Goal: Task Accomplishment & Management: Manage account settings

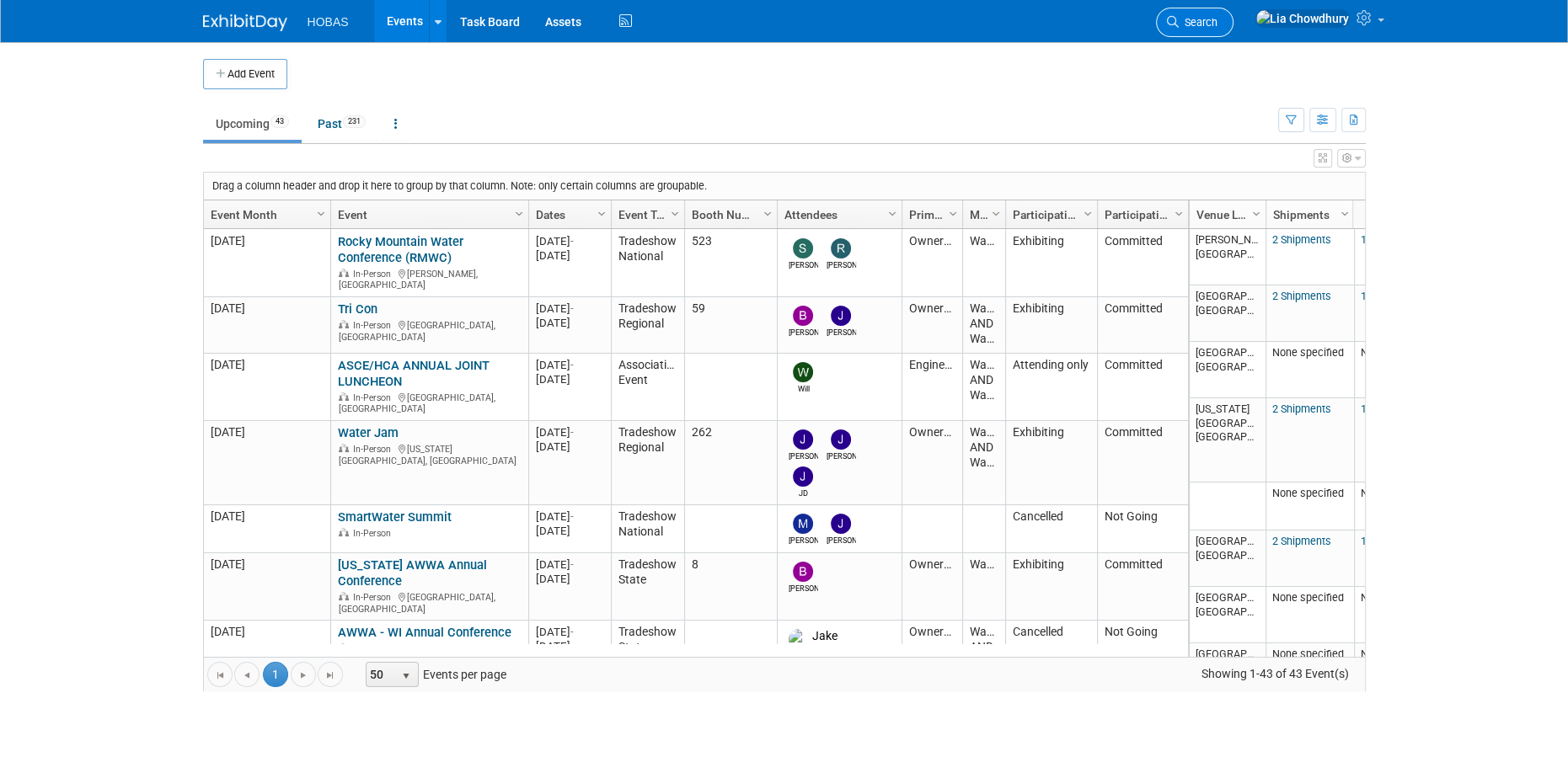
click at [1233, 9] on link "Search" at bounding box center [1194, 23] width 78 height 29
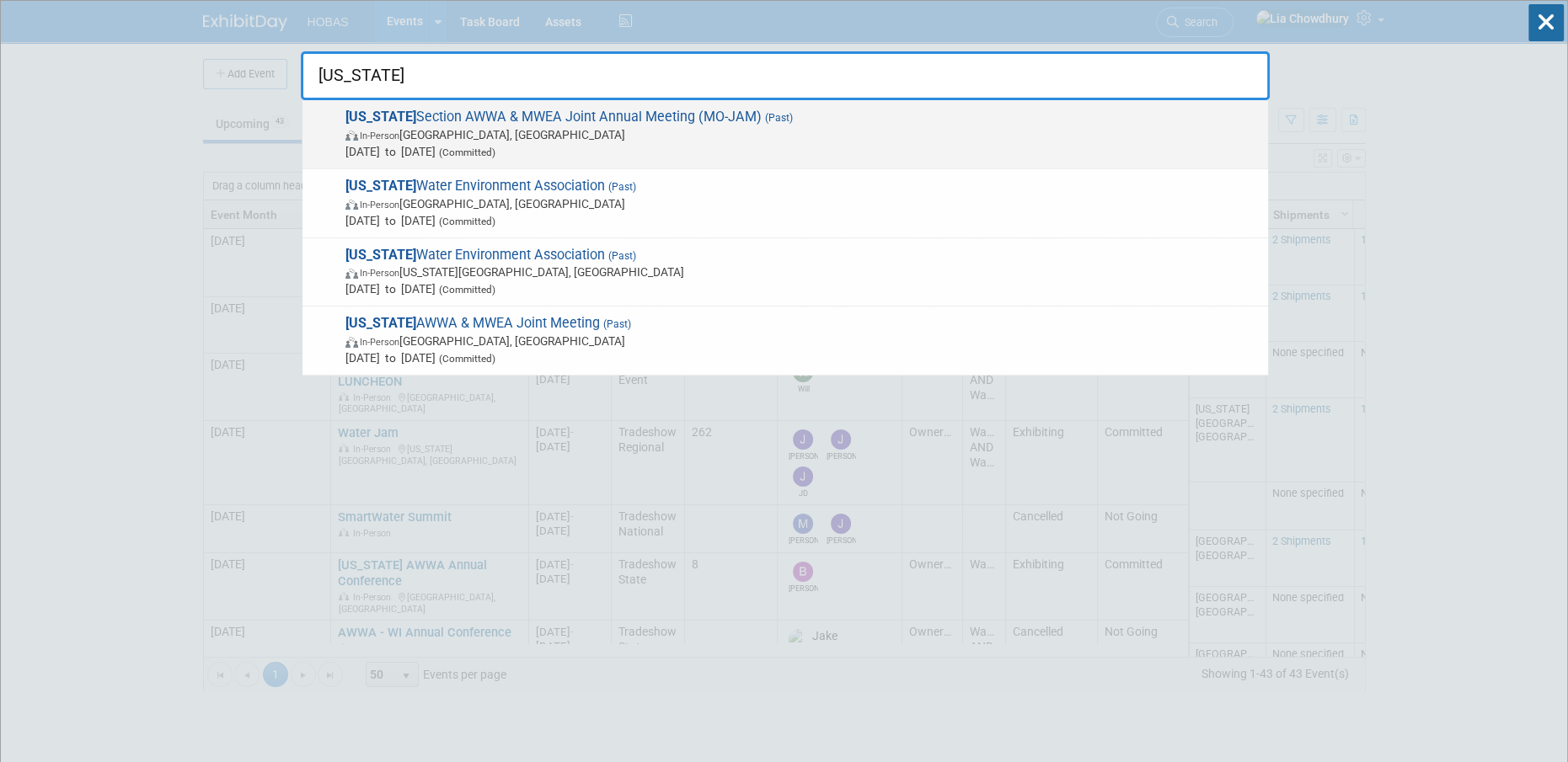
type input "missouri"
click at [682, 127] on span "In-Person Osage Beach, MO" at bounding box center [802, 135] width 914 height 17
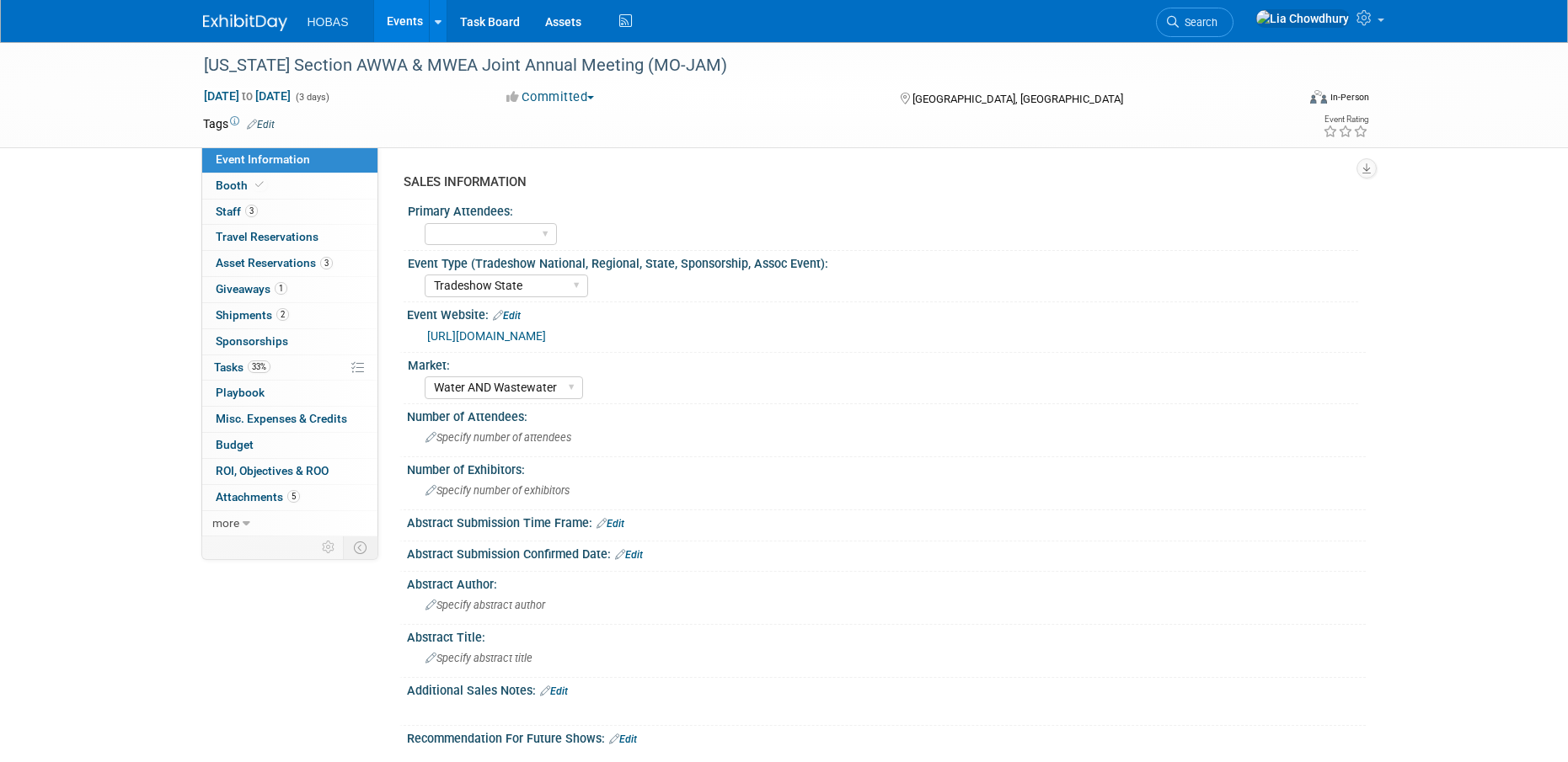
select select "Tradeshow State"
select select "Water AND Wastewater"
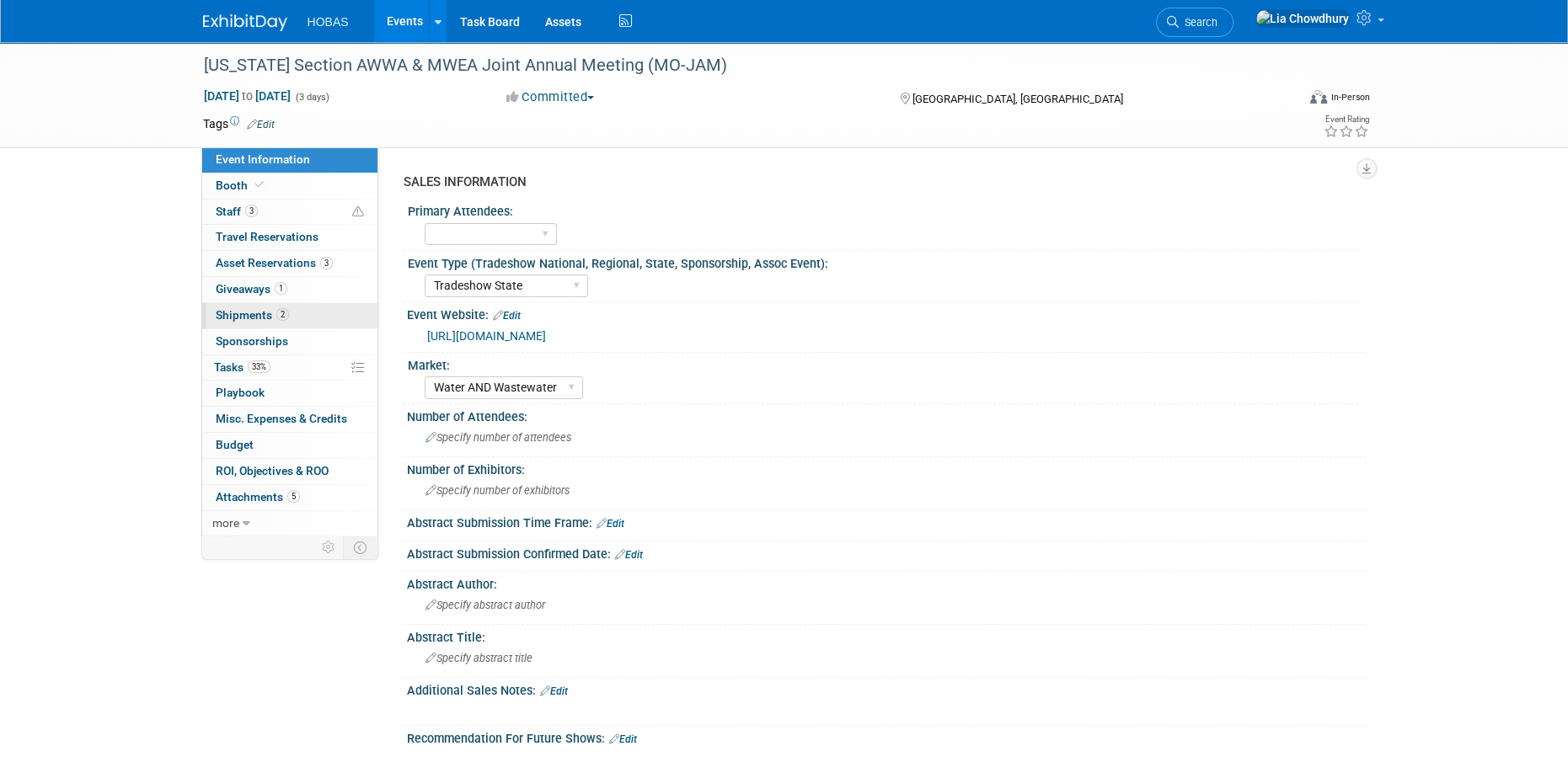
click at [245, 316] on span "Shipments 2" at bounding box center [252, 316] width 74 height 14
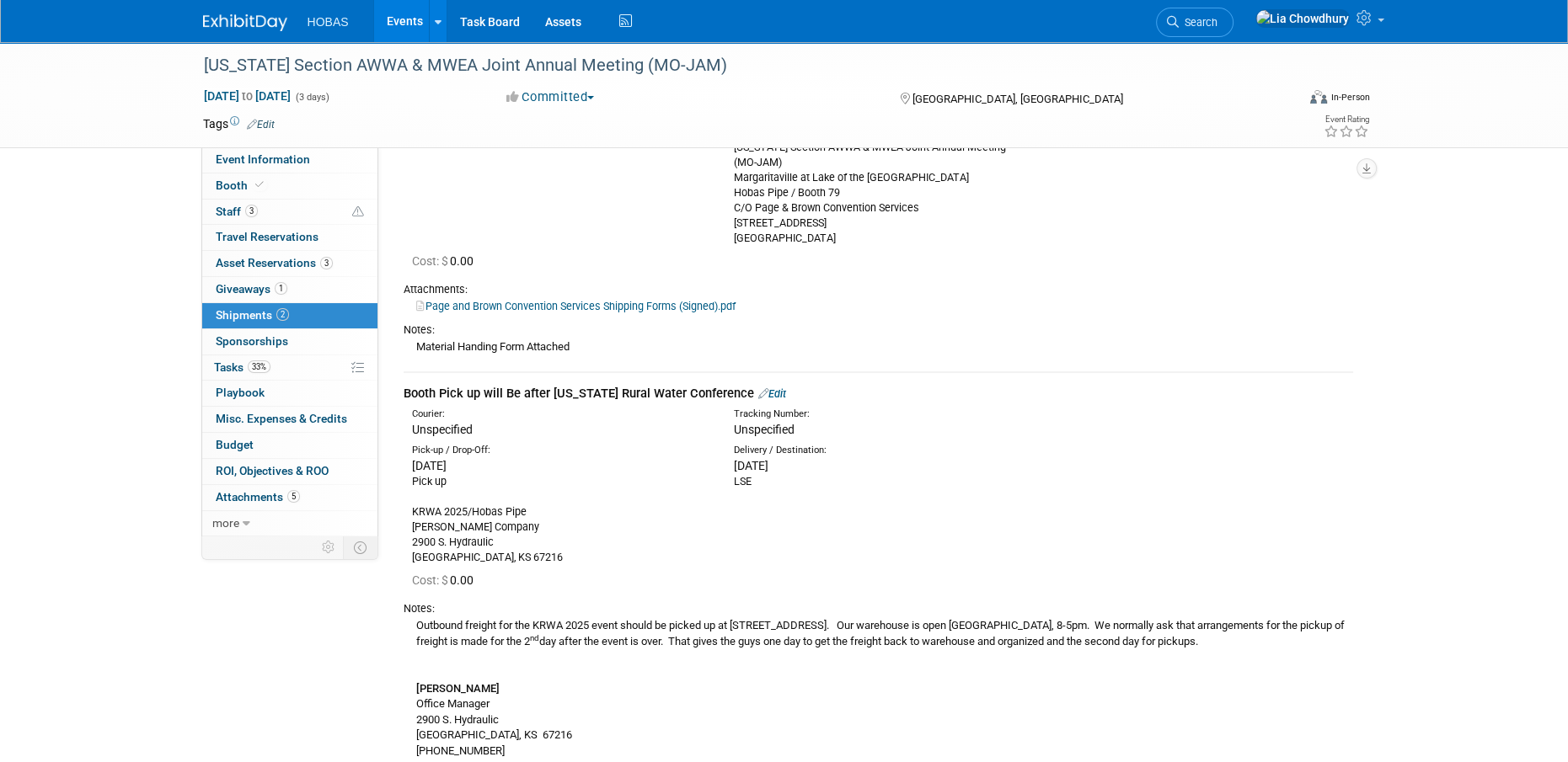
scroll to position [337, 0]
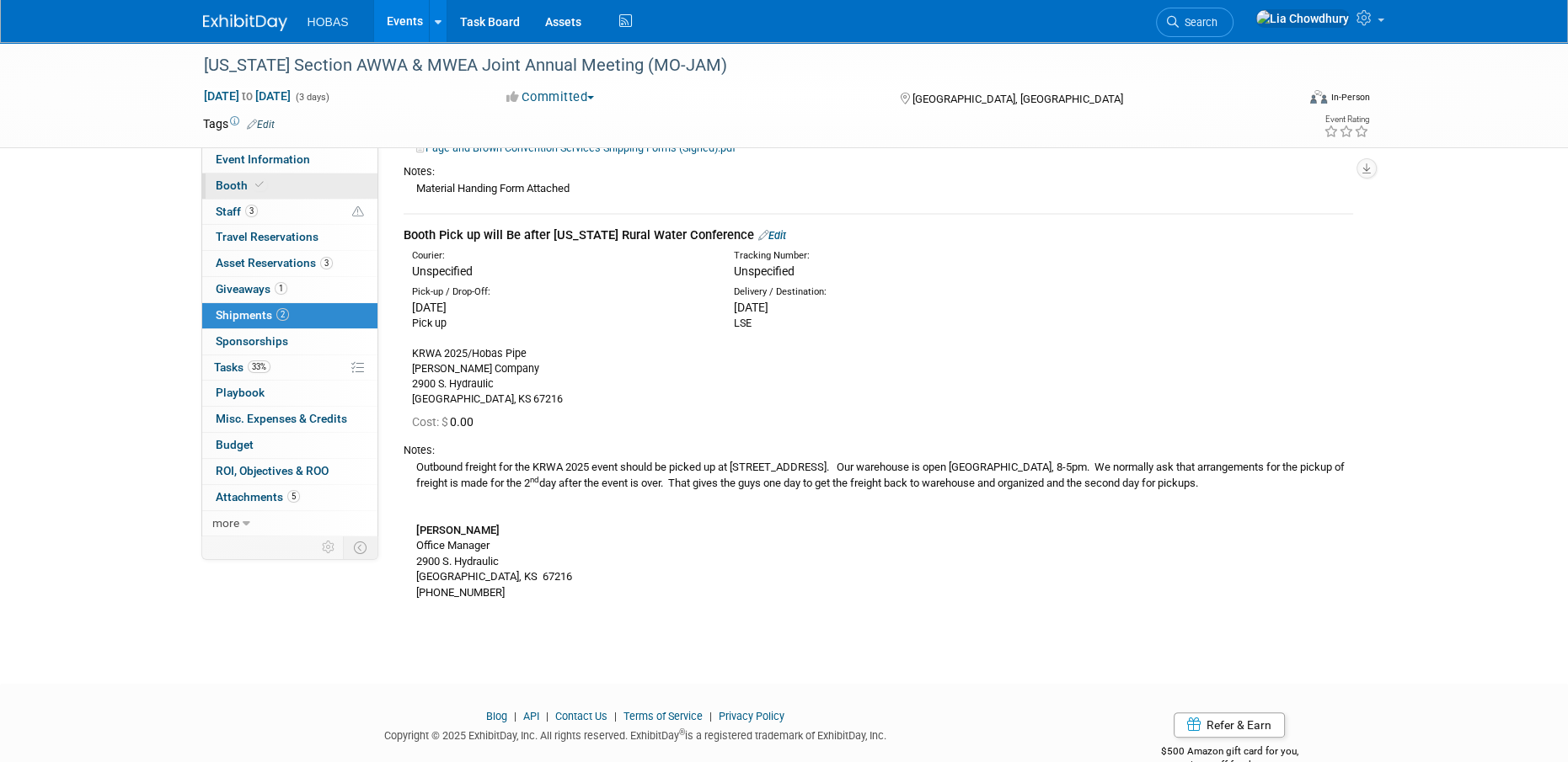
click at [222, 190] on span "Booth" at bounding box center [241, 186] width 51 height 14
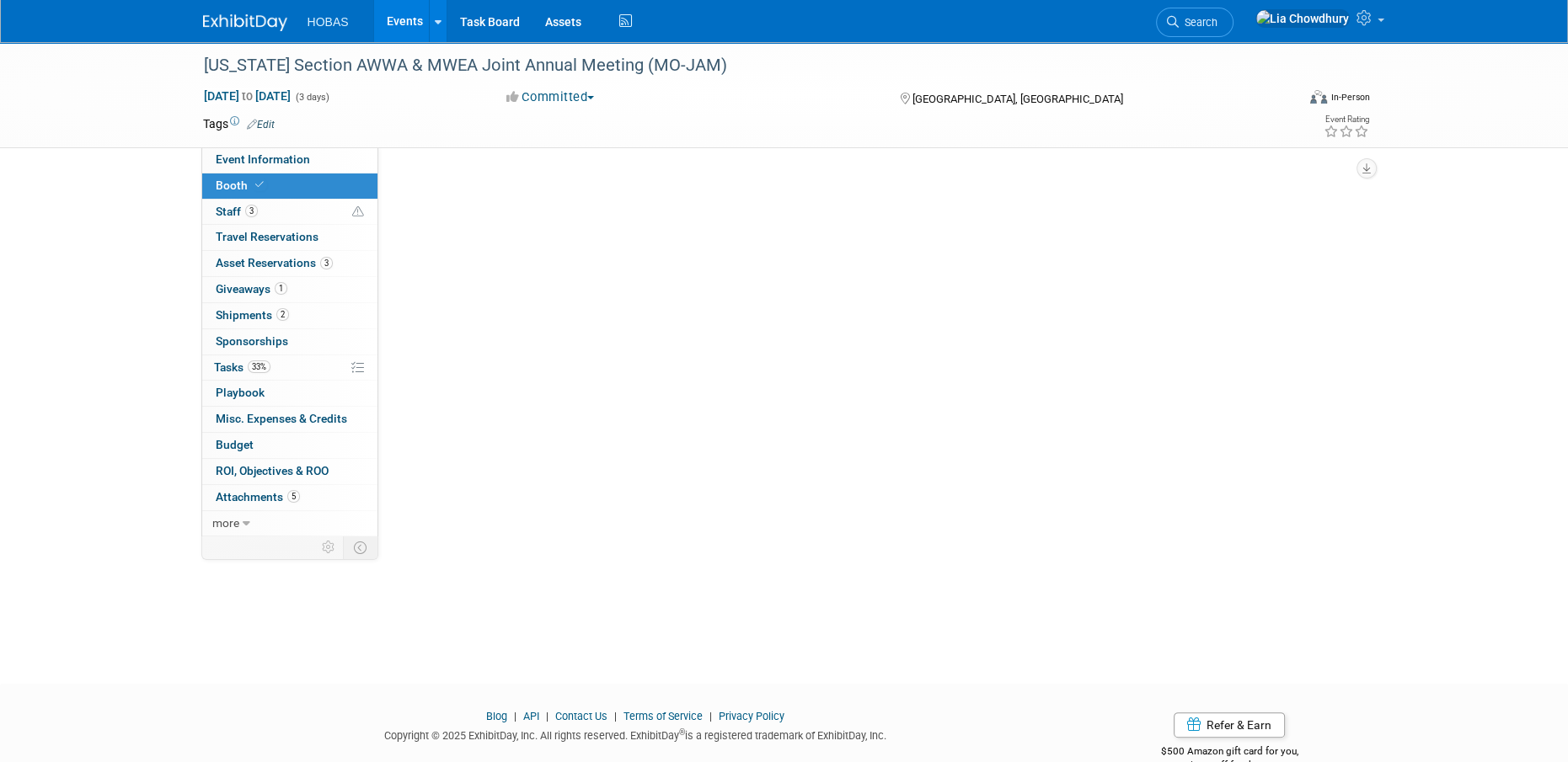
scroll to position [0, 0]
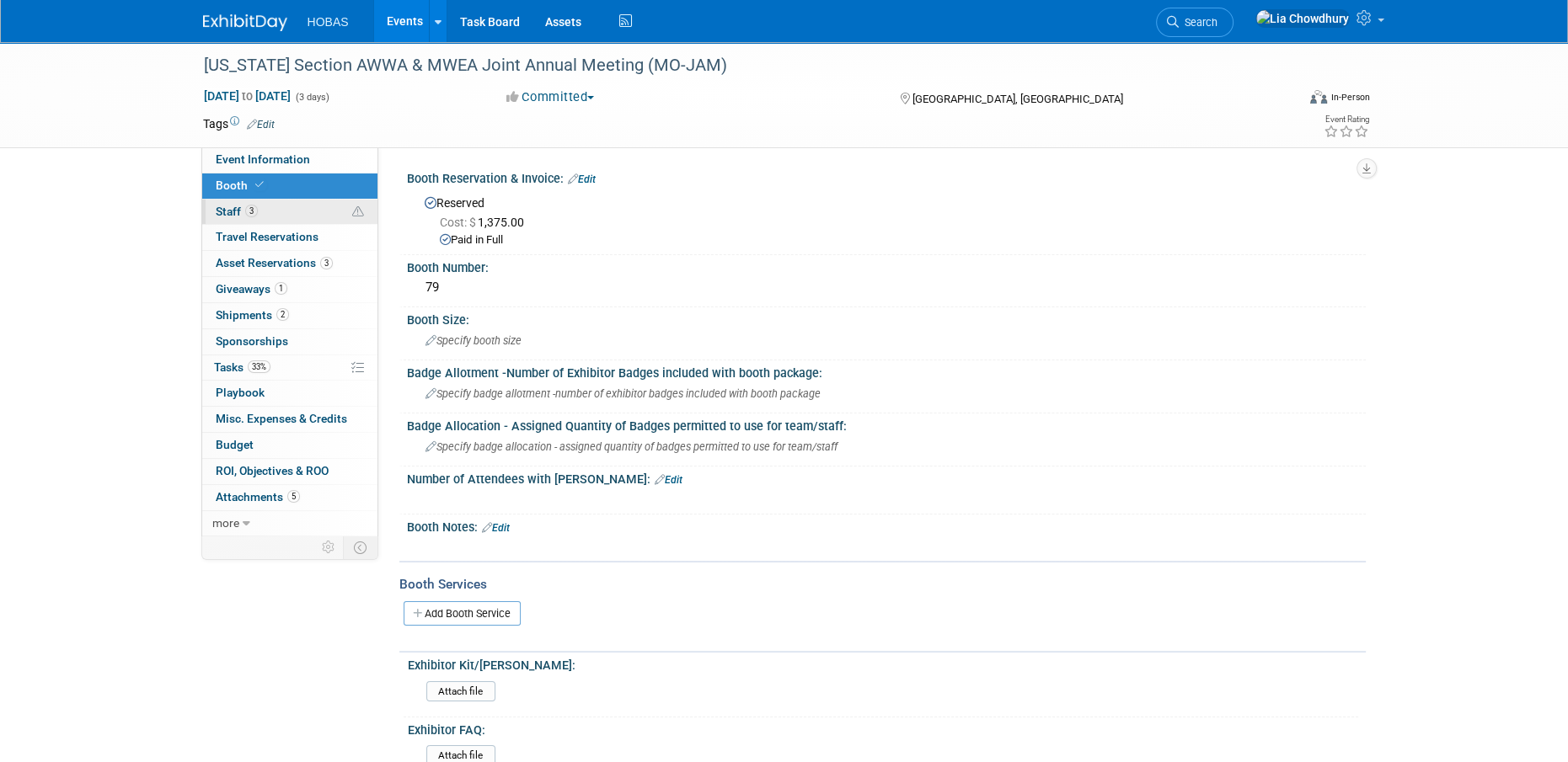
click at [228, 208] on span "Staff 3" at bounding box center [236, 211] width 42 height 14
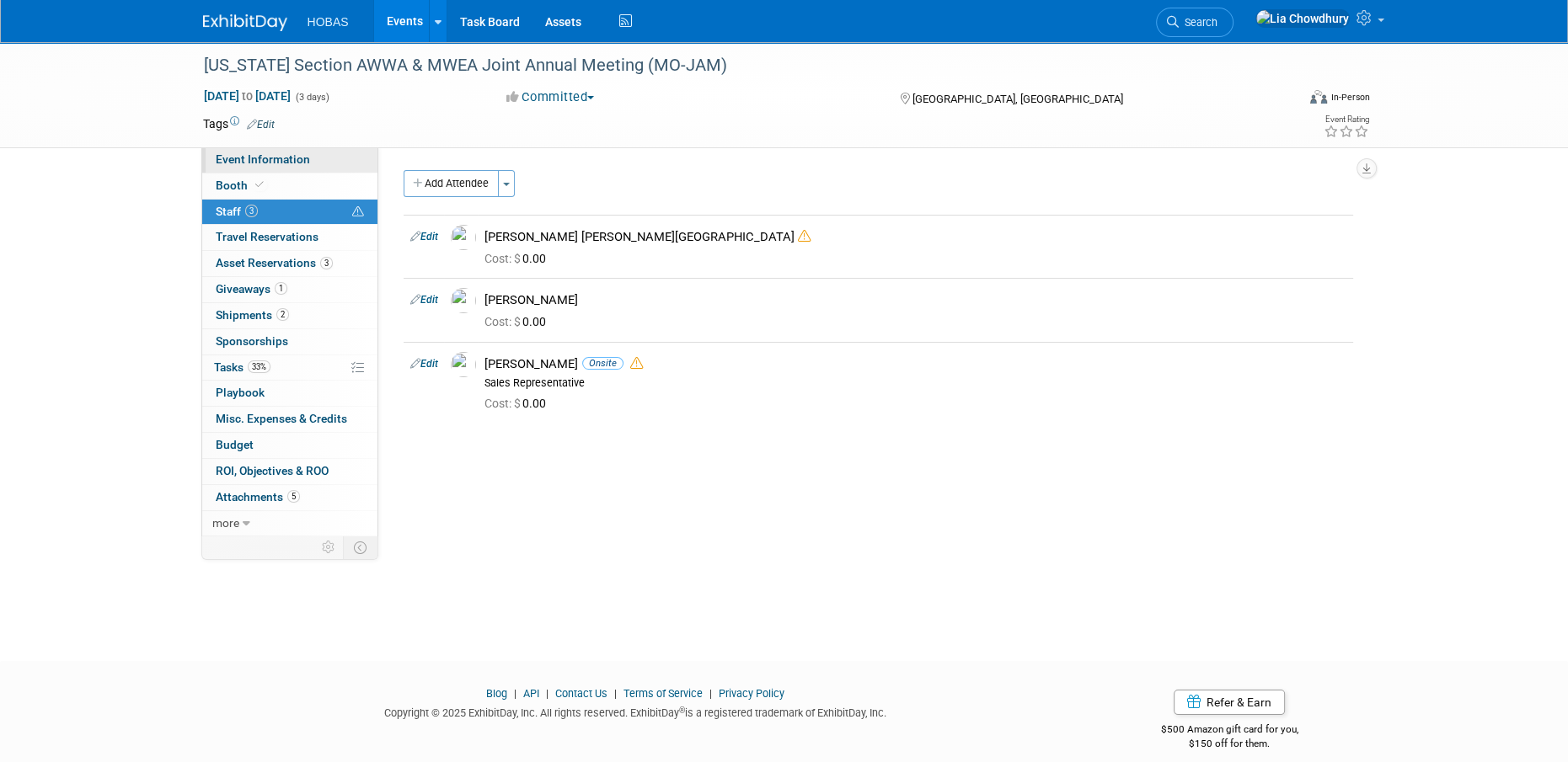
click at [247, 160] on span "Event Information" at bounding box center [262, 159] width 94 height 14
select select "Tradeshow State"
select select "Water AND Wastewater"
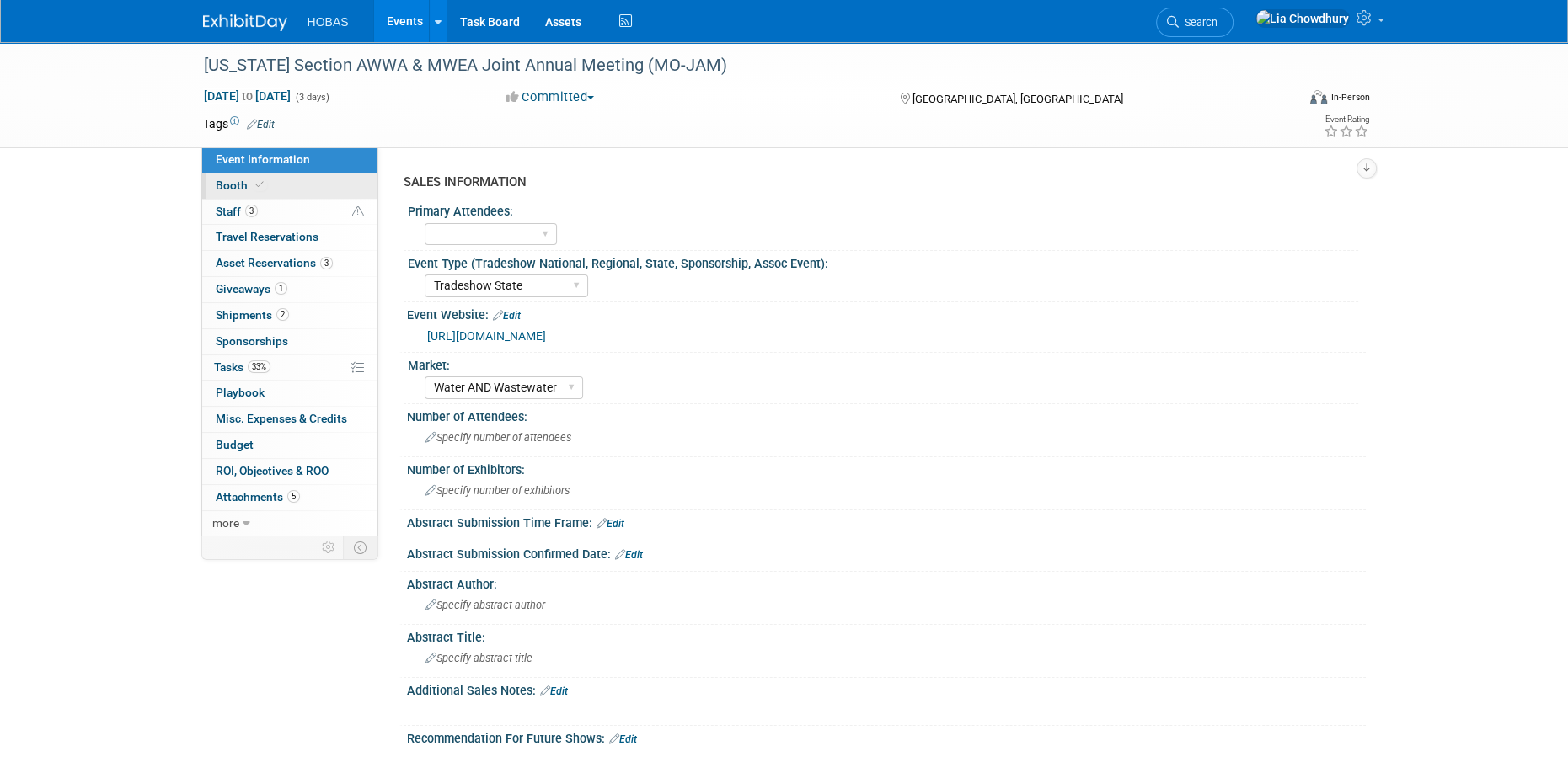
click at [238, 183] on span "Booth" at bounding box center [241, 186] width 51 height 14
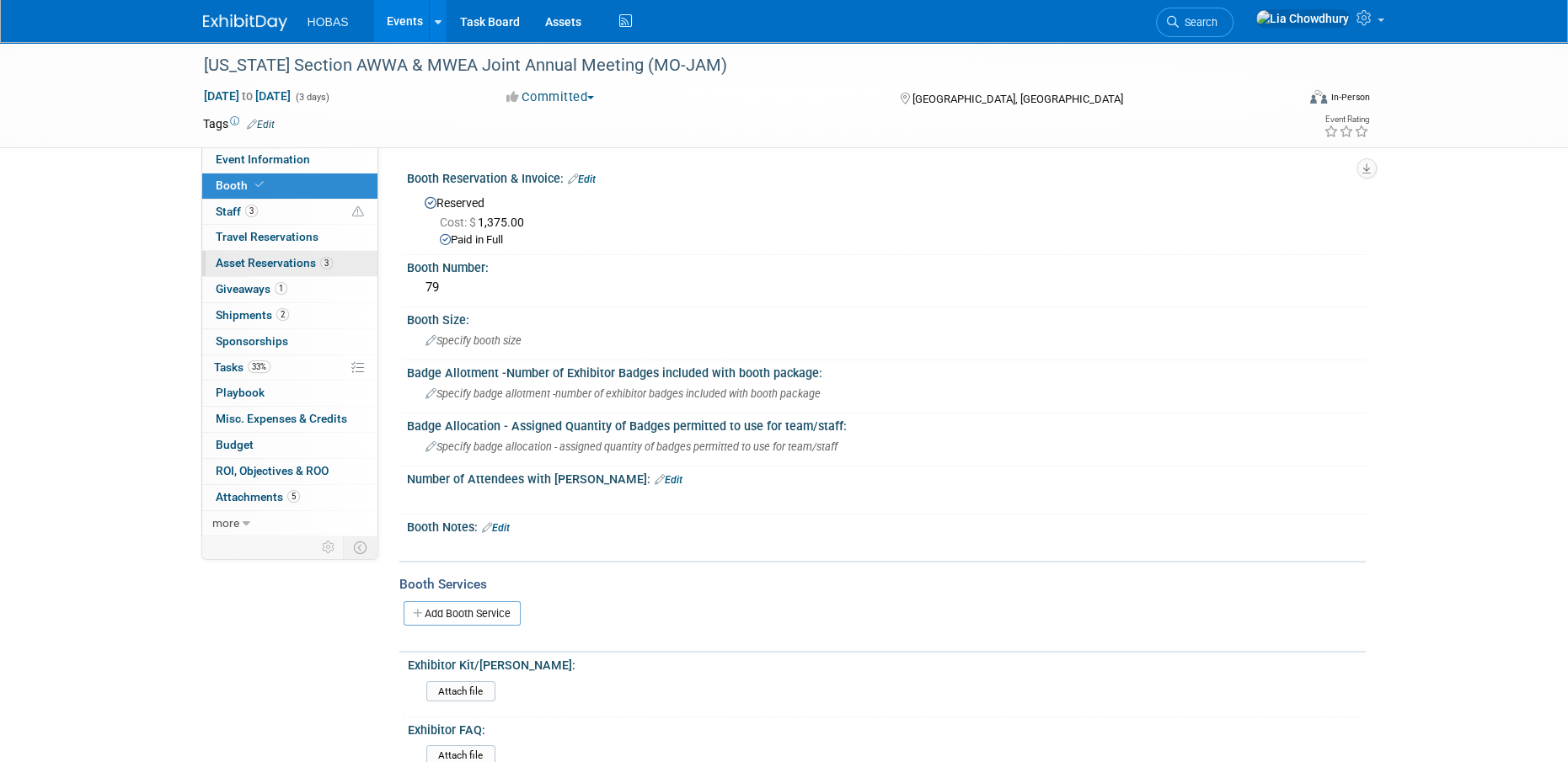
click at [232, 266] on span "Asset Reservations 3" at bounding box center [273, 263] width 117 height 14
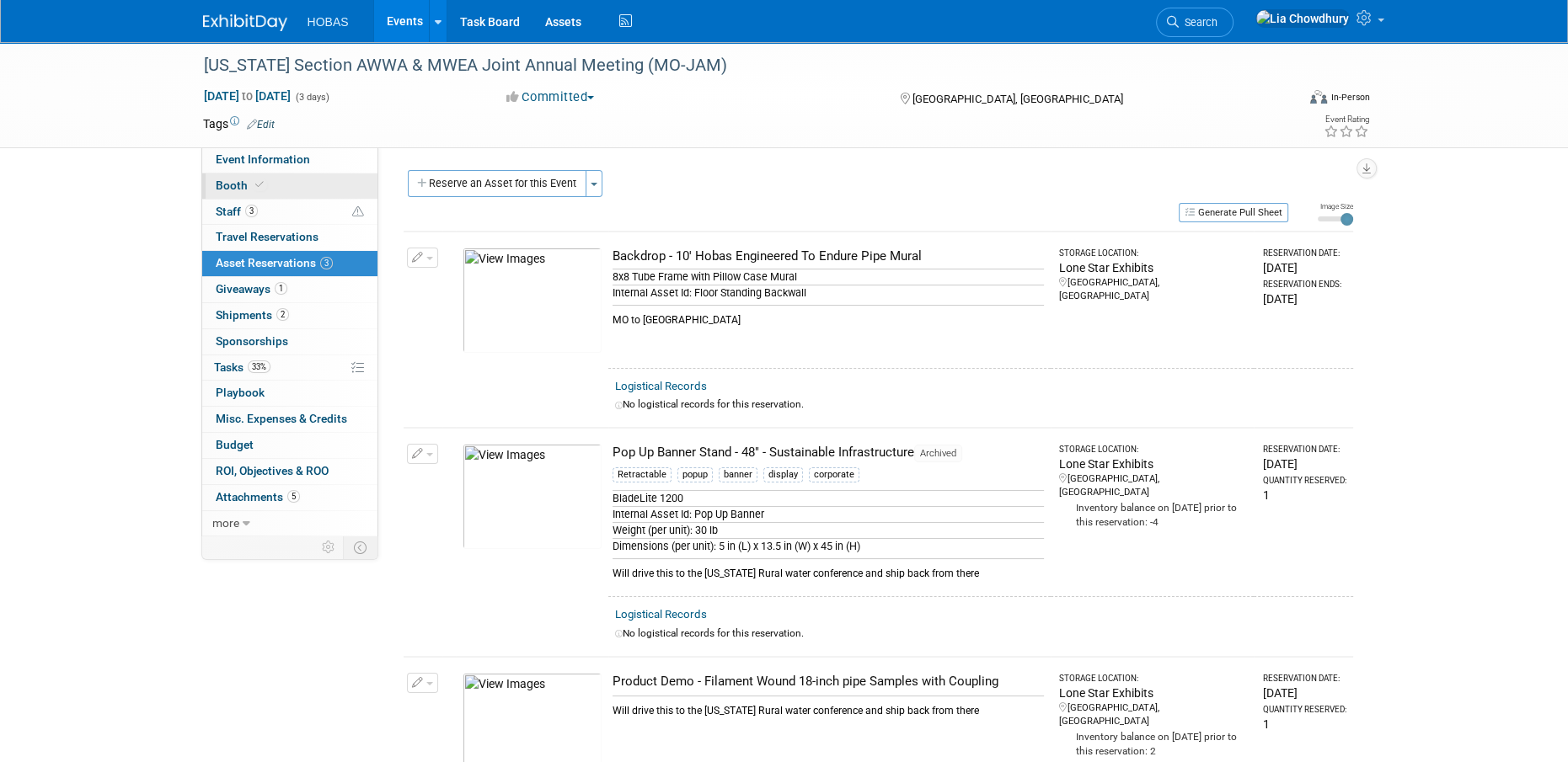
click at [248, 182] on span "Booth" at bounding box center [241, 186] width 51 height 14
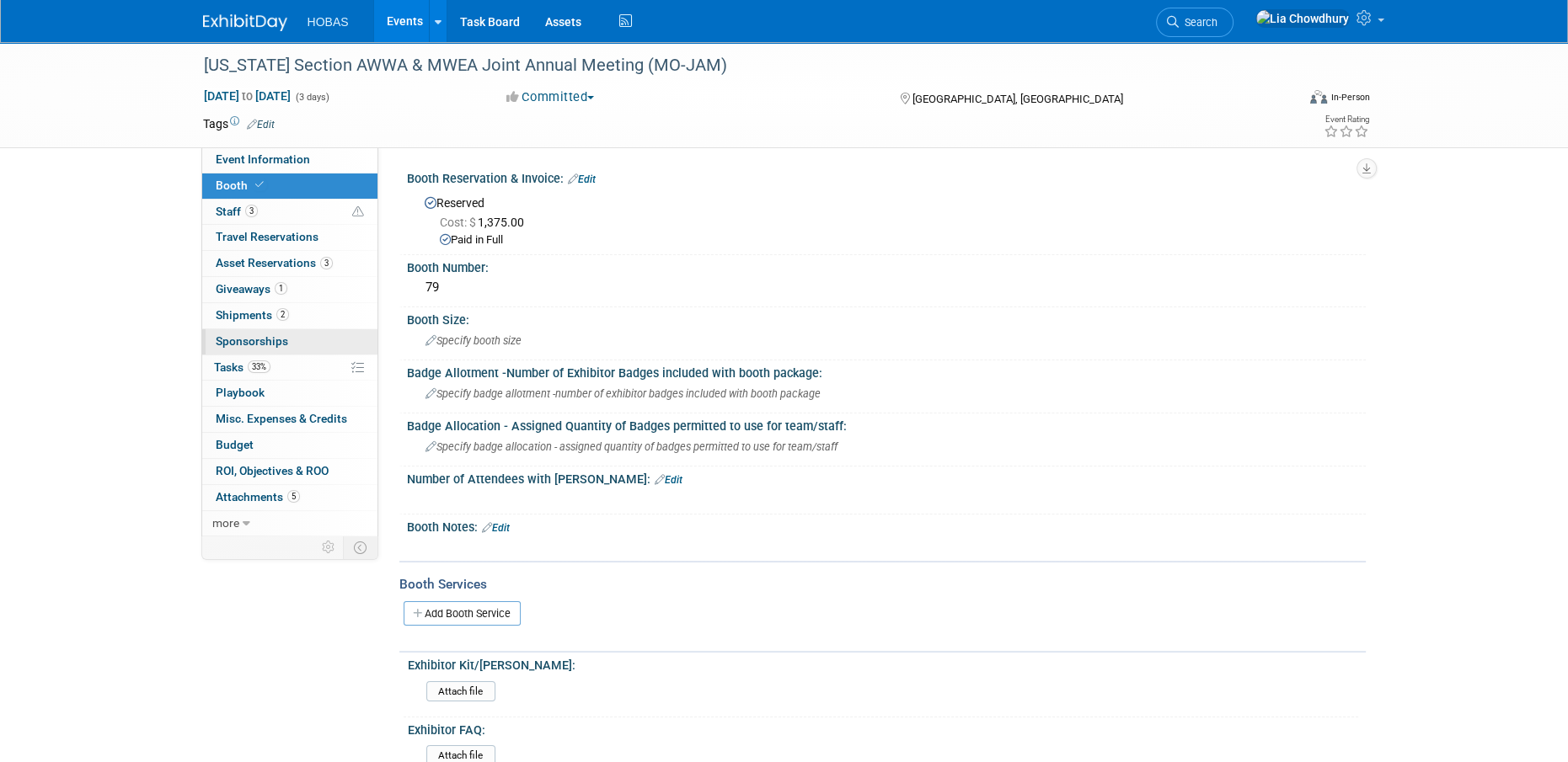
click at [244, 337] on span "Sponsorships 0" at bounding box center [252, 341] width 73 height 14
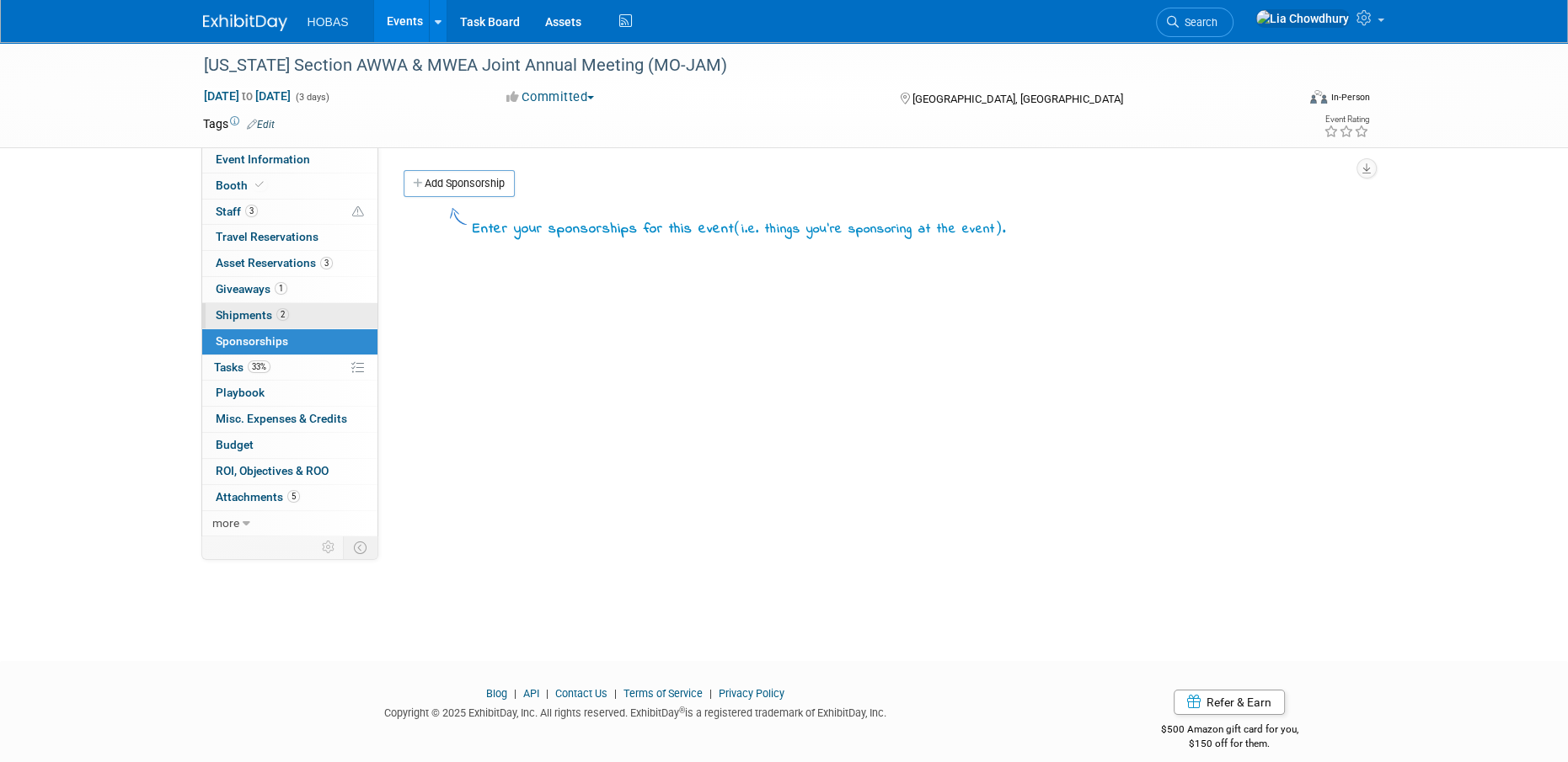
click at [241, 316] on span "Shipments 2" at bounding box center [252, 316] width 74 height 14
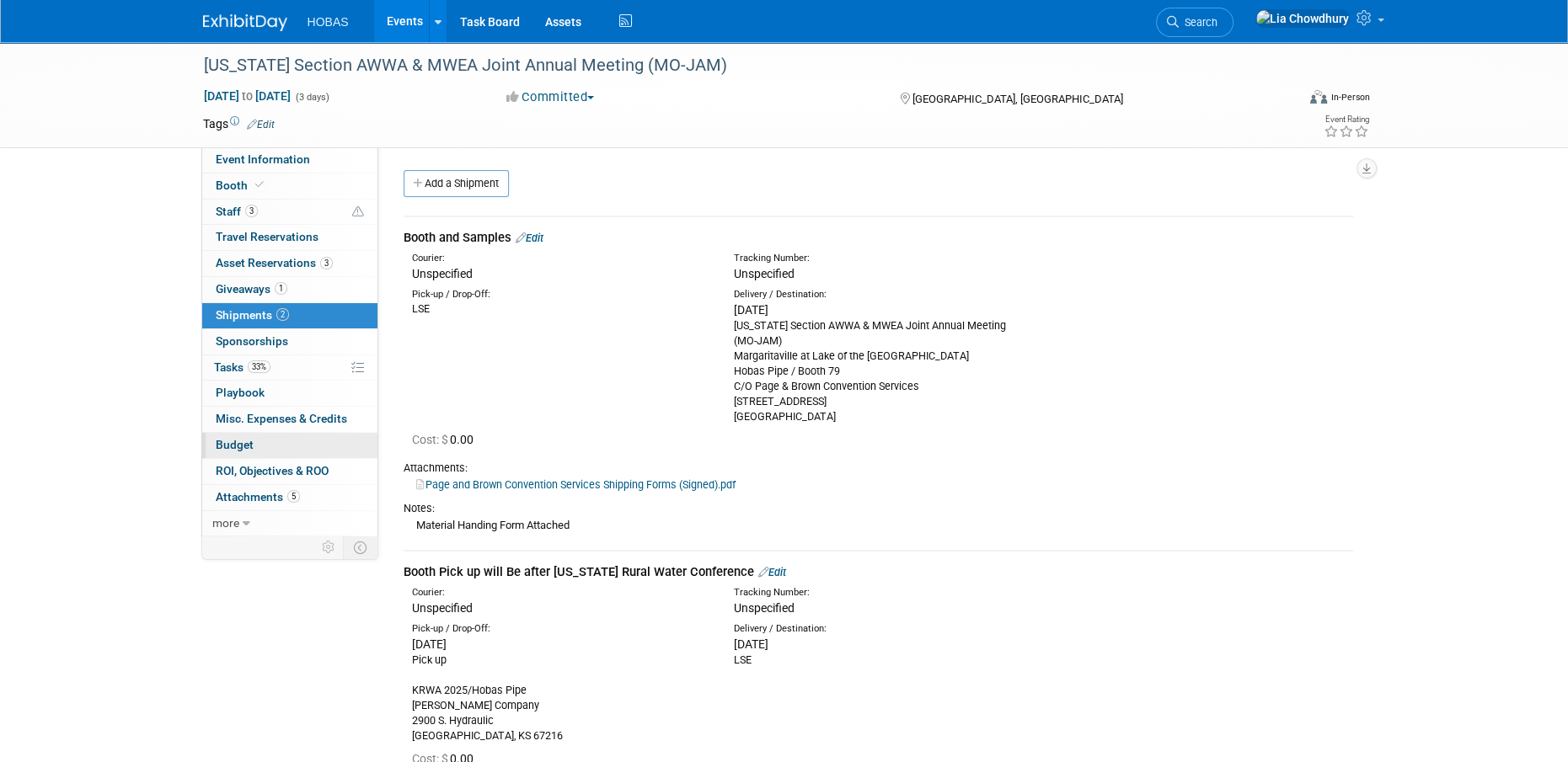
click at [222, 442] on span "Budget" at bounding box center [234, 445] width 38 height 14
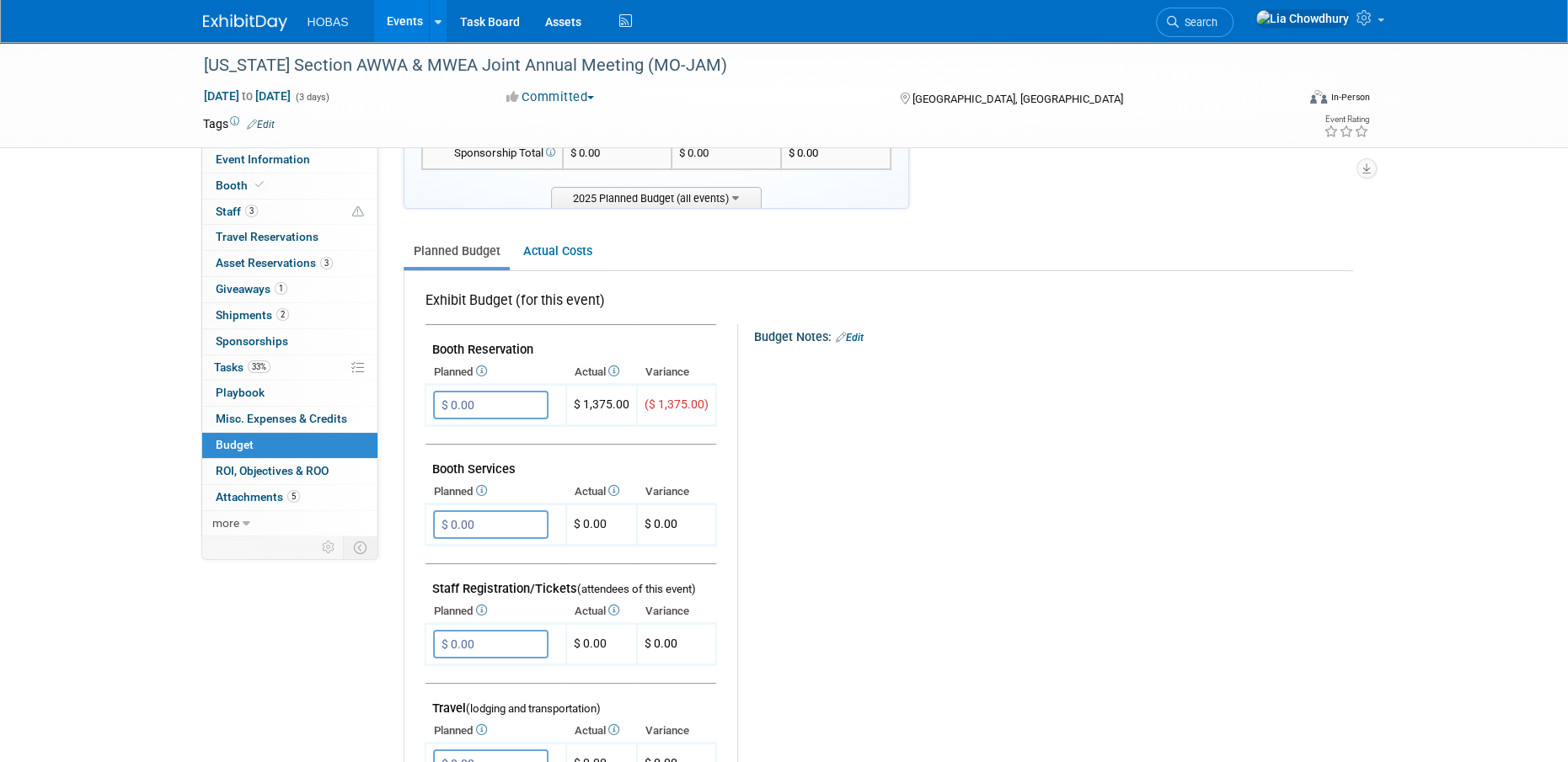
scroll to position [253, 0]
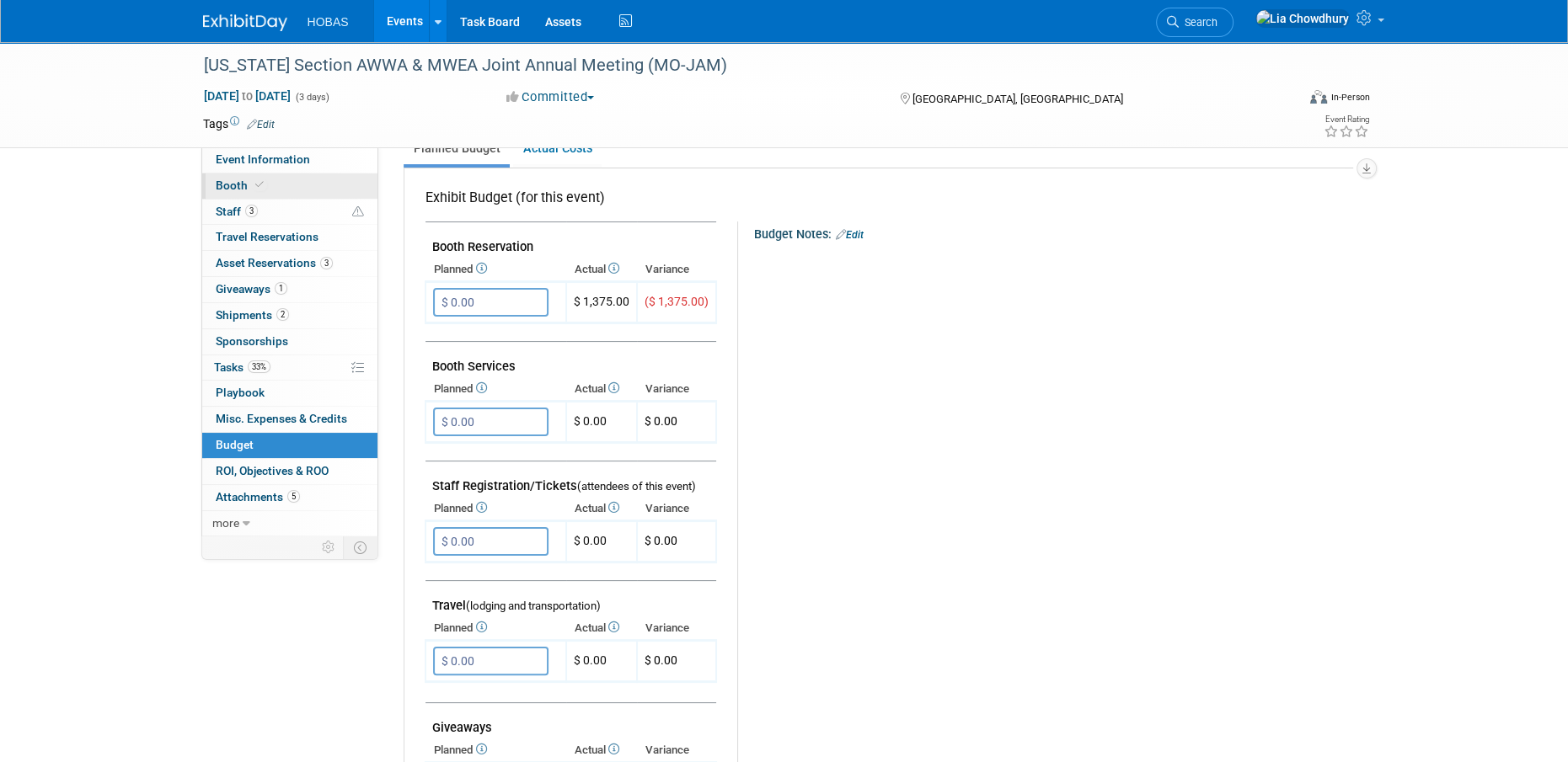
click at [246, 177] on link "Booth" at bounding box center [290, 187] width 175 height 26
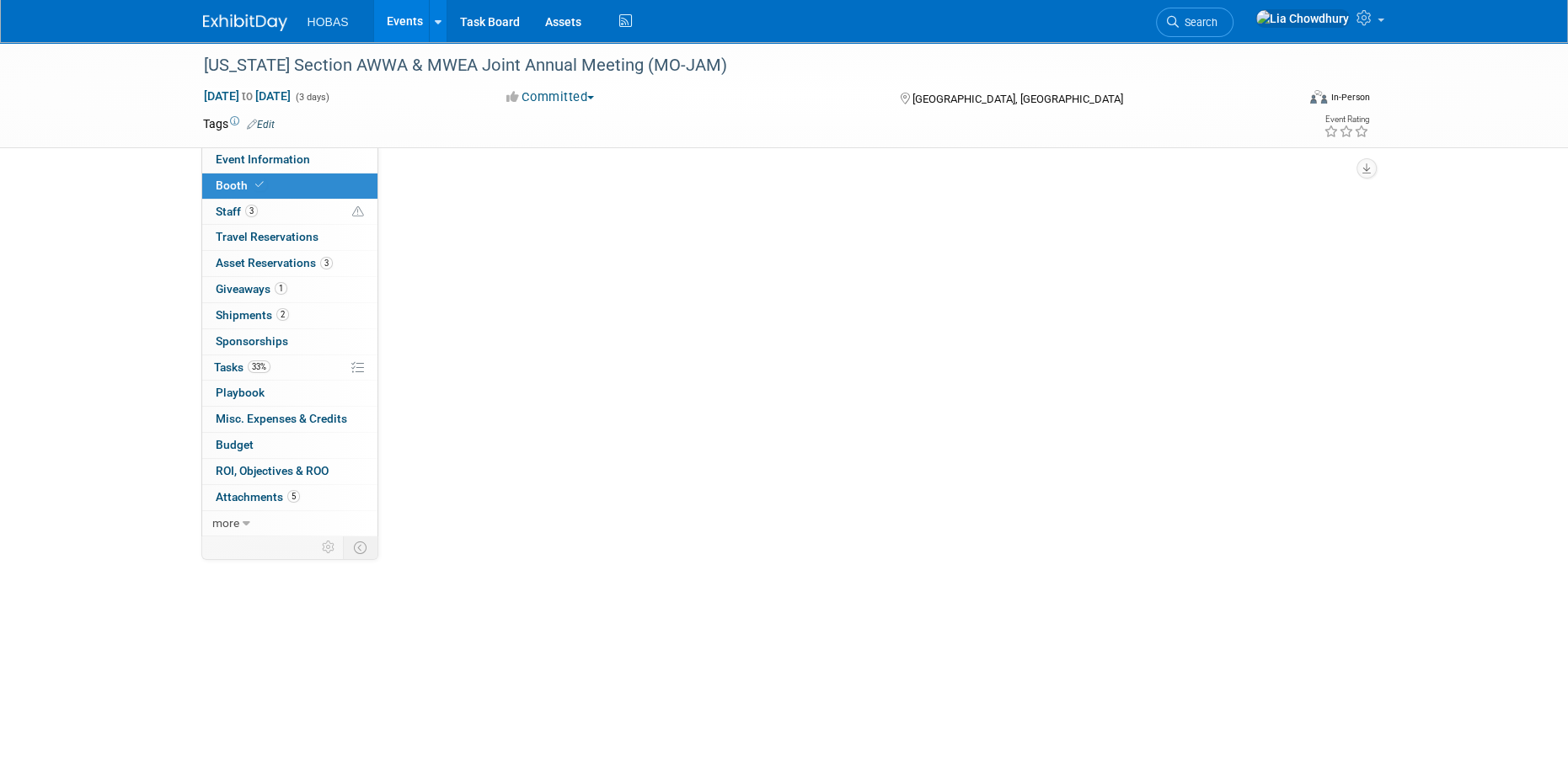
scroll to position [0, 0]
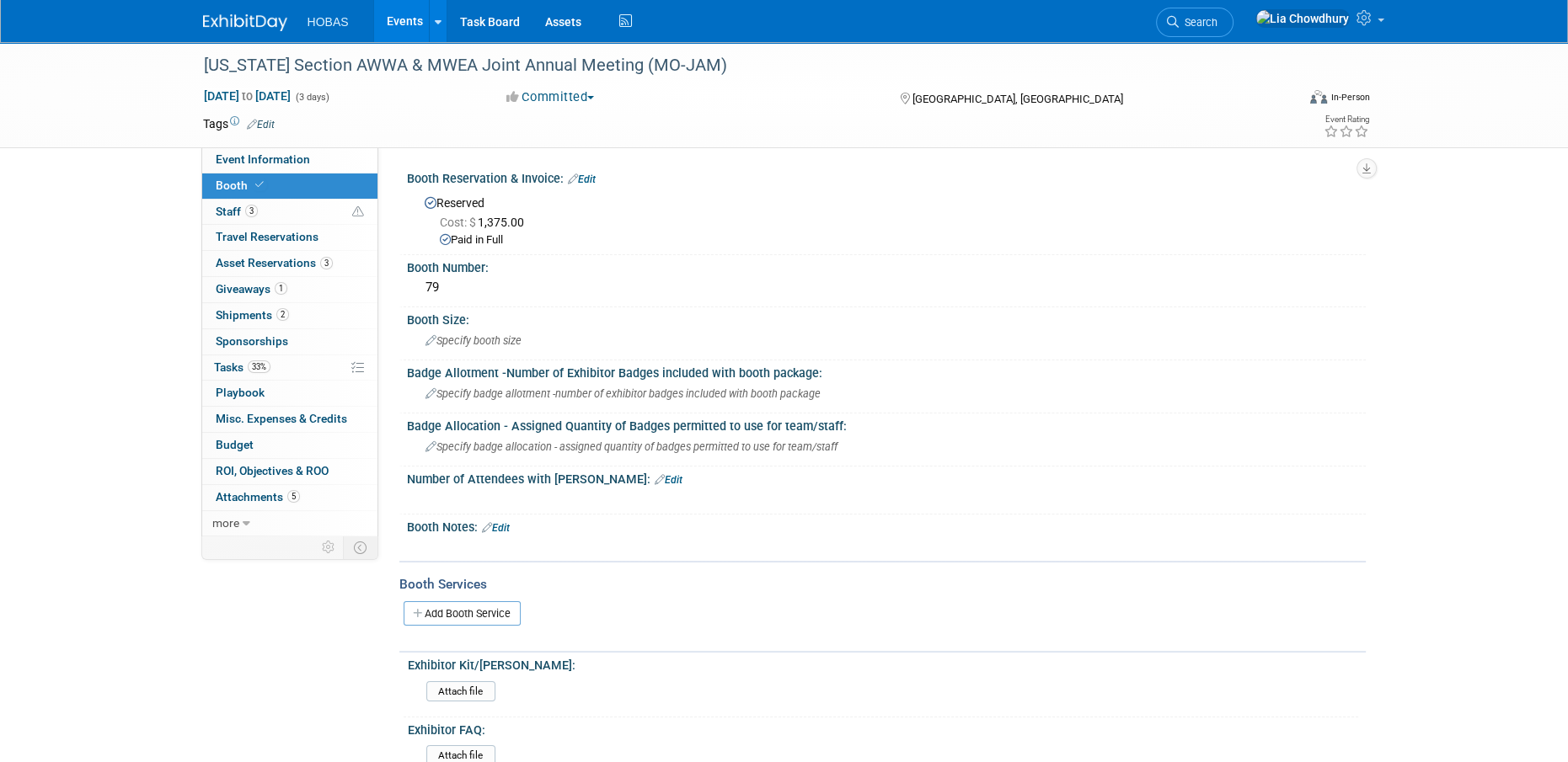
click at [1000, 108] on div "Mar 23, 2025 to Mar 25, 2025 (3 days) Mar 23, 2025 to Mar 25, 2025 Committed Co…" at bounding box center [786, 100] width 1191 height 26
click at [406, 21] on link "Events" at bounding box center [404, 21] width 62 height 42
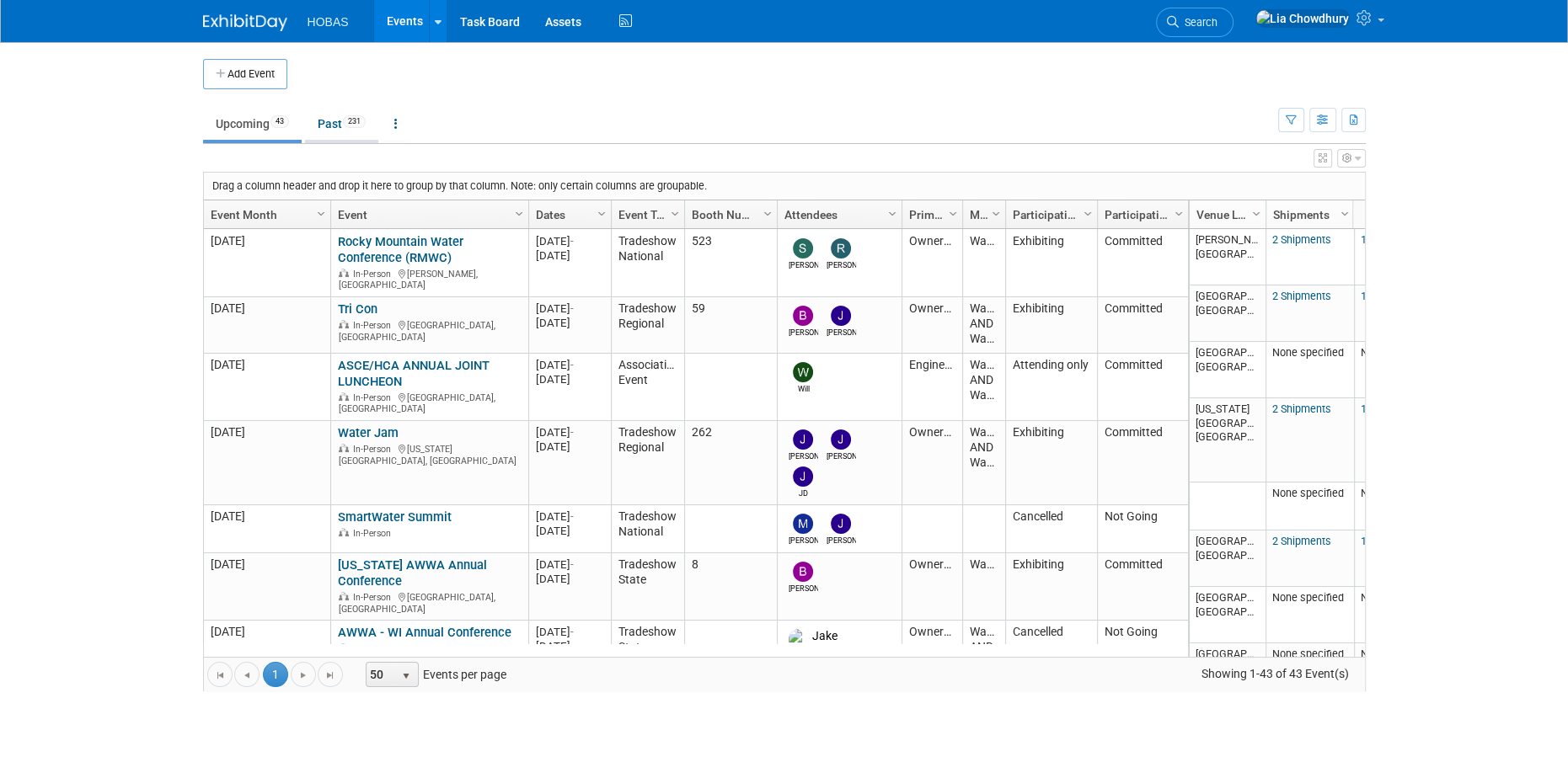
click at [326, 123] on link "Past 231" at bounding box center [341, 124] width 74 height 32
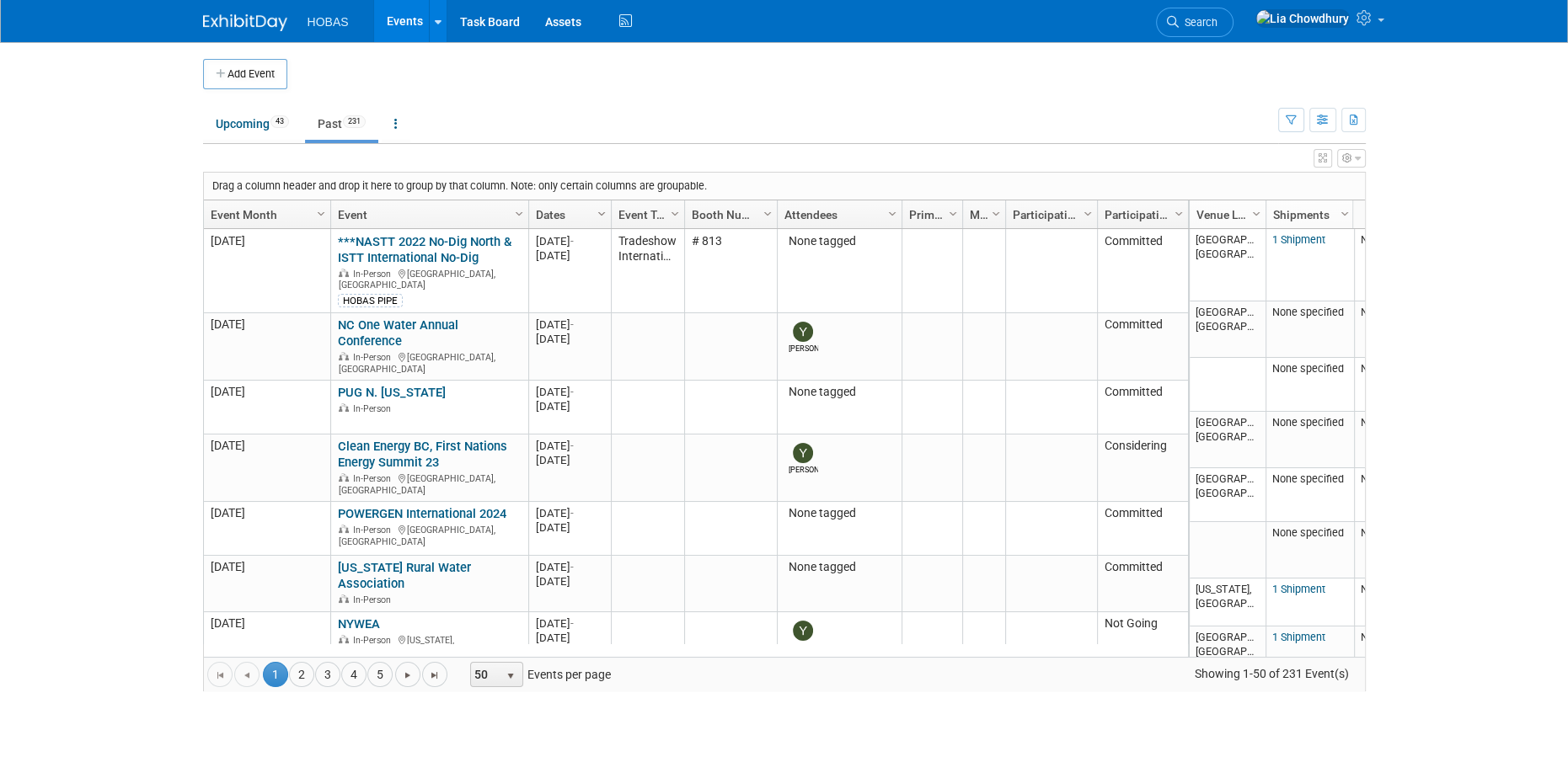
click at [600, 214] on span "Column Settings" at bounding box center [602, 214] width 14 height 14
click at [644, 252] on span "Sort Descending" at bounding box center [660, 264] width 135 height 27
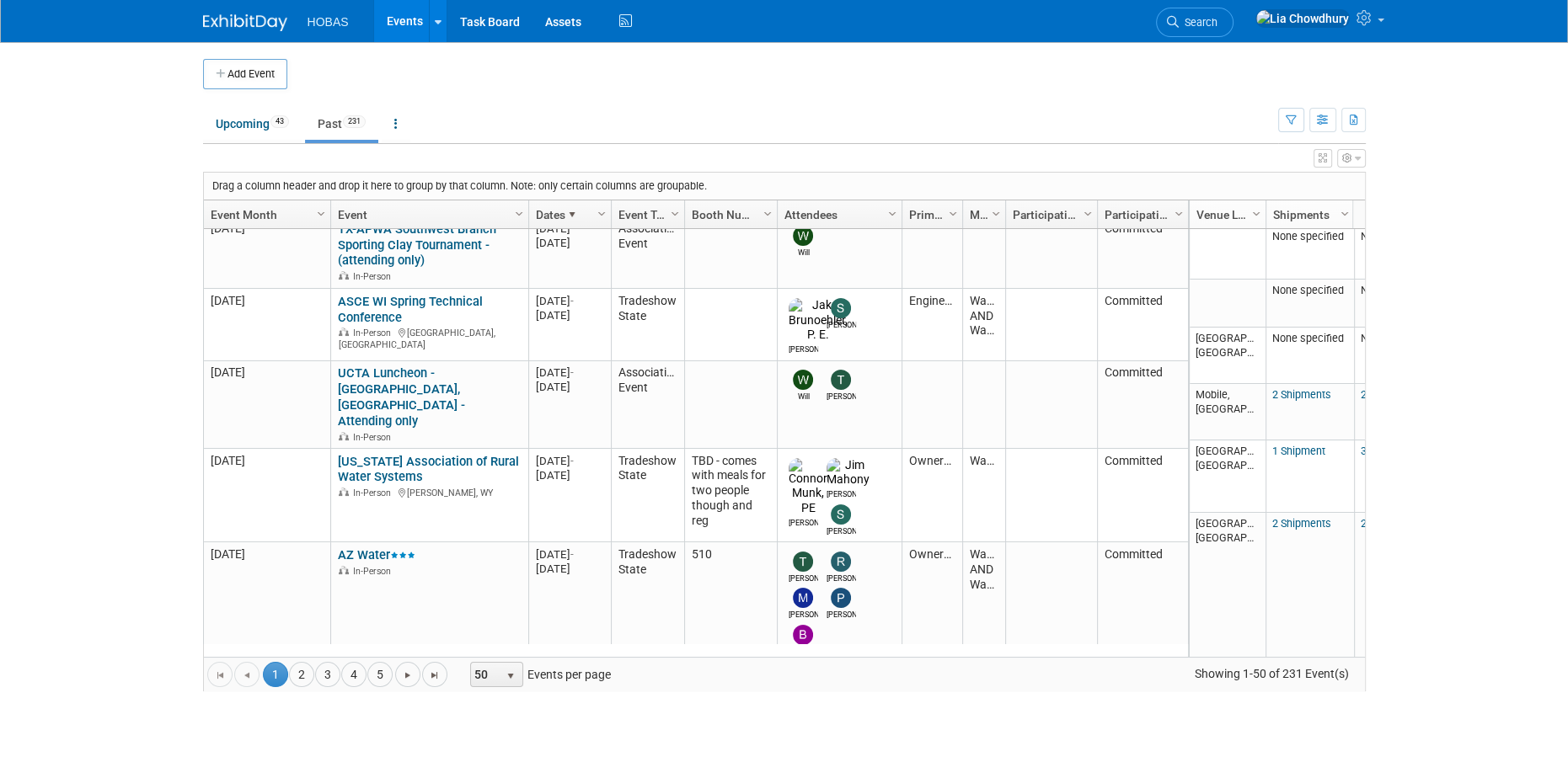
scroll to position [3333, 0]
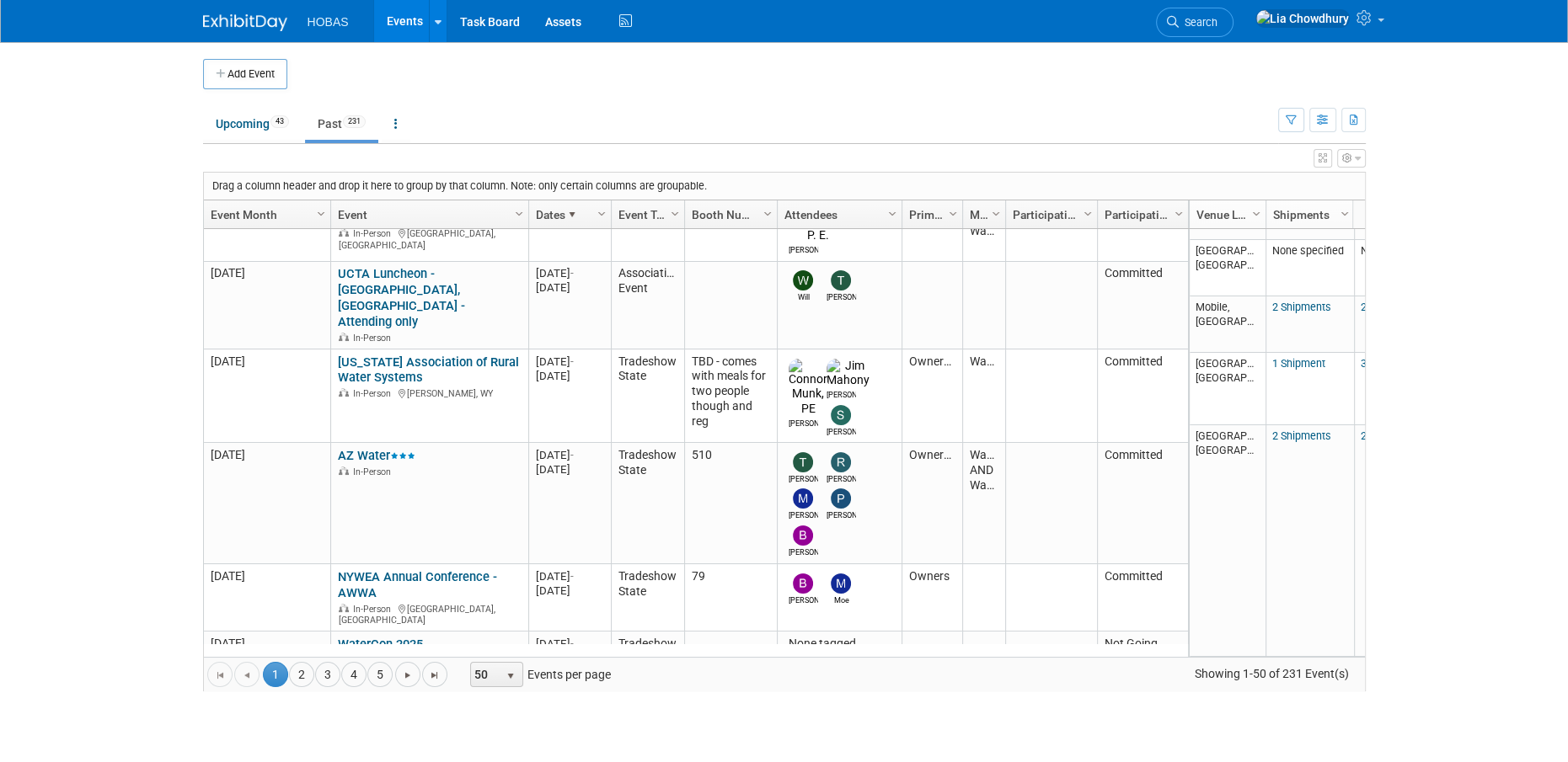
click at [1458, 538] on body "HOBAS Events Add Event Bulk Upload Events Shareable Event Boards Recently Viewe…" at bounding box center [784, 381] width 1568 height 762
click at [406, 676] on span "Go to the next page" at bounding box center [408, 675] width 14 height 14
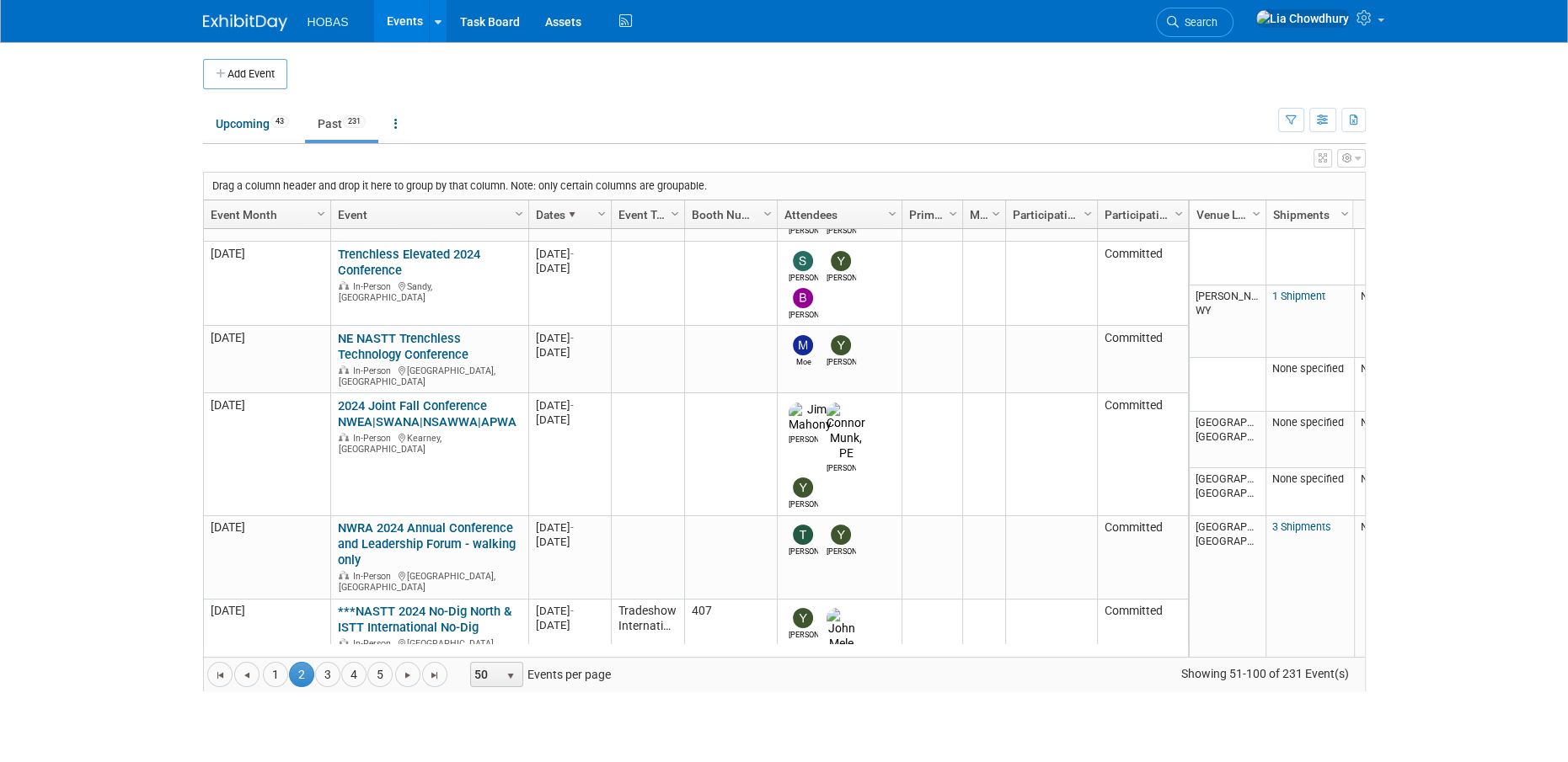
scroll to position [0, 0]
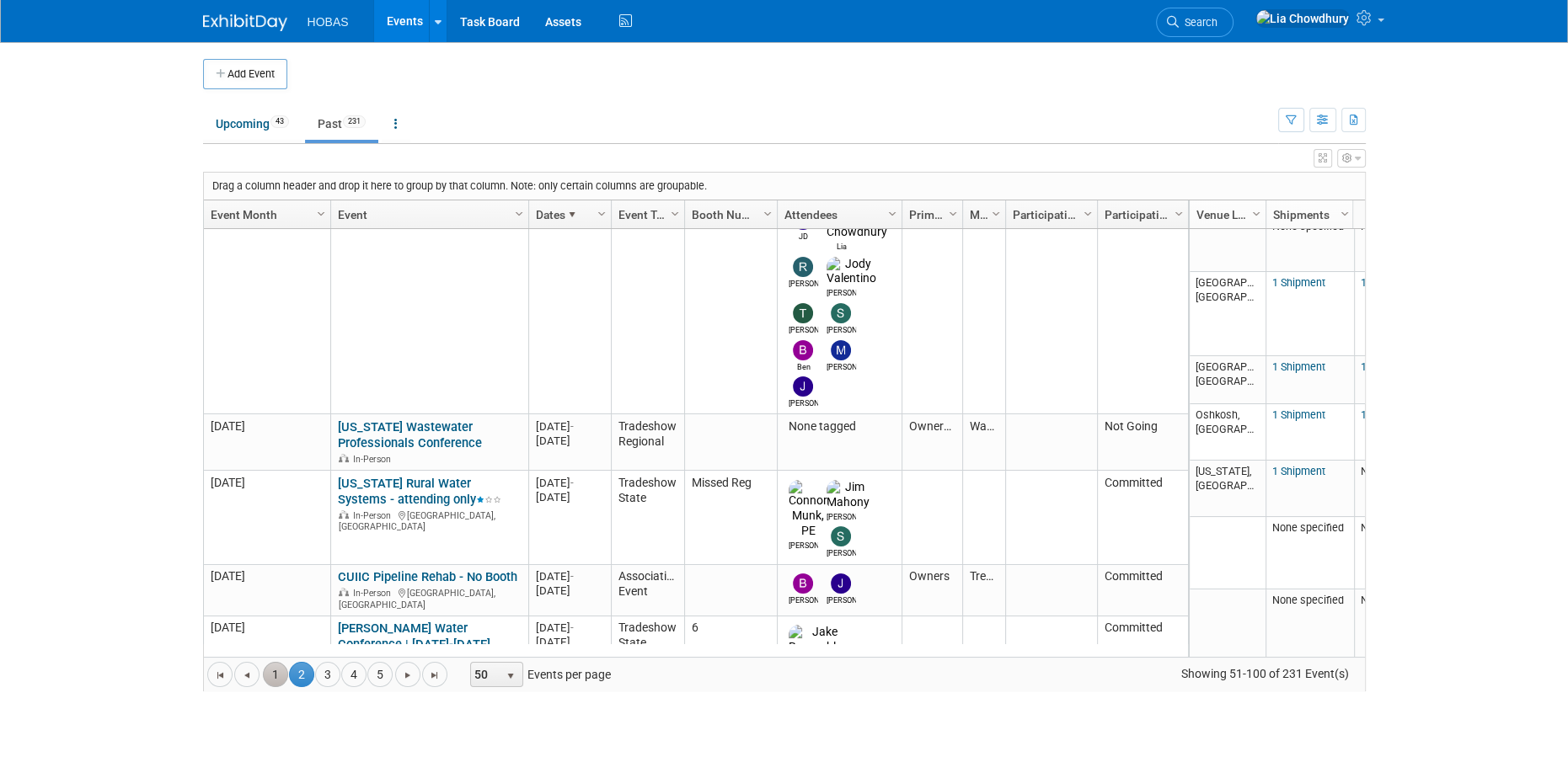
click at [274, 671] on link "1" at bounding box center [275, 674] width 26 height 26
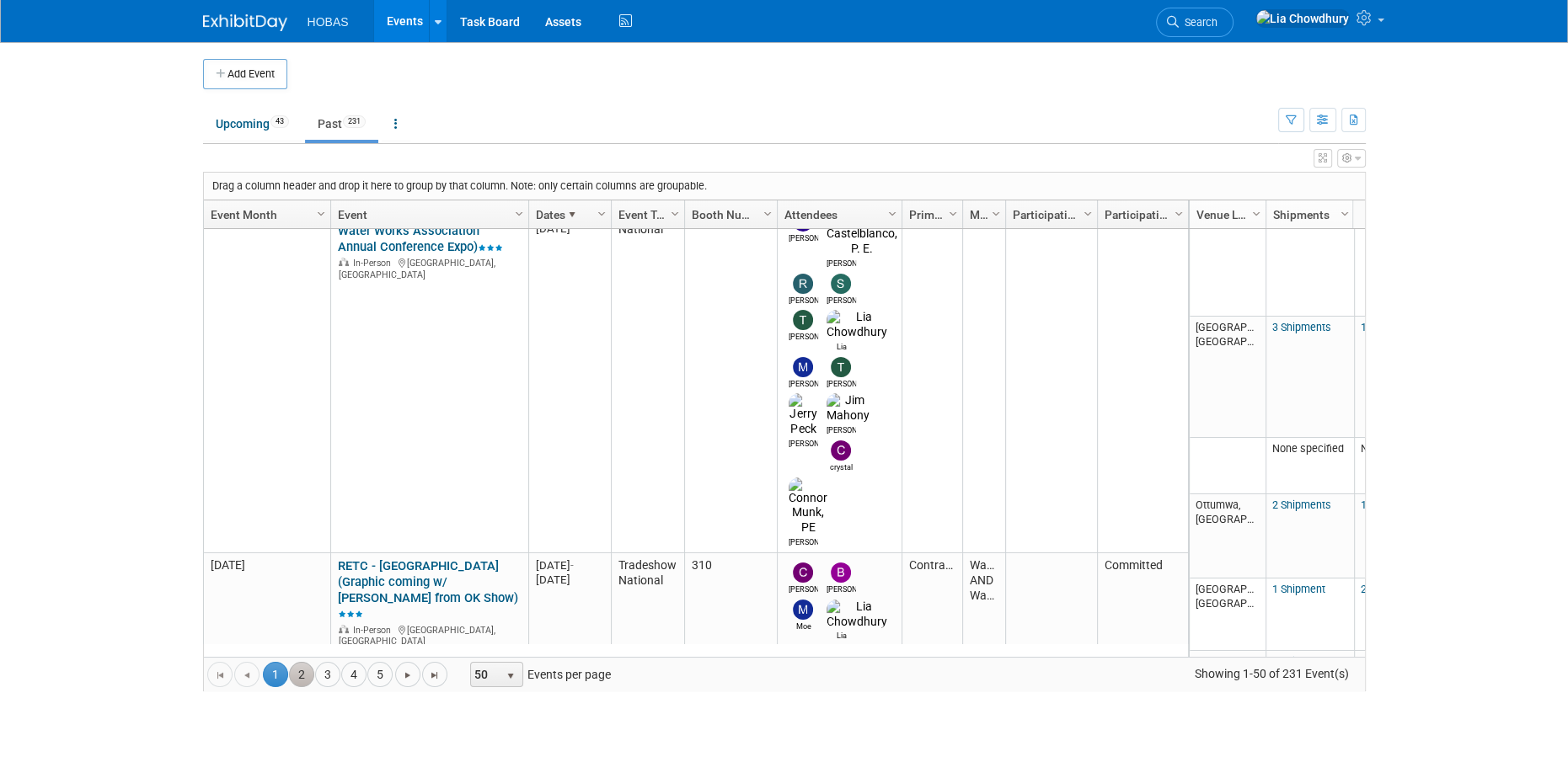
click at [306, 668] on link "2" at bounding box center [302, 674] width 26 height 26
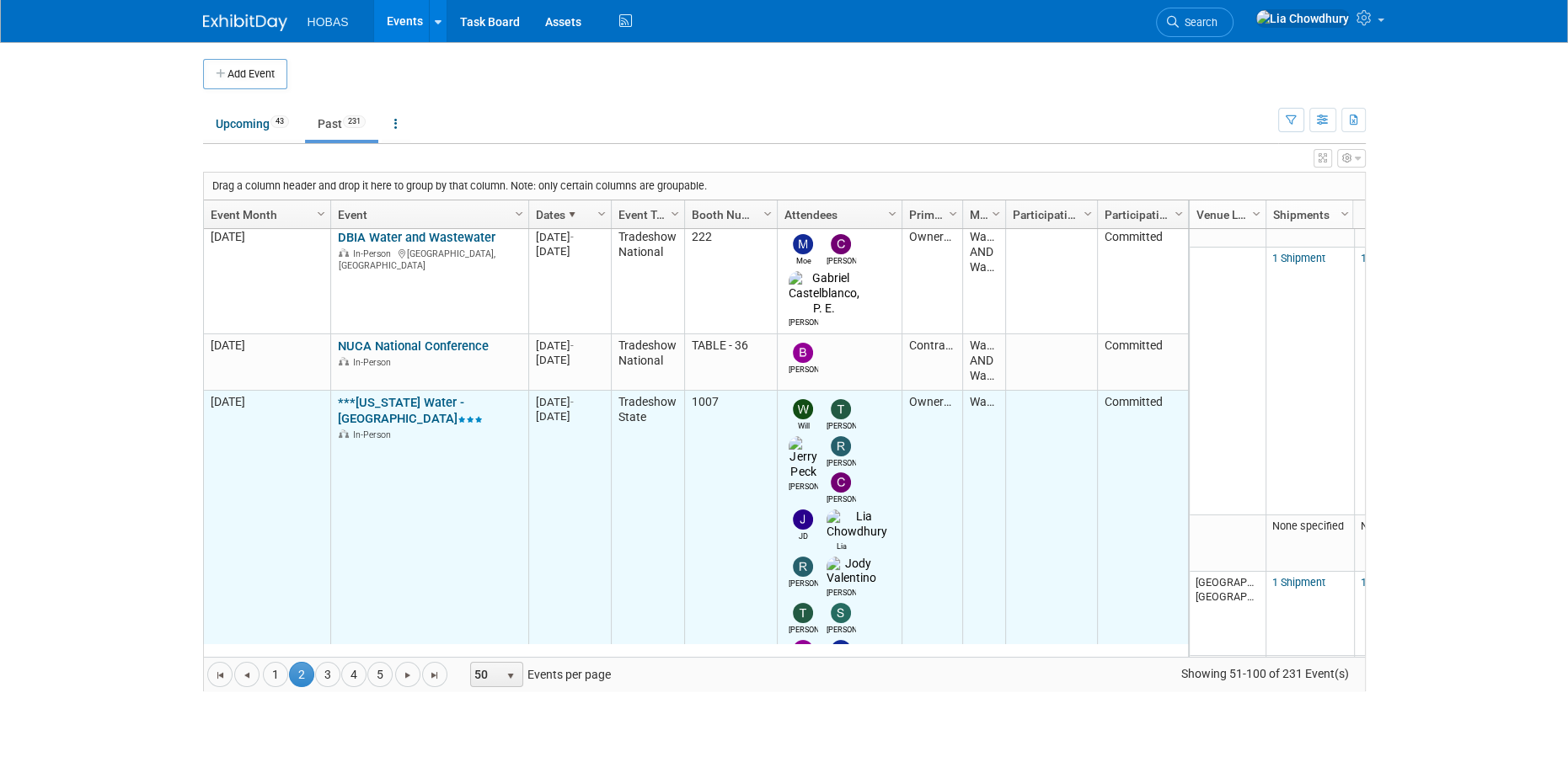
scroll to position [299, 0]
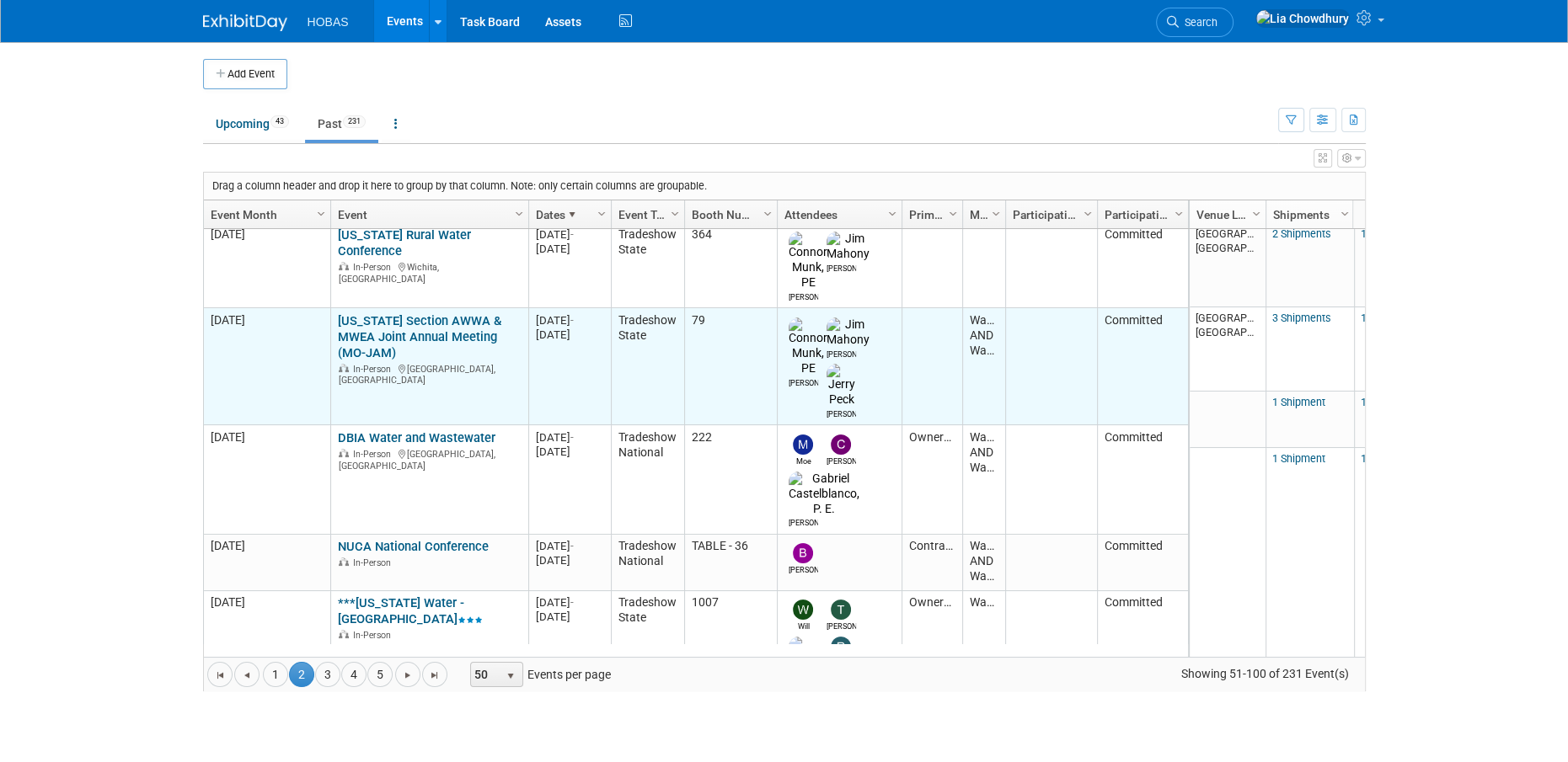
click at [386, 314] on link "[US_STATE] Section AWWA & MWEA Joint Annual Meeting (MO-JAM)" at bounding box center [420, 337] width 163 height 47
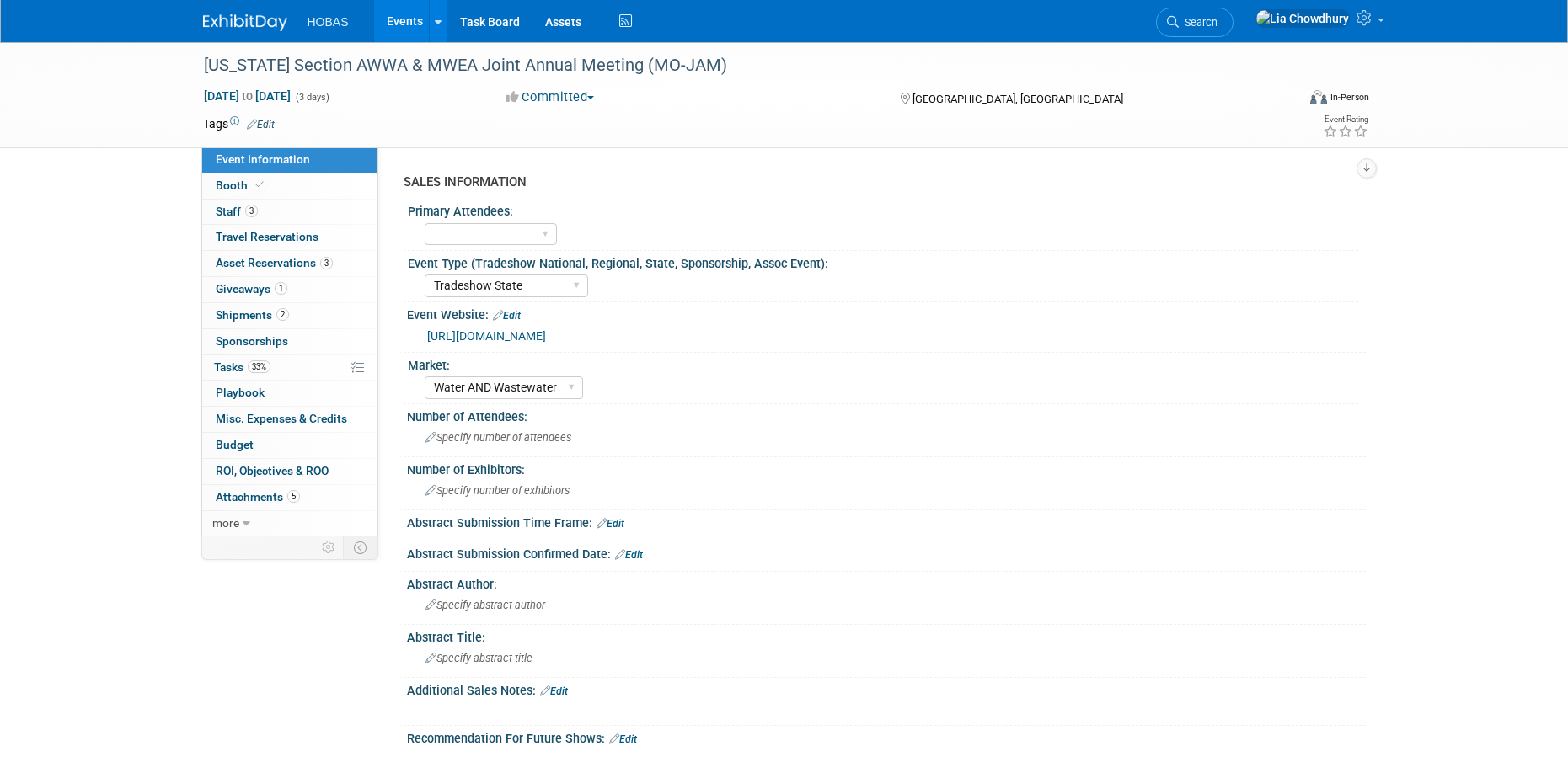
select select "Tradeshow State"
select select "Water AND Wastewater"
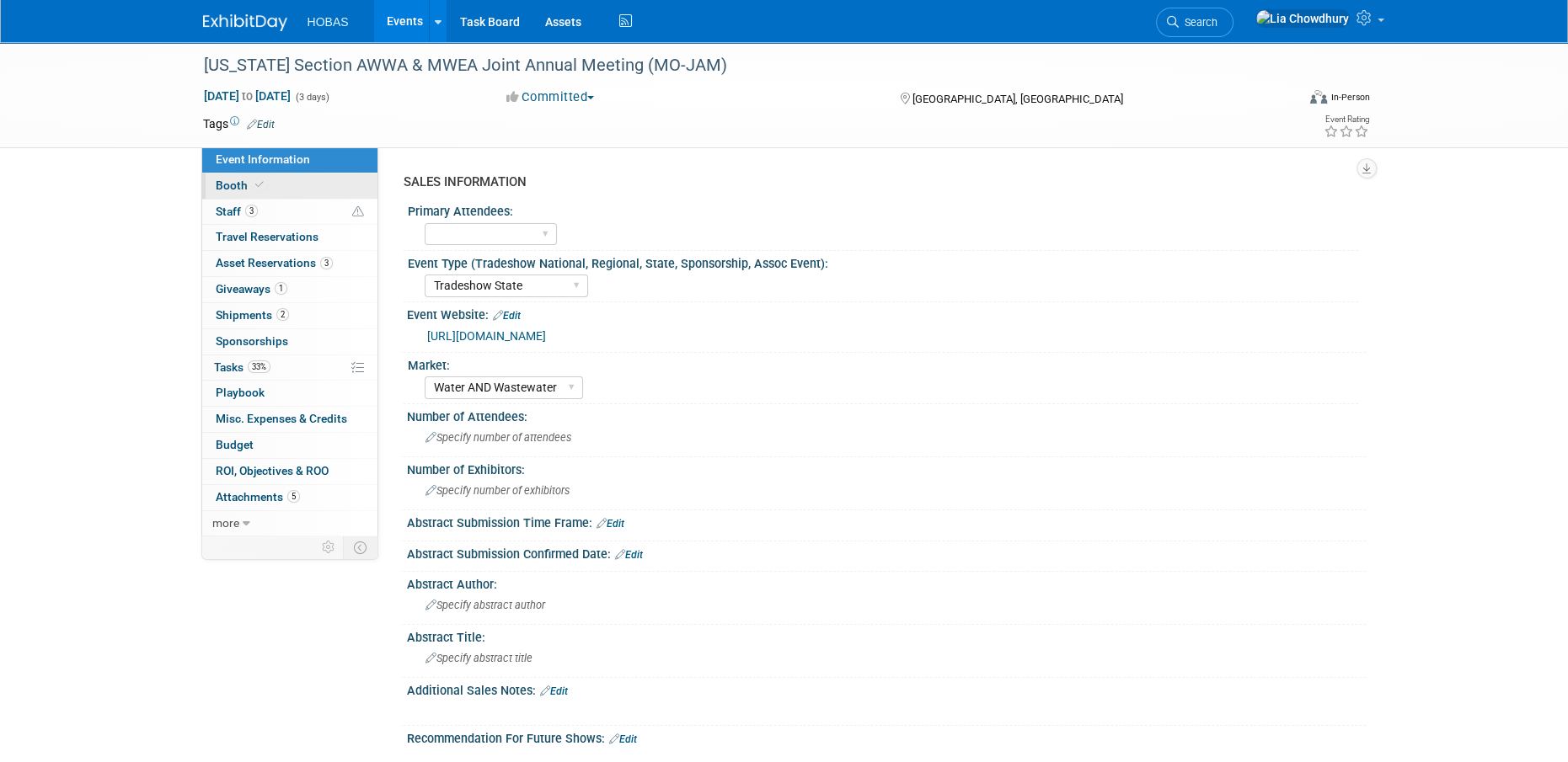
click at [239, 180] on span "Booth" at bounding box center [241, 186] width 51 height 14
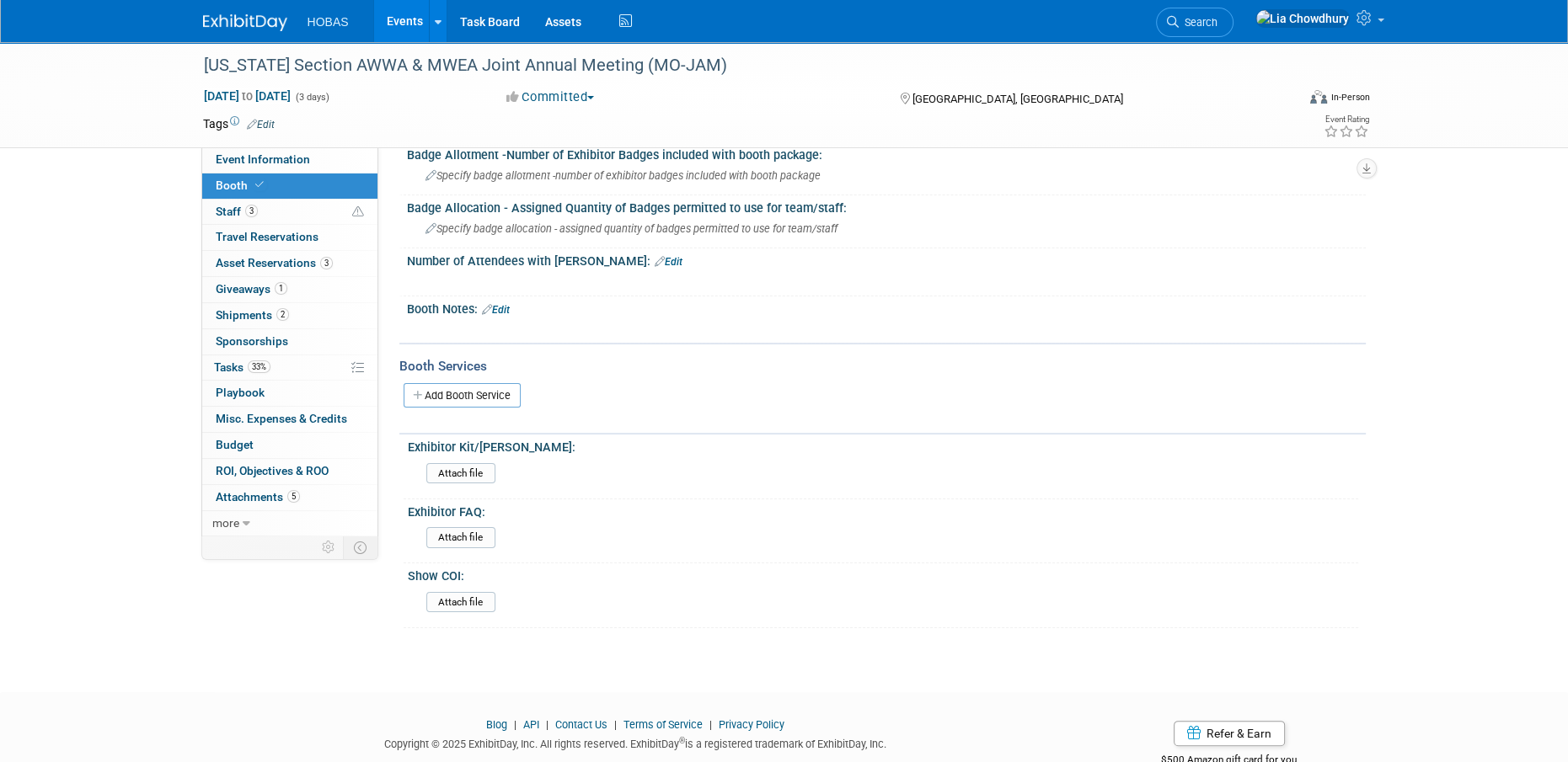
scroll to position [264, 0]
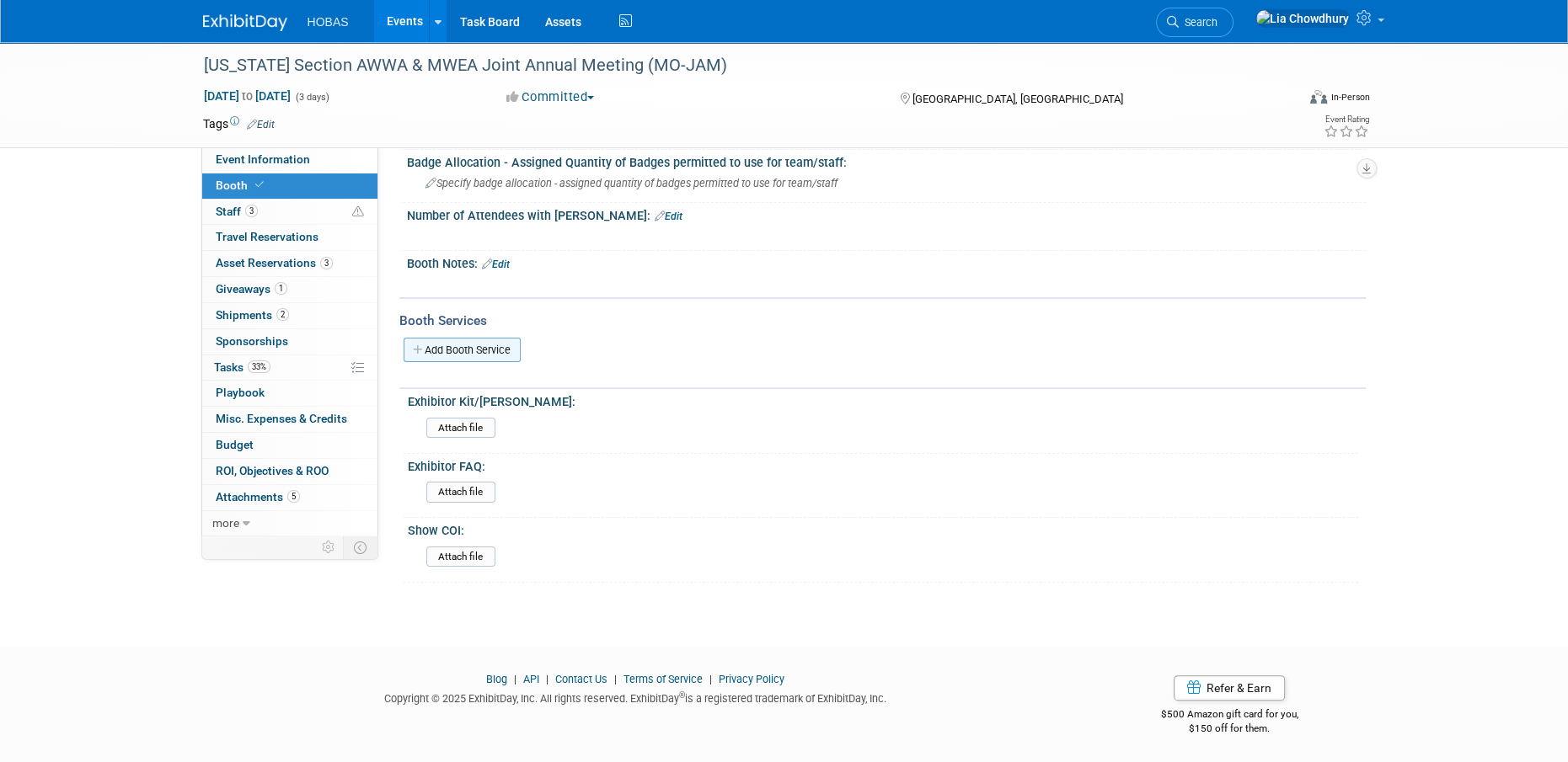
click at [496, 350] on link "Add Booth Service" at bounding box center [461, 350] width 117 height 25
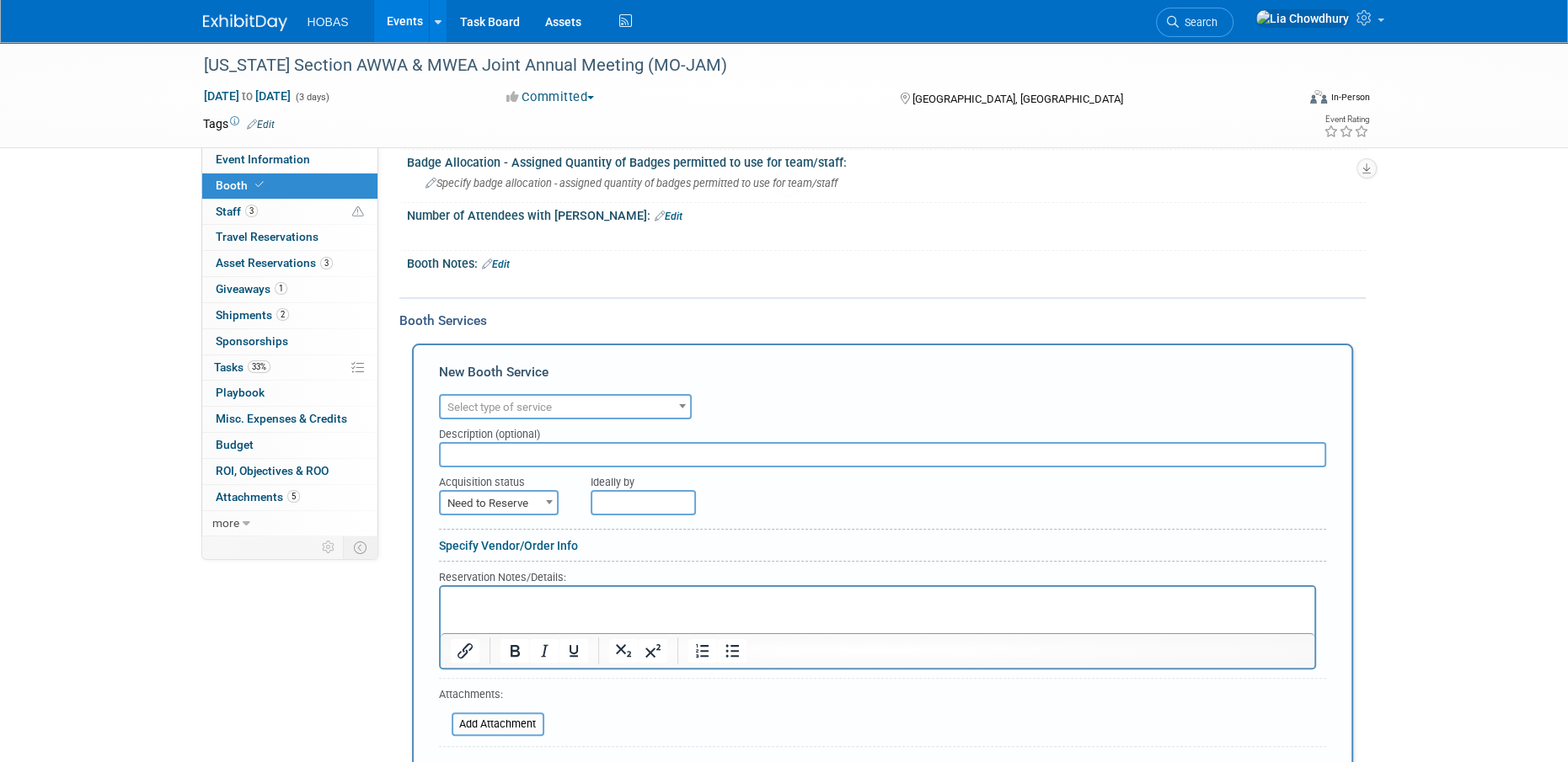
scroll to position [0, 0]
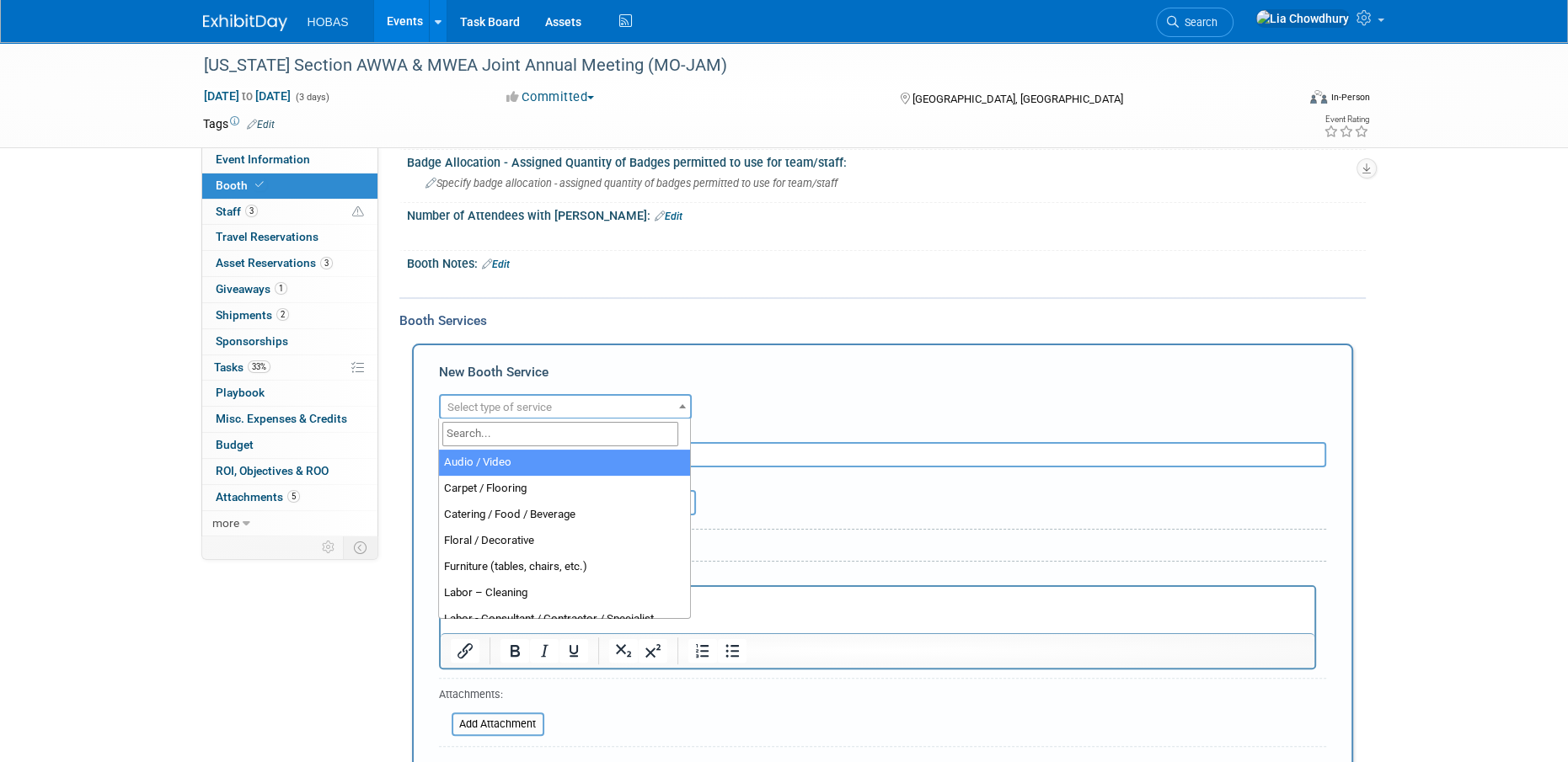
click at [496, 401] on span "Select type of service" at bounding box center [499, 407] width 104 height 13
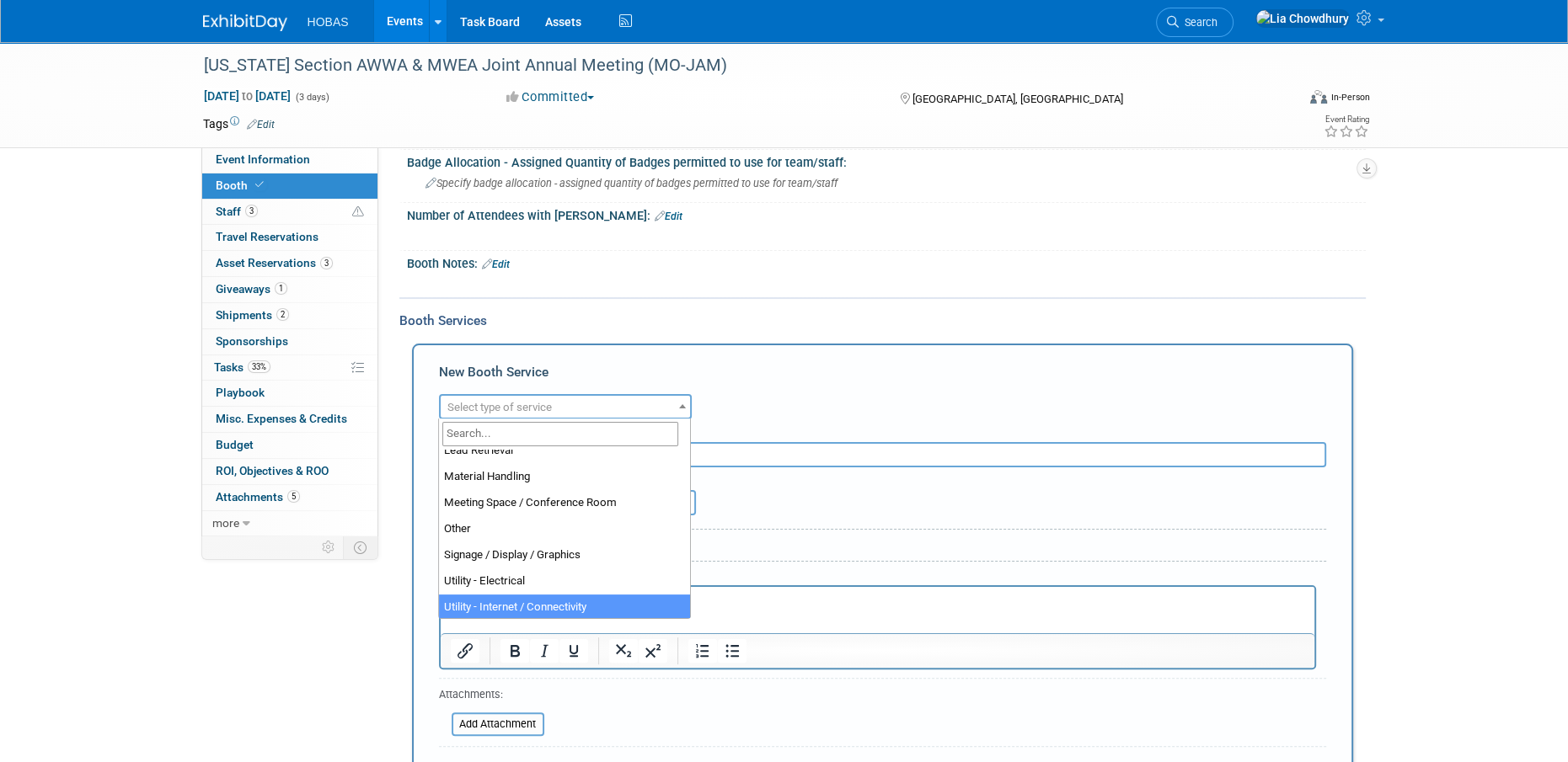
scroll to position [347, 0]
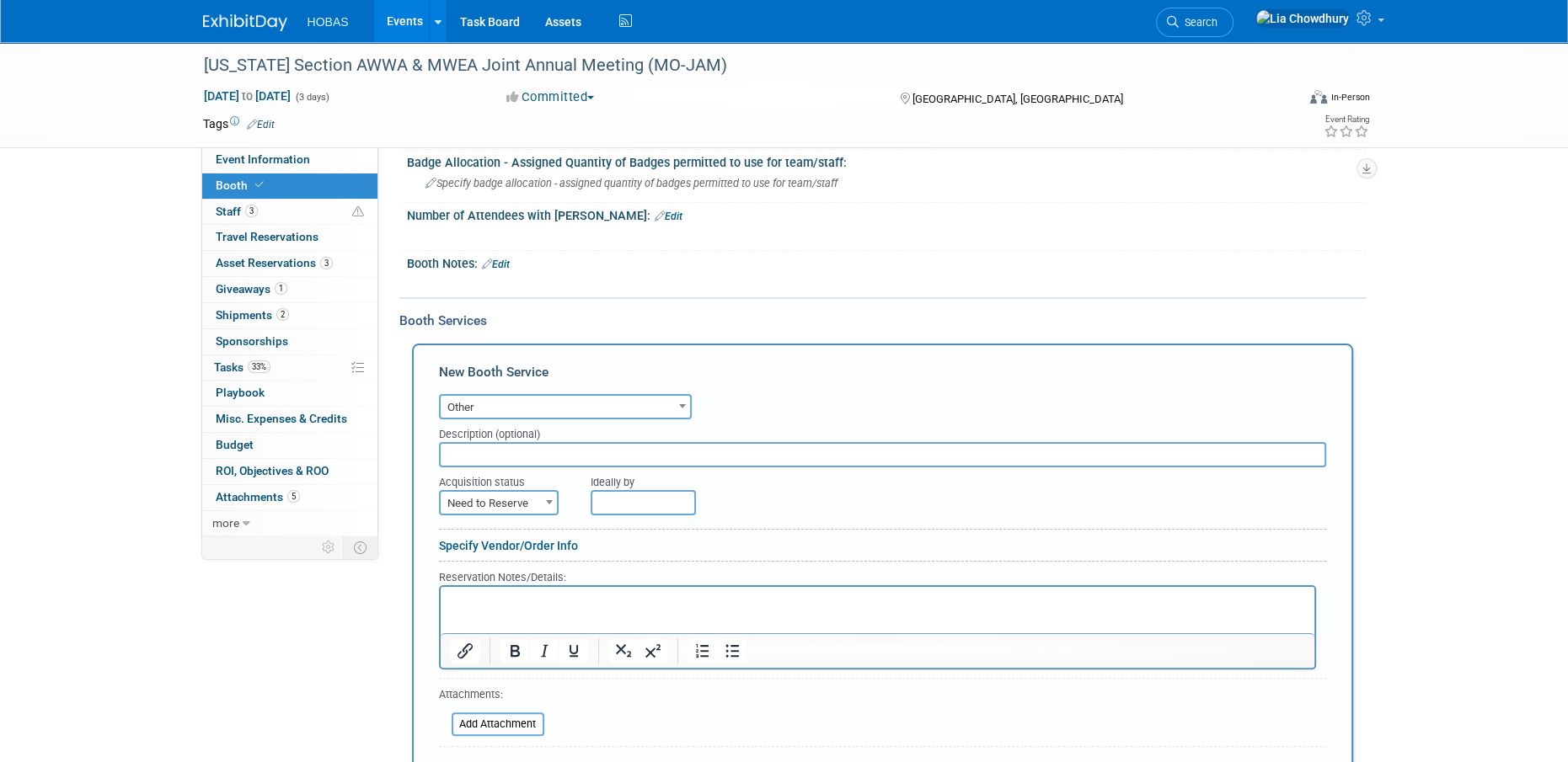
select select "1"
click at [513, 448] on input "text" at bounding box center [882, 455] width 887 height 26
type input "Exhibit Styles - Jody"
click at [542, 601] on p "Rich Text Area. Press ALT-0 for help." at bounding box center [877, 602] width 854 height 16
click at [511, 445] on input "Exhibit Styles - [PERSON_NAME]" at bounding box center [882, 455] width 887 height 26
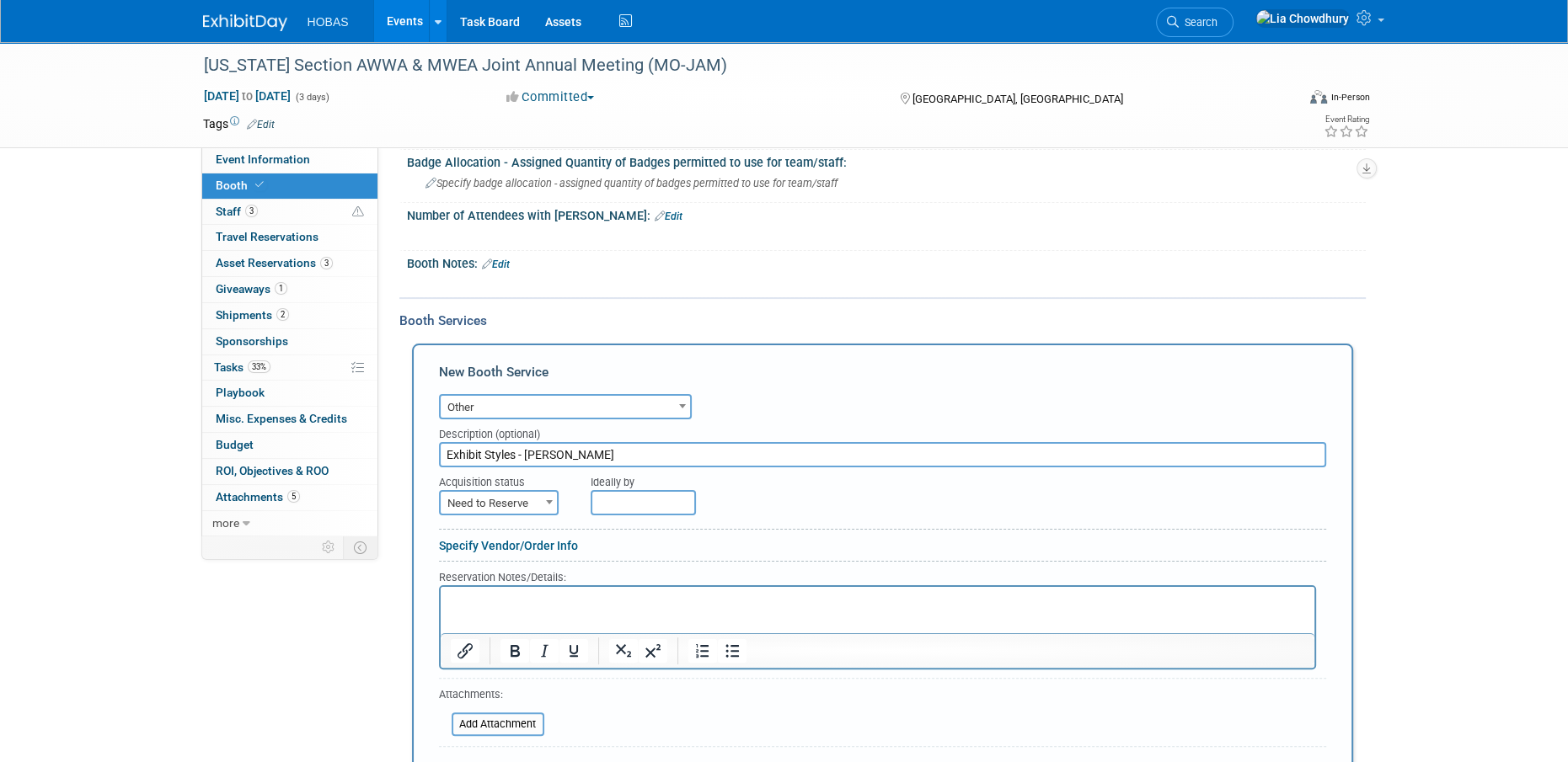
click at [546, 445] on input "Exhibit Styles - [PERSON_NAME]" at bounding box center [882, 455] width 887 height 26
click at [494, 406] on span "Other" at bounding box center [565, 408] width 250 height 24
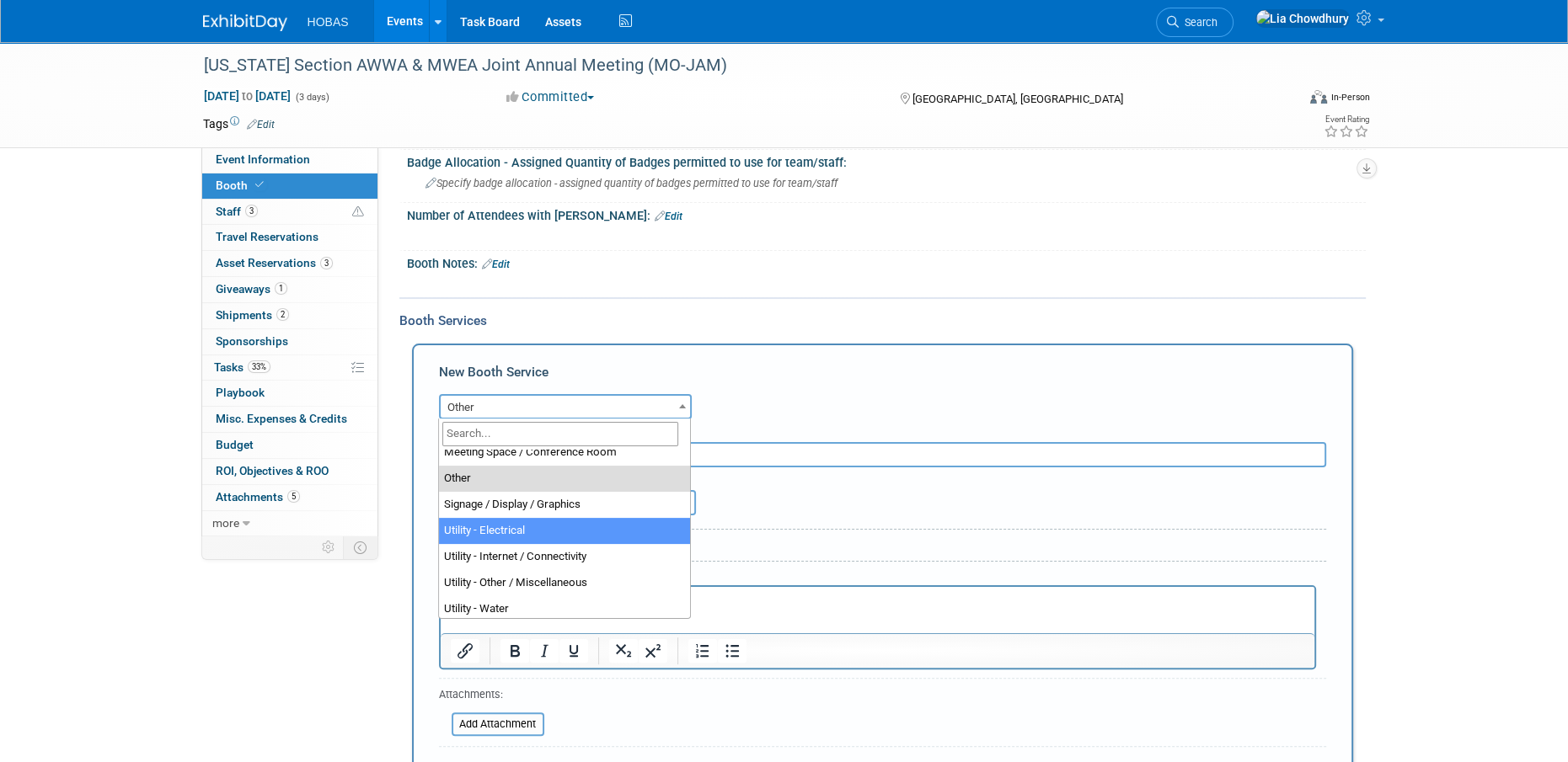
scroll to position [432, 0]
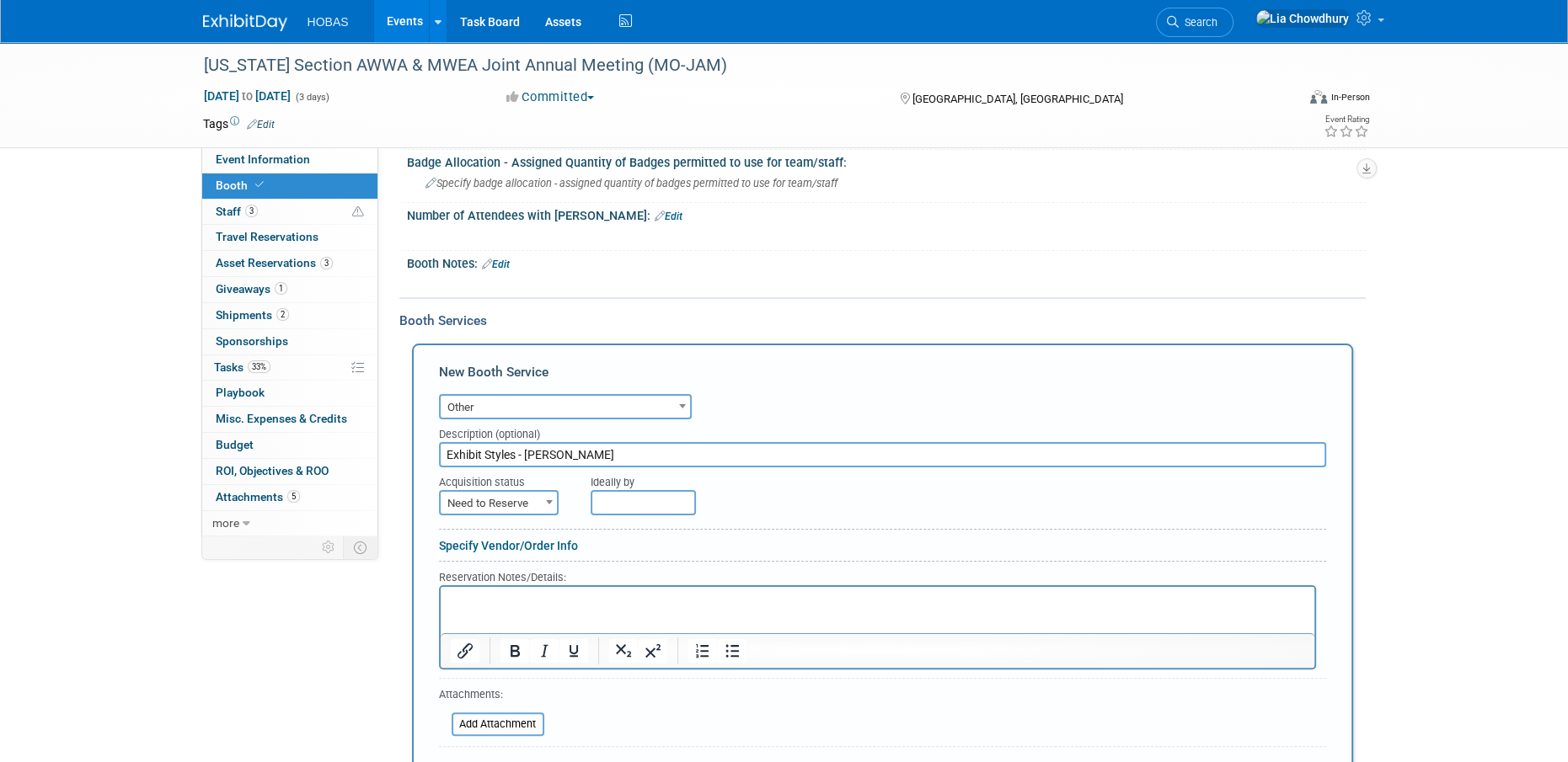
click at [862, 454] on input "Exhibit Styles - Jody" at bounding box center [882, 455] width 887 height 26
click at [508, 408] on span "Other" at bounding box center [565, 408] width 250 height 24
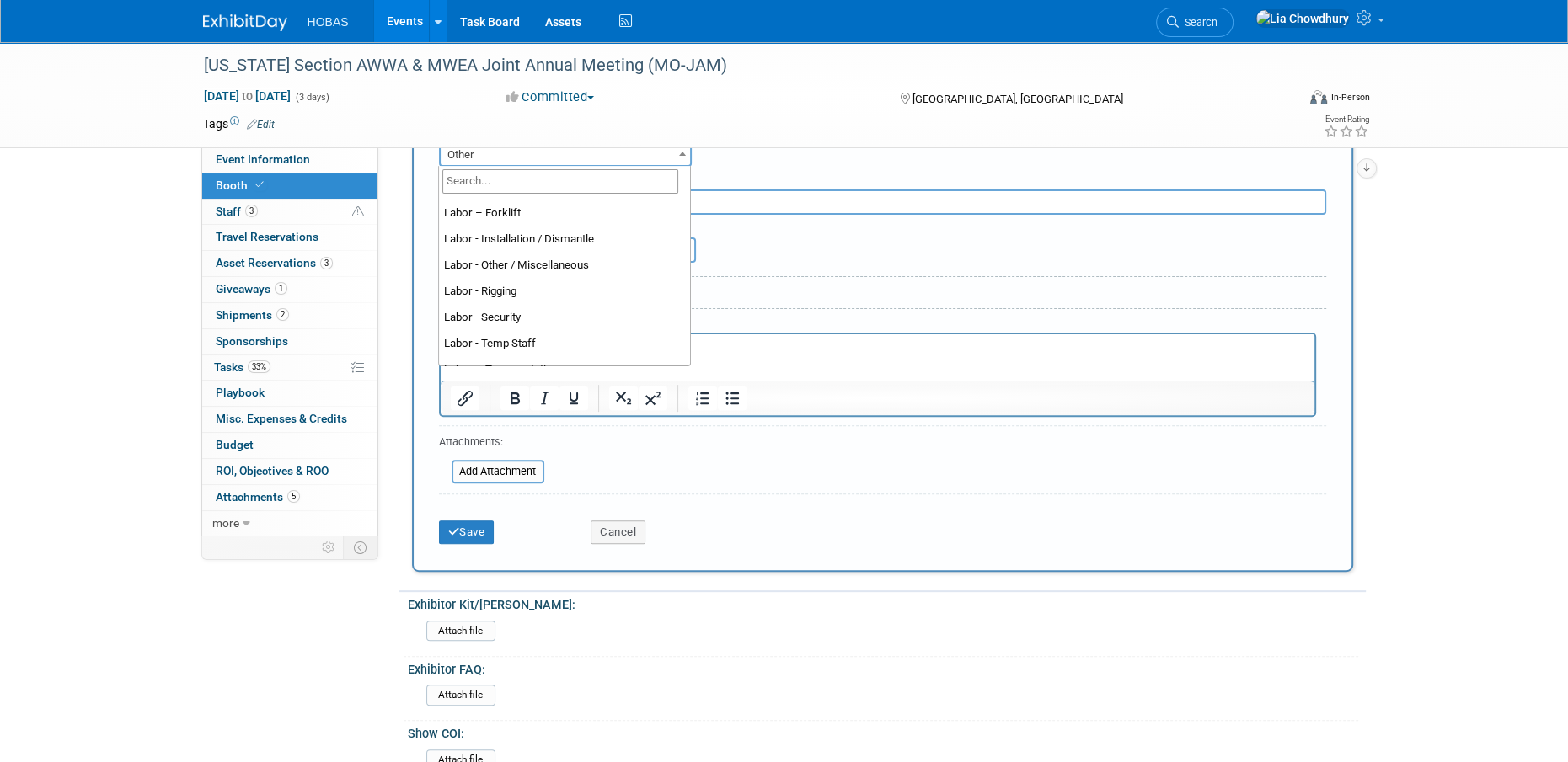
scroll to position [179, 0]
click at [803, 261] on div "Ideally by" at bounding box center [920, 238] width 659 height 48
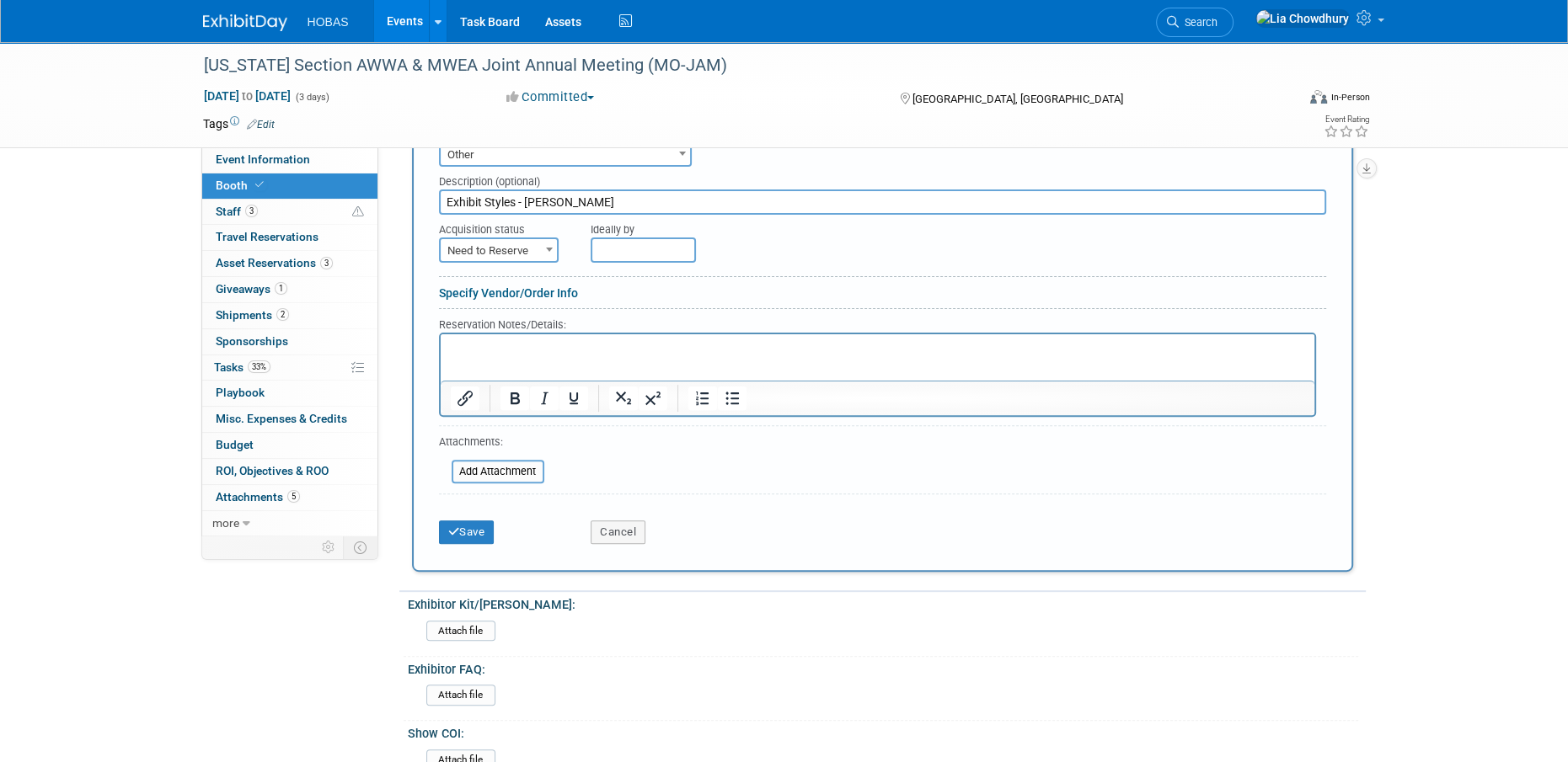
click at [486, 353] on p "Rich Text Area. Press ALT-0 for help." at bounding box center [877, 349] width 854 height 16
paste body "Rich Text Area. Press ALT-0 for help."
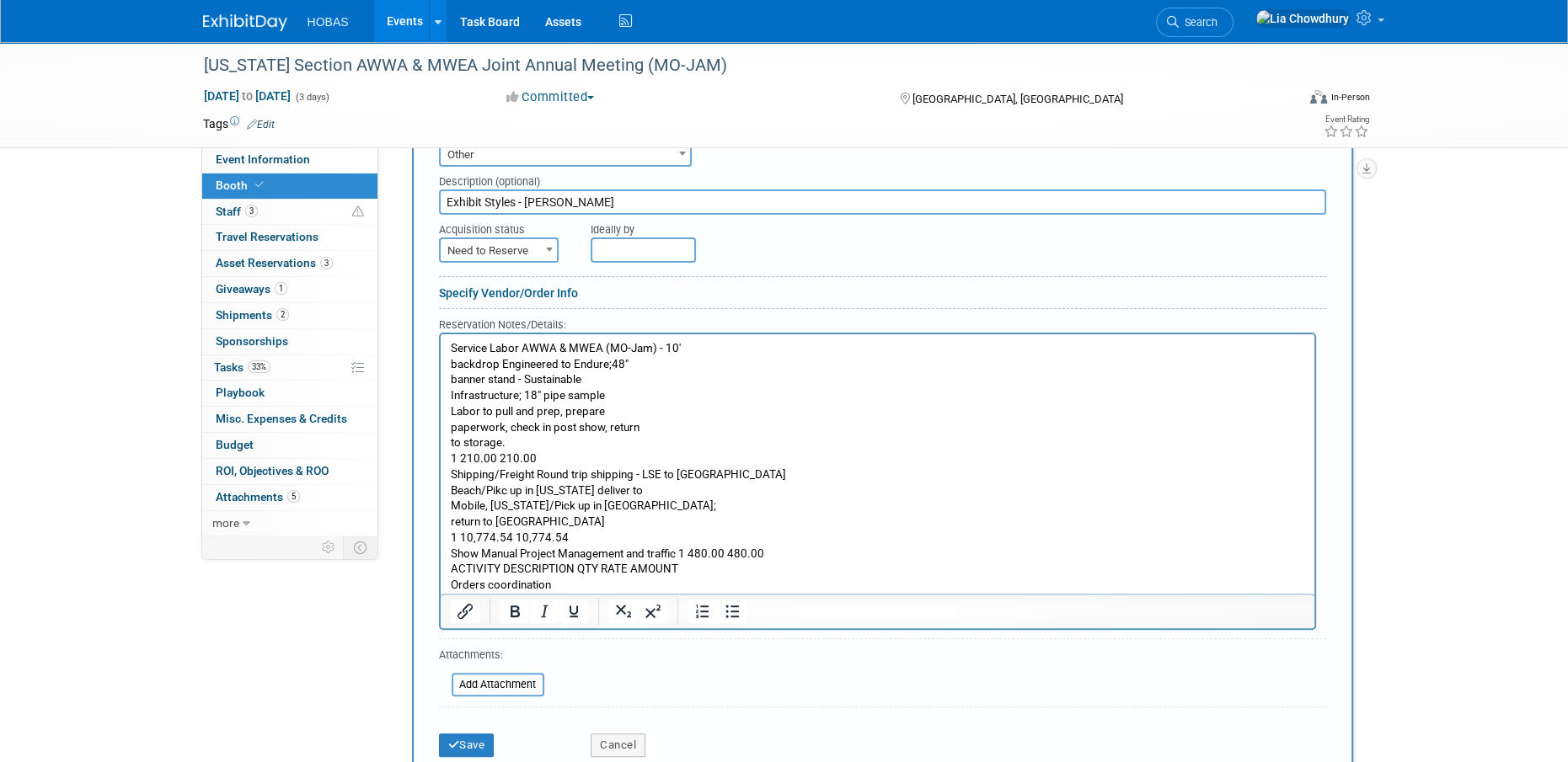
click at [450, 409] on p "Service Labor AWWA & MWEA (MO-Jam) - 10' backdrop Engineered to Endure;48" bann…" at bounding box center [877, 467] width 854 height 253
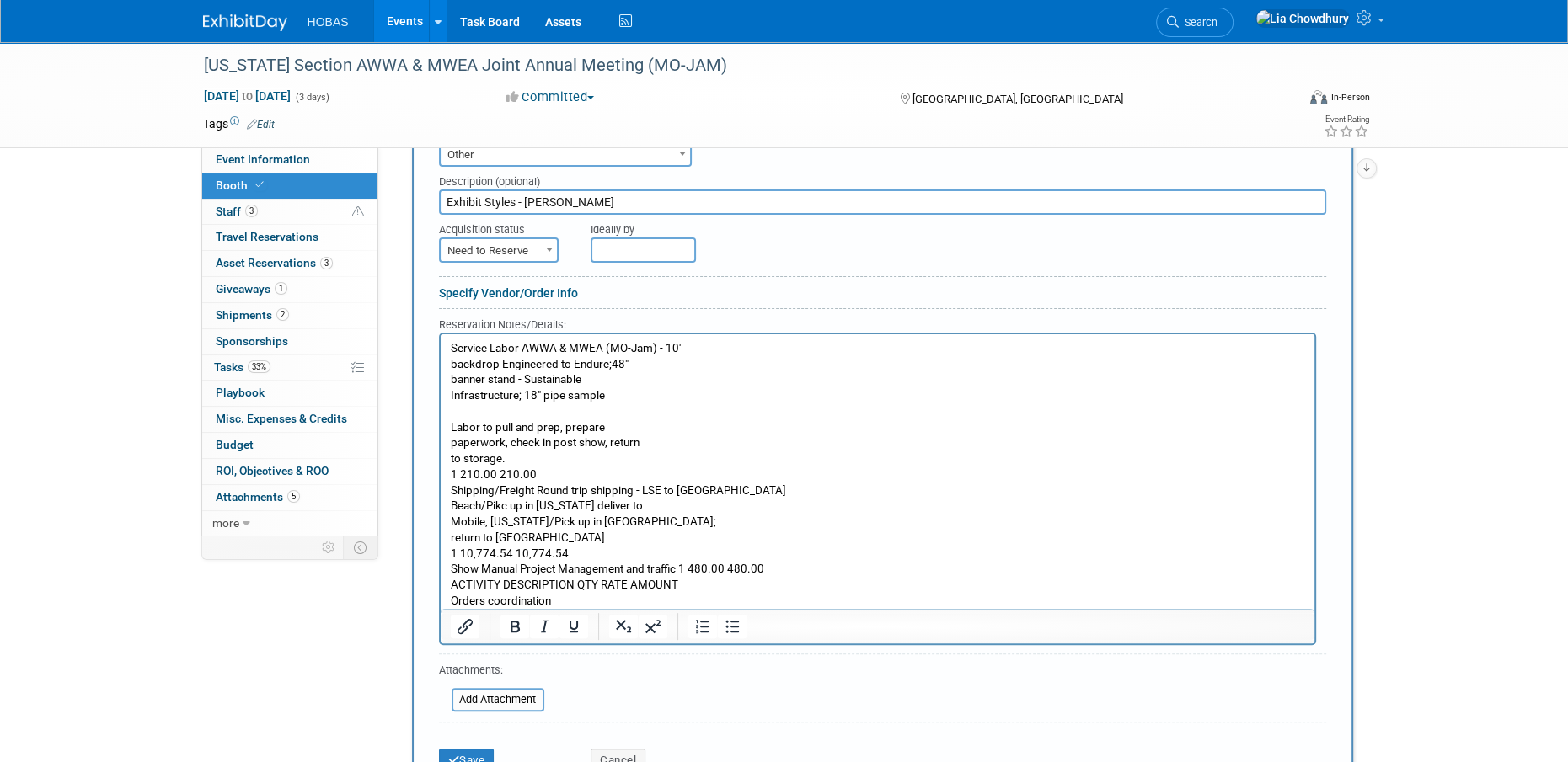
click at [448, 492] on html "Service Labor AWWA & MWEA (MO-Jam) - 10' backdrop Engineered to Endure;48" bann…" at bounding box center [876, 471] width 874 height 274
click at [449, 493] on body "Service Labor AWWA & MWEA (MO-Jam) - 10' backdrop Engineered to Endure;48" bann…" at bounding box center [877, 475] width 856 height 267
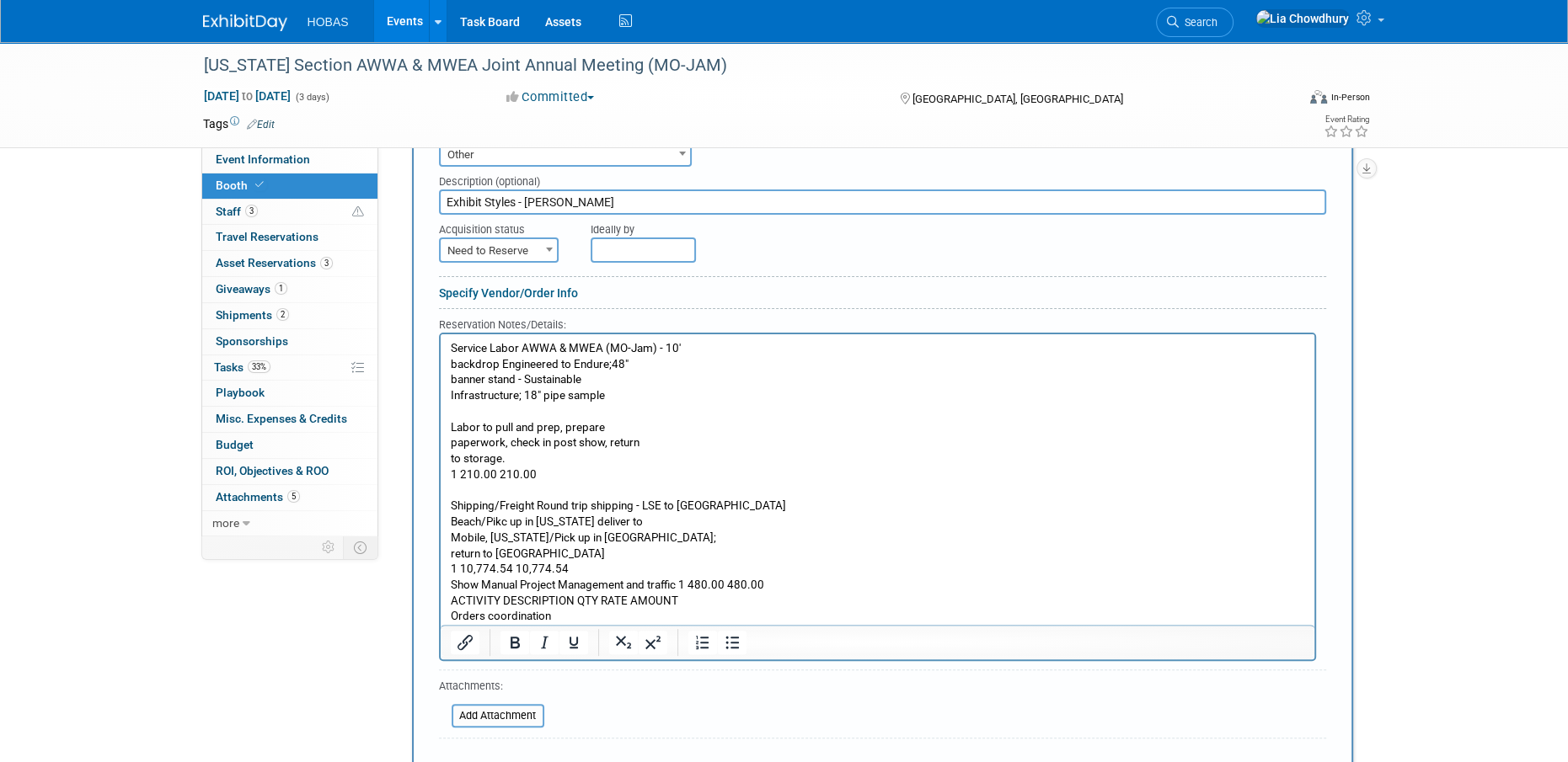
click at [496, 414] on p "Rich Text Area. Press ALT-0 for help." at bounding box center [877, 412] width 854 height 16
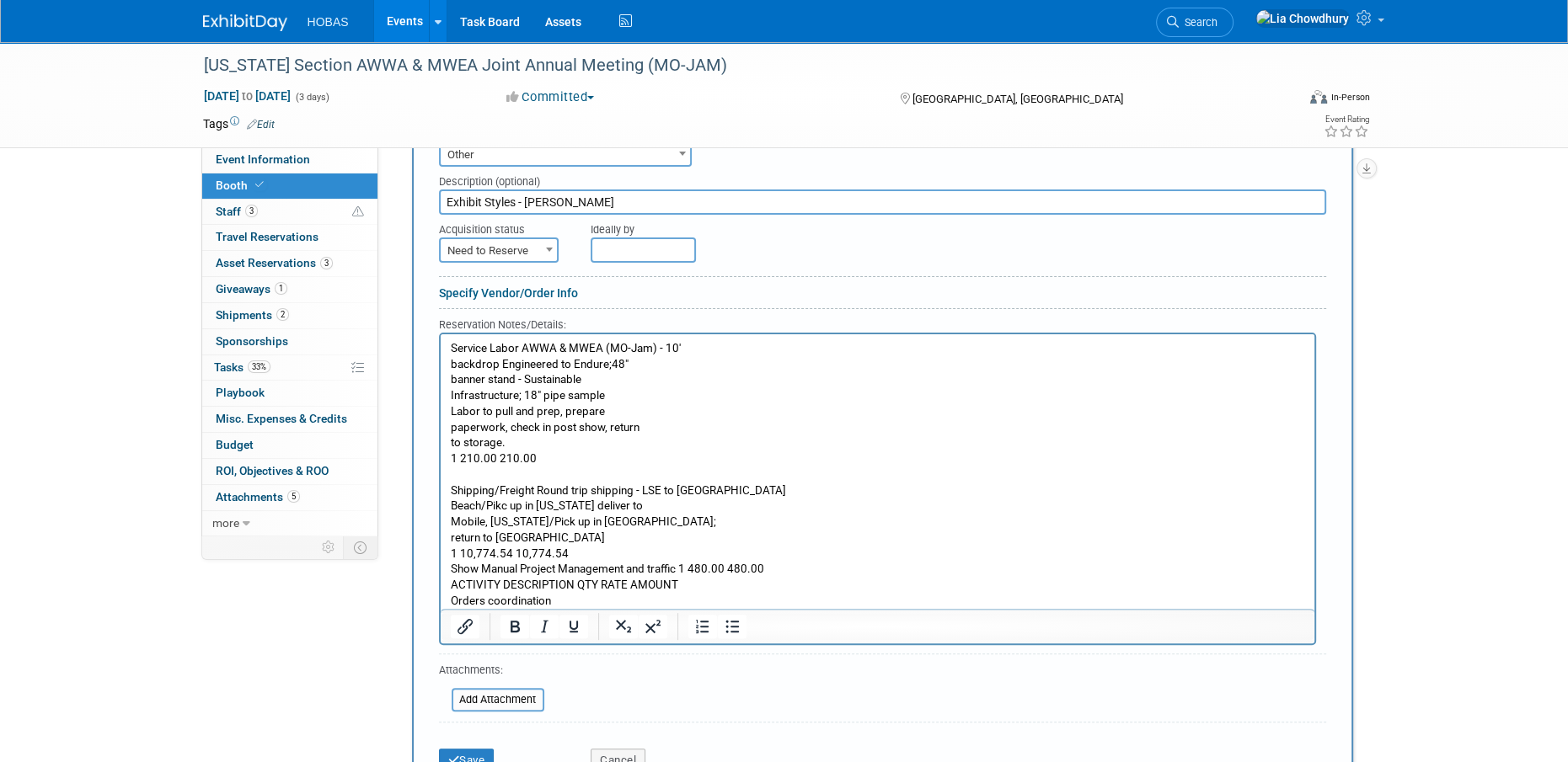
click at [719, 351] on p "Service Labor AWWA & MWEA (MO-Jam) - 10' backdrop Engineered to Endure;48" bann…" at bounding box center [877, 373] width 854 height 63
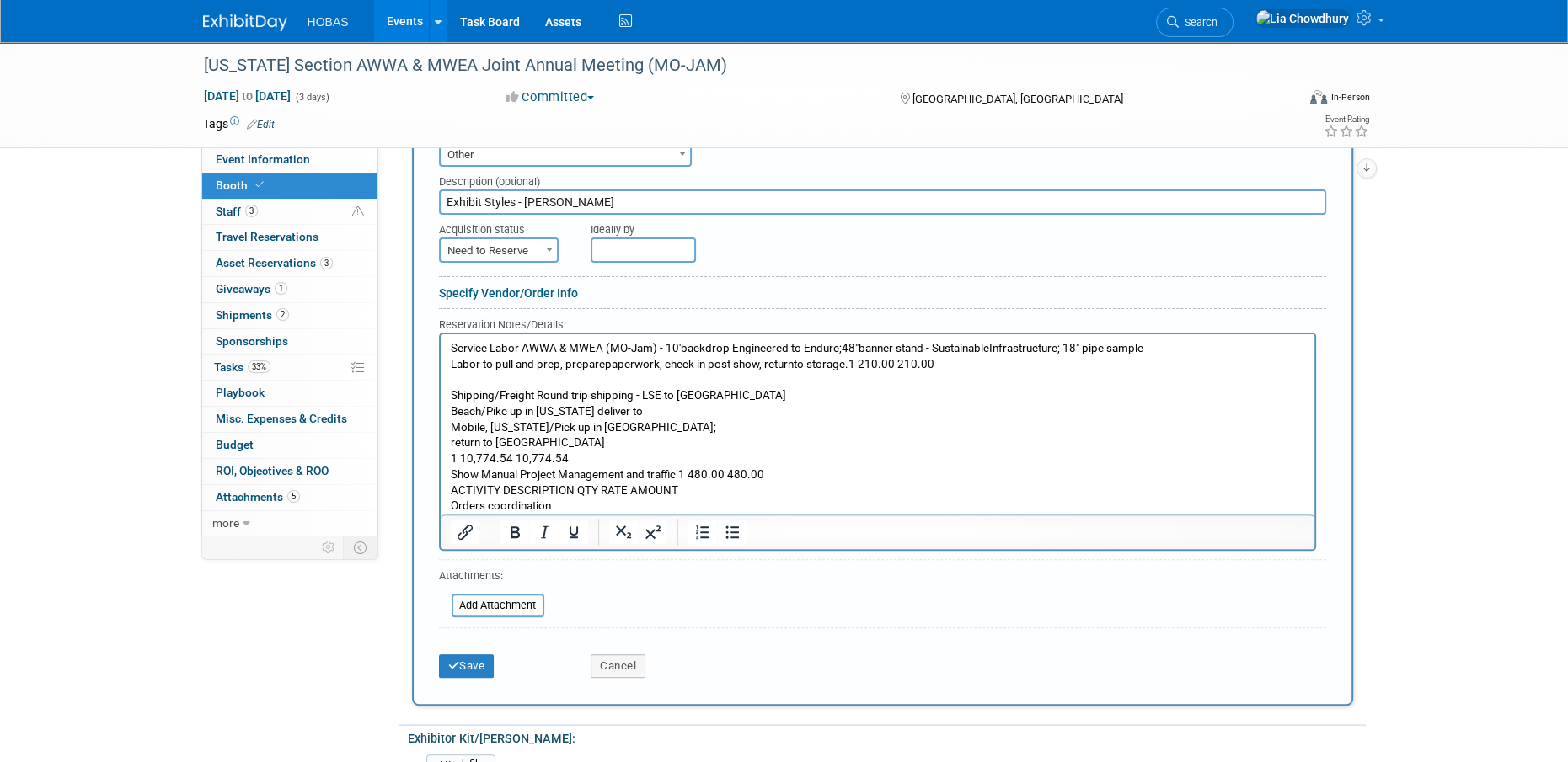
click at [732, 391] on p "Shipping/Freight Round trip shipping - LSE to Osage Beach/Pikc up in Kansas del…" at bounding box center [877, 451] width 854 height 127
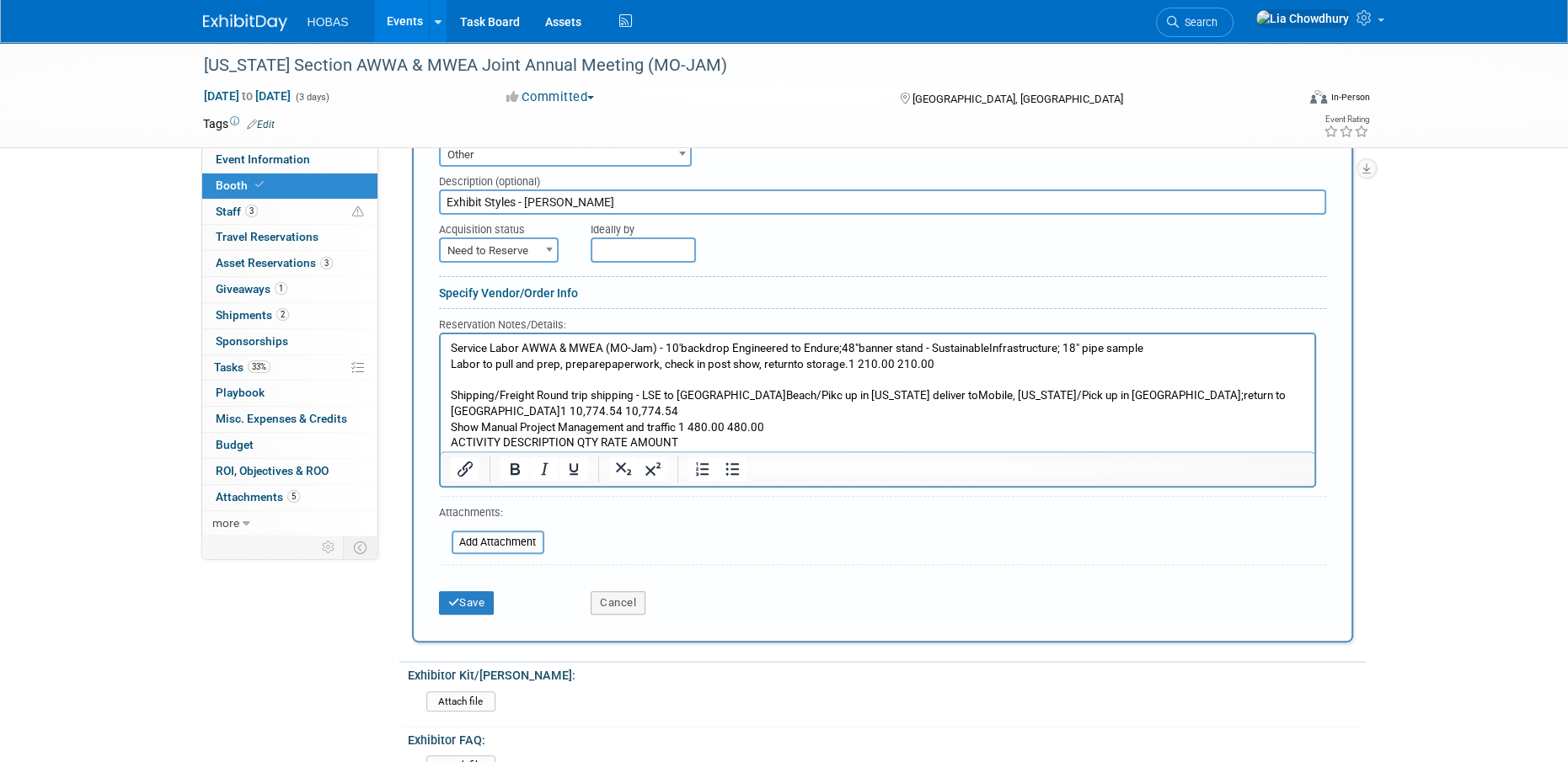
click at [678, 410] on p "Shipping/Freight Round trip shipping - LSE to Osage Beach/Pikc up in Kansas del…" at bounding box center [877, 428] width 854 height 80
click at [701, 420] on p "Shipping/Freight Round trip shipping - LSE to Osage Beach/Pikc up in Kansas del…" at bounding box center [877, 428] width 854 height 80
click at [561, 444] on p "Shipping/Freight Round trip shipping - LSE to Osage Beach/Pikc up in Kansas del…" at bounding box center [877, 428] width 854 height 80
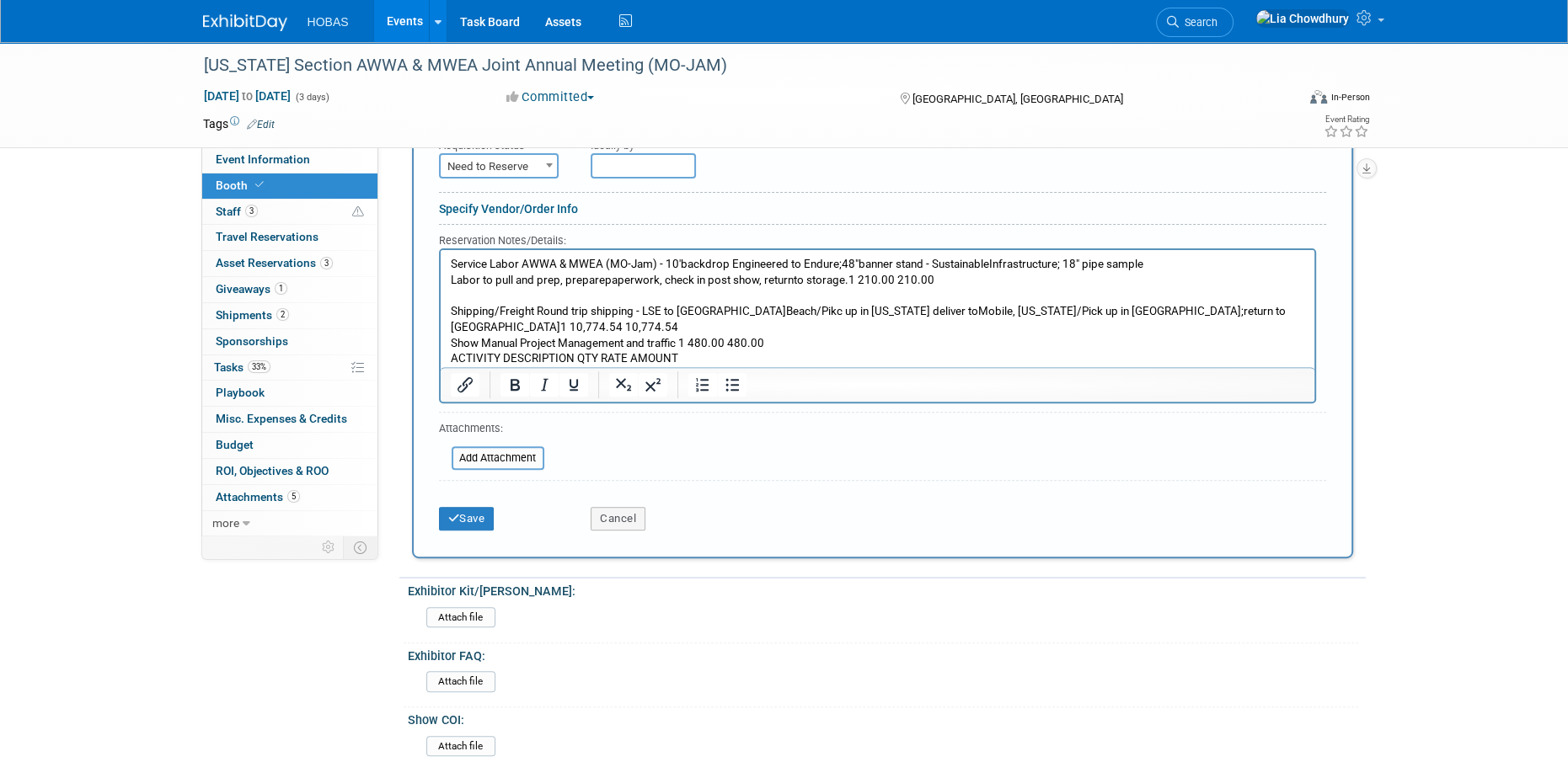
click at [530, 341] on p "Shipping/Freight Round trip shipping - LSE to Osage Beach/Pikc up in Kansas del…" at bounding box center [877, 343] width 854 height 80
click at [451, 325] on p "Shipping/Freight Round trip shipping - LSE to Osage Beach/Pikc up in Kansas del…" at bounding box center [877, 343] width 854 height 80
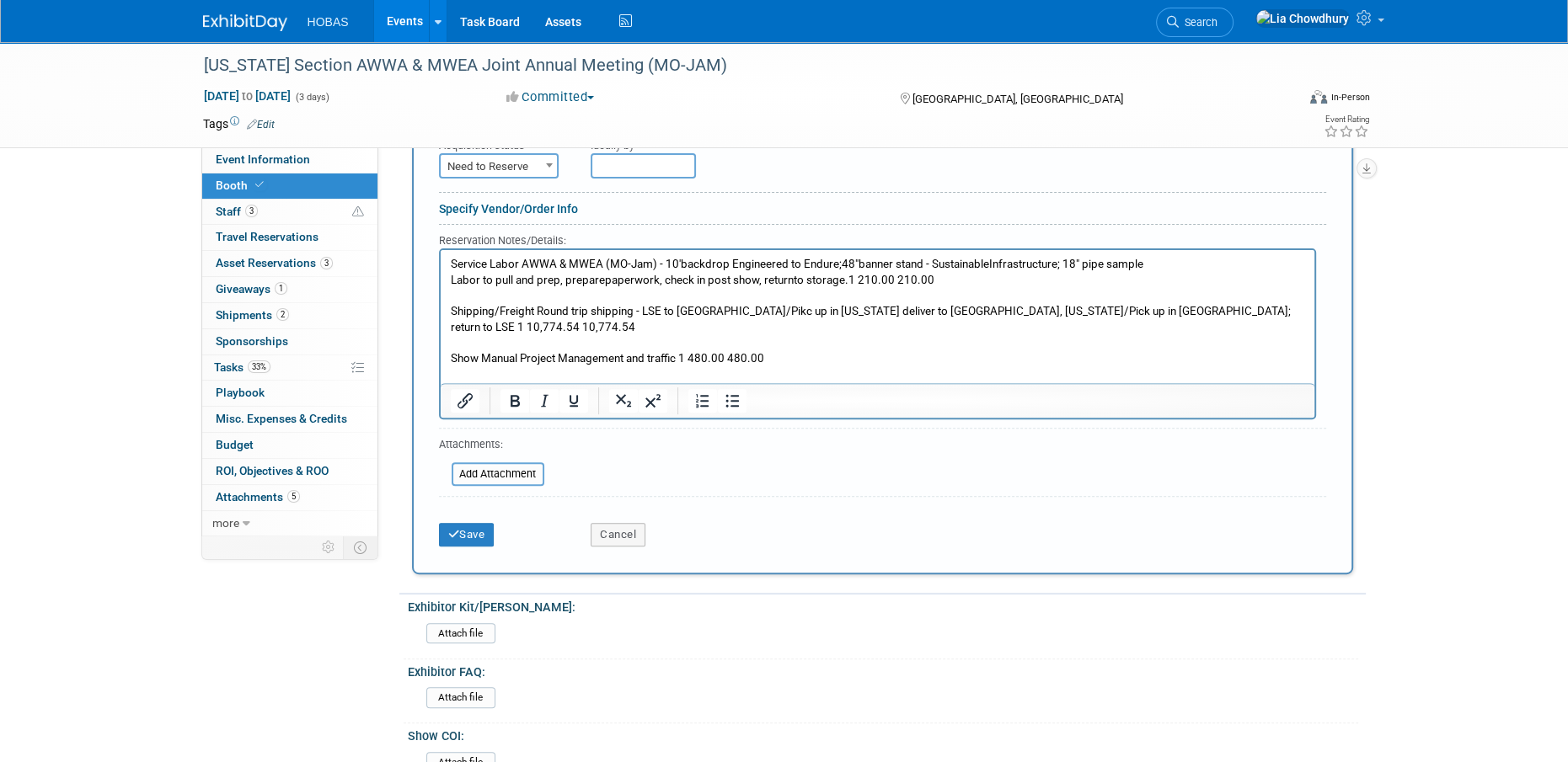
click at [785, 351] on p "Show Manual Project Management and traffic 1 480.00 480.00 Orders coordination" at bounding box center [877, 375] width 854 height 47
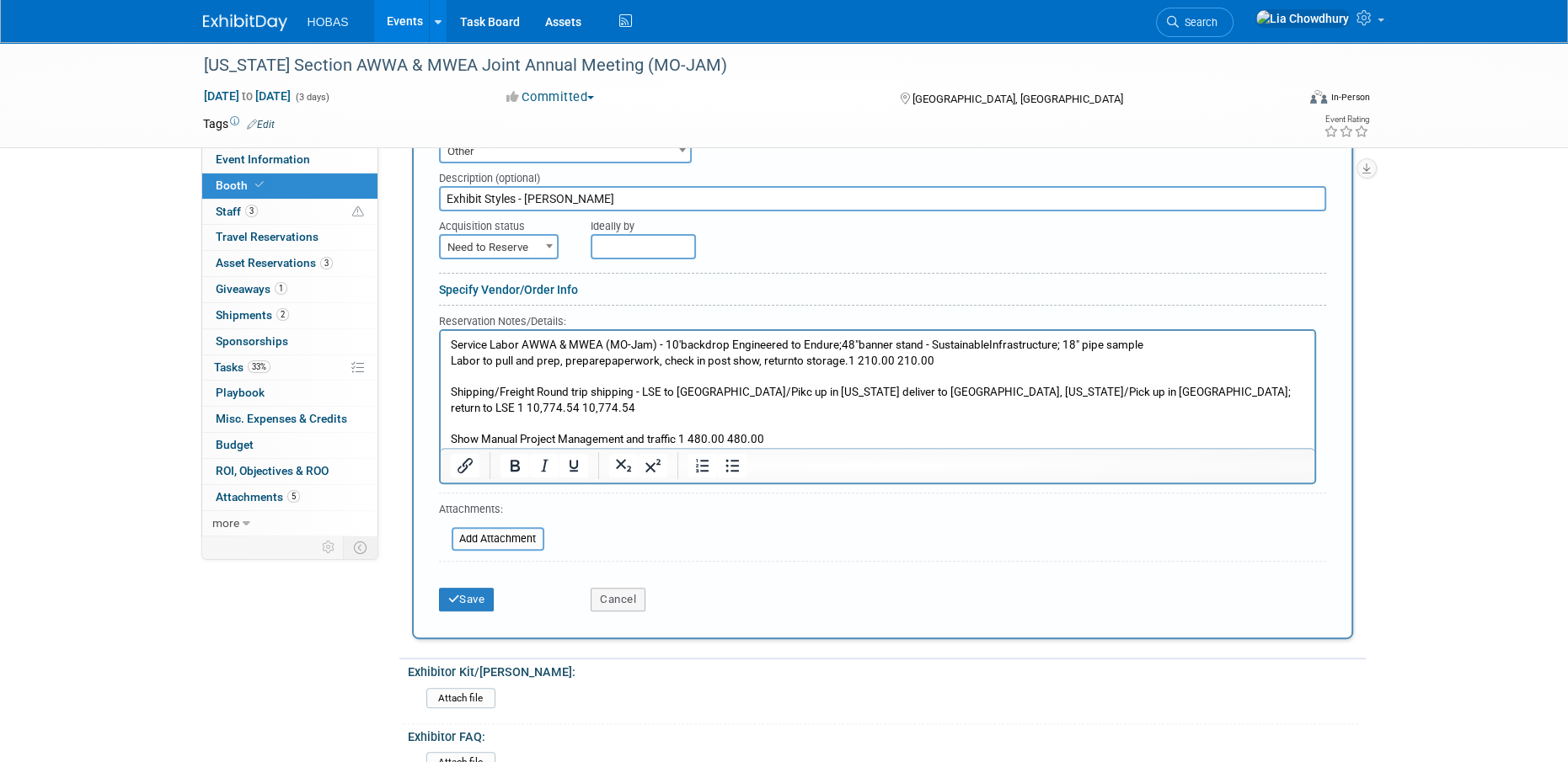
scroll to position [433, 0]
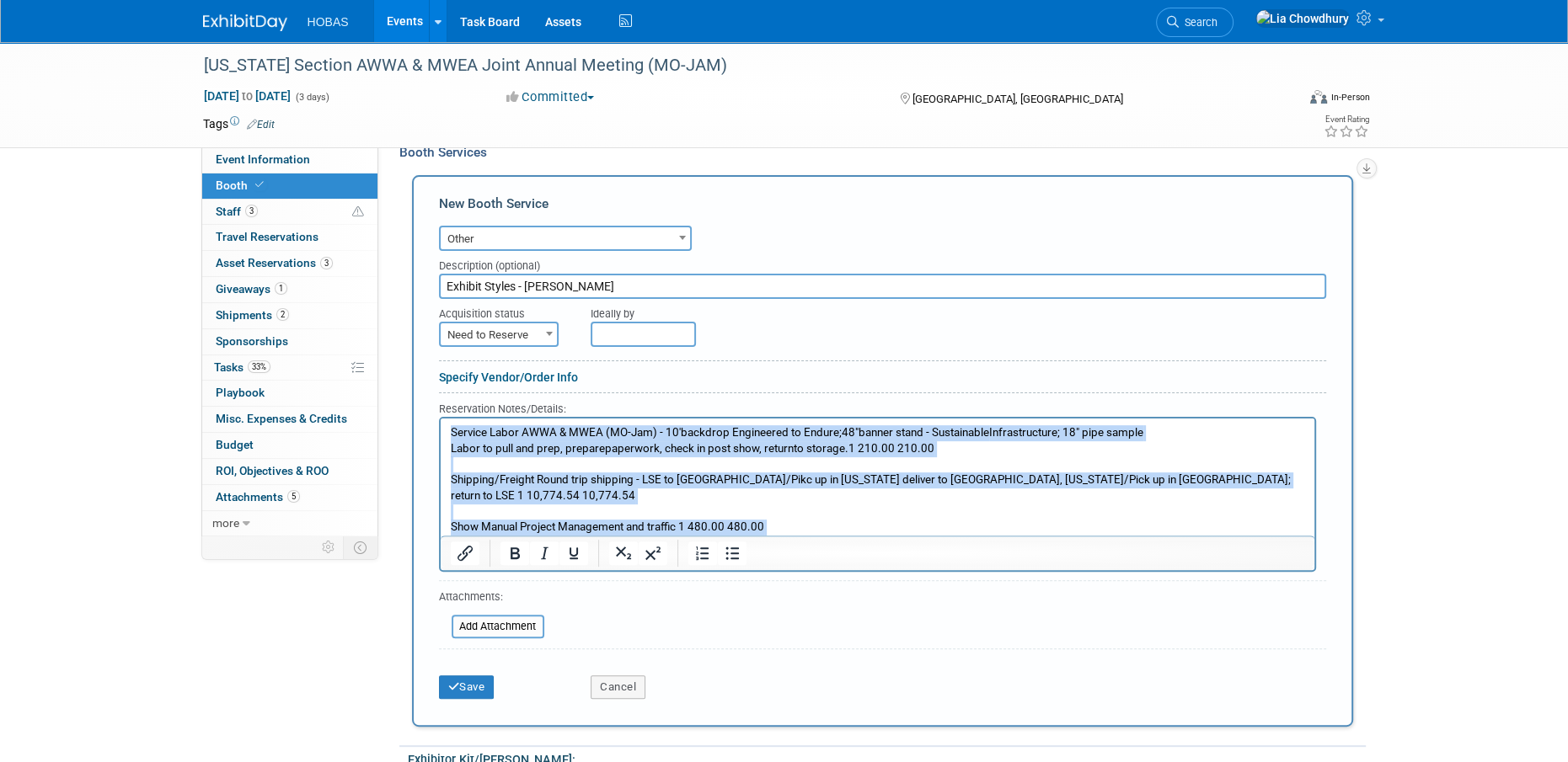
drag, startPoint x: 591, startPoint y: 533, endPoint x: 352, endPoint y: 367, distance: 291.0
click at [439, 419] on html "Service Labor AWWA & MWEA (MO-Jam) - 10' backdrop Engineered to Endure;48" bann…" at bounding box center [876, 485] width 874 height 133
click at [737, 548] on icon "Bullet list" at bounding box center [732, 554] width 14 height 13
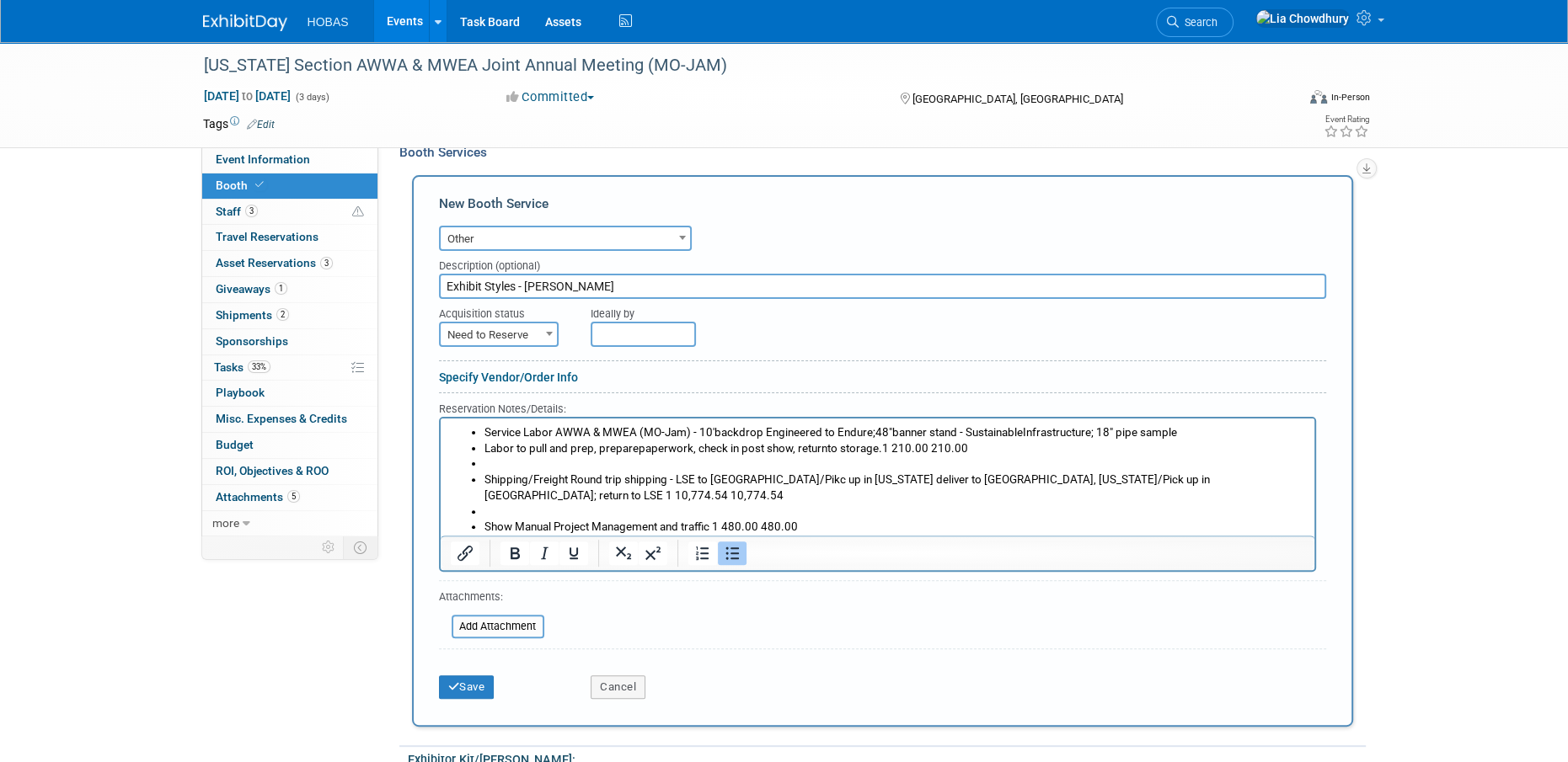
click at [516, 462] on li "Rich Text Area. Press ALT-0 for help." at bounding box center [894, 464] width 821 height 16
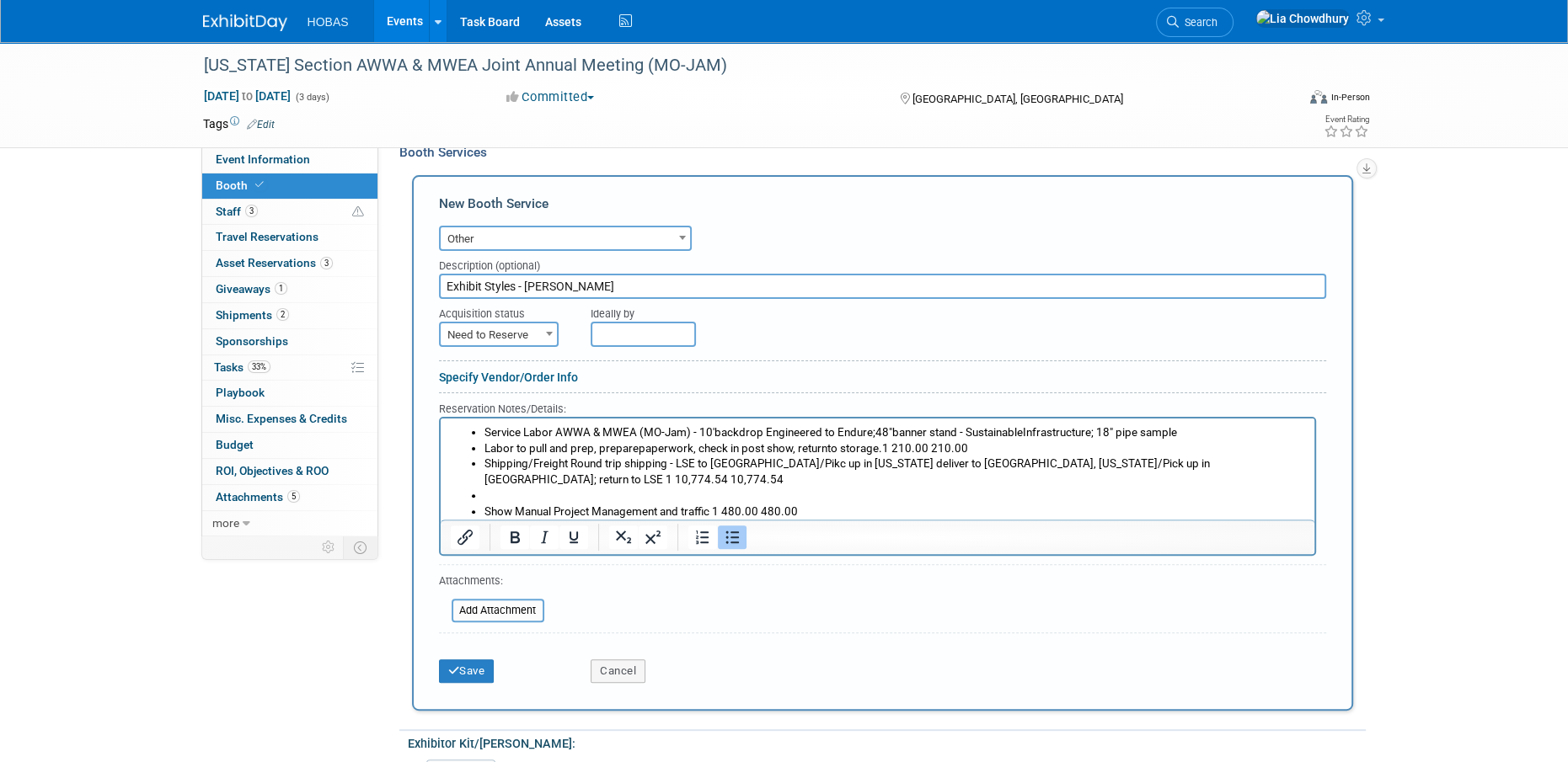
click at [1227, 424] on html "Service Labor AWWA & MWEA (MO-Jam) - 10' backdrop Engineered to Endure;48" bann…" at bounding box center [876, 477] width 874 height 117
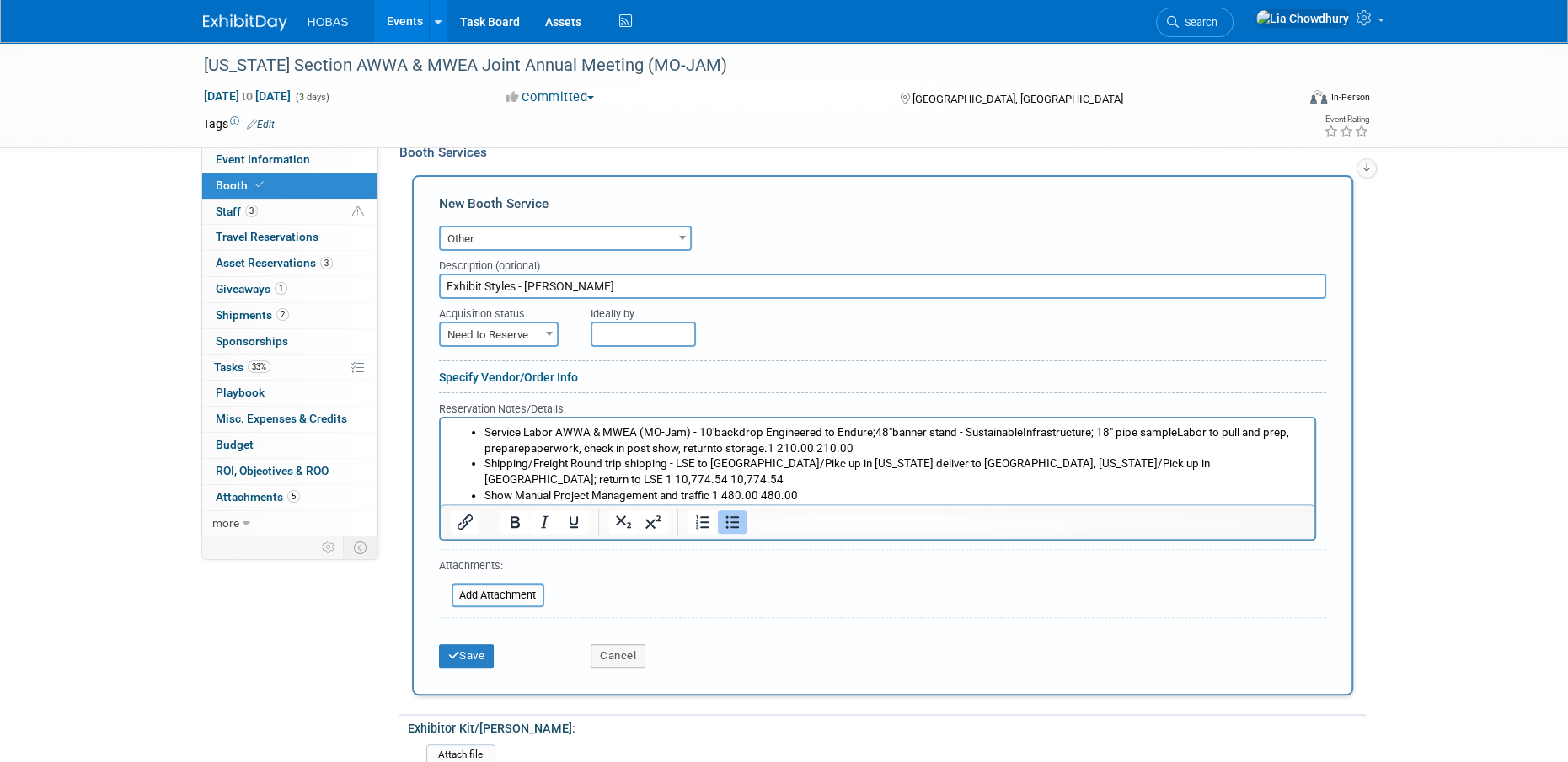
drag, startPoint x: 592, startPoint y: 498, endPoint x: 477, endPoint y: 498, distance: 115.0
click at [476, 498] on ul "Service Labor AWWA & MWEA (MO-Jam) - 10' backdrop Engineered to Endure;48" bann…" at bounding box center [877, 473] width 854 height 94
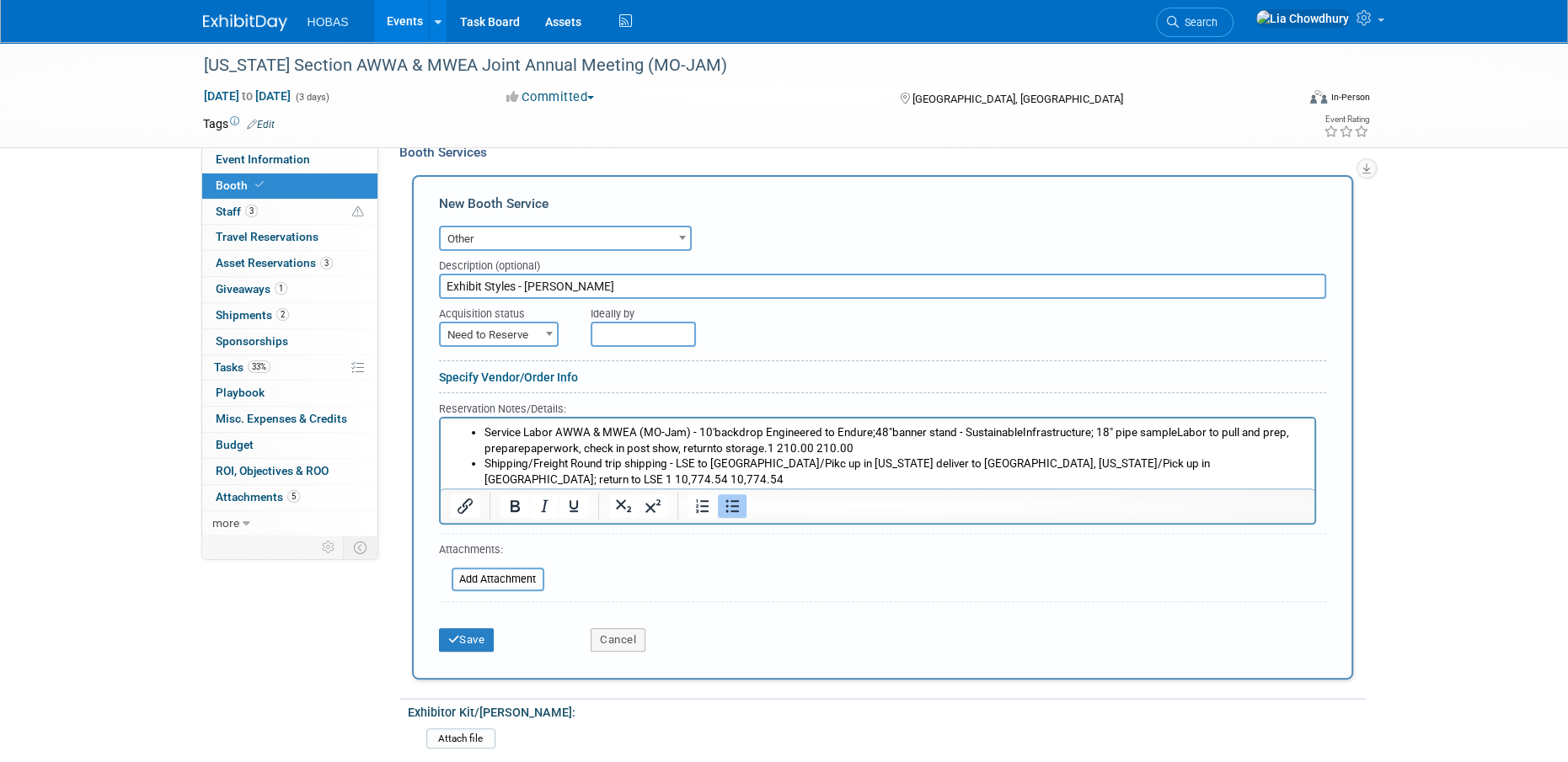
click at [712, 489] on li "Show Manual Project Management and trafficOrders coordination 1 480.00 480.00" at bounding box center [894, 497] width 821 height 16
click at [920, 468] on li "Shipping/Freight Round trip shipping - LSE to Osage Beach/Pikc up in Kansas del…" at bounding box center [894, 472] width 821 height 31
click at [494, 335] on span "Need to Reserve" at bounding box center [498, 335] width 116 height 24
select select "2"
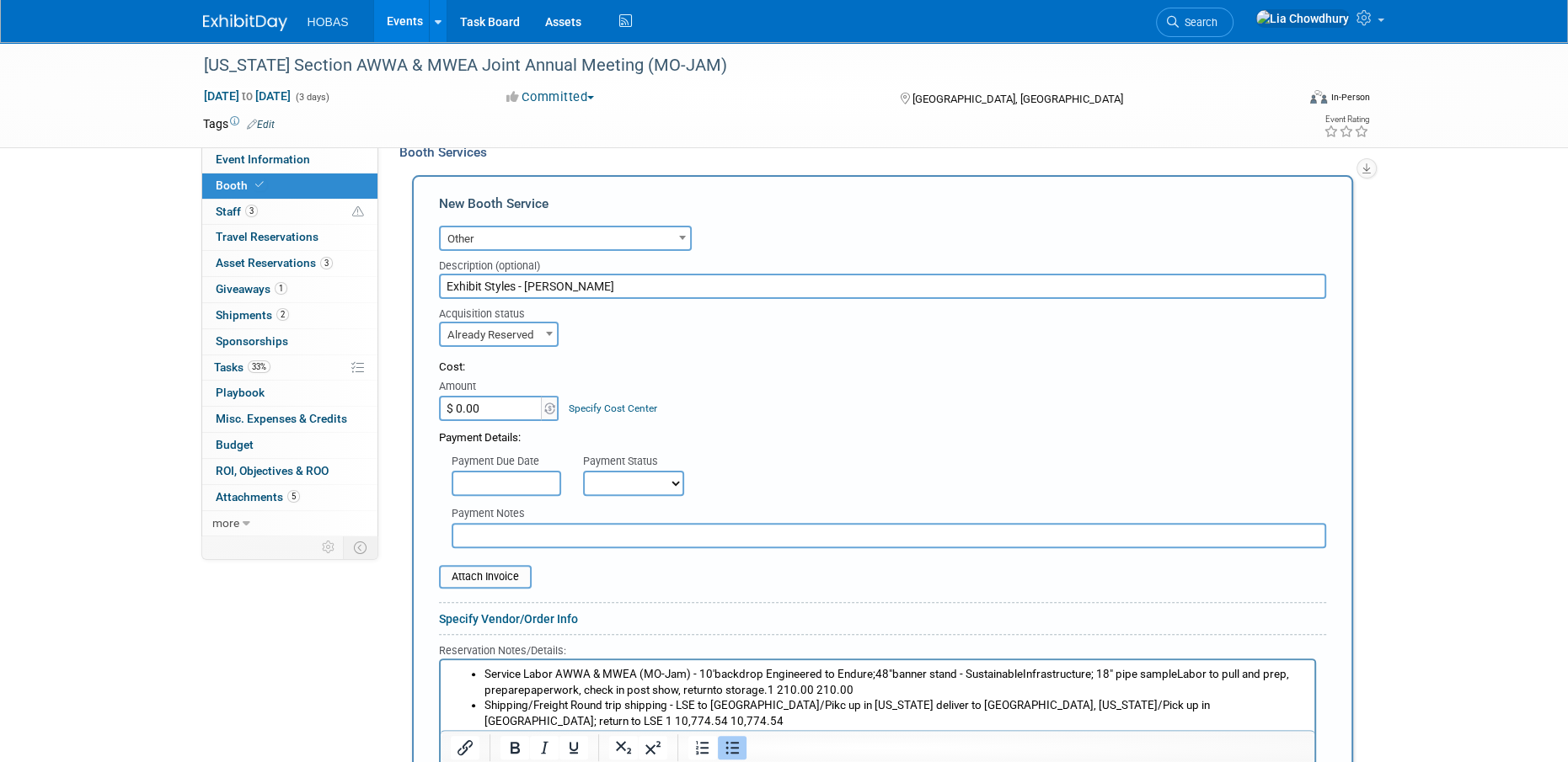
click at [620, 484] on select "Not Paid Yet Partially Paid Paid in Full" at bounding box center [633, 484] width 101 height 26
select select "1"
click at [583, 471] on select "Not Paid Yet Partially Paid Paid in Full" at bounding box center [633, 484] width 101 height 26
type input "$ 11,464.54"
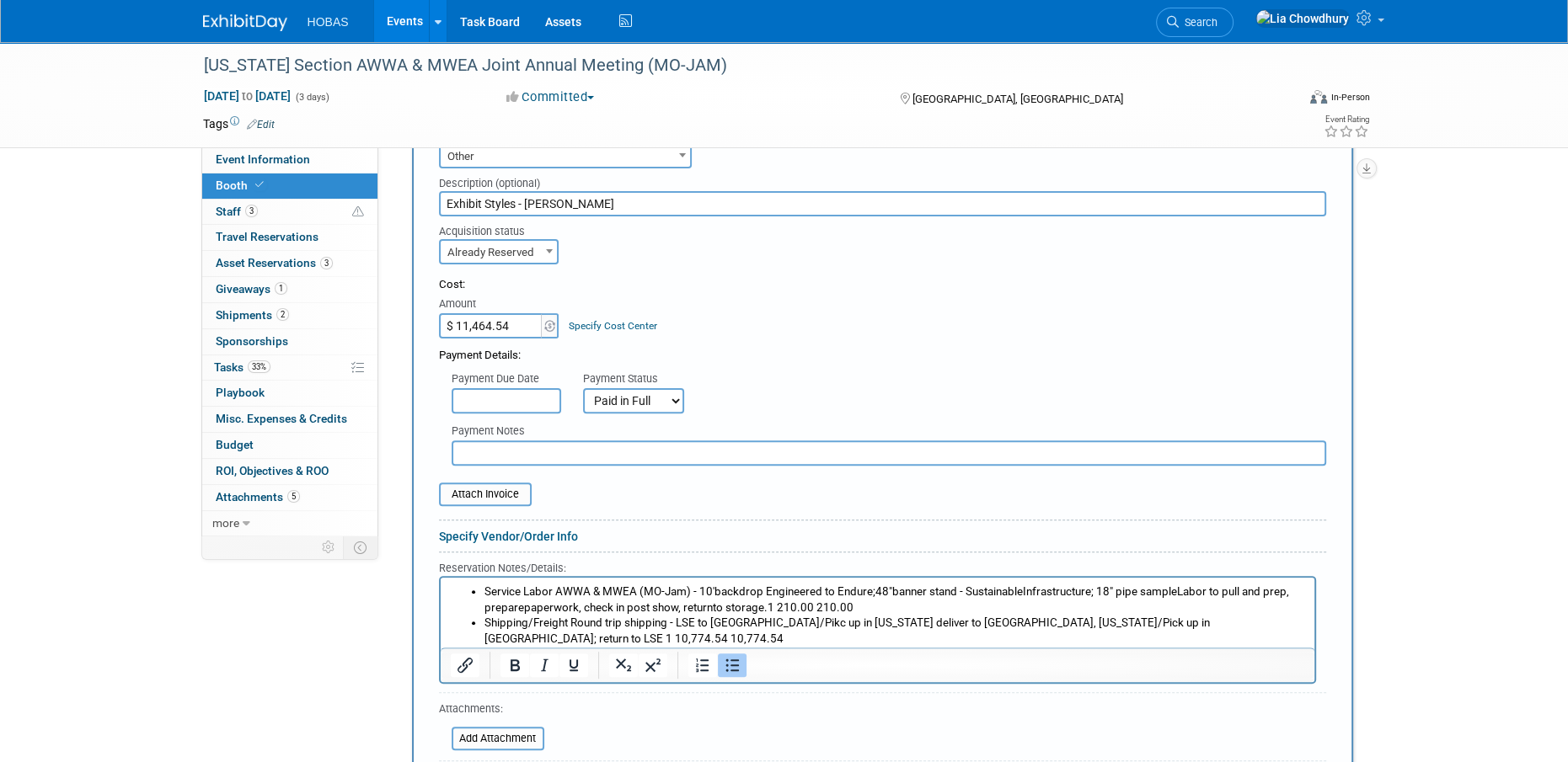
scroll to position [769, 0]
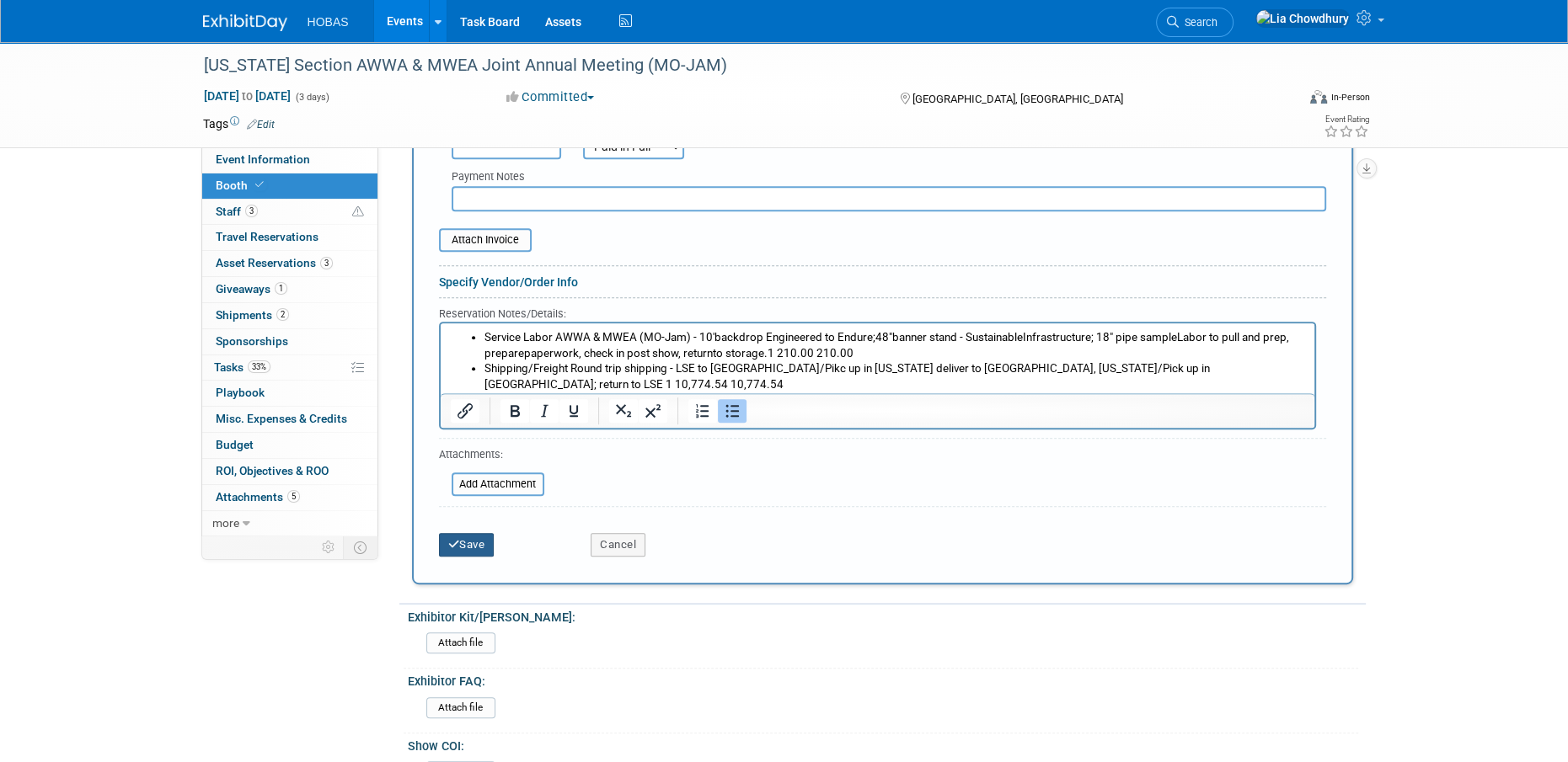
click at [485, 544] on button "Save" at bounding box center [466, 545] width 56 height 24
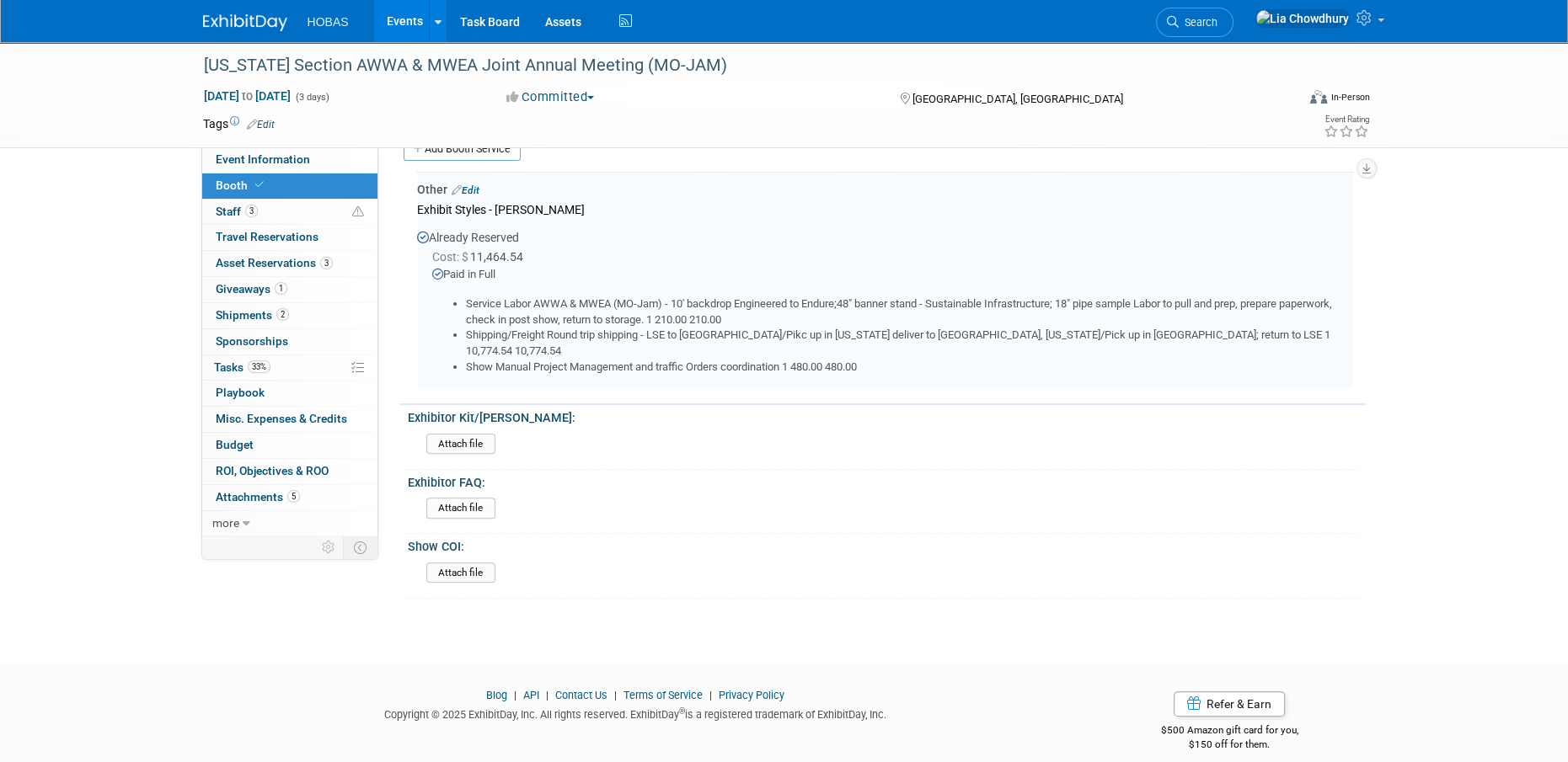
scroll to position [458, 0]
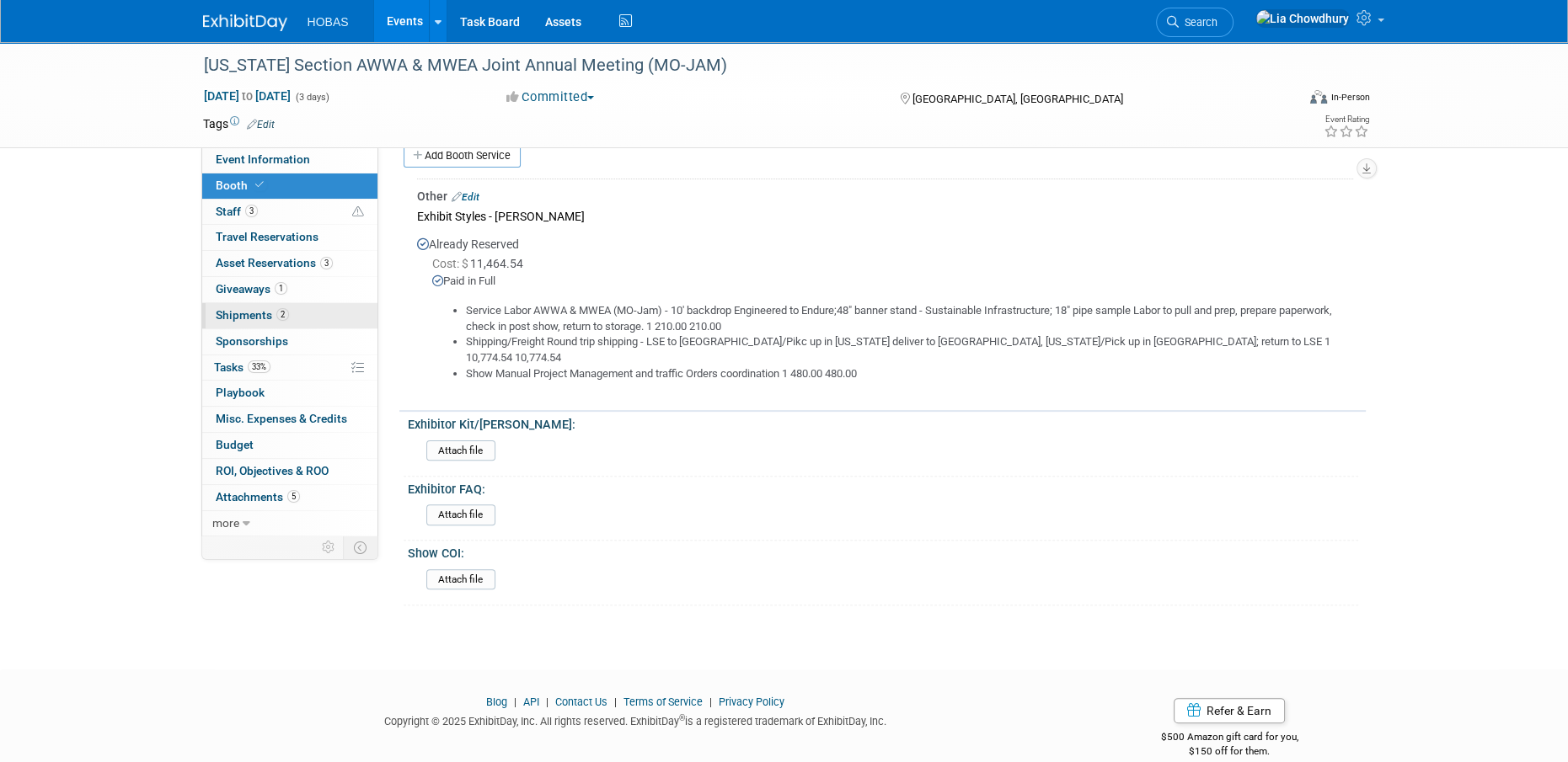
click at [251, 322] on span "Shipments 2" at bounding box center [252, 316] width 74 height 14
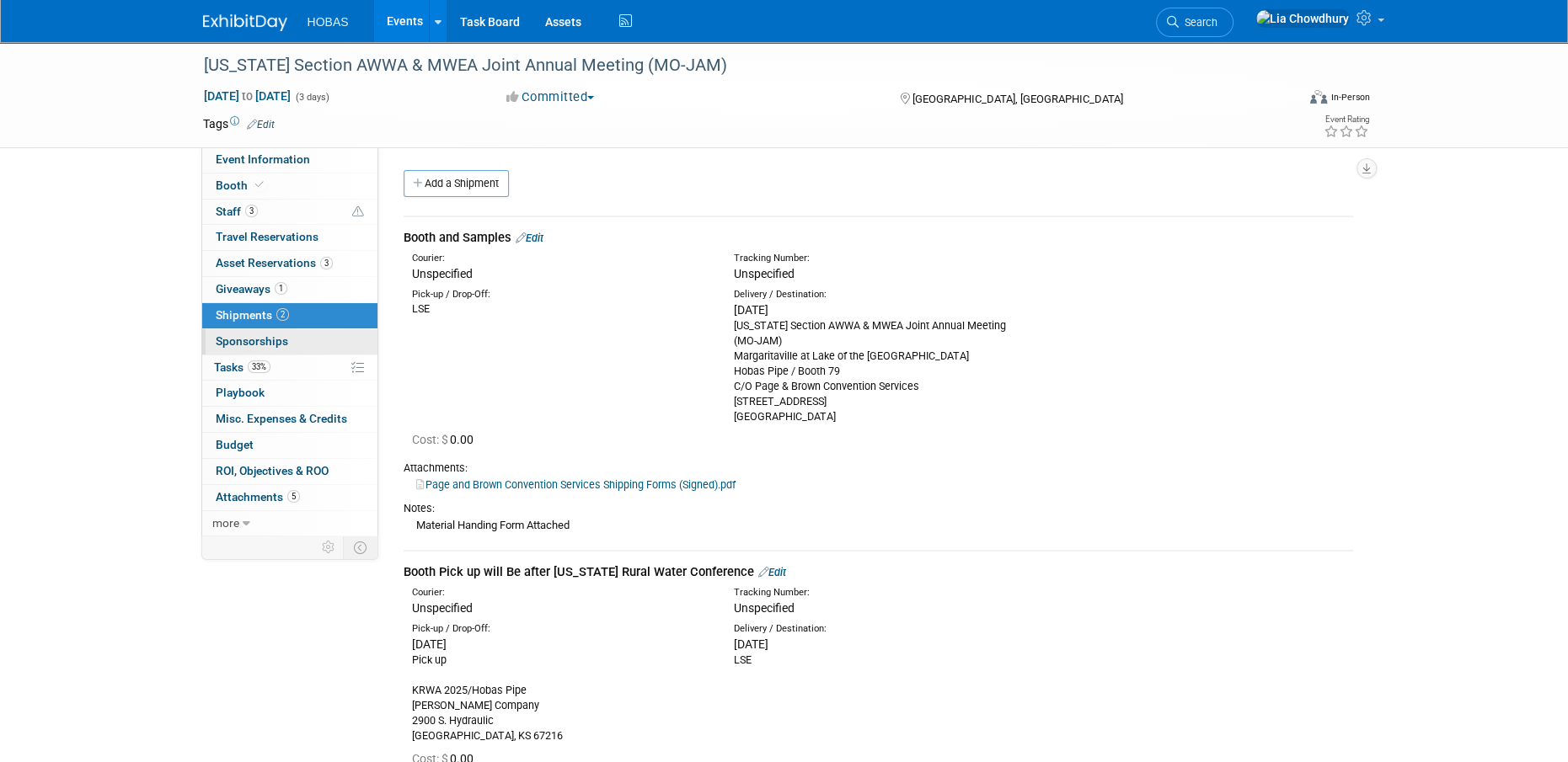
click at [235, 342] on span "Sponsorships 0" at bounding box center [252, 341] width 73 height 14
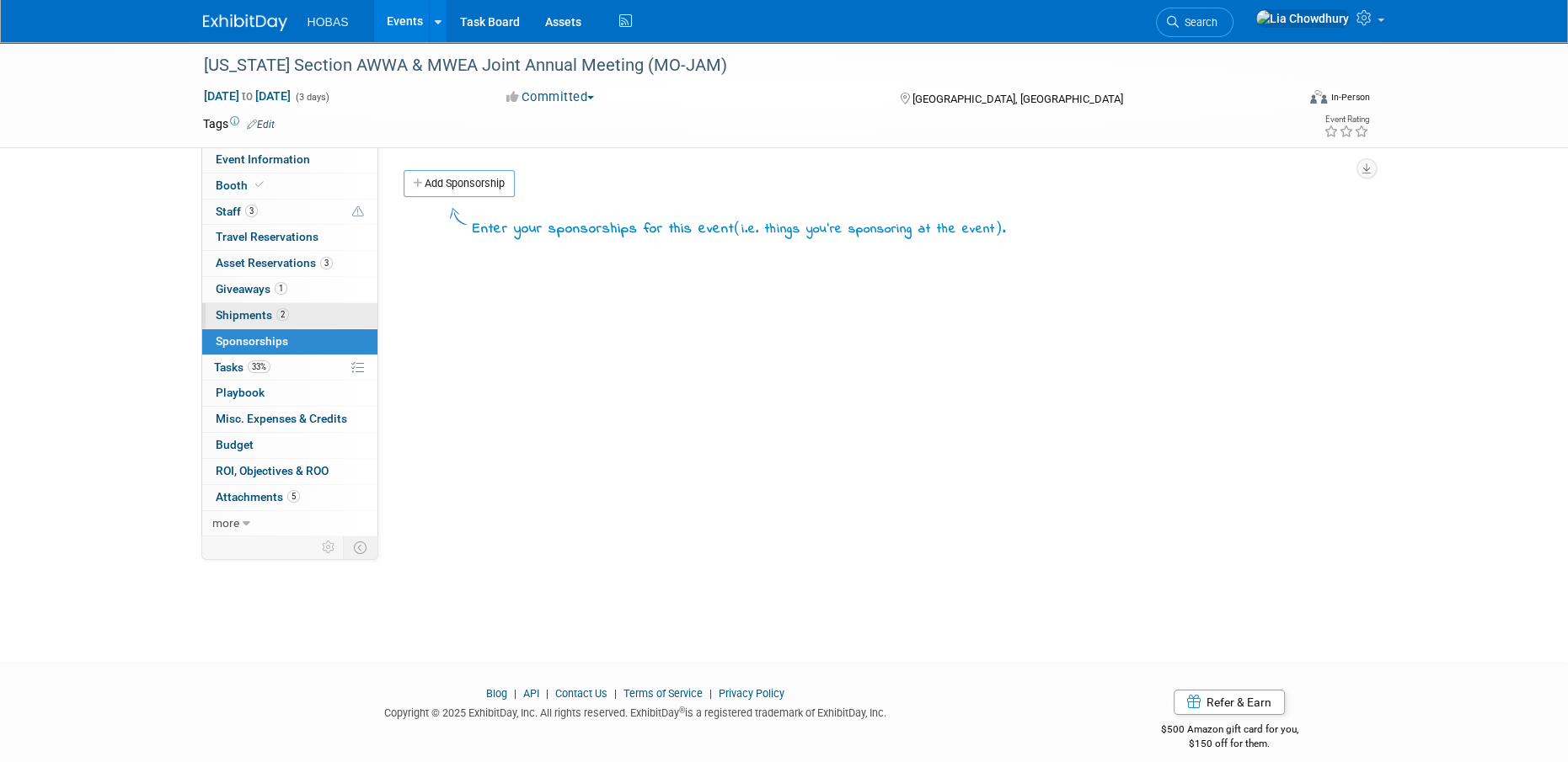
click at [246, 308] on link "2 Shipments 2" at bounding box center [290, 316] width 175 height 26
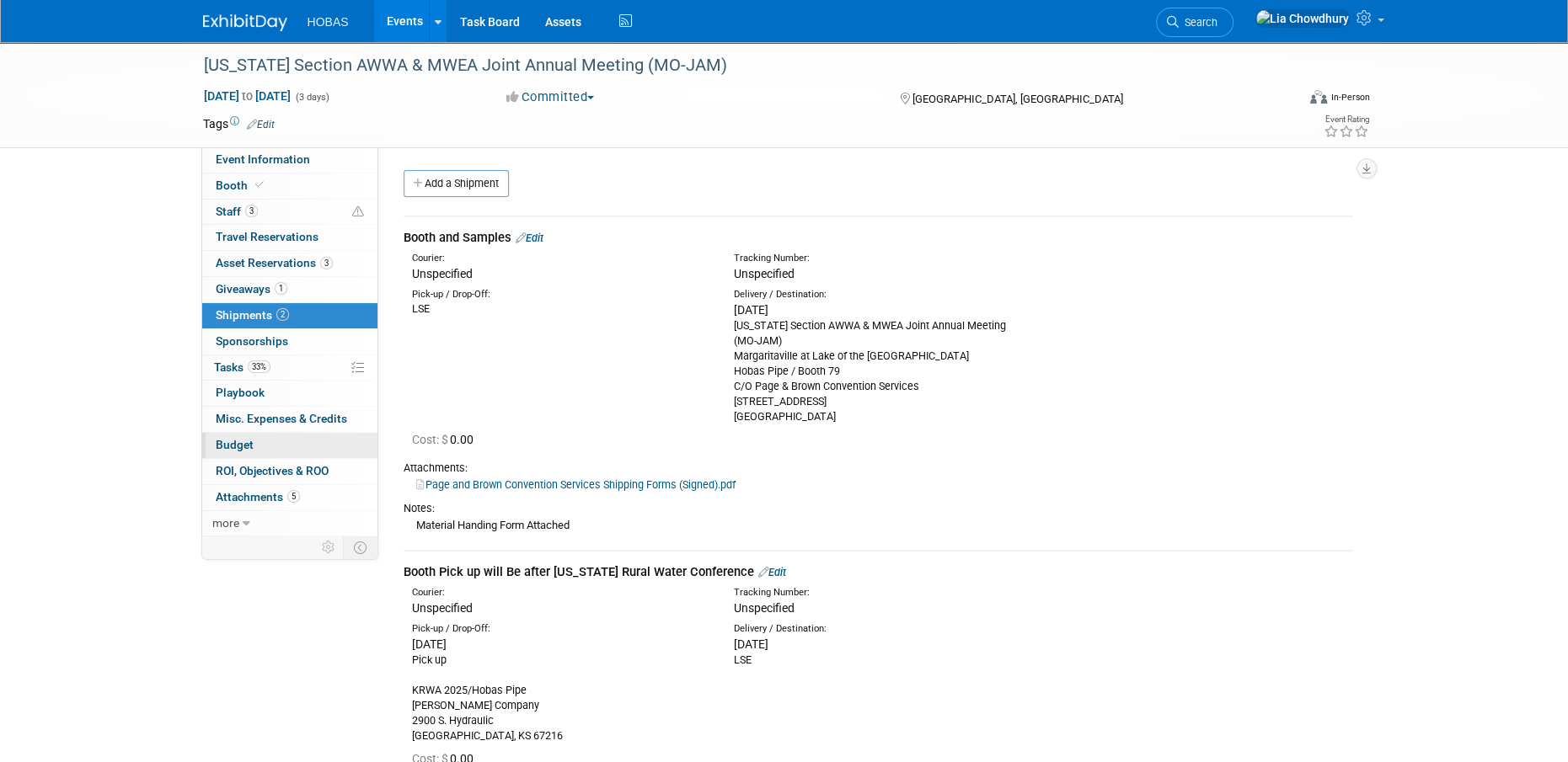
click at [227, 444] on span "Budget" at bounding box center [234, 445] width 38 height 14
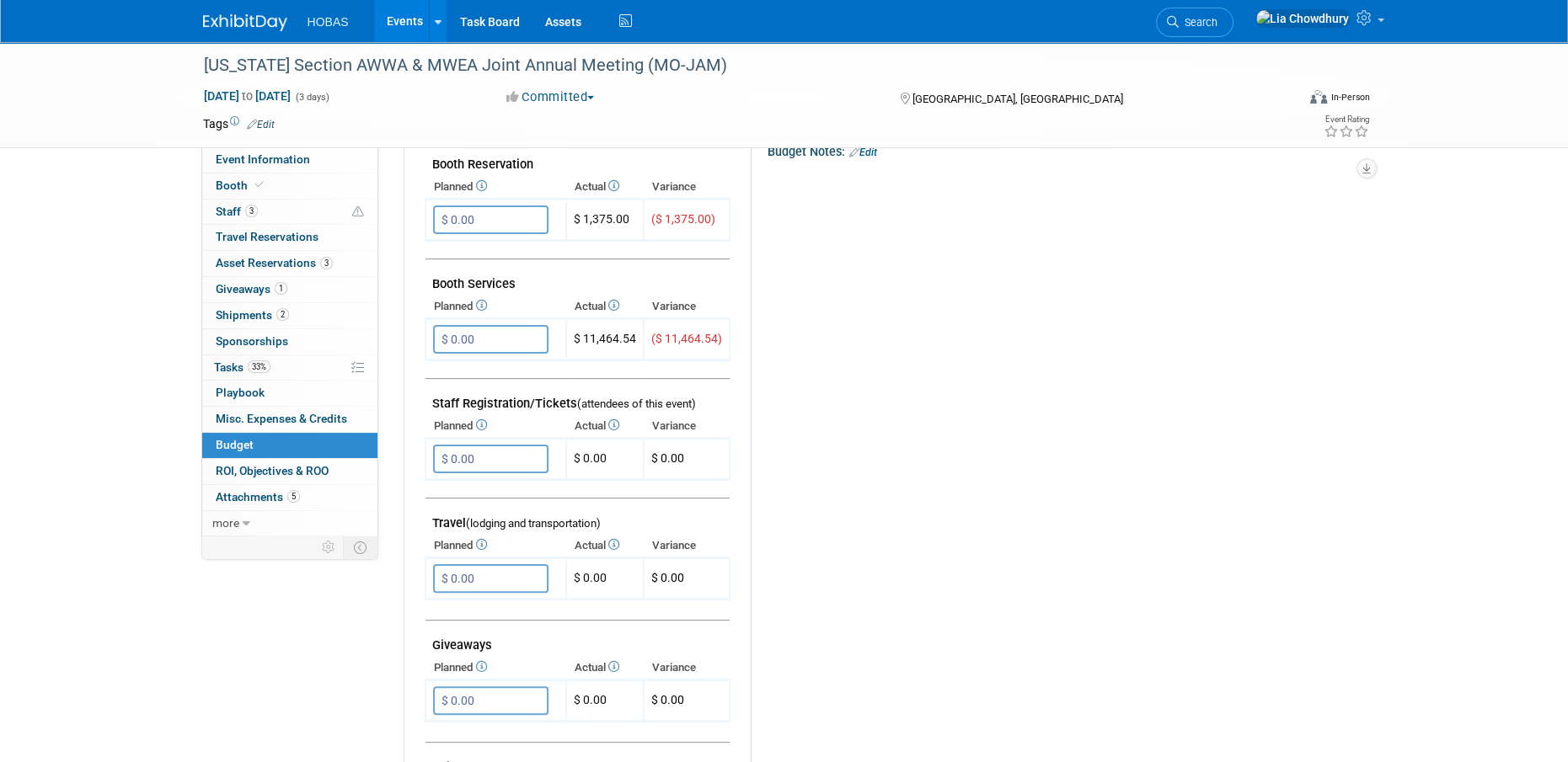
scroll to position [337, 0]
click at [207, 182] on link "Booth" at bounding box center [290, 187] width 175 height 26
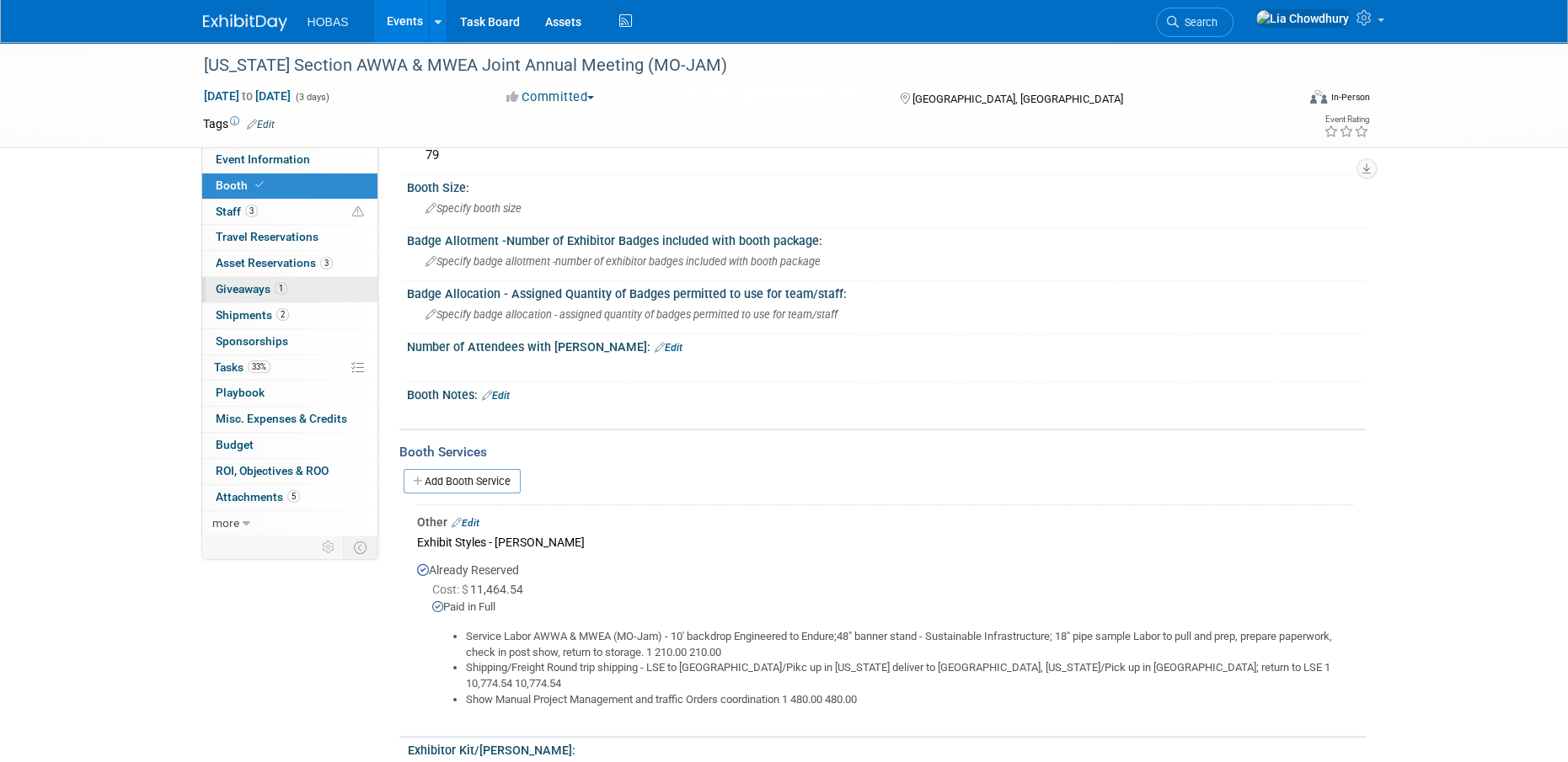
scroll to position [85, 0]
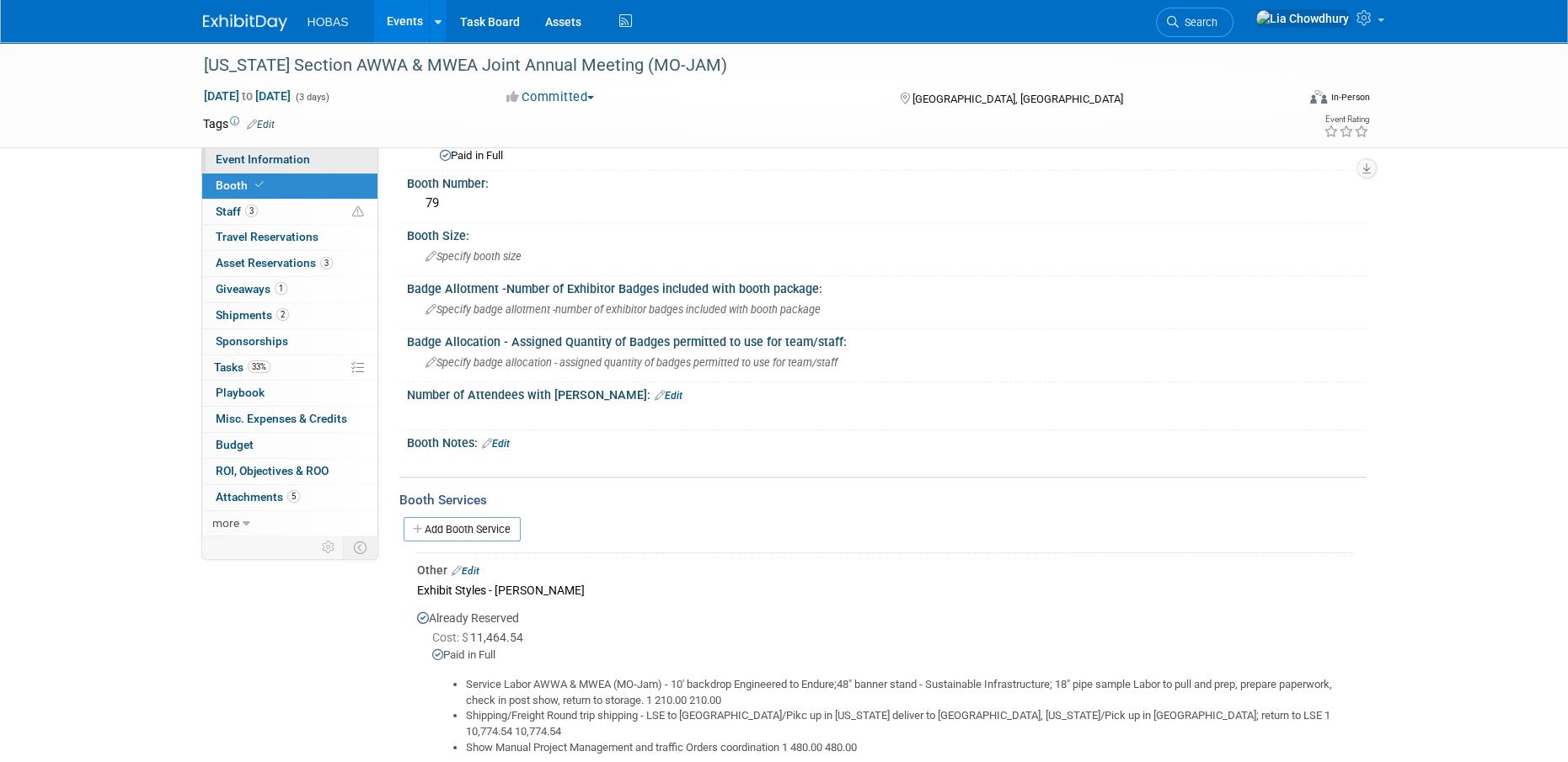
click at [286, 168] on link "Event Information" at bounding box center [290, 160] width 175 height 26
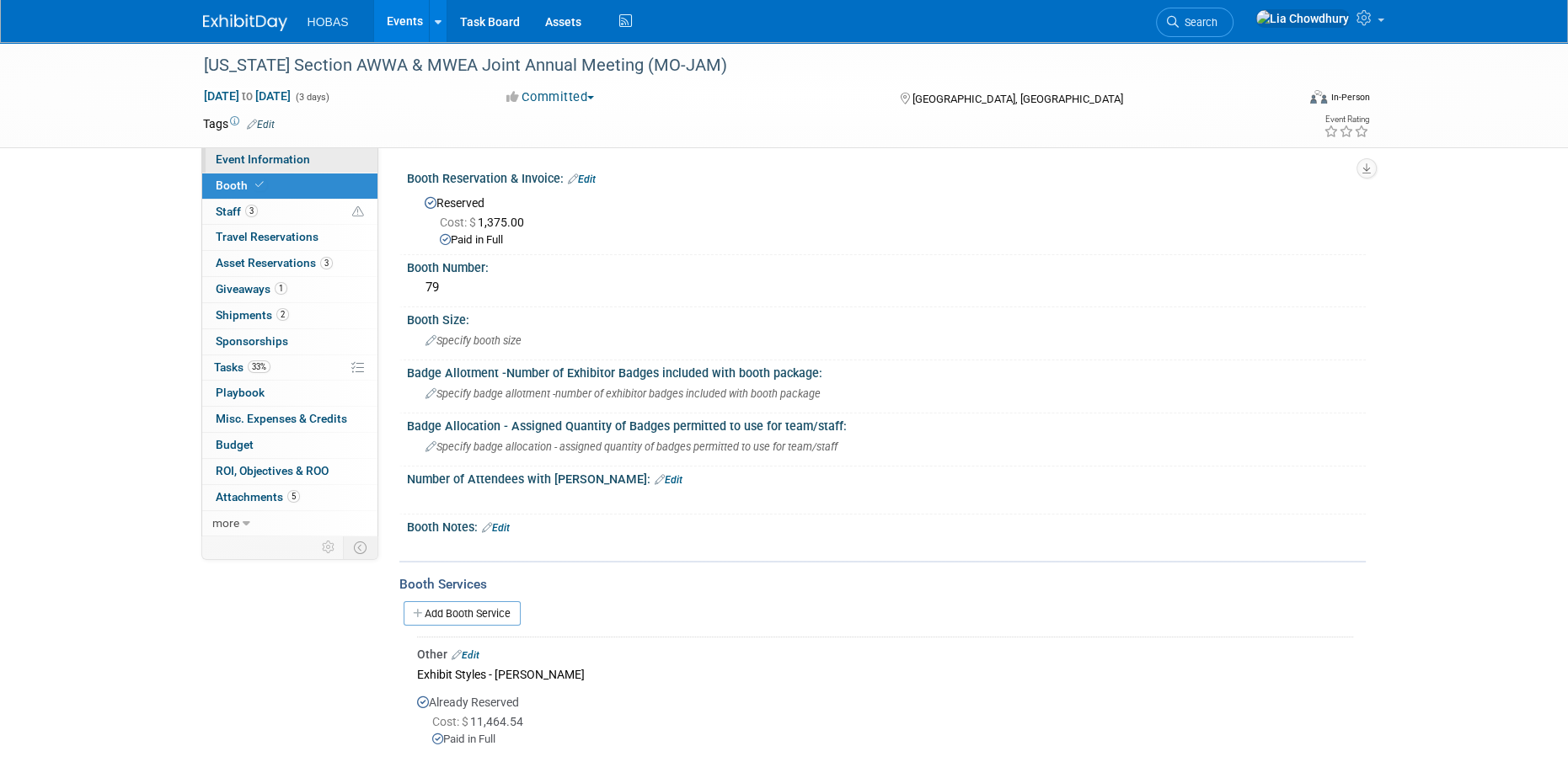
select select "Tradeshow State"
select select "Water AND Wastewater"
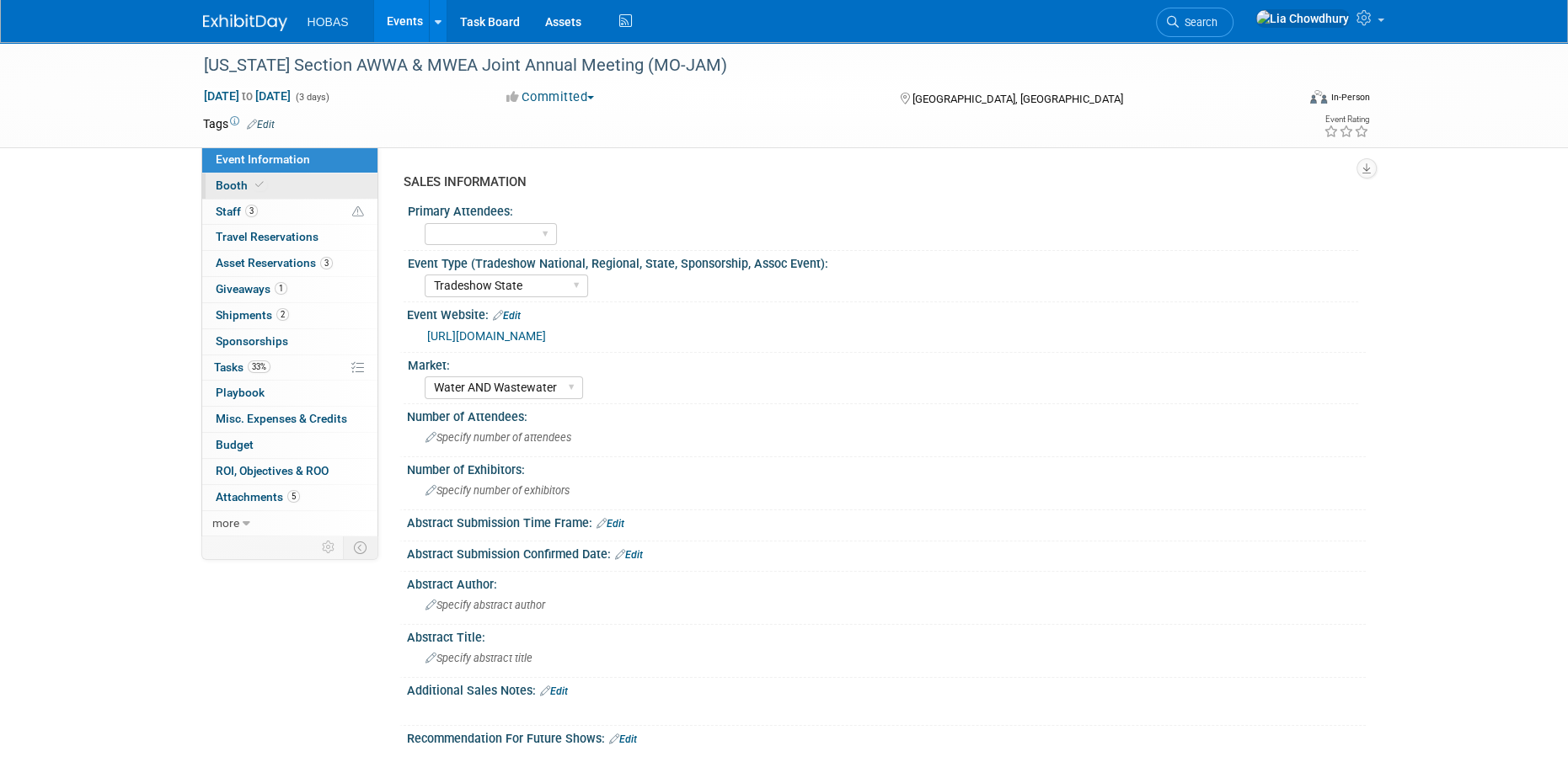
click at [265, 191] on link "Booth" at bounding box center [290, 187] width 175 height 26
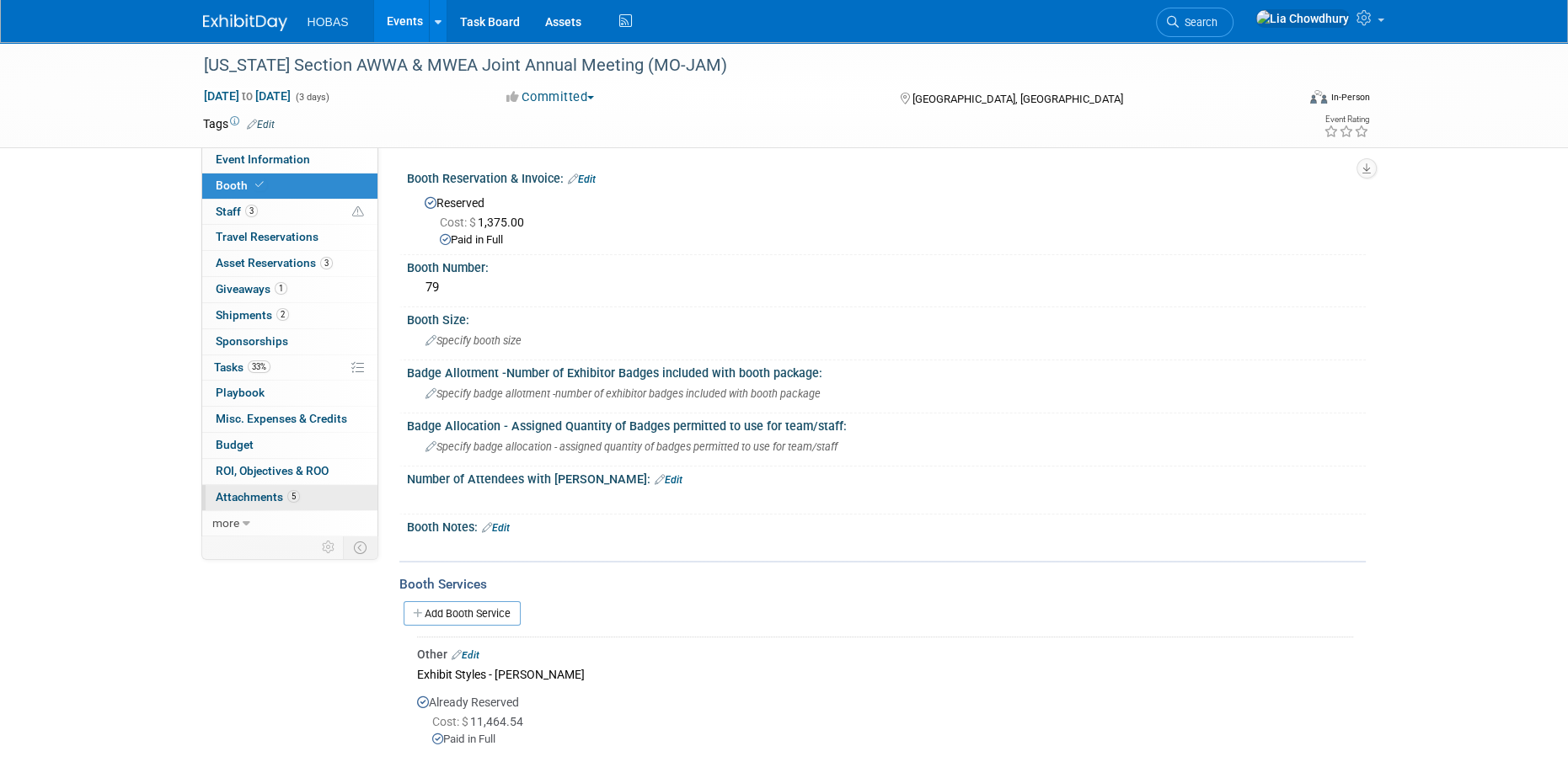
click at [233, 498] on span "Attachments 5" at bounding box center [258, 498] width 85 height 14
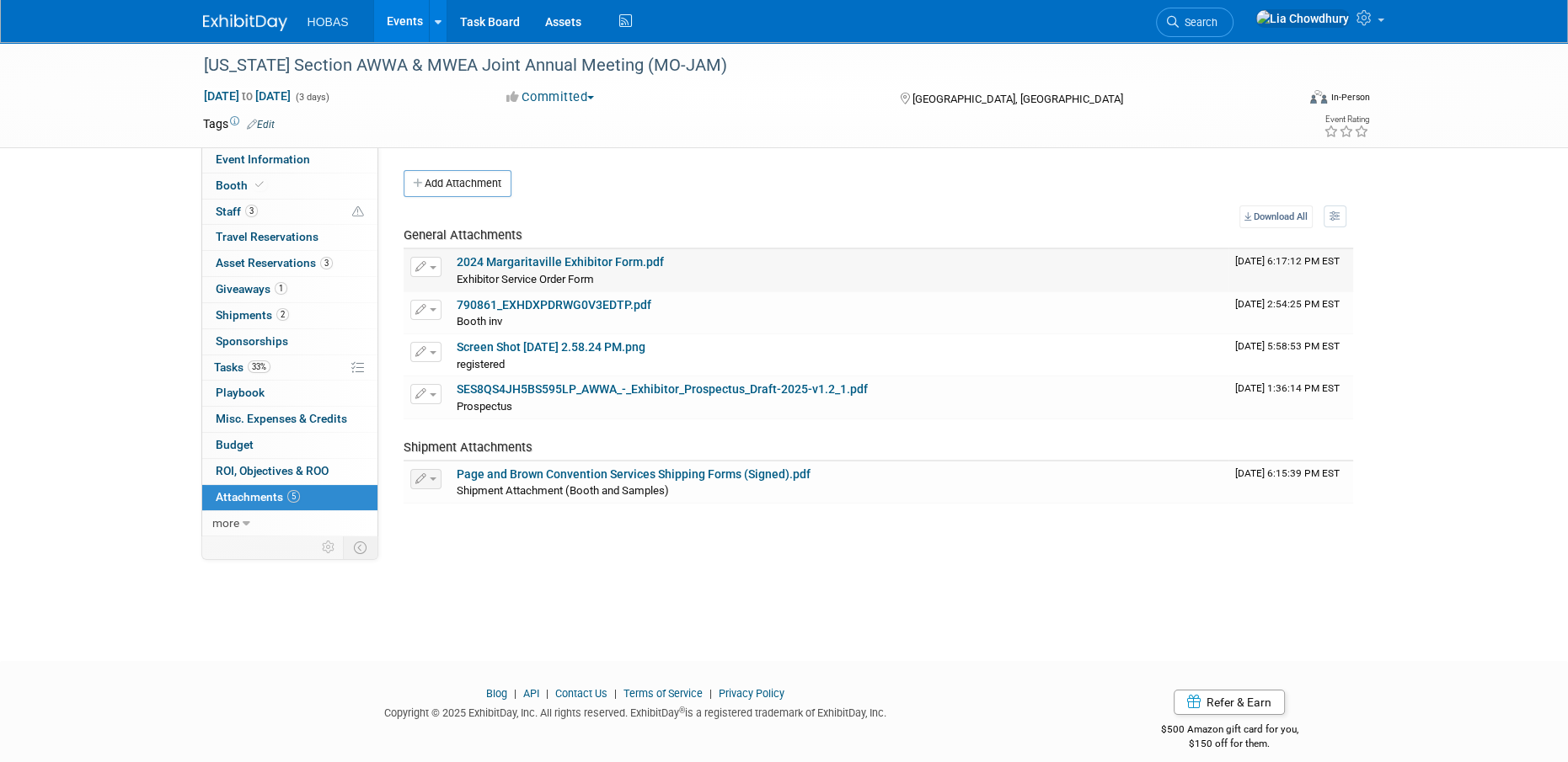
click at [550, 263] on link "2024 Margaritaville Exhibitor Form.pdf" at bounding box center [559, 263] width 207 height 14
click at [569, 346] on link "Screen Shot 2025-03-14 at 2.58.24 PM.png" at bounding box center [551, 347] width 189 height 14
click at [532, 310] on link "790861_EXHDXPDRWG0V3EDTP.pdf" at bounding box center [553, 305] width 195 height 14
click at [222, 194] on link "Booth" at bounding box center [290, 187] width 175 height 26
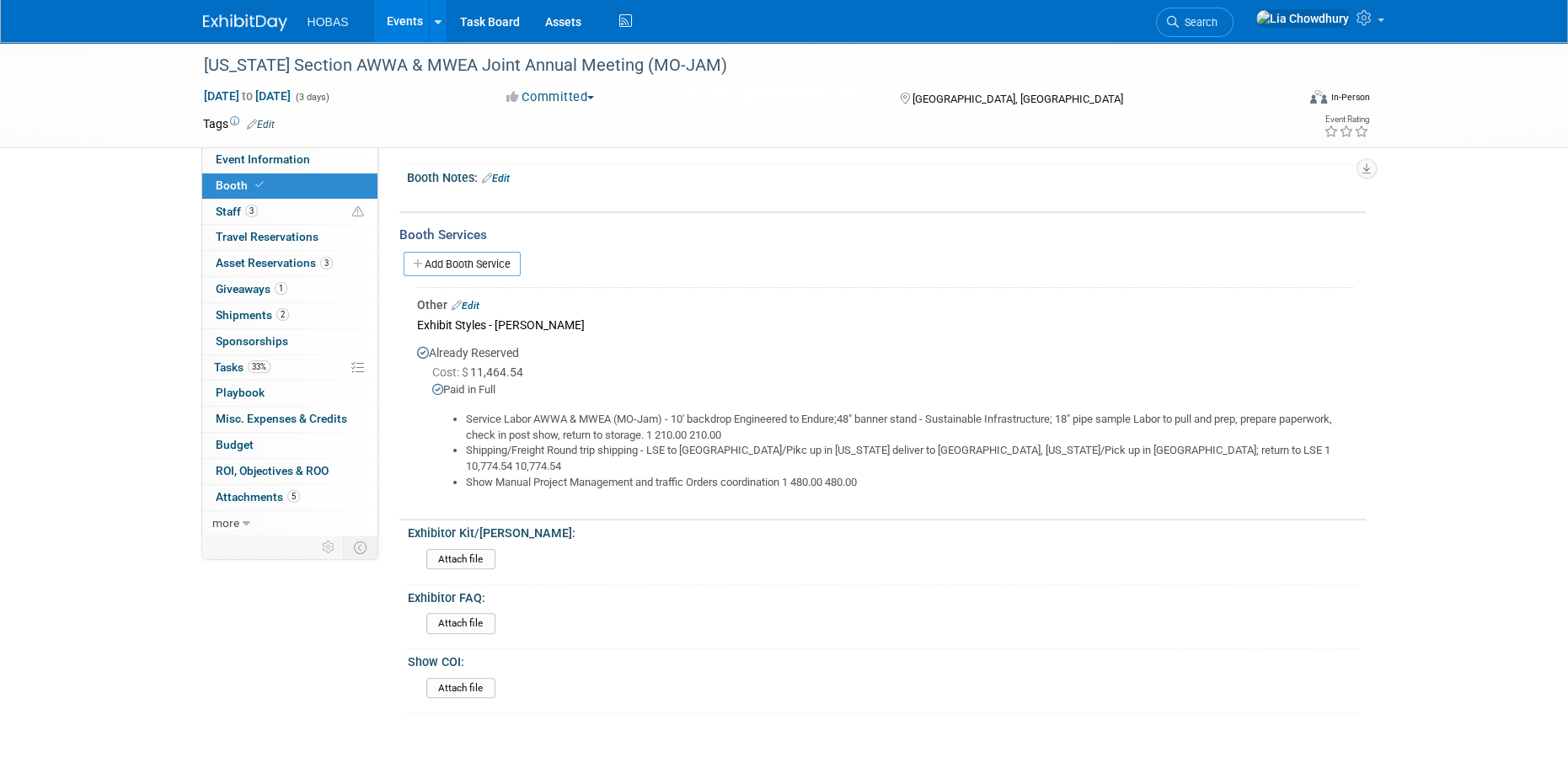
scroll to position [253, 0]
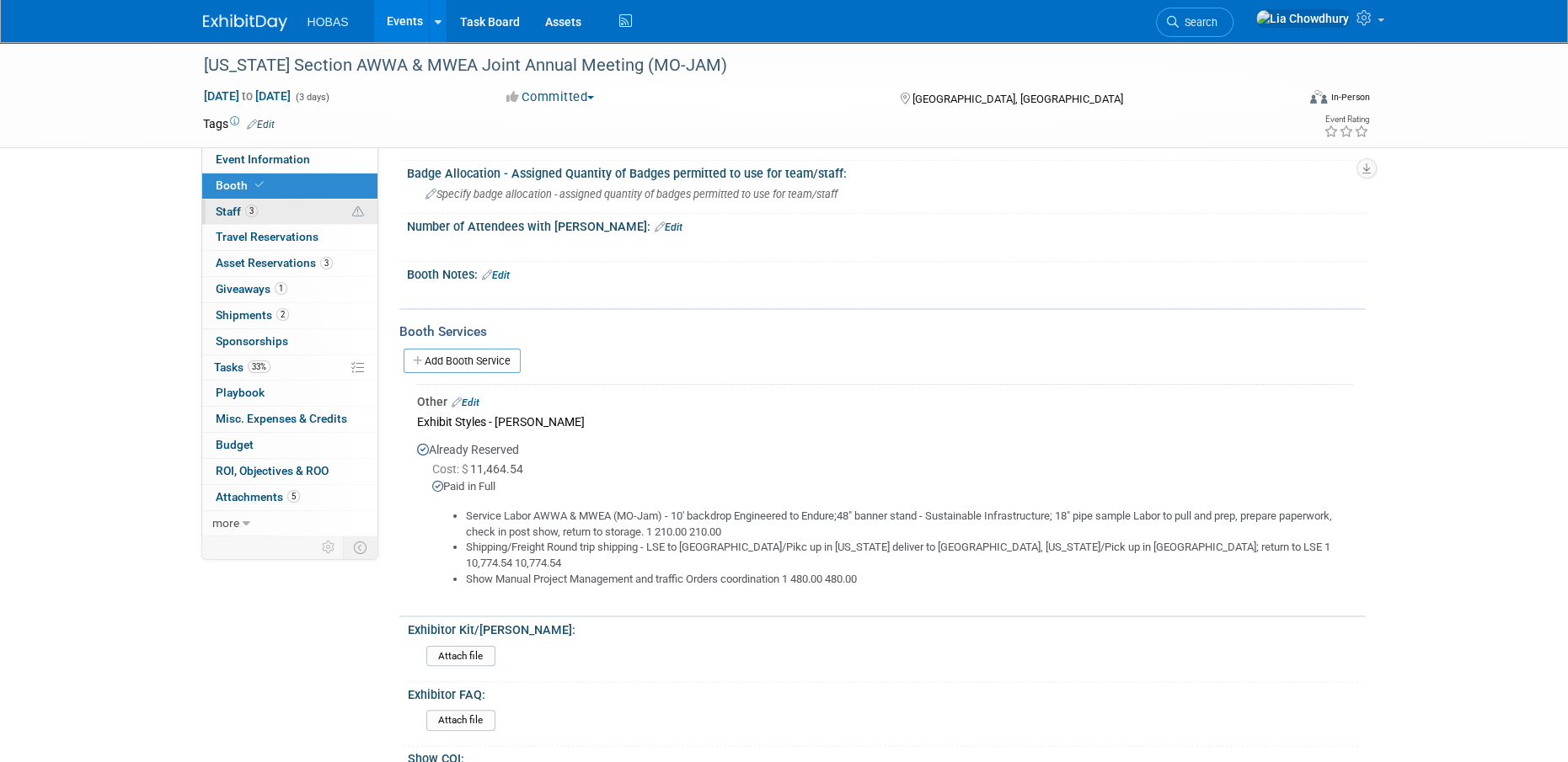
click at [238, 214] on span "Staff 3" at bounding box center [236, 211] width 42 height 14
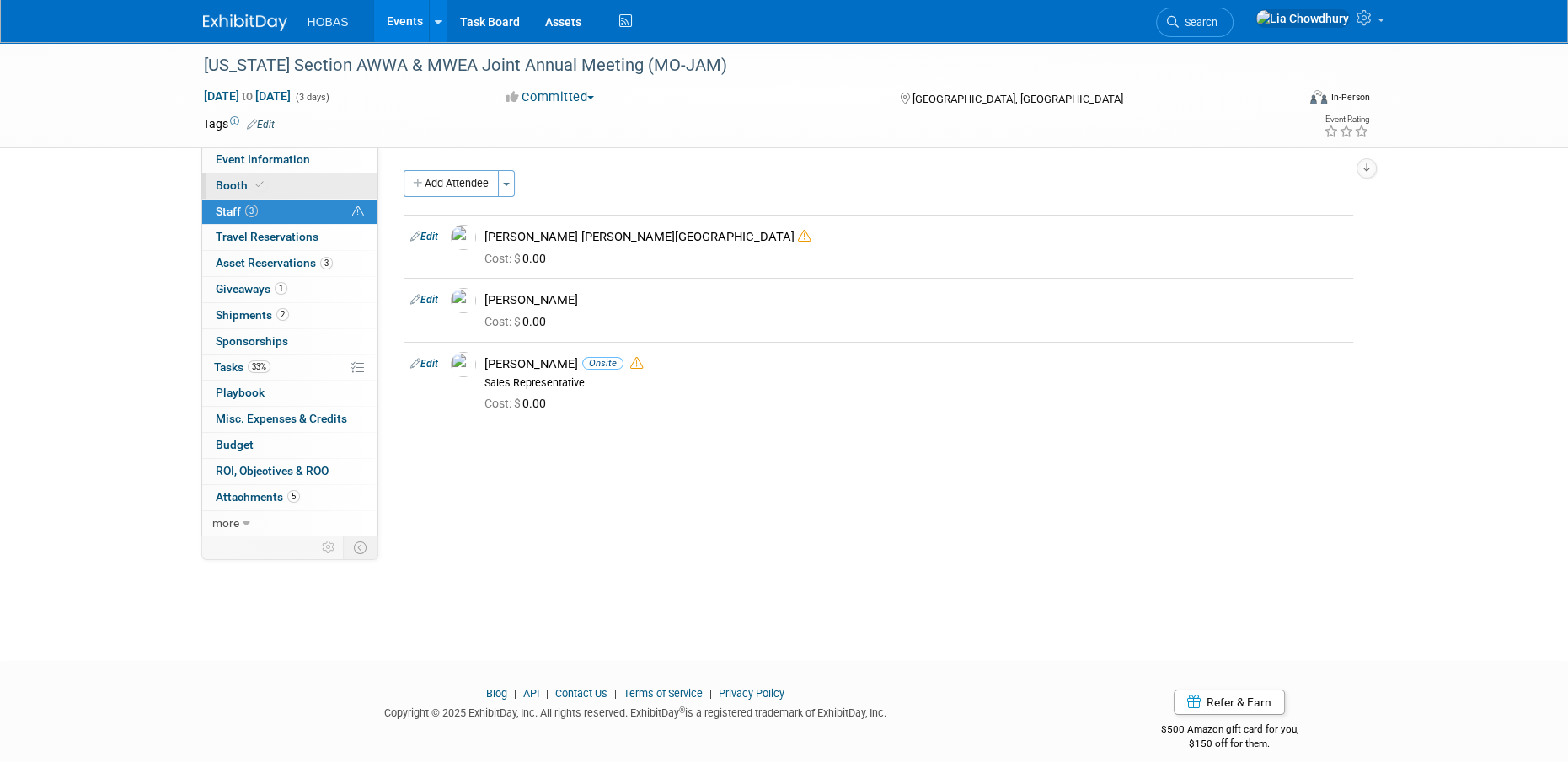
click at [230, 187] on span "Booth" at bounding box center [241, 186] width 51 height 14
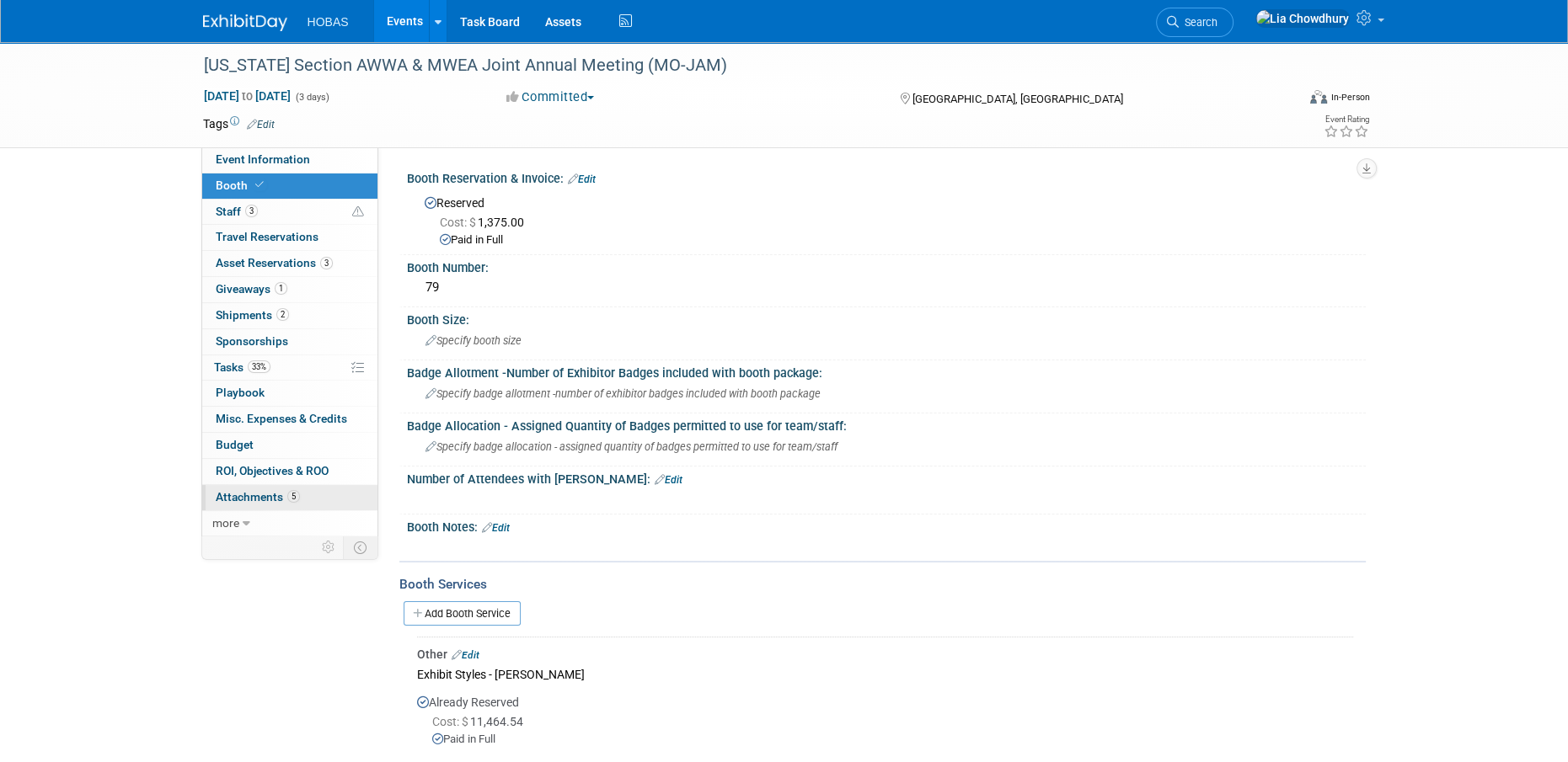
click at [241, 498] on span "Attachments 5" at bounding box center [258, 498] width 85 height 14
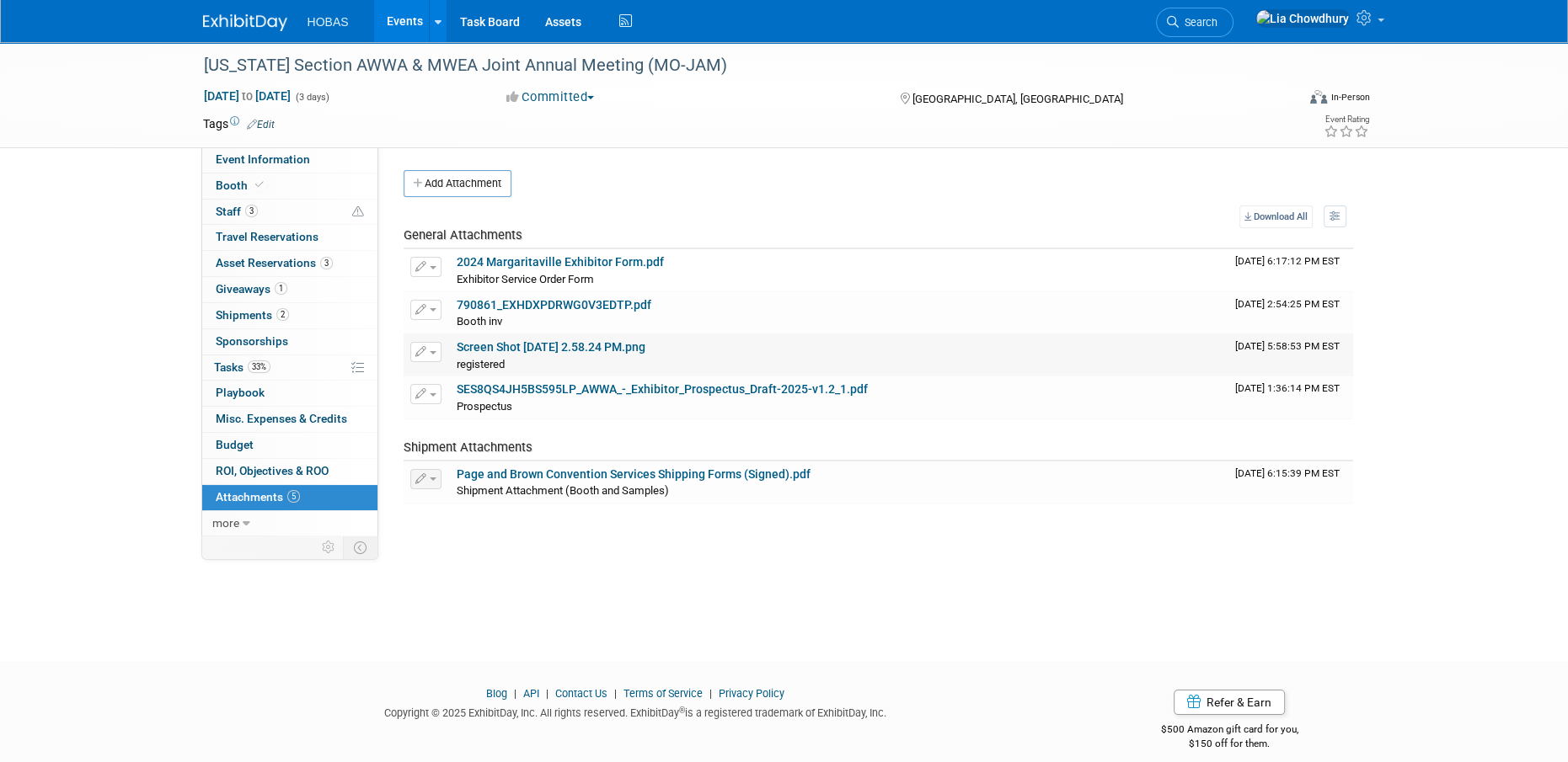
click at [497, 345] on link "Screen Shot 2025-03-14 at 2.58.24 PM.png" at bounding box center [551, 347] width 189 height 14
click at [556, 299] on link "790861_EXHDXPDRWG0V3EDTP.pdf" at bounding box center [553, 305] width 195 height 14
click at [626, 475] on link "Page and Brown Convention Services Shipping Forms (Signed).pdf" at bounding box center [633, 475] width 354 height 14
click at [226, 440] on span "Budget" at bounding box center [234, 445] width 38 height 14
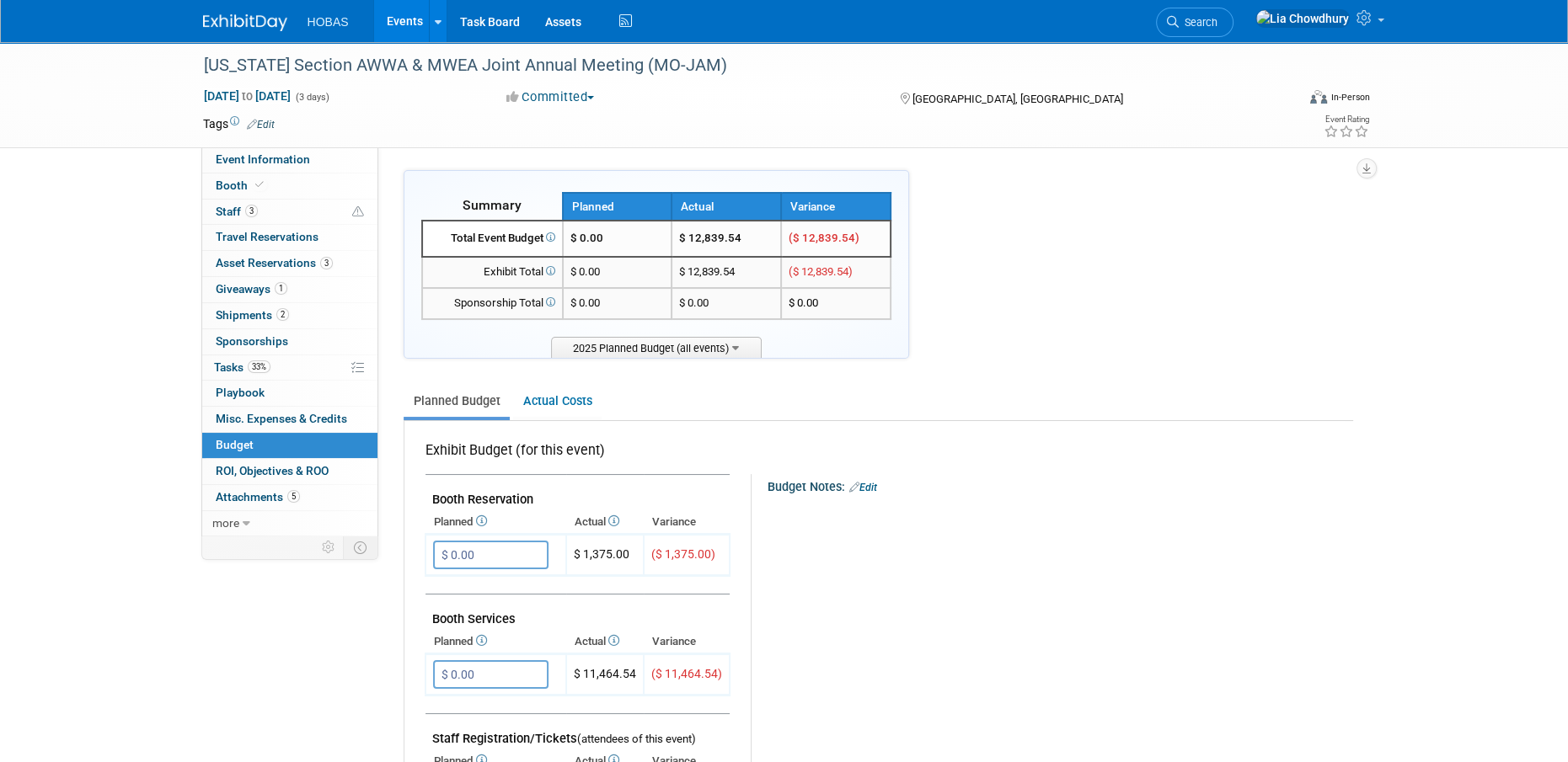
drag, startPoint x: 448, startPoint y: 238, endPoint x: 503, endPoint y: 229, distance: 55.7
click at [503, 229] on td "Total Event Budget" at bounding box center [492, 238] width 141 height 36
click at [552, 400] on link "Actual Costs" at bounding box center [557, 401] width 88 height 31
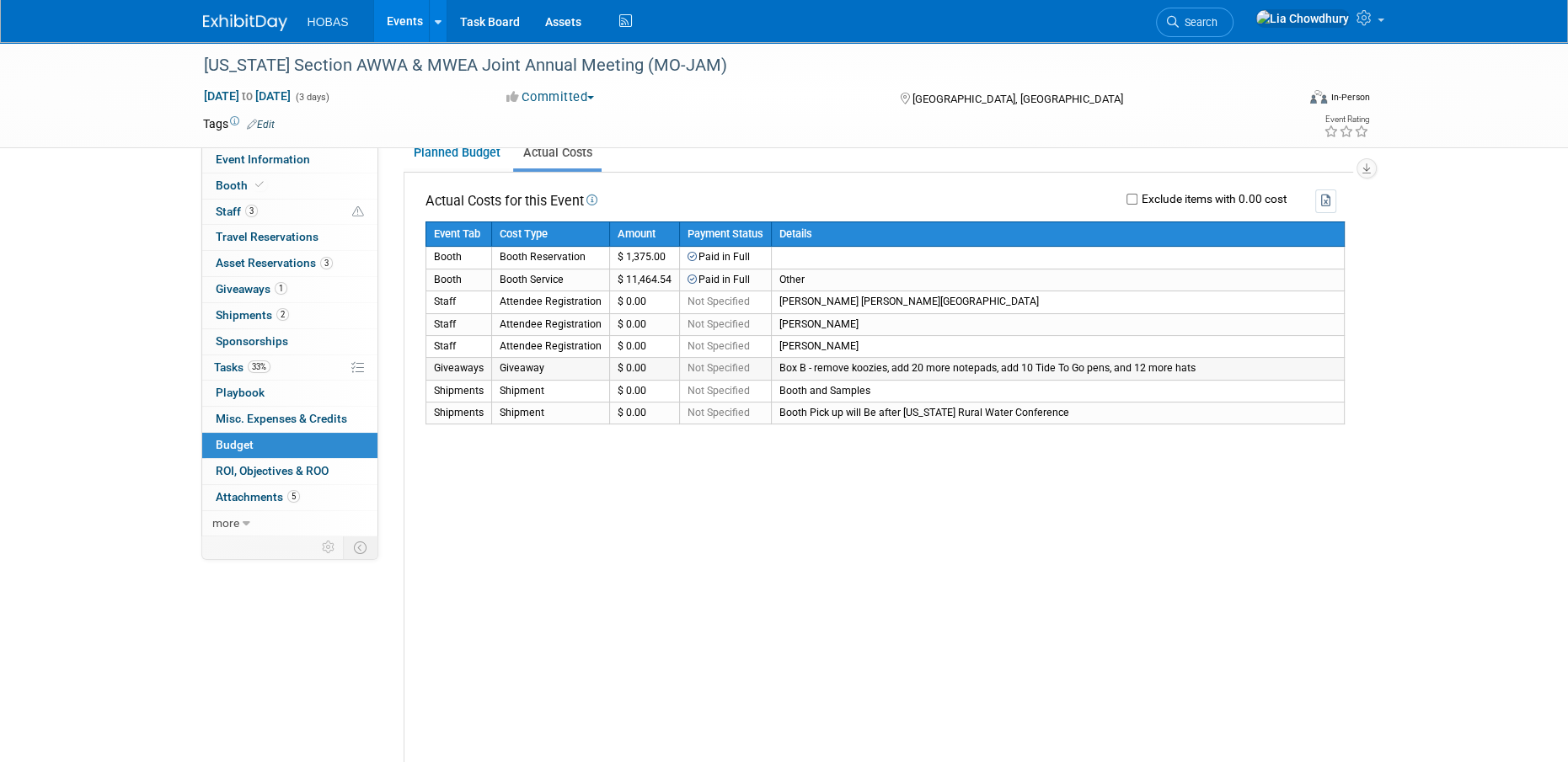
scroll to position [253, 0]
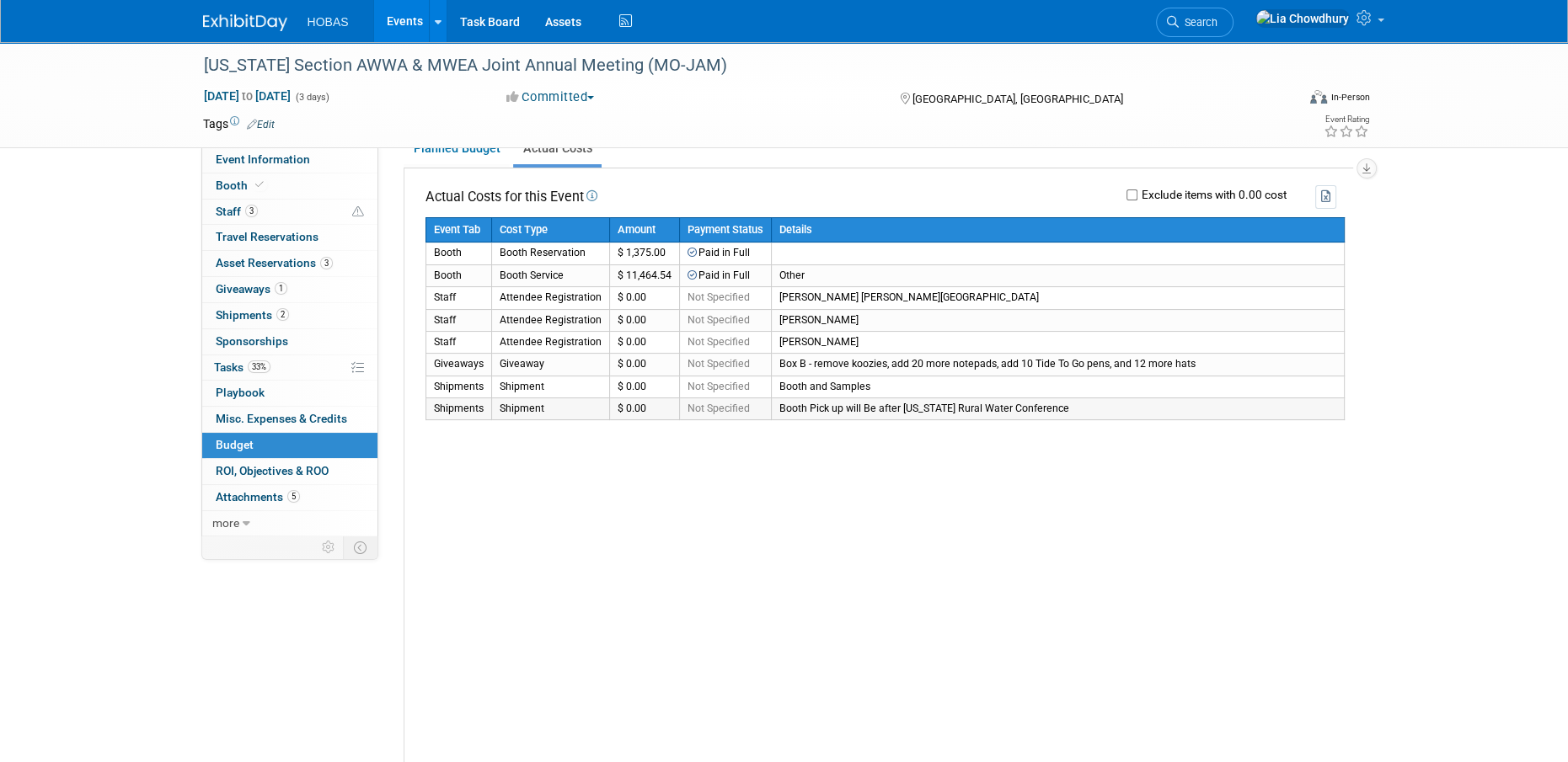
drag, startPoint x: 438, startPoint y: 253, endPoint x: 1085, endPoint y: 408, distance: 665.3
click at [1085, 408] on tbody "Event Tab Cost Type Amount Payment Status Details Booth Booth Reservation $ 1,3…" at bounding box center [885, 319] width 918 height 203
copy tbody "ooth Booth Reservation $ 1,375.00 Paid in Full Booth Booth Service $ 11,464.54 …"
click at [559, 29] on link "Assets" at bounding box center [563, 21] width 62 height 42
click at [587, 484] on div "Actual Costs for this Event Exclude items with 0.00 cost Event Tab" at bounding box center [878, 589] width 949 height 843
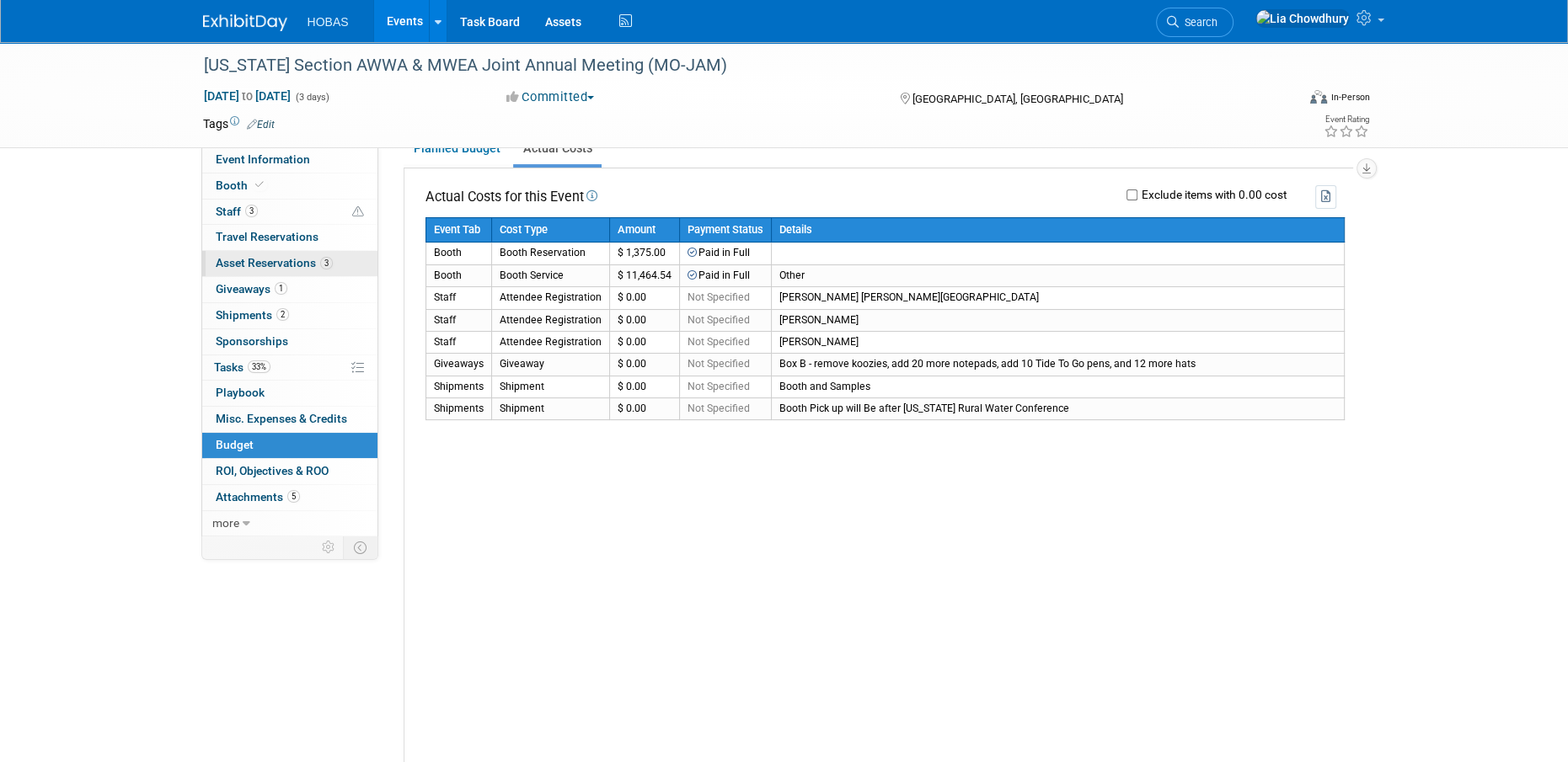
click at [231, 266] on span "Asset Reservations 3" at bounding box center [273, 263] width 117 height 14
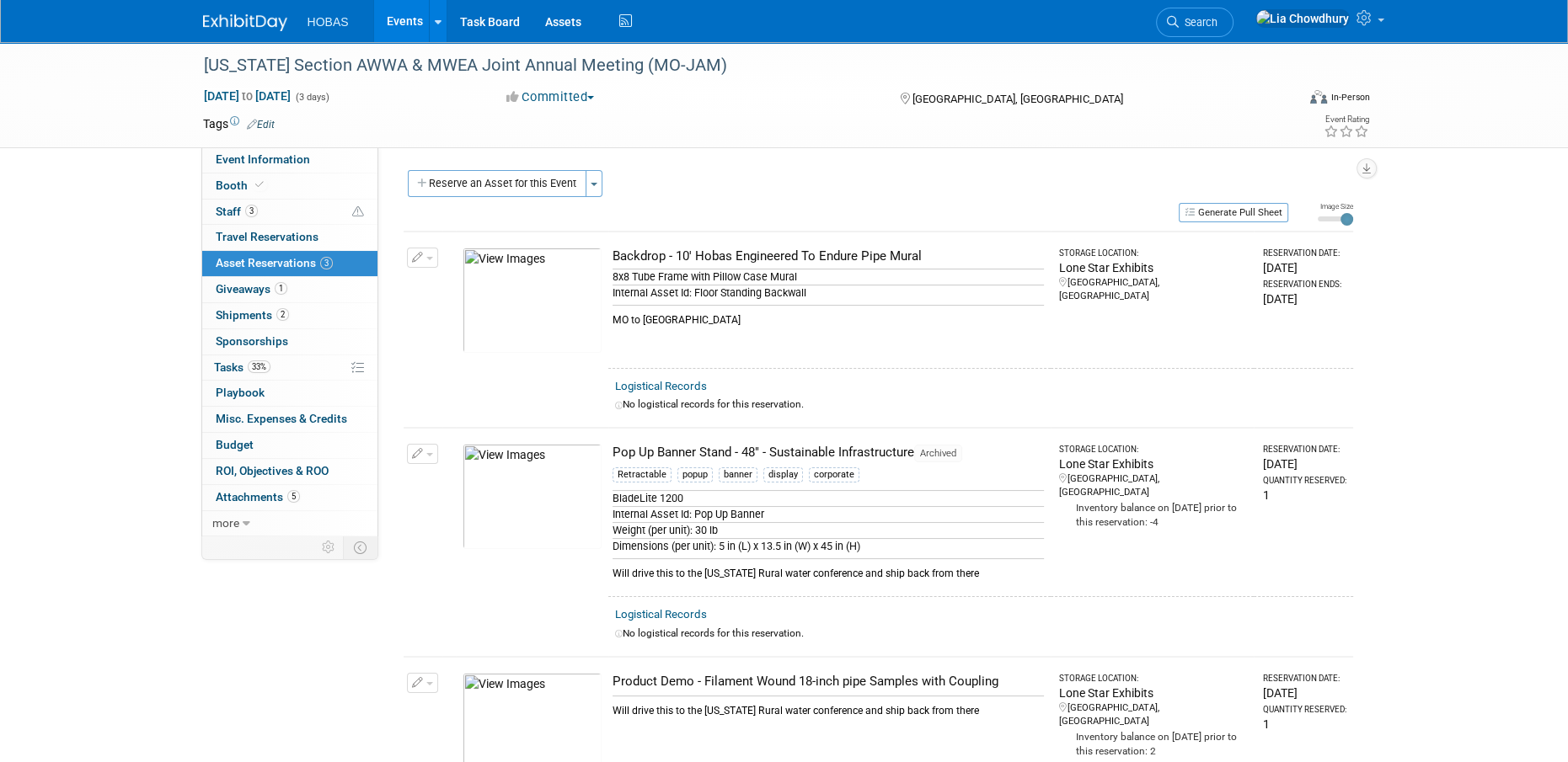
scroll to position [85, 0]
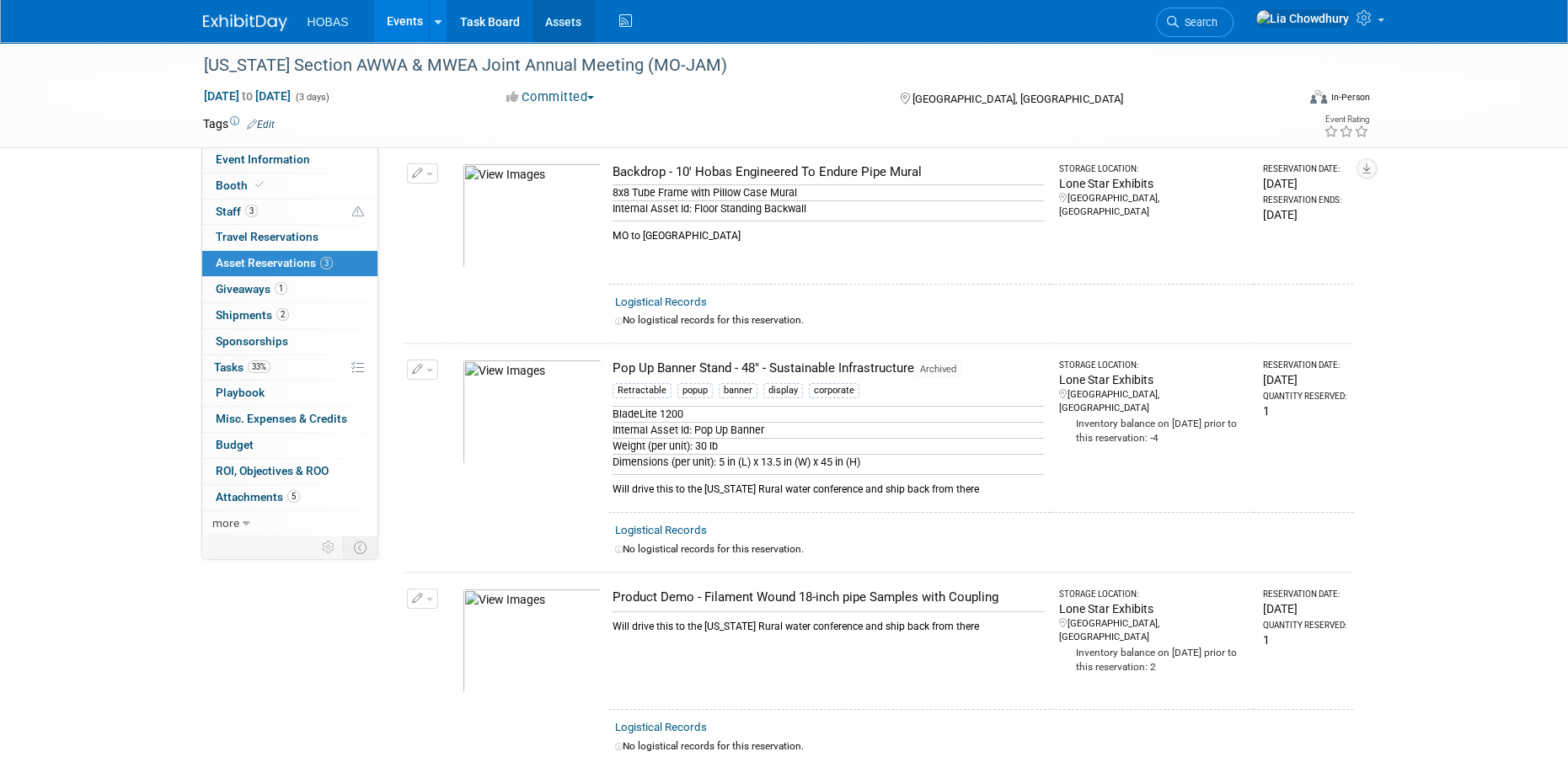
click at [533, 21] on link "Assets" at bounding box center [563, 21] width 62 height 42
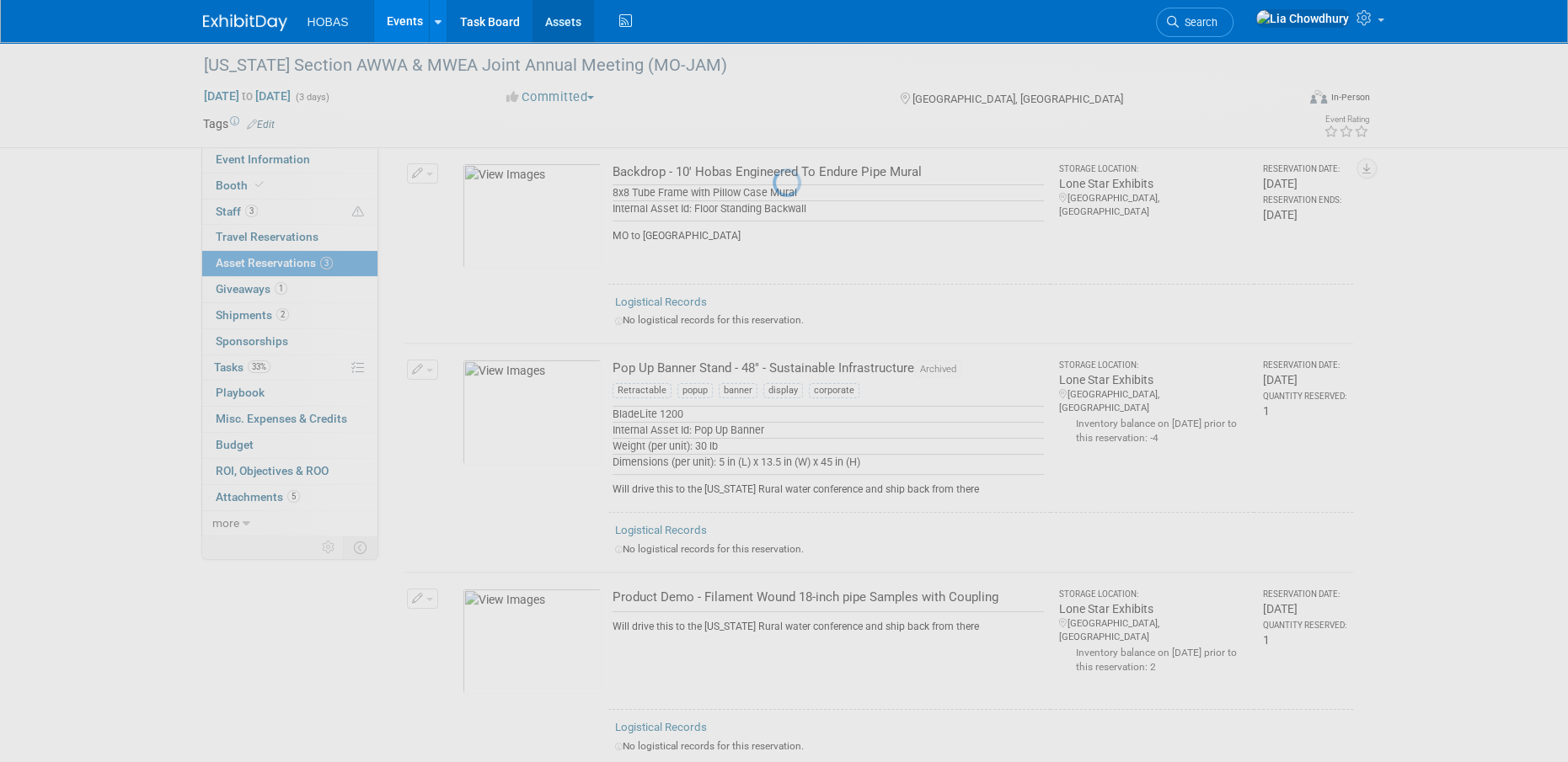
click at [546, 21] on link "Assets" at bounding box center [563, 21] width 62 height 42
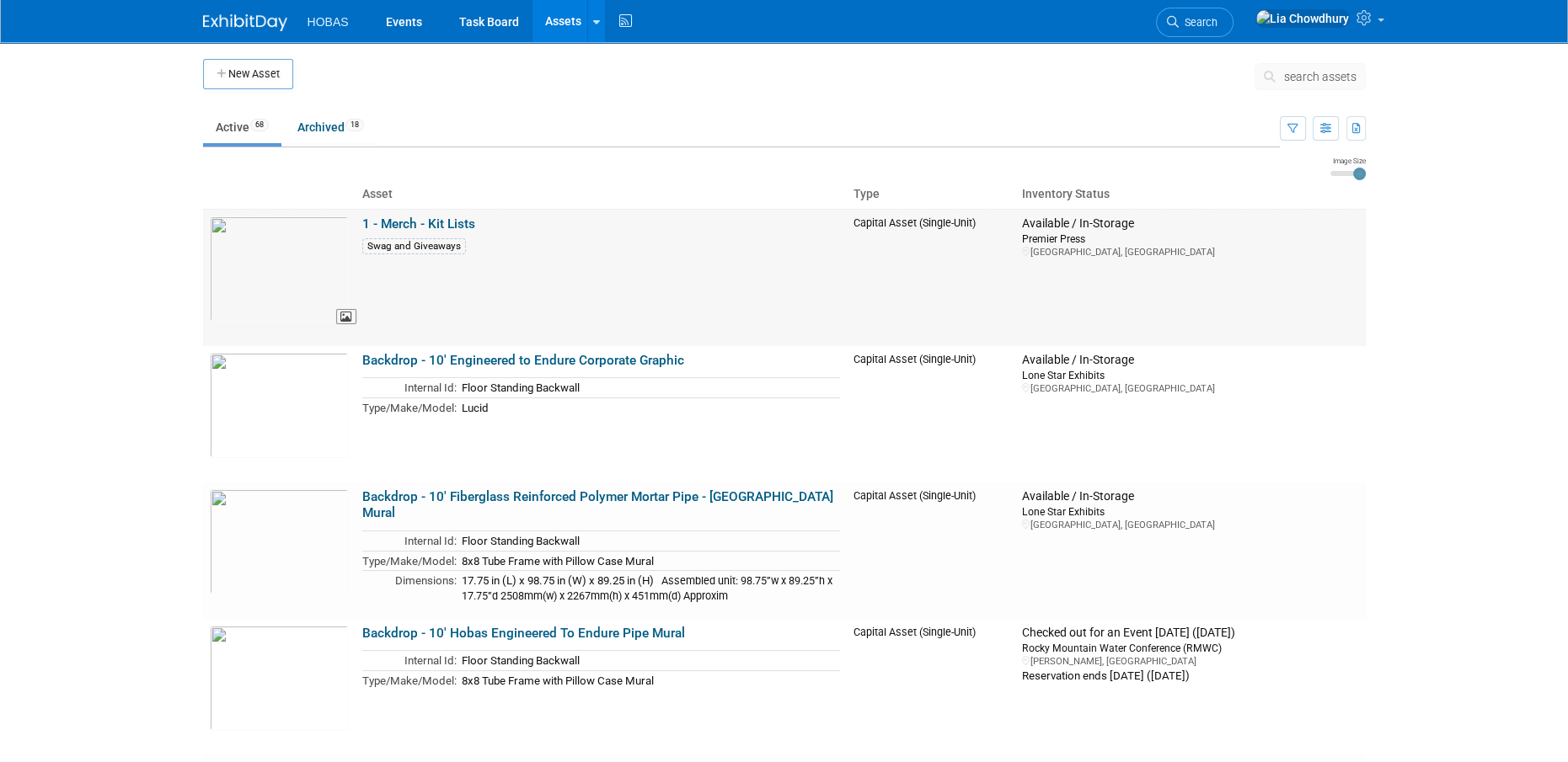
click at [292, 259] on img at bounding box center [278, 268] width 139 height 105
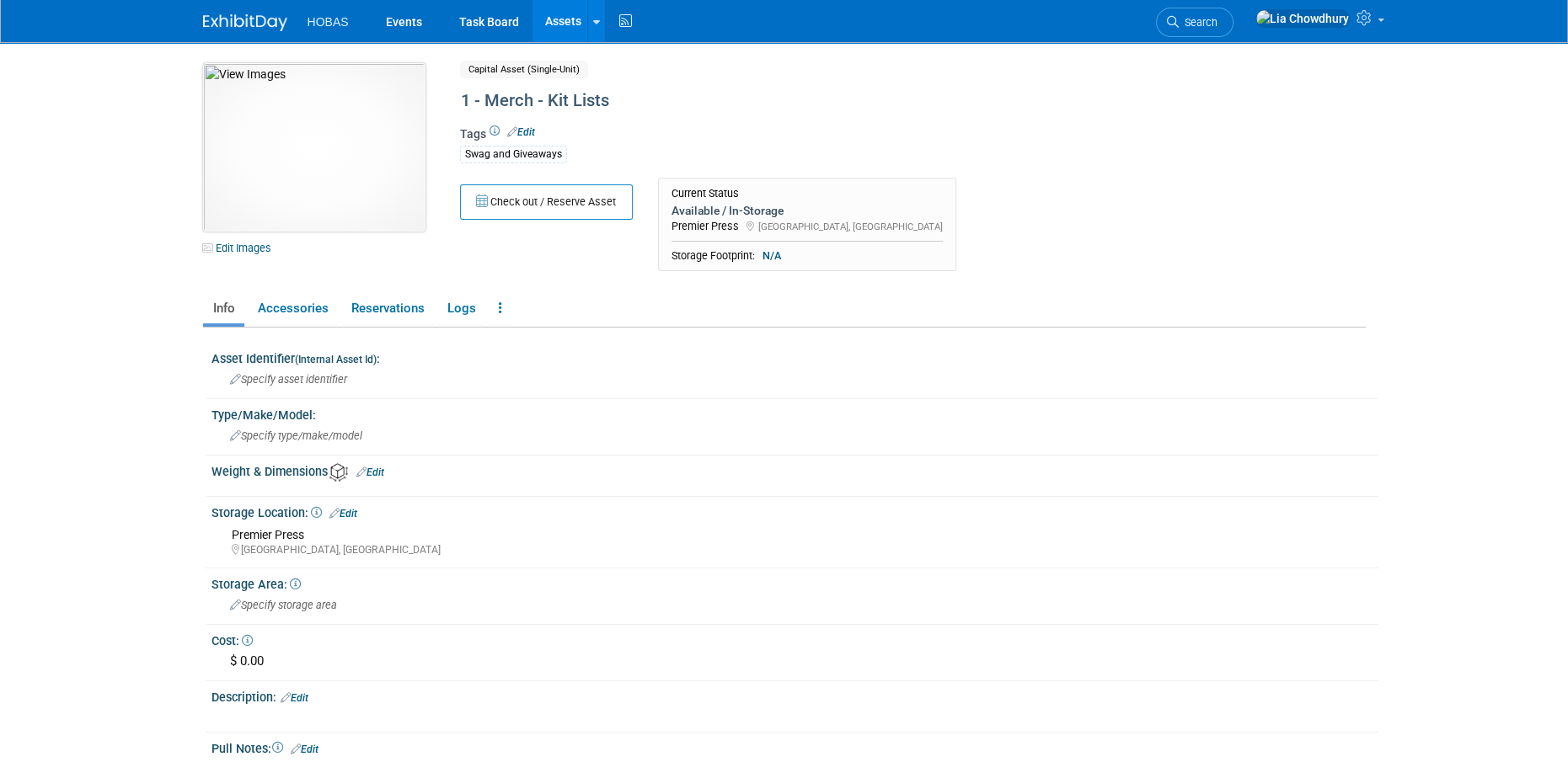
click at [286, 162] on img at bounding box center [314, 147] width 222 height 168
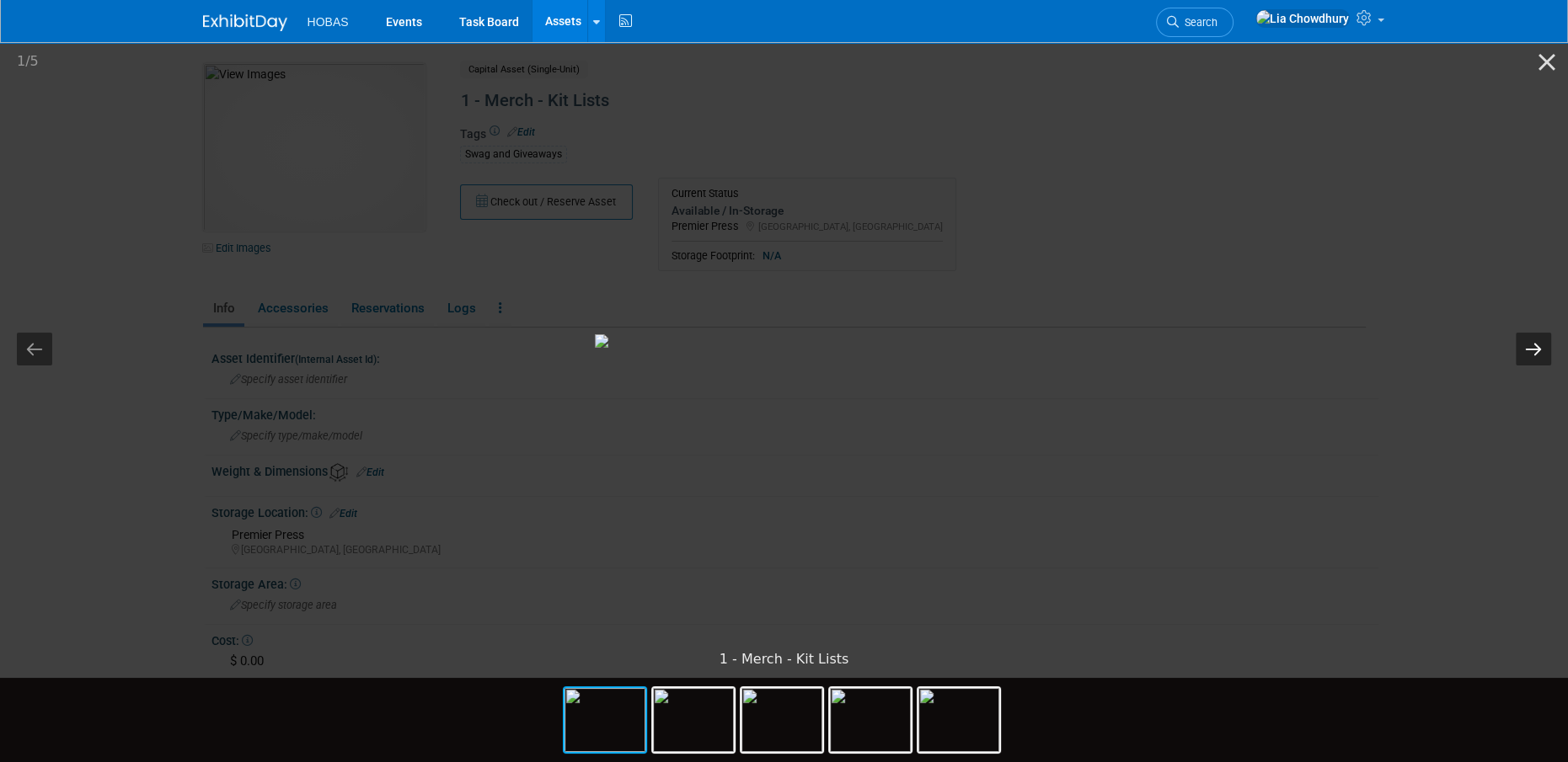
click at [1544, 344] on button "Next slide" at bounding box center [1533, 348] width 35 height 32
click at [1325, 139] on picture at bounding box center [784, 340] width 1568 height 603
click at [1541, 70] on button "Close gallery" at bounding box center [1546, 62] width 42 height 39
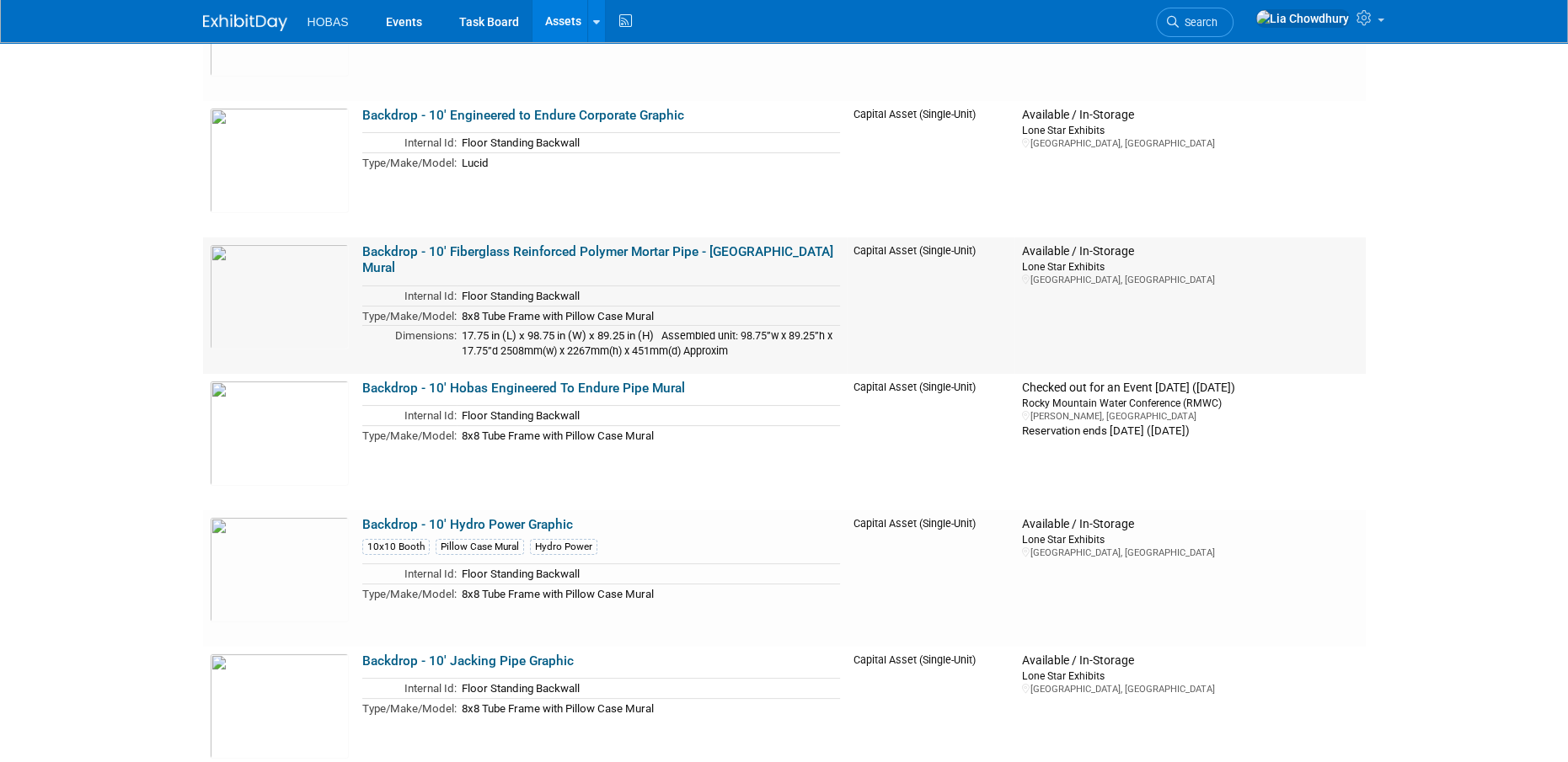
scroll to position [253, 0]
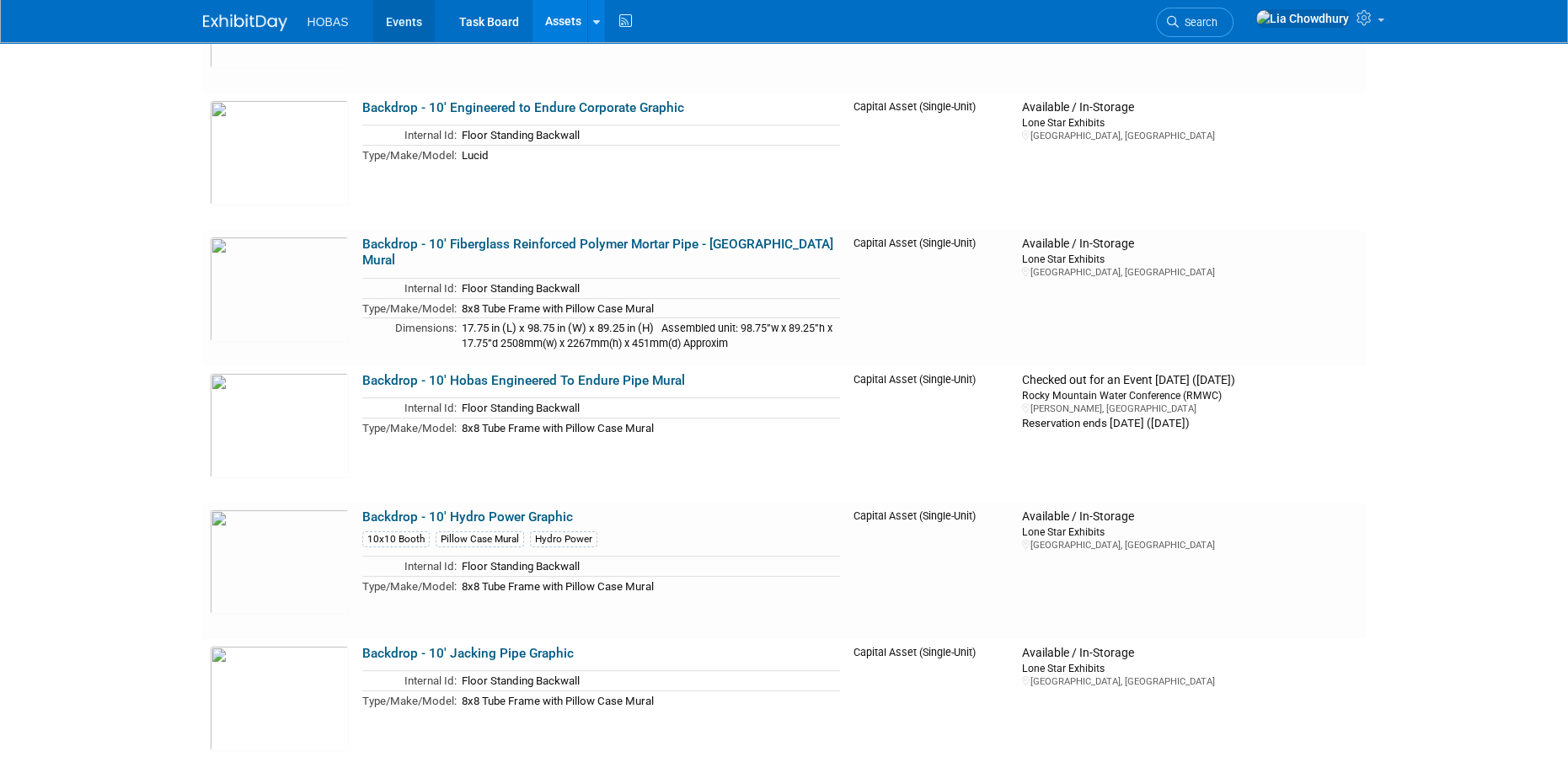
click at [414, 21] on link "Events" at bounding box center [404, 21] width 62 height 42
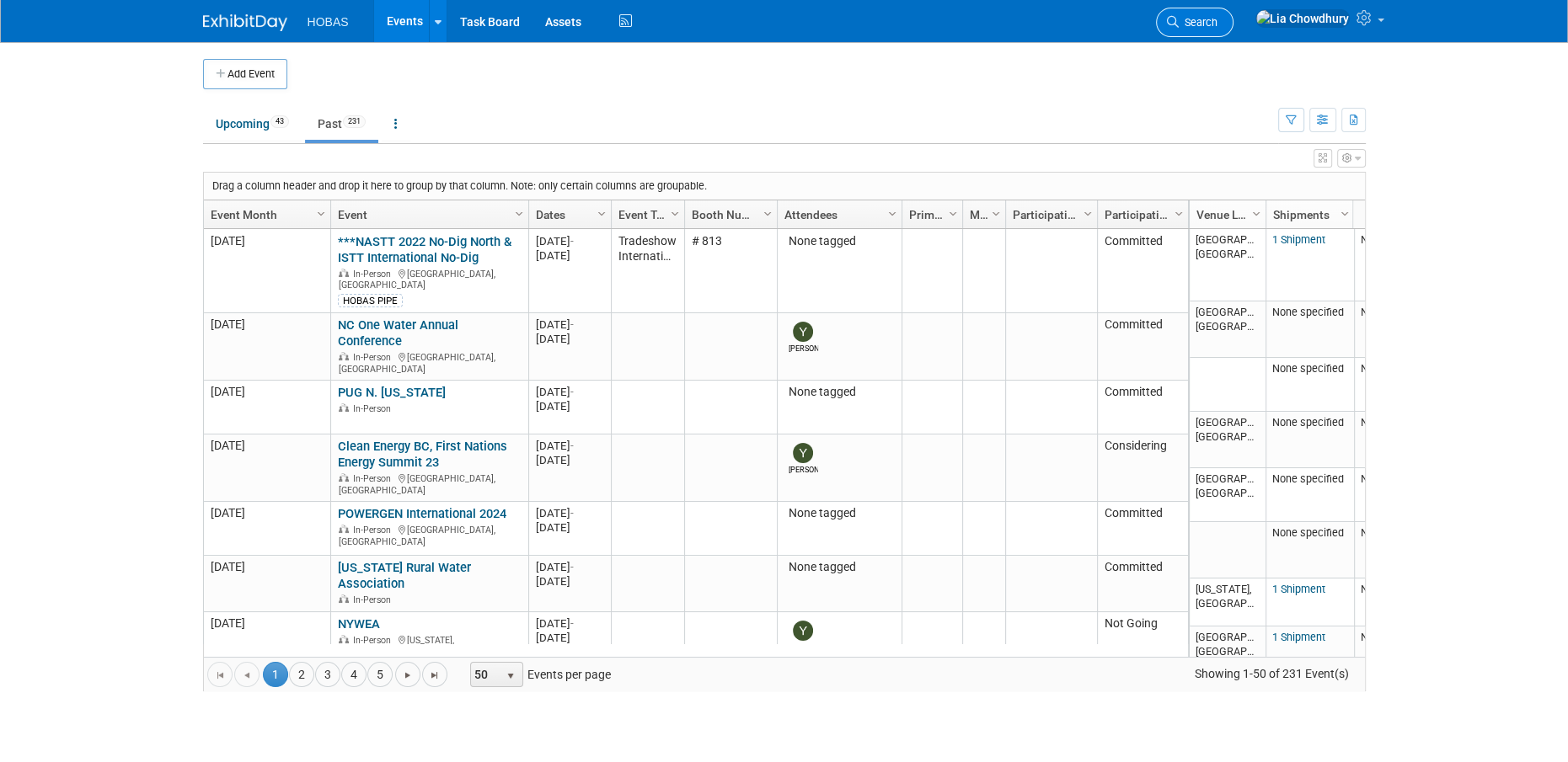
click at [1233, 29] on link "Search" at bounding box center [1194, 23] width 78 height 29
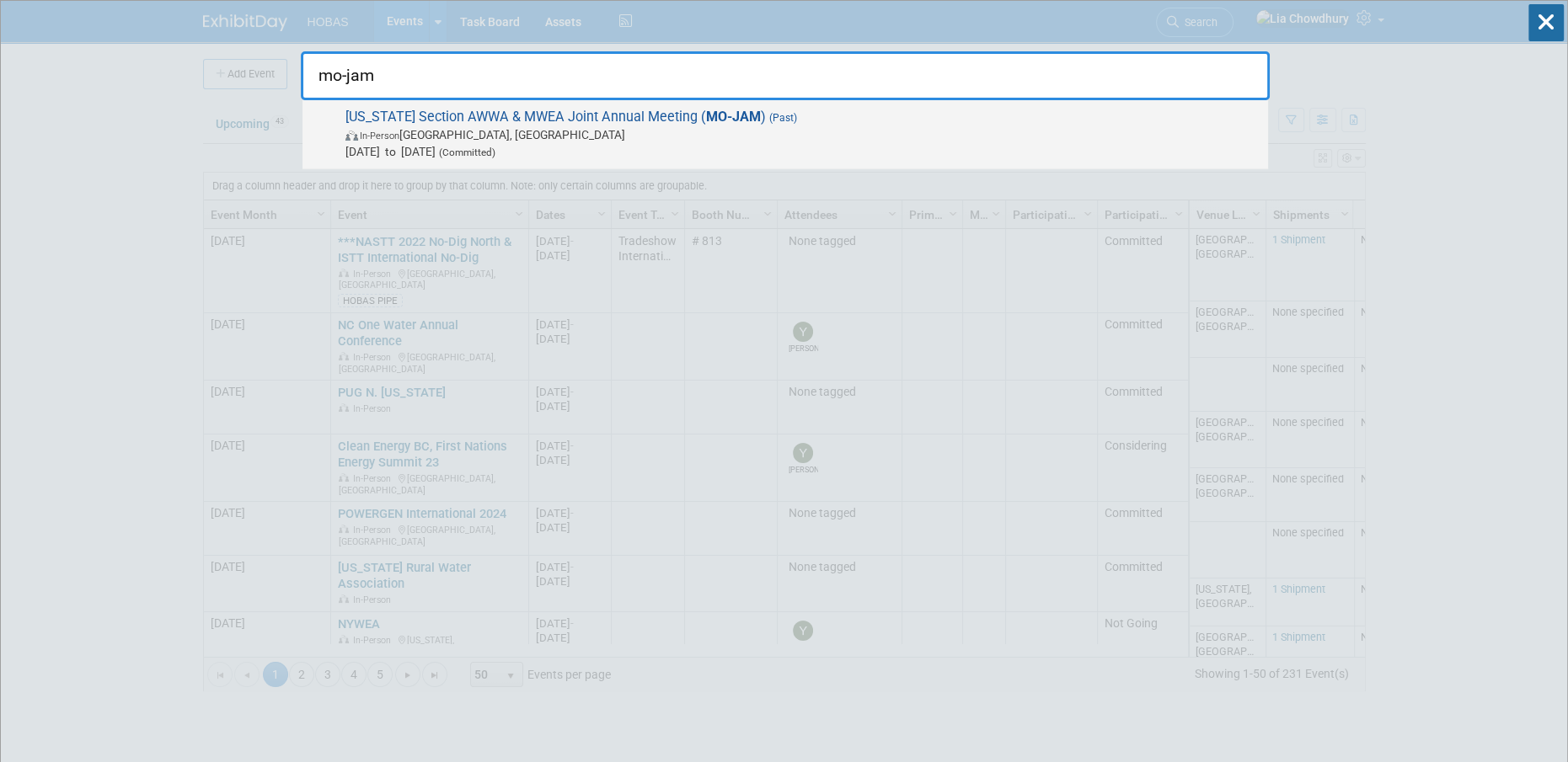
type input "mo-jam"
click at [418, 112] on span "Missouri Section AWWA & MWEA Joint Annual Meeting ( MO-JAM ) (Past) In-Person O…" at bounding box center [799, 135] width 919 height 51
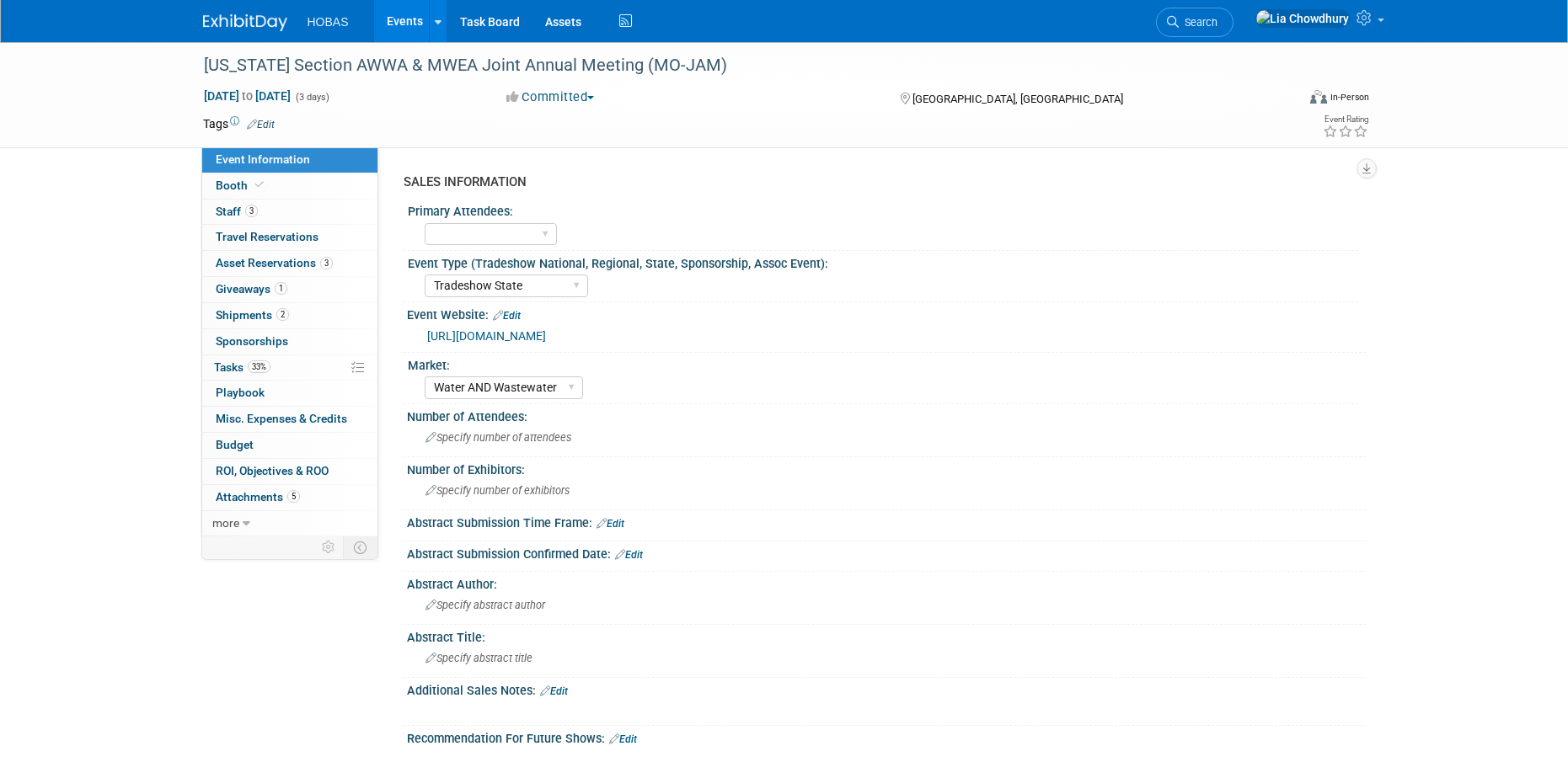
select select "Tradeshow State"
select select "Water AND Wastewater"
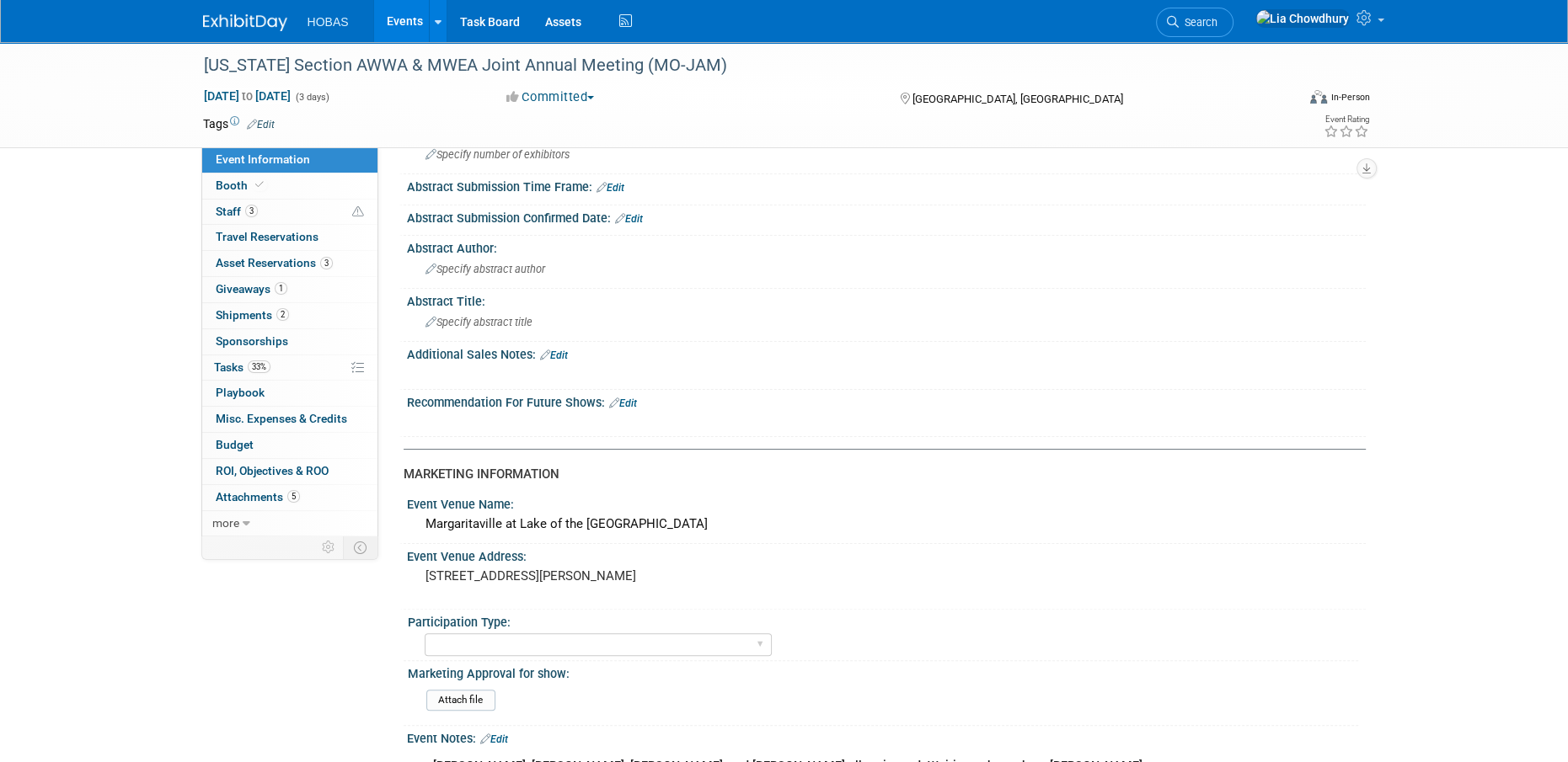
scroll to position [337, 0]
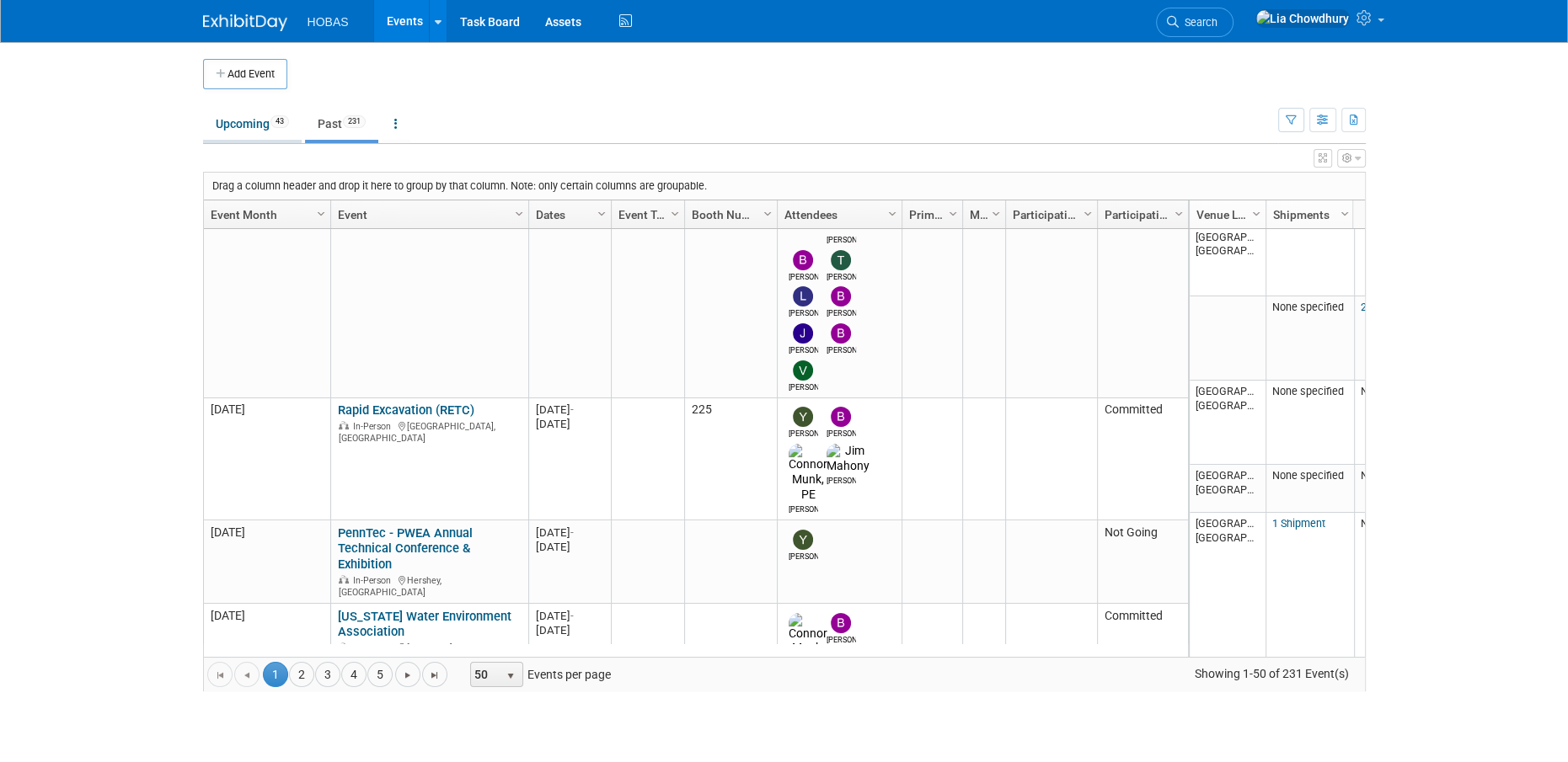
click at [237, 119] on link "Upcoming 43" at bounding box center [252, 124] width 98 height 32
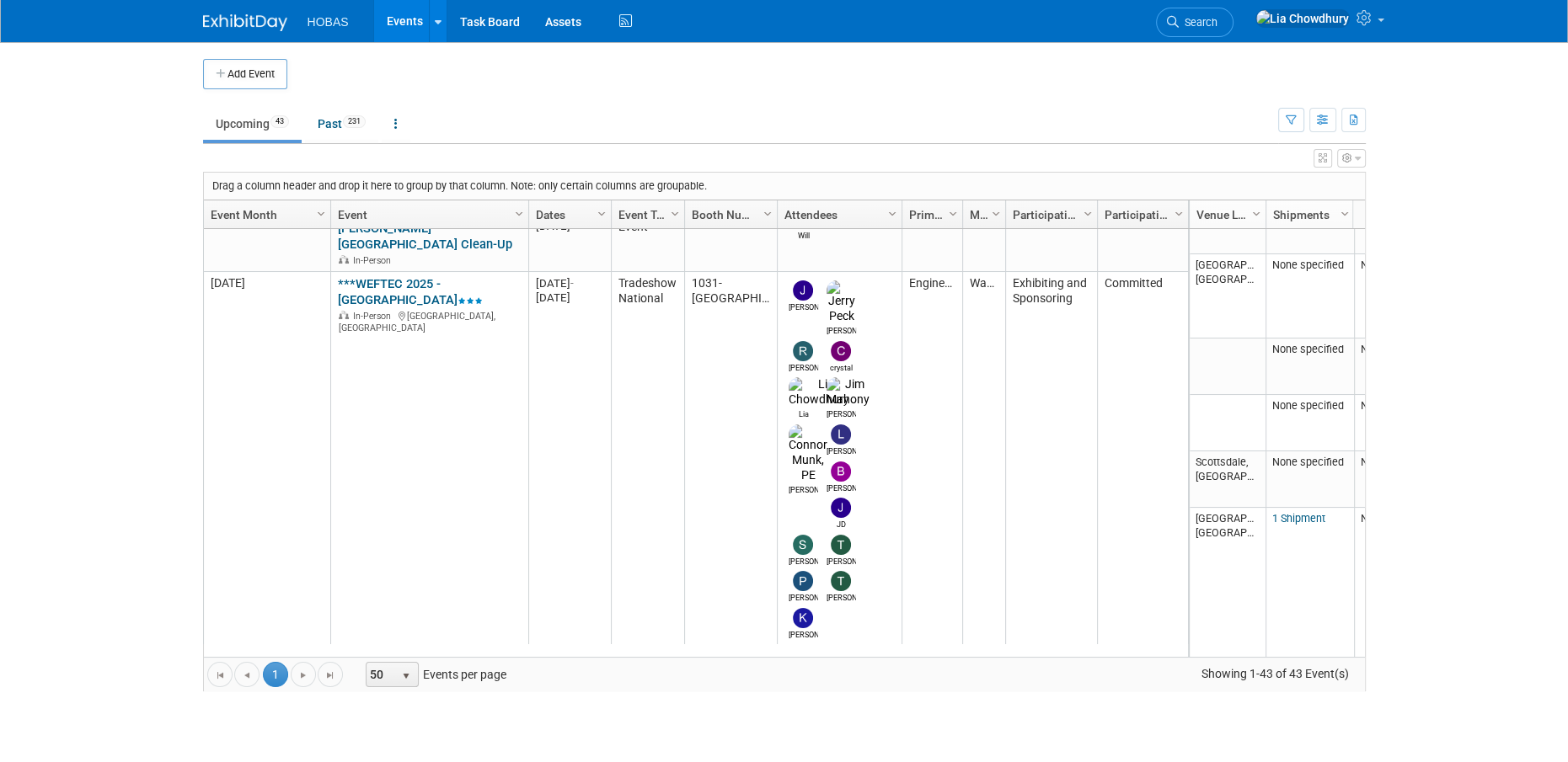
scroll to position [1199, 0]
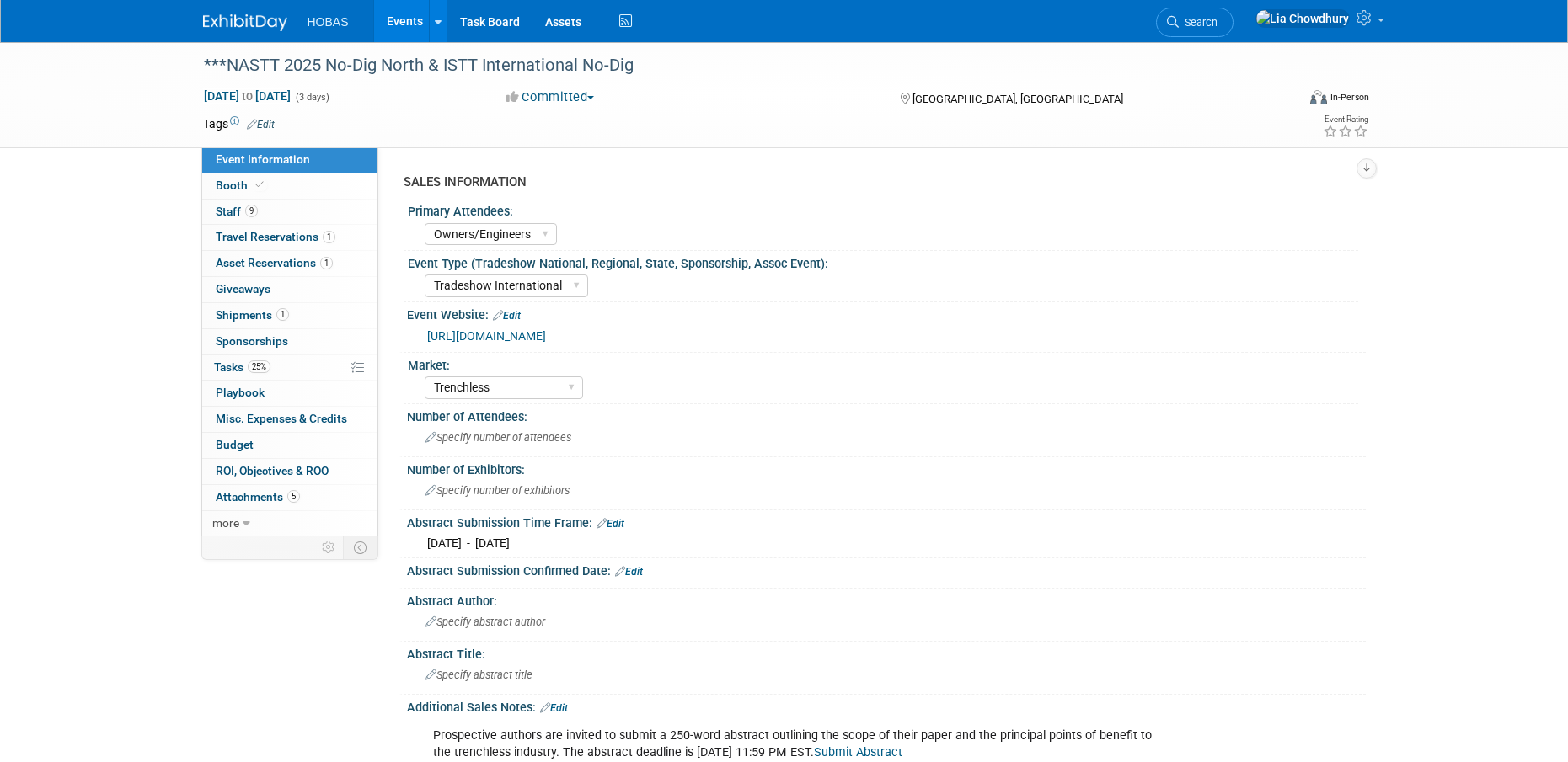
select select "Owners/Engineers"
select select "Tradeshow International"
select select "Trenchless"
select select "Exhibiting"
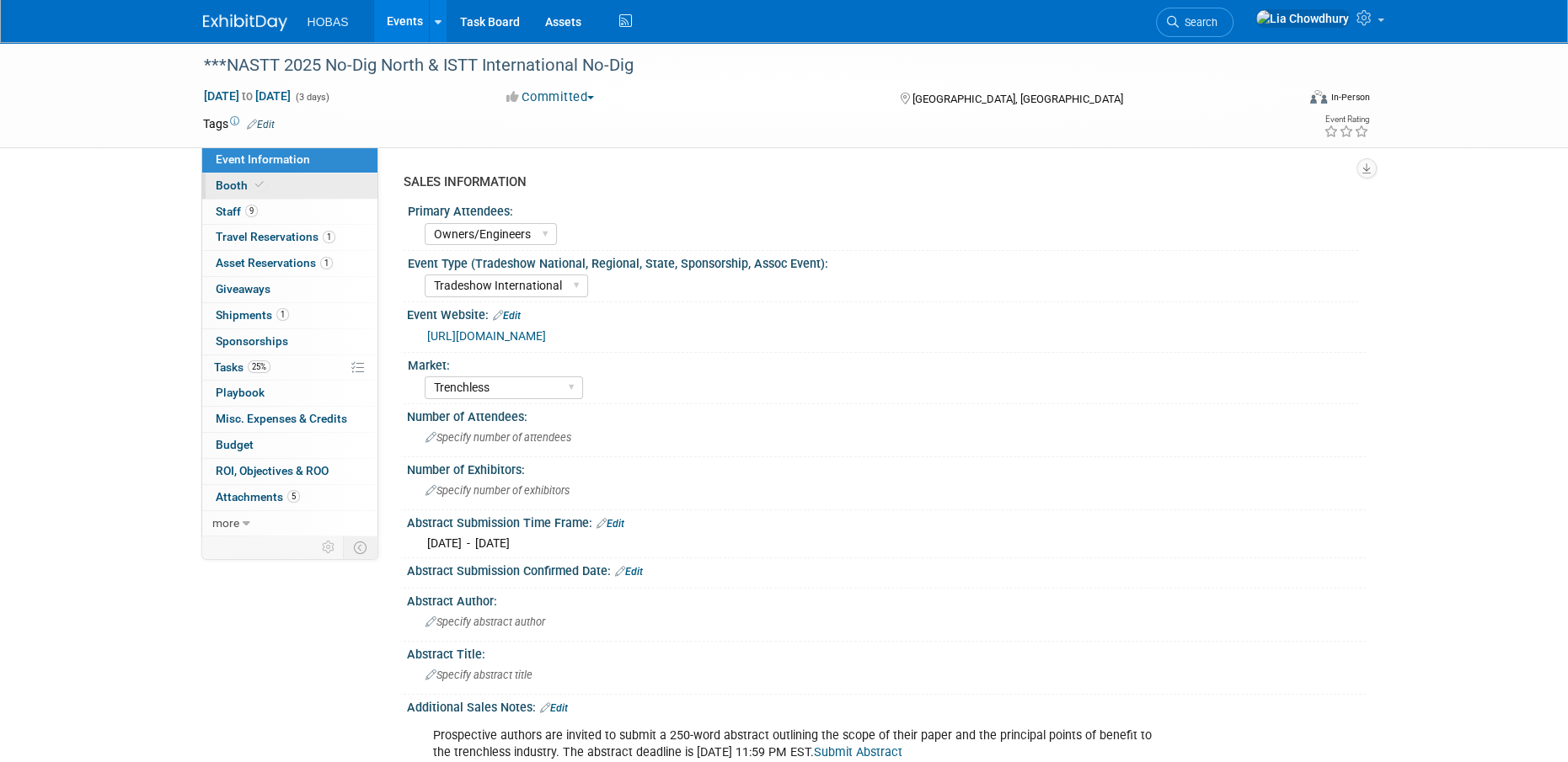
click at [261, 184] on icon at bounding box center [260, 184] width 9 height 9
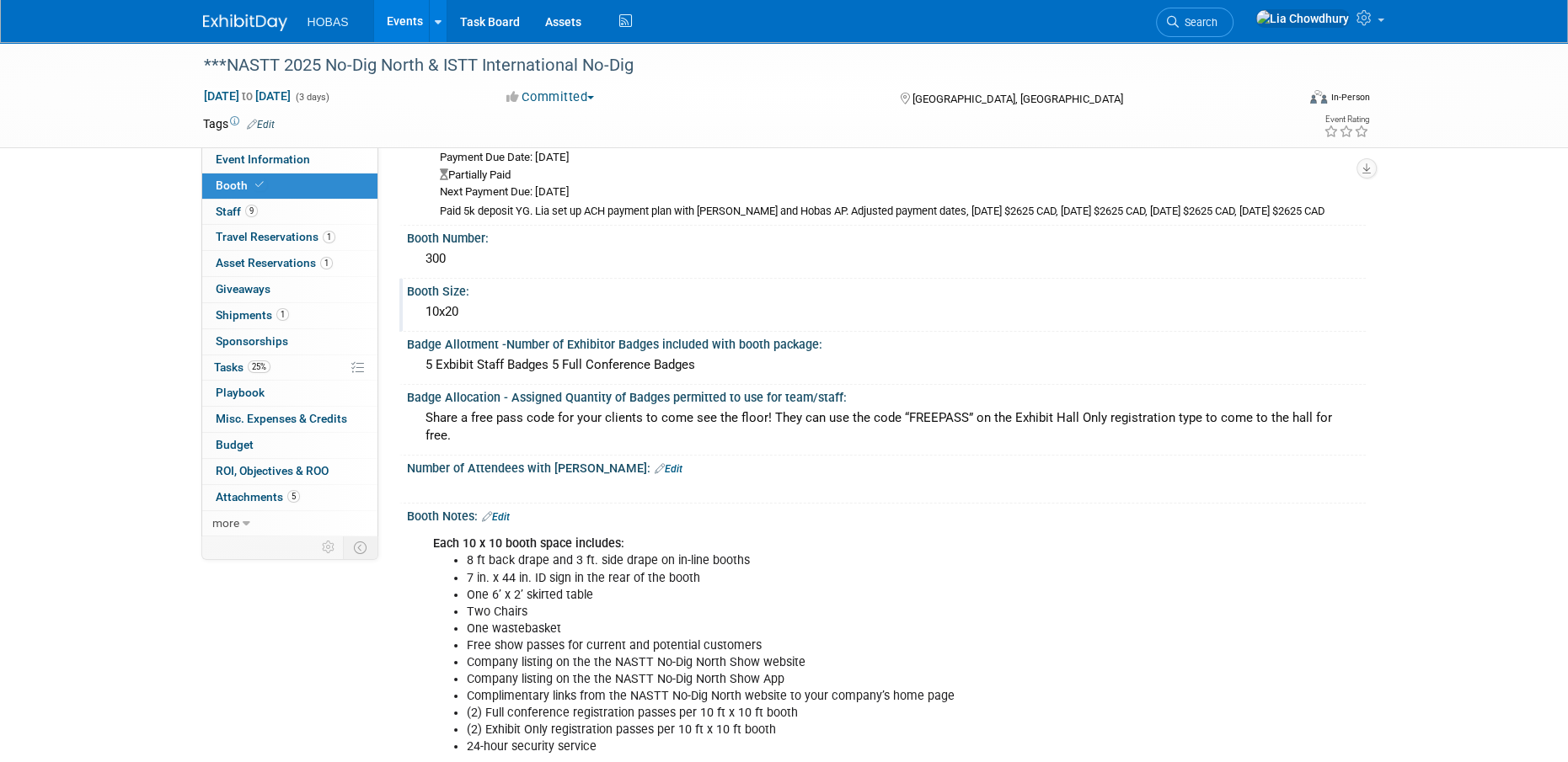
scroll to position [85, 0]
click at [236, 164] on span "Event Information" at bounding box center [262, 159] width 94 height 14
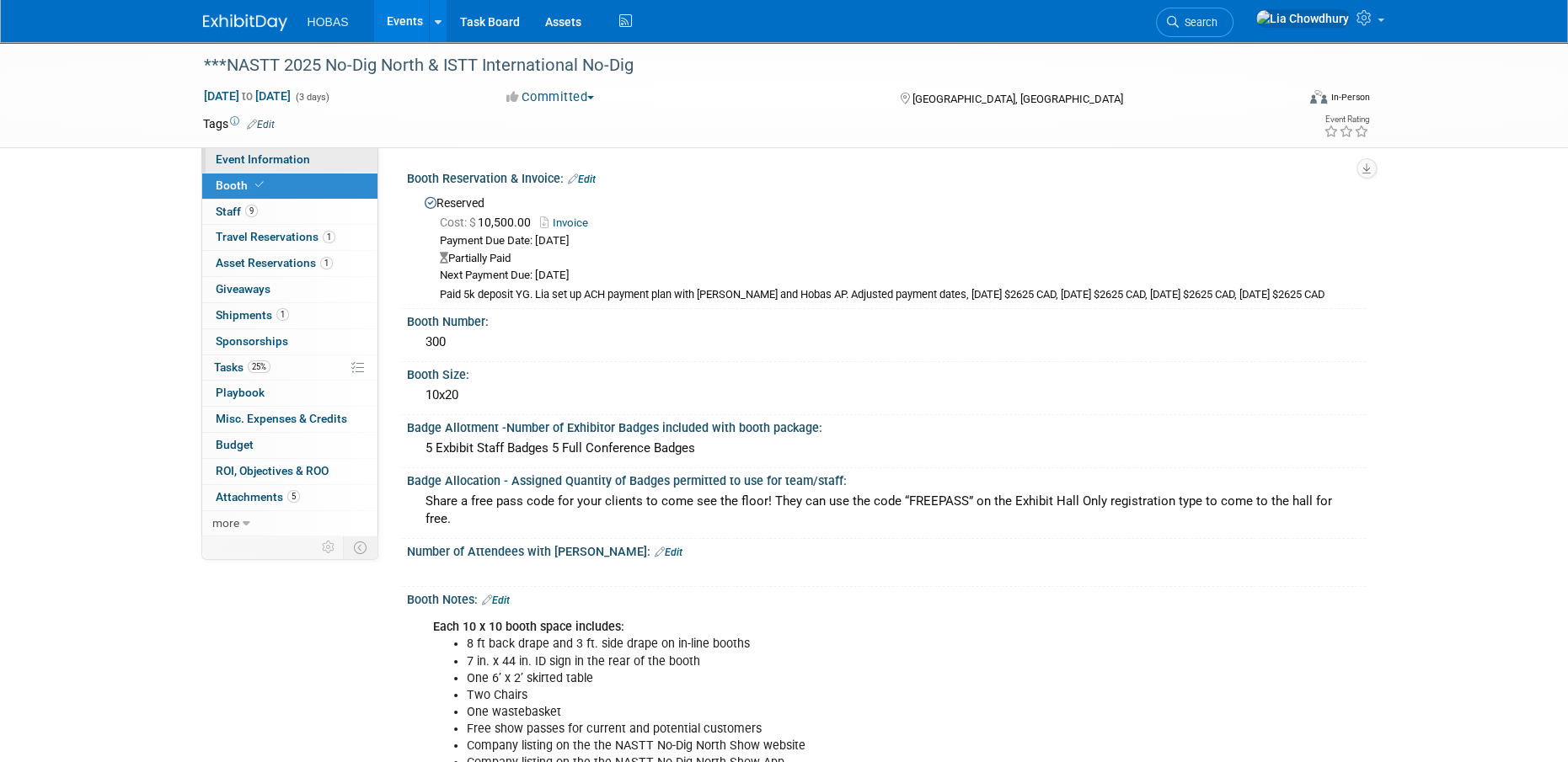
select select "Owners/Engineers"
select select "Tradeshow International"
select select "Trenchless"
select select "Exhibiting"
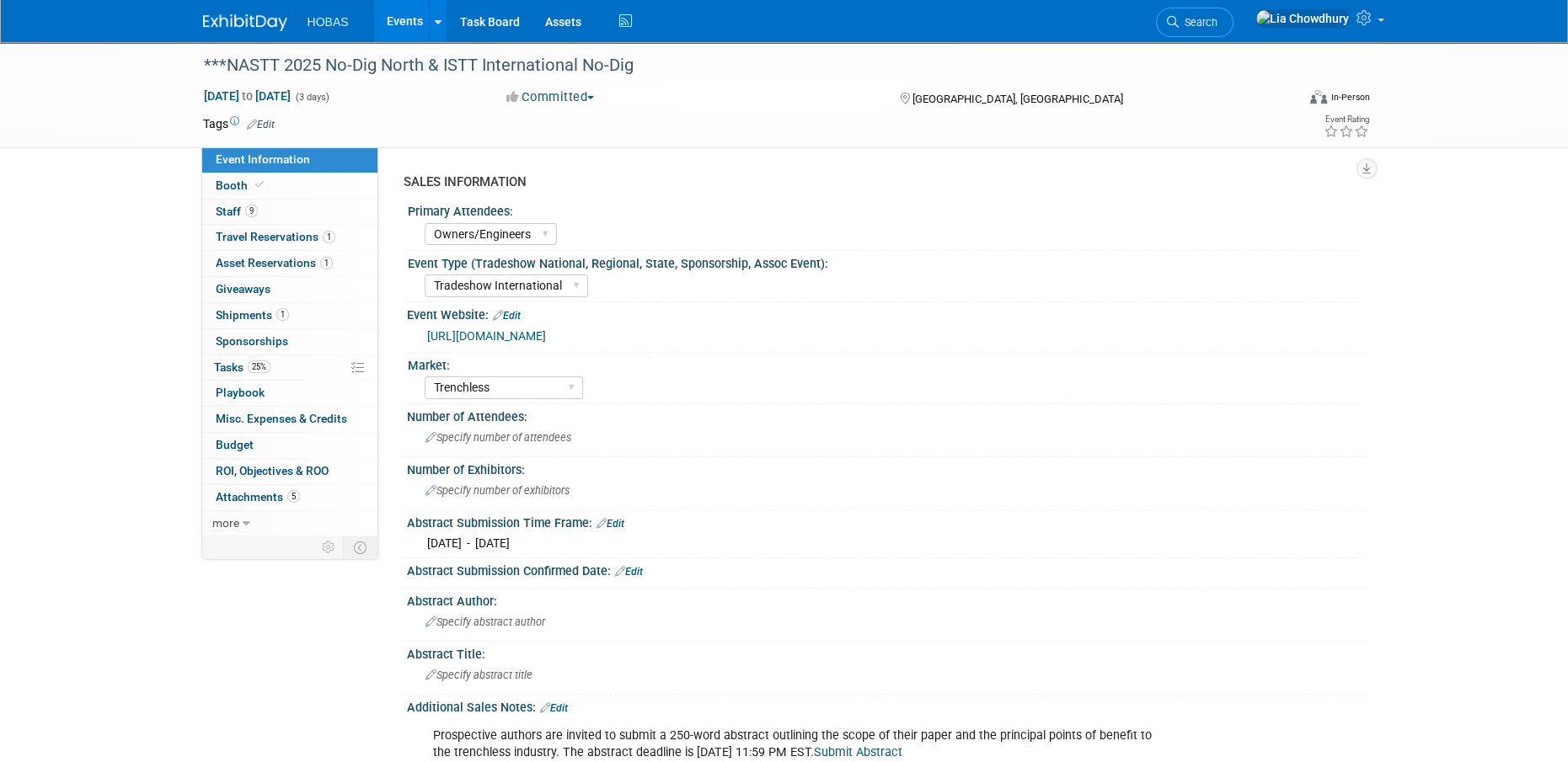
click at [524, 336] on link "https://nastt.org/no-dig-north/" at bounding box center [486, 336] width 119 height 14
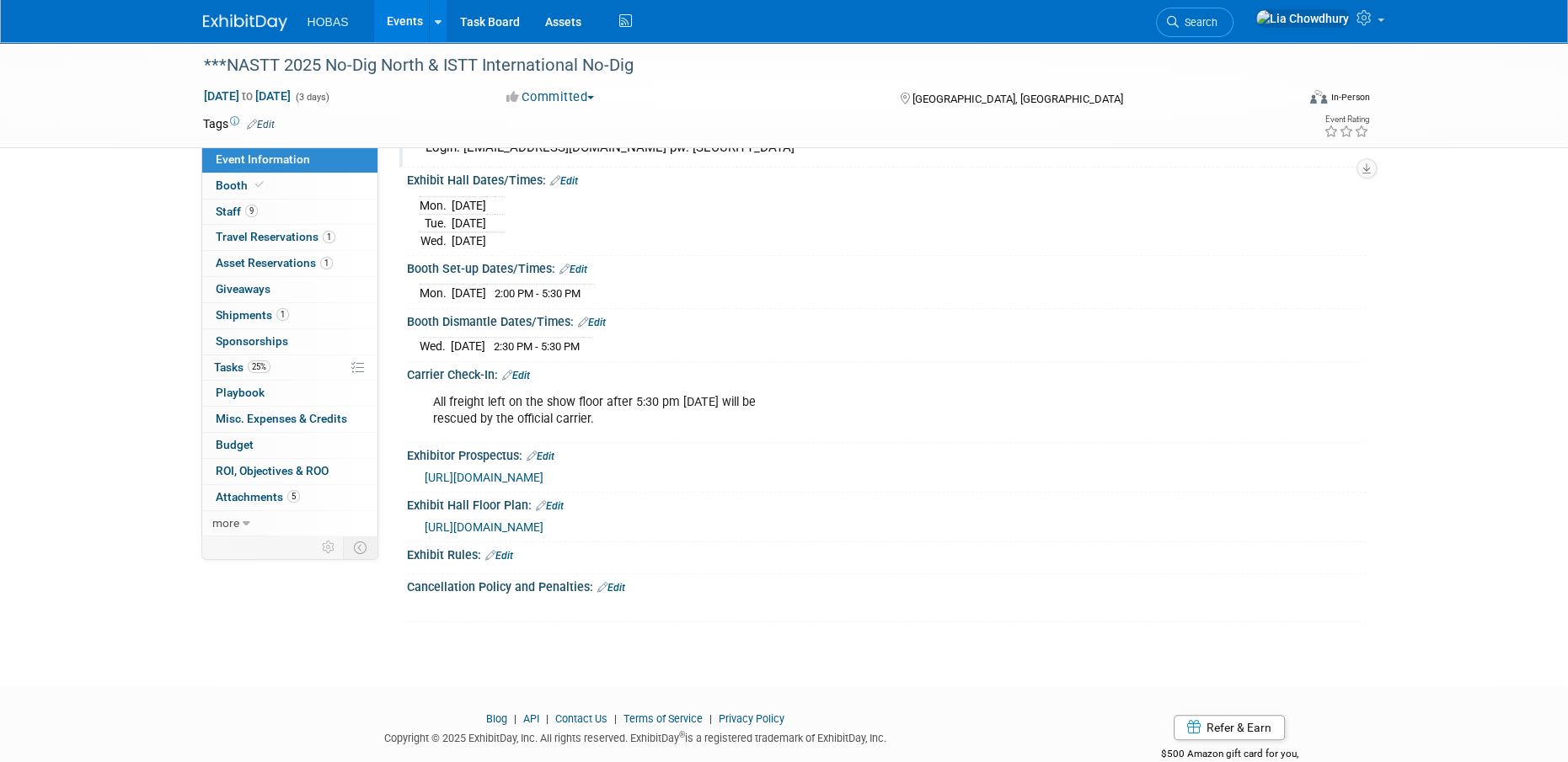
scroll to position [1368, 0]
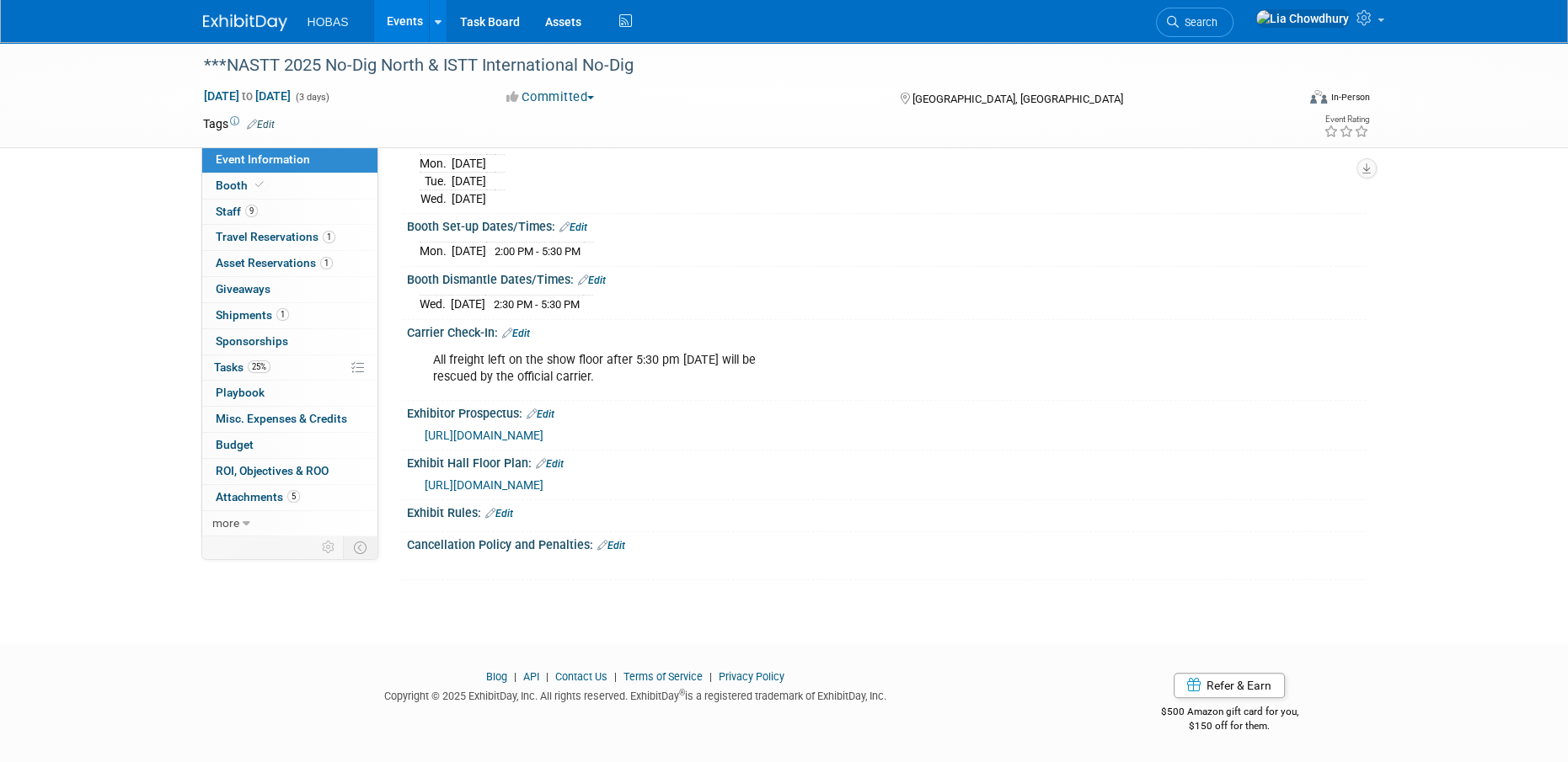
click at [544, 439] on span "https://nastt.org/wp-content/uploads/2025/06/NDNProspectusBook25digital.pdf" at bounding box center [484, 436] width 119 height 14
click at [382, 22] on link "Events" at bounding box center [404, 21] width 62 height 42
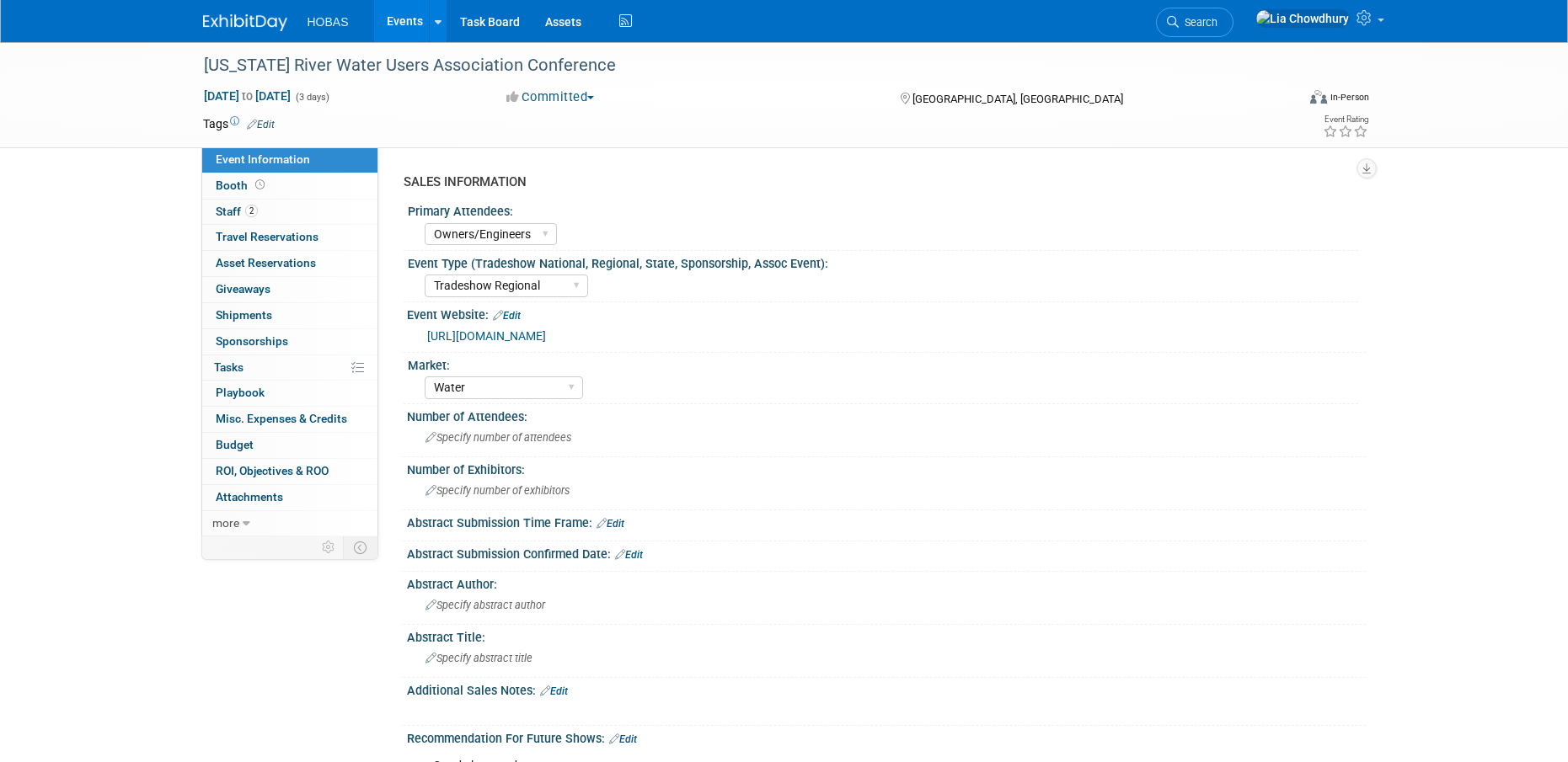
select select "Owners/Engineers"
select select "Tradeshow Regional"
select select "Water"
select select "Exhibiting"
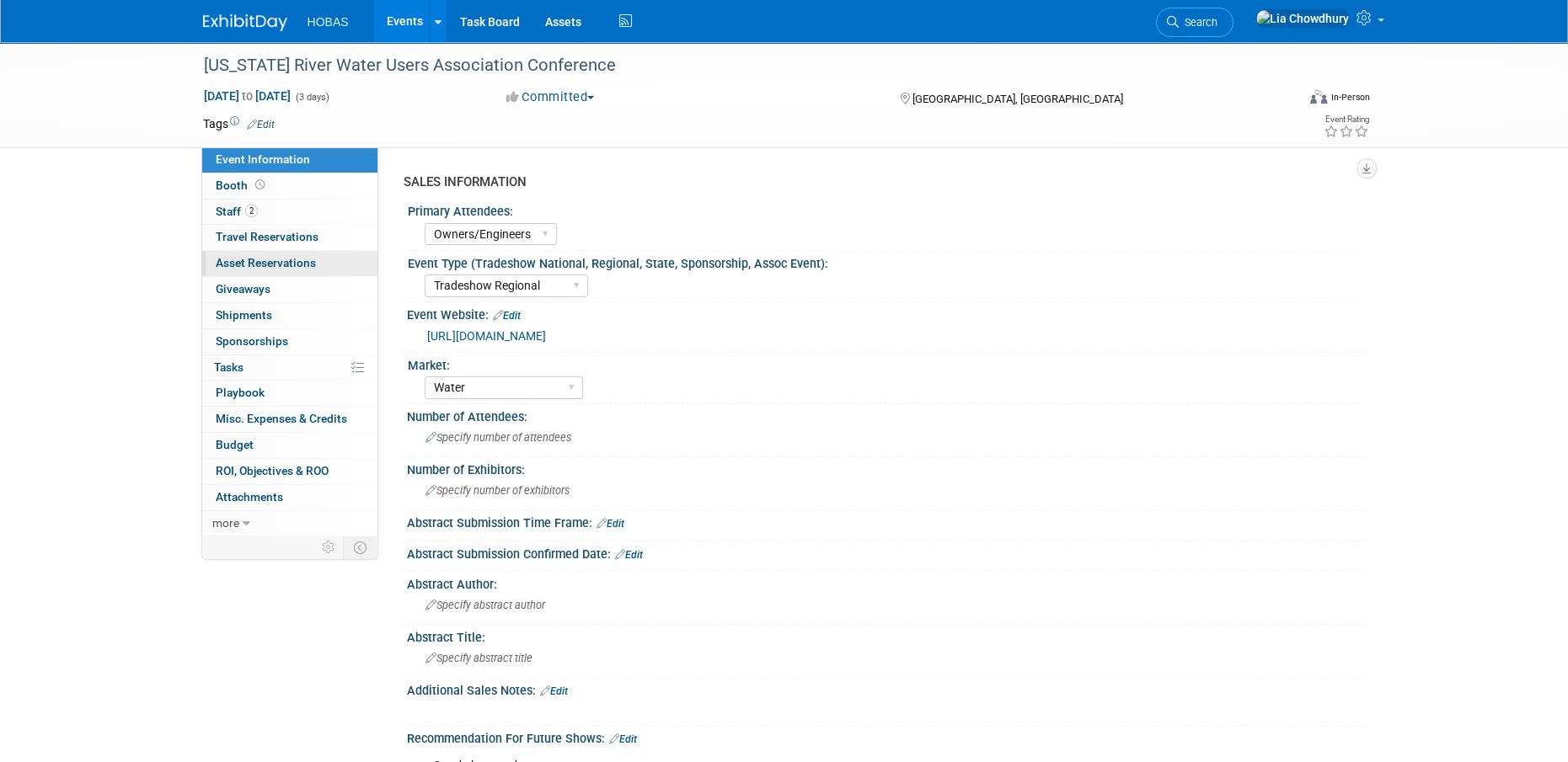
click at [268, 262] on span "Asset Reservations 0" at bounding box center [265, 263] width 100 height 14
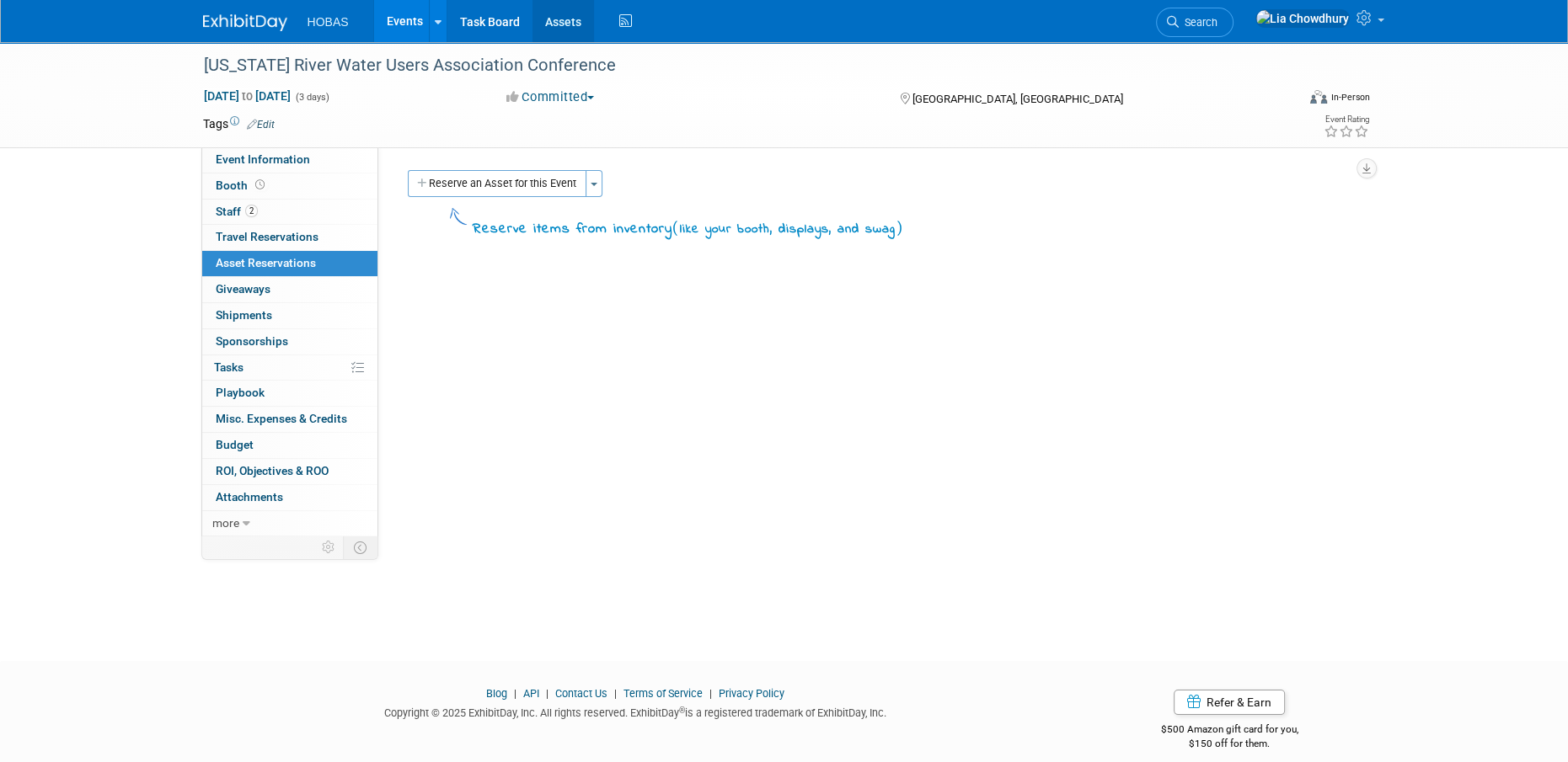
click at [558, 26] on link "Assets" at bounding box center [563, 21] width 62 height 42
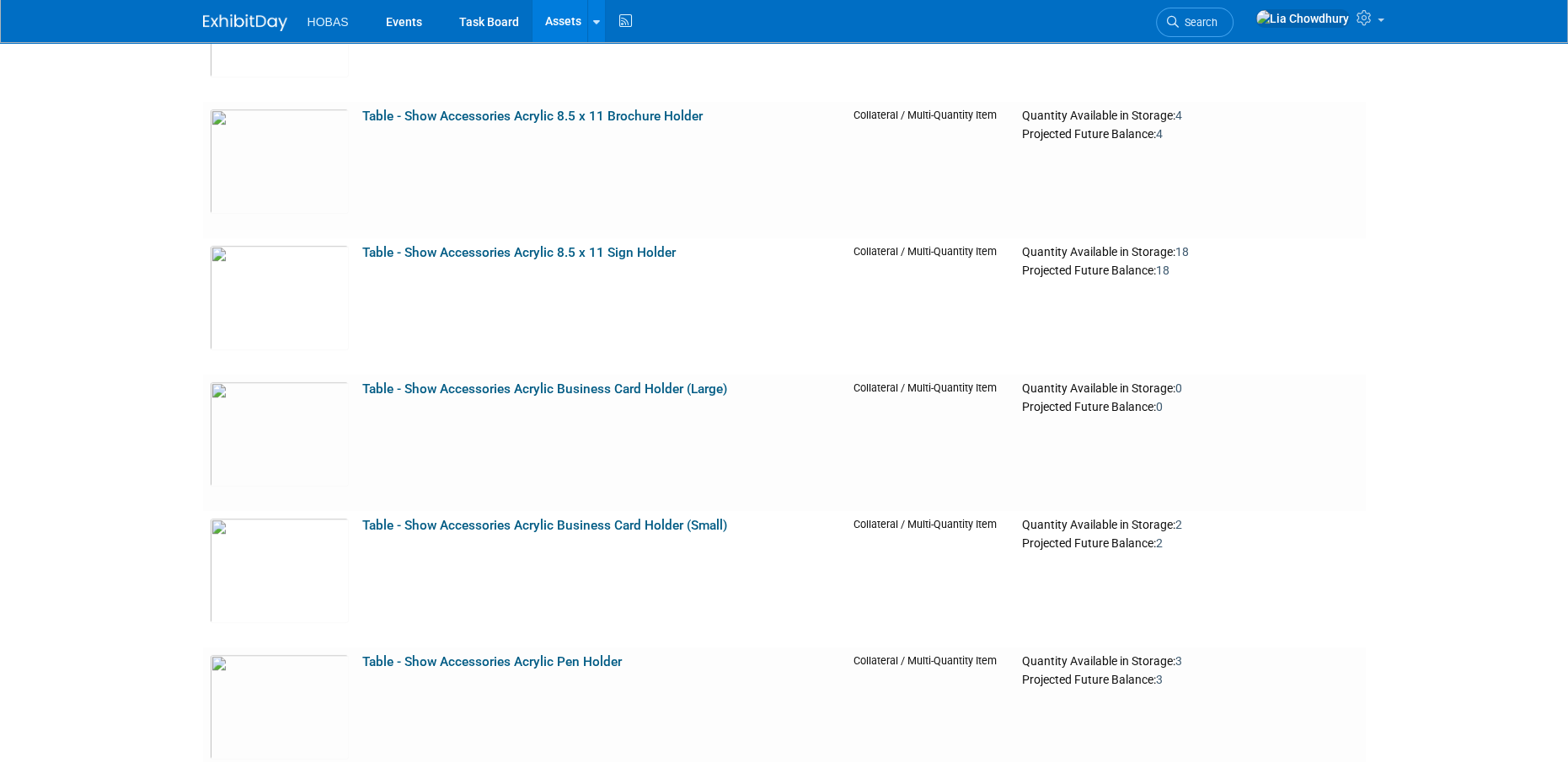
scroll to position [7834, 0]
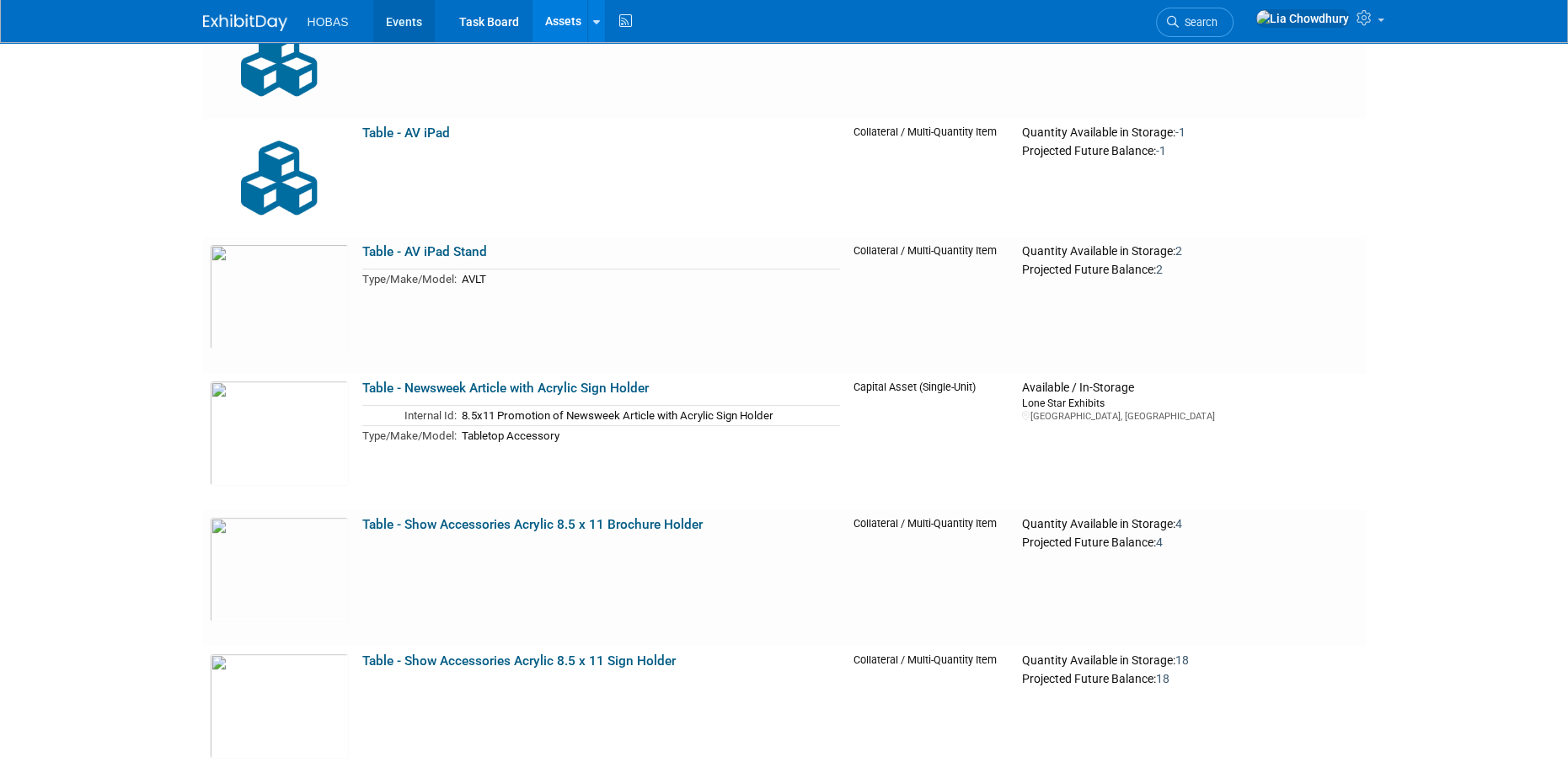
click at [406, 20] on link "Events" at bounding box center [404, 21] width 62 height 42
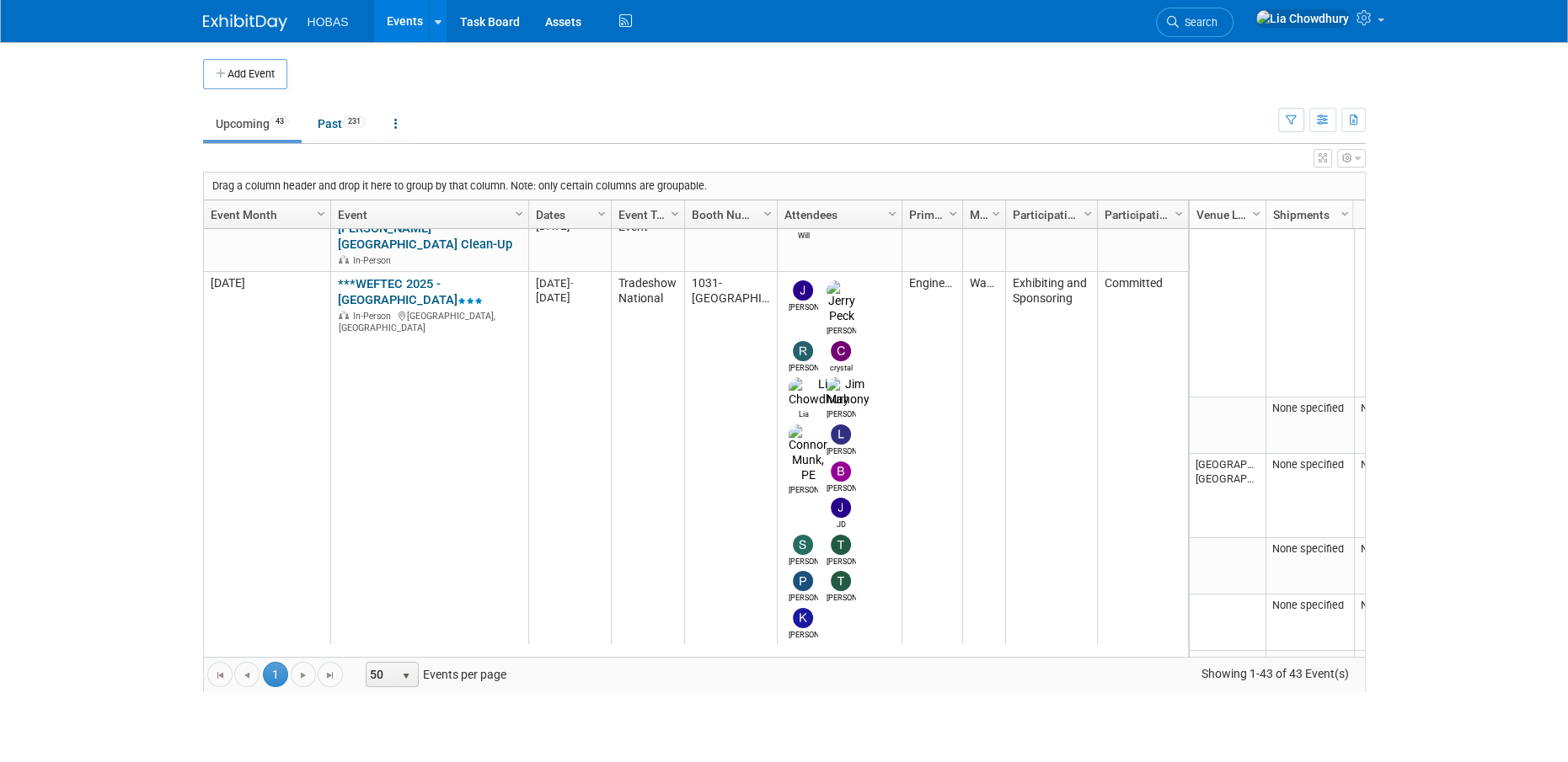
scroll to position [1199, 0]
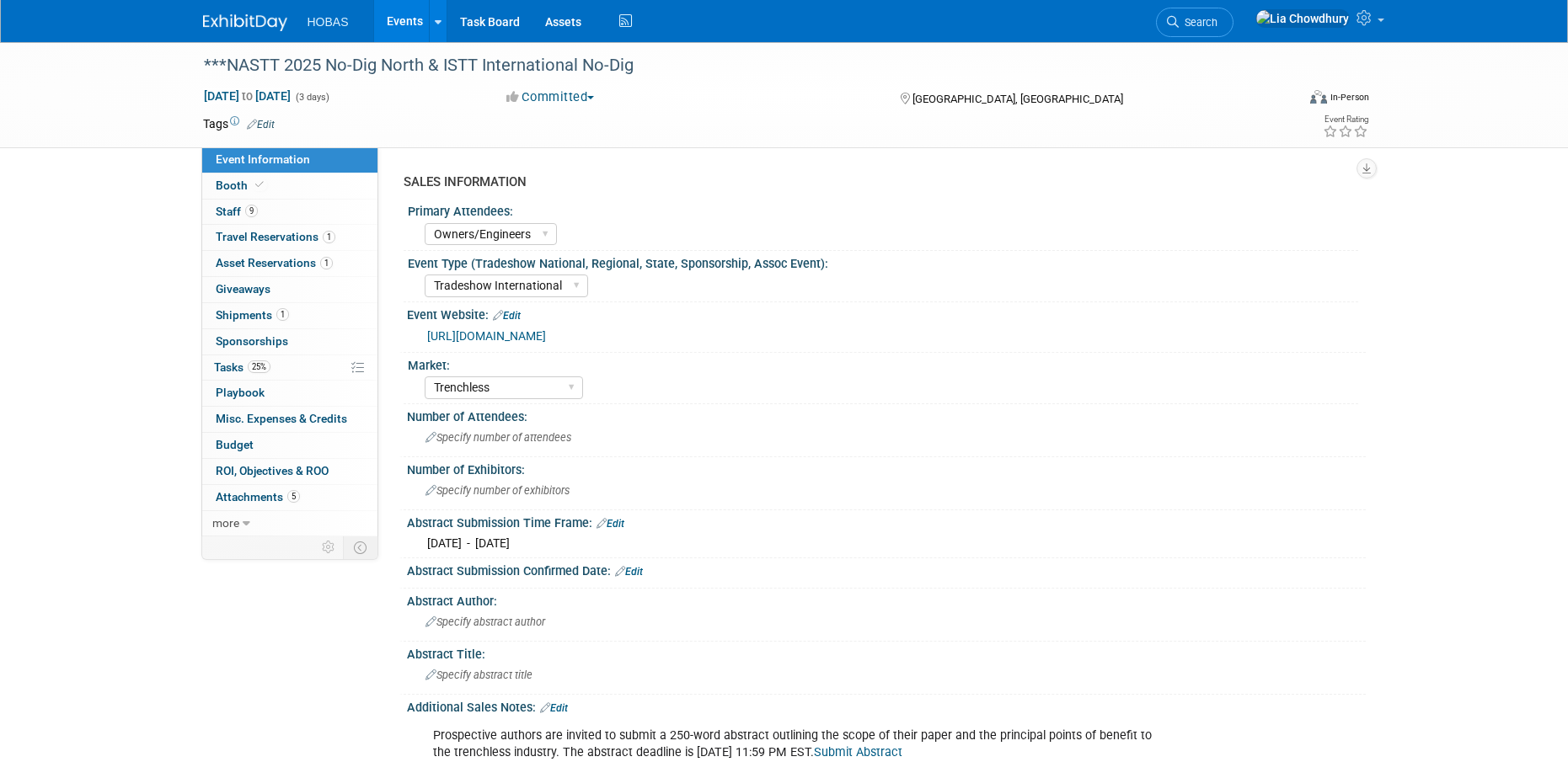
select select "Owners/Engineers"
select select "Tradeshow International"
select select "Trenchless"
select select "Exhibiting"
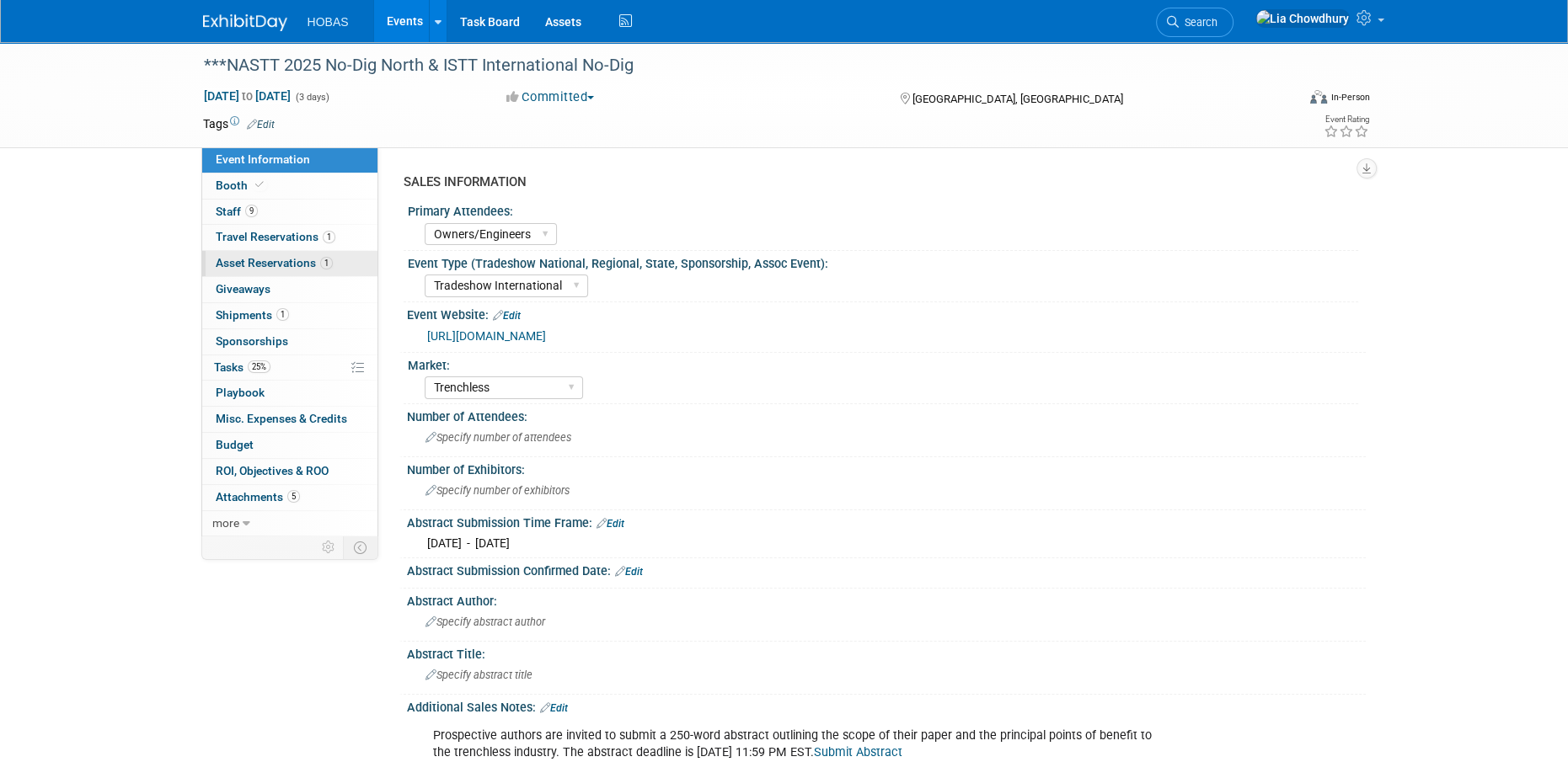
click at [276, 262] on span "Asset Reservations 1" at bounding box center [273, 263] width 117 height 14
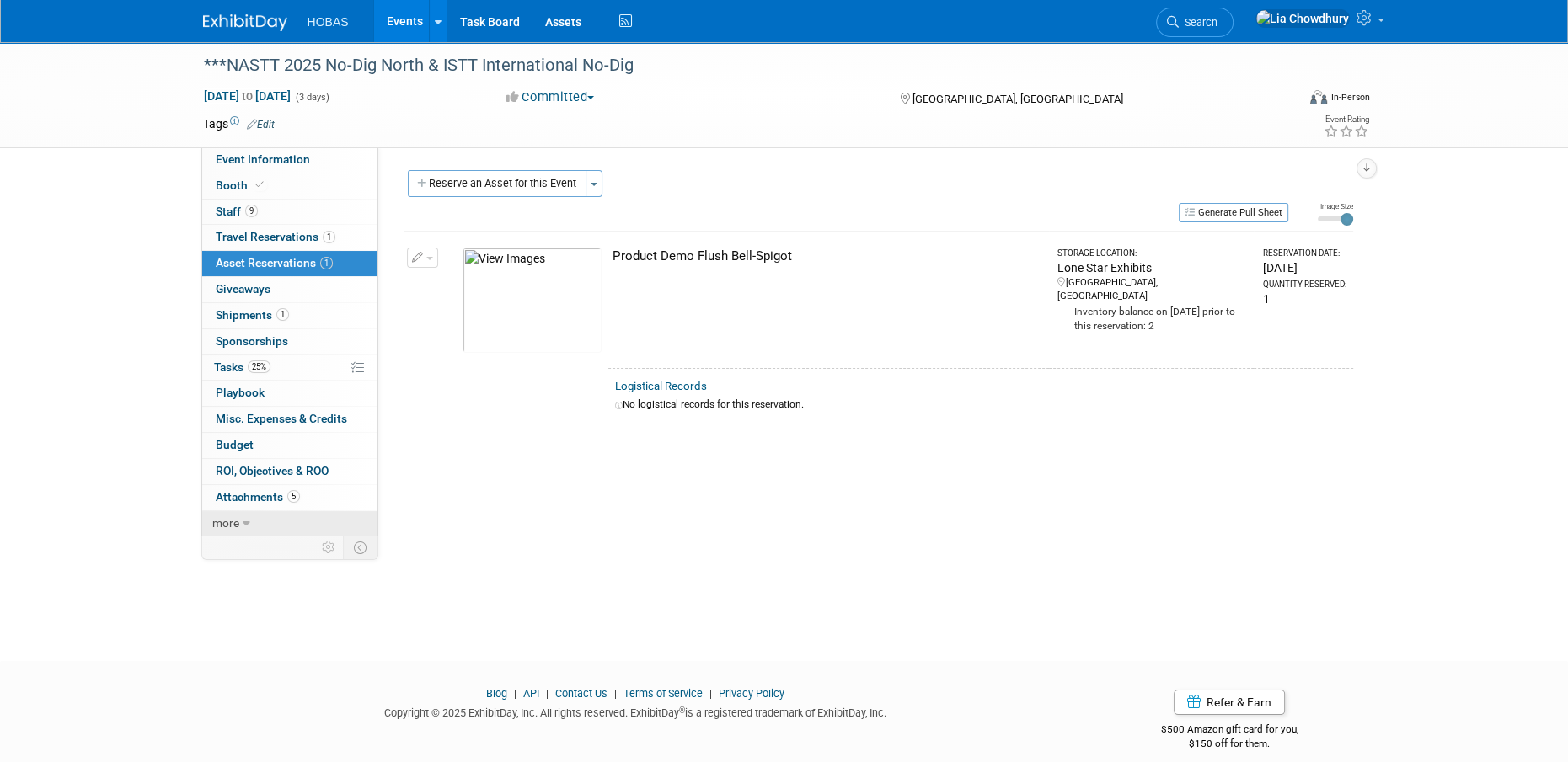
click at [222, 526] on span "more" at bounding box center [225, 523] width 27 height 14
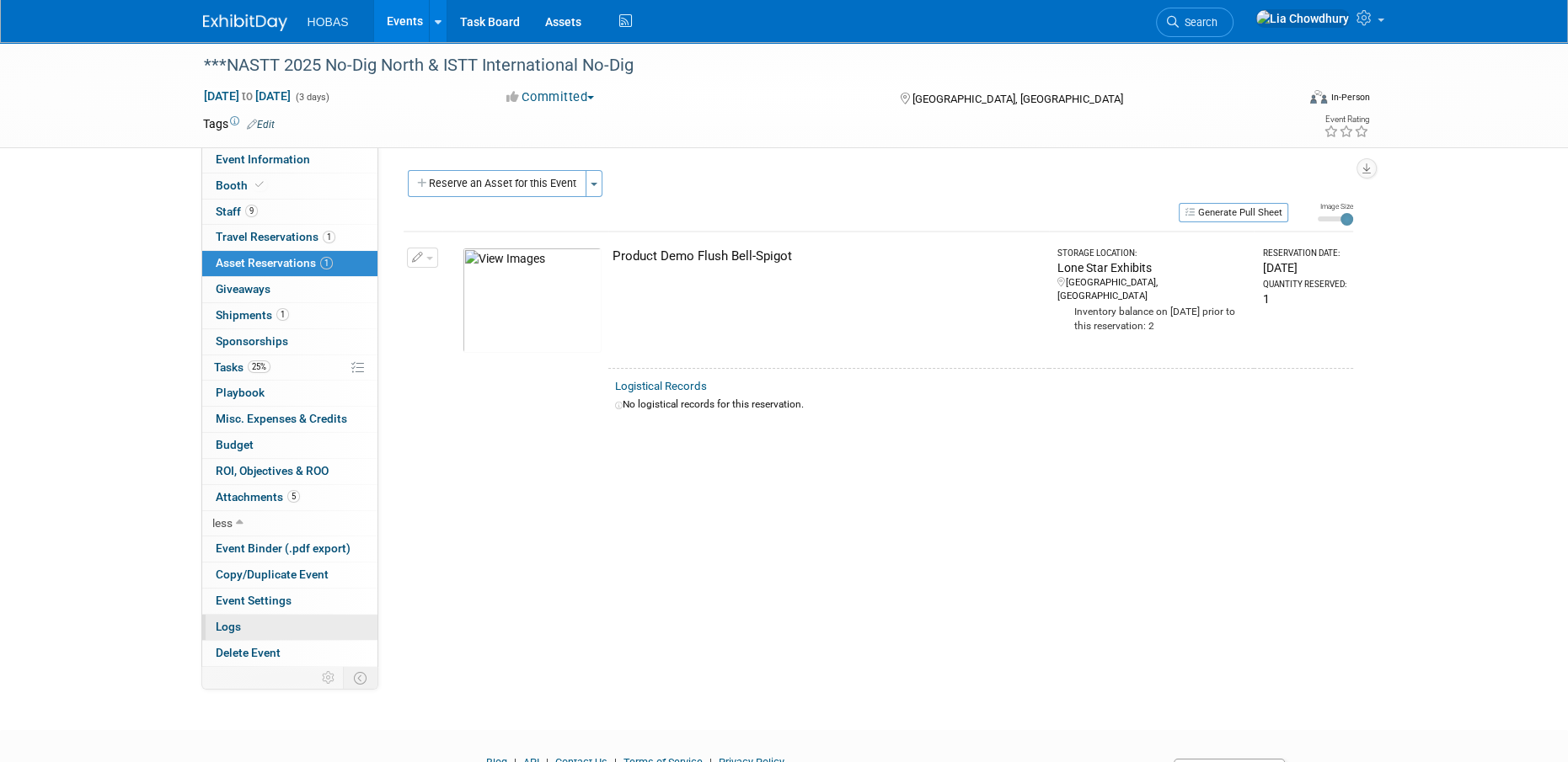
click at [232, 629] on span "Logs" at bounding box center [228, 627] width 26 height 14
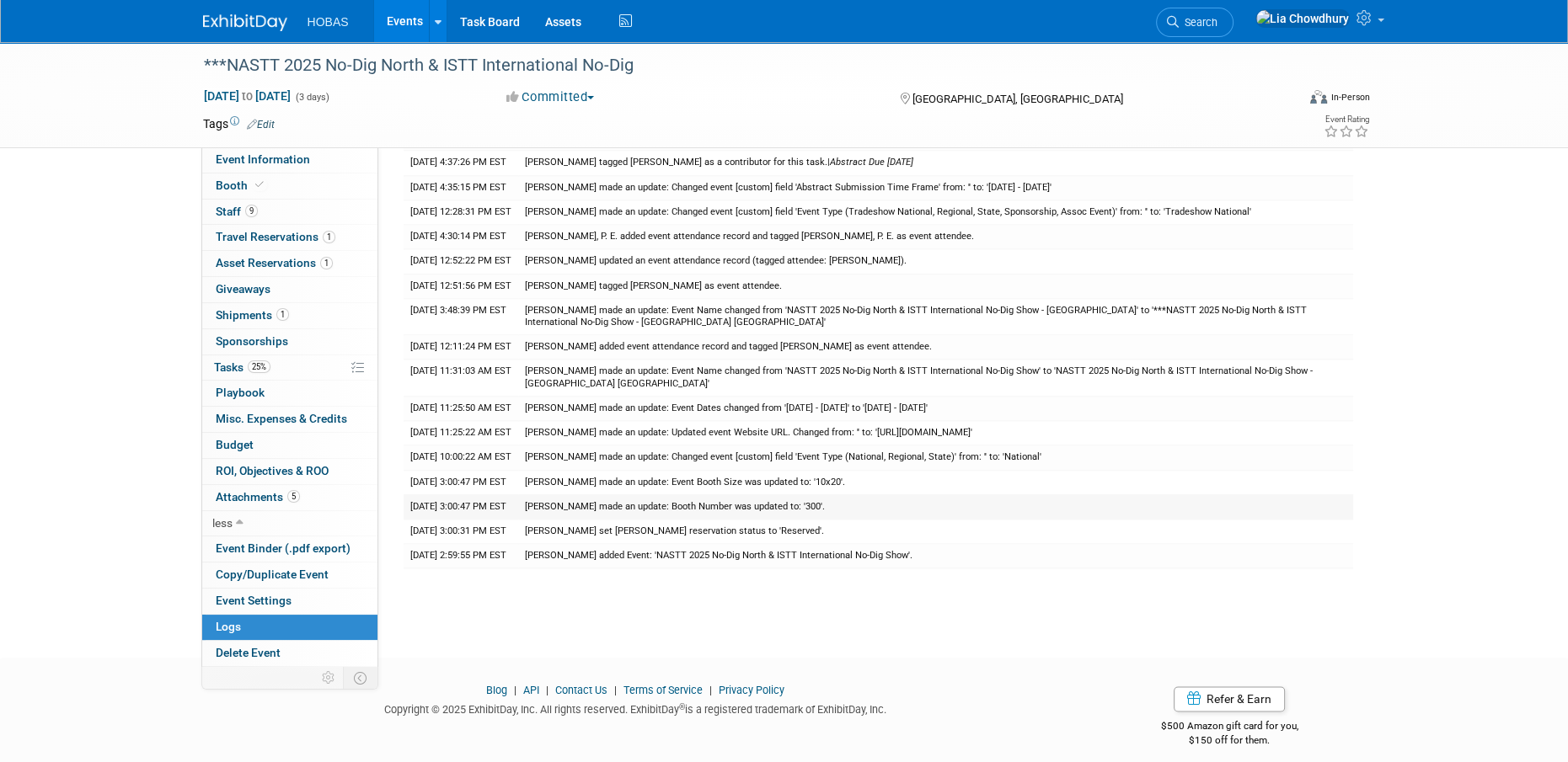
scroll to position [2359, 0]
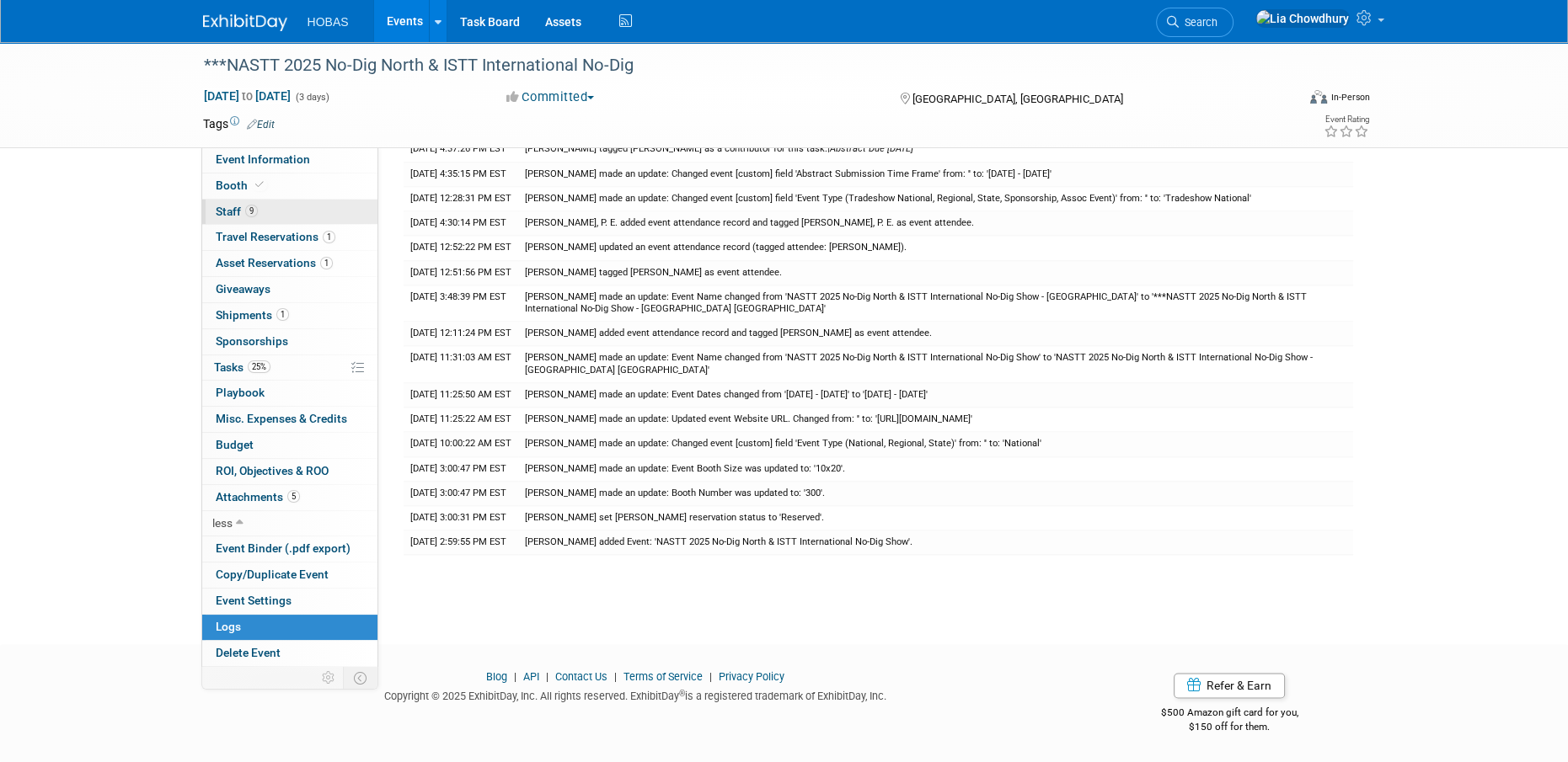
click at [226, 215] on span "Staff 9" at bounding box center [236, 211] width 42 height 14
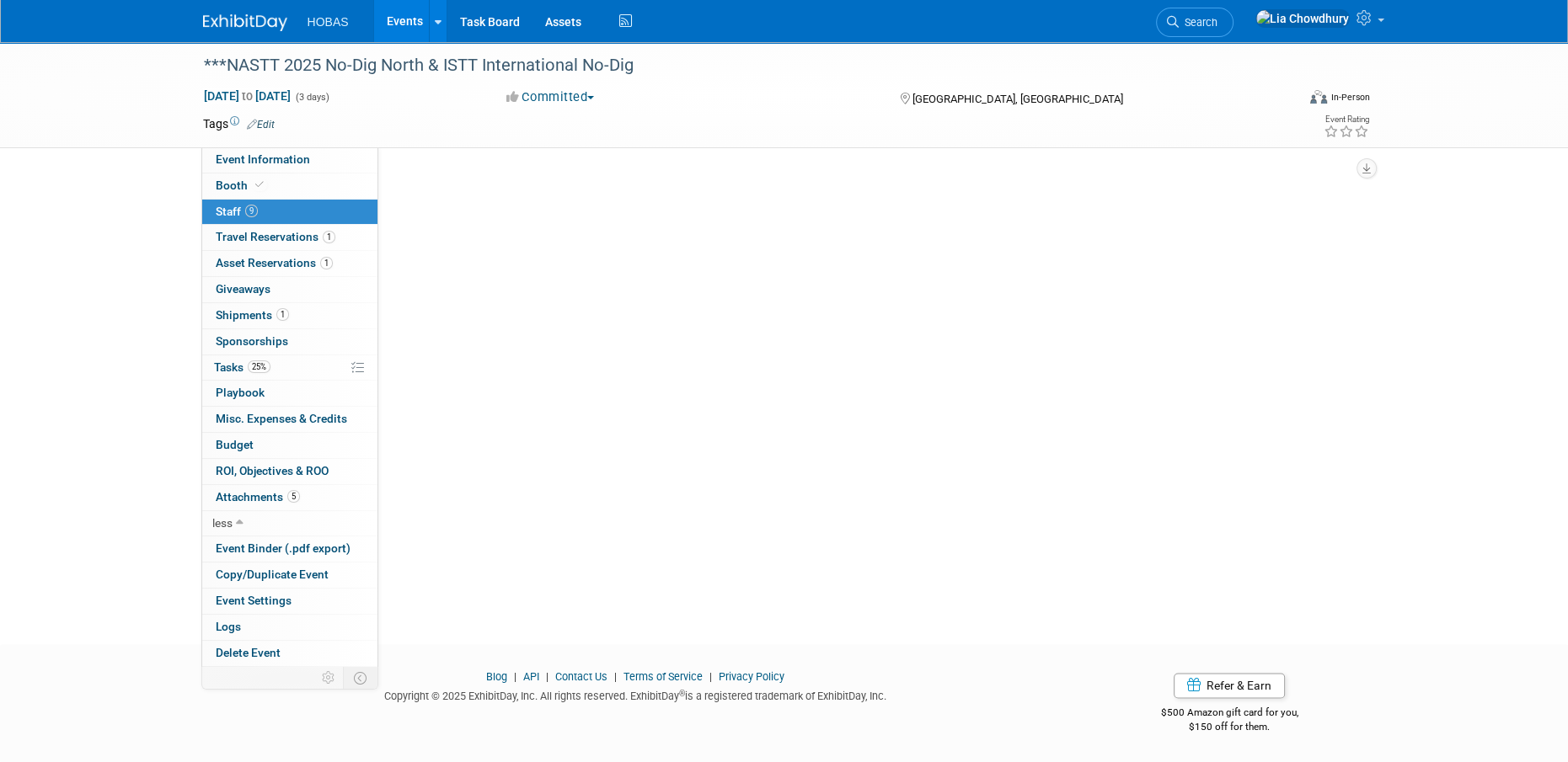
scroll to position [0, 0]
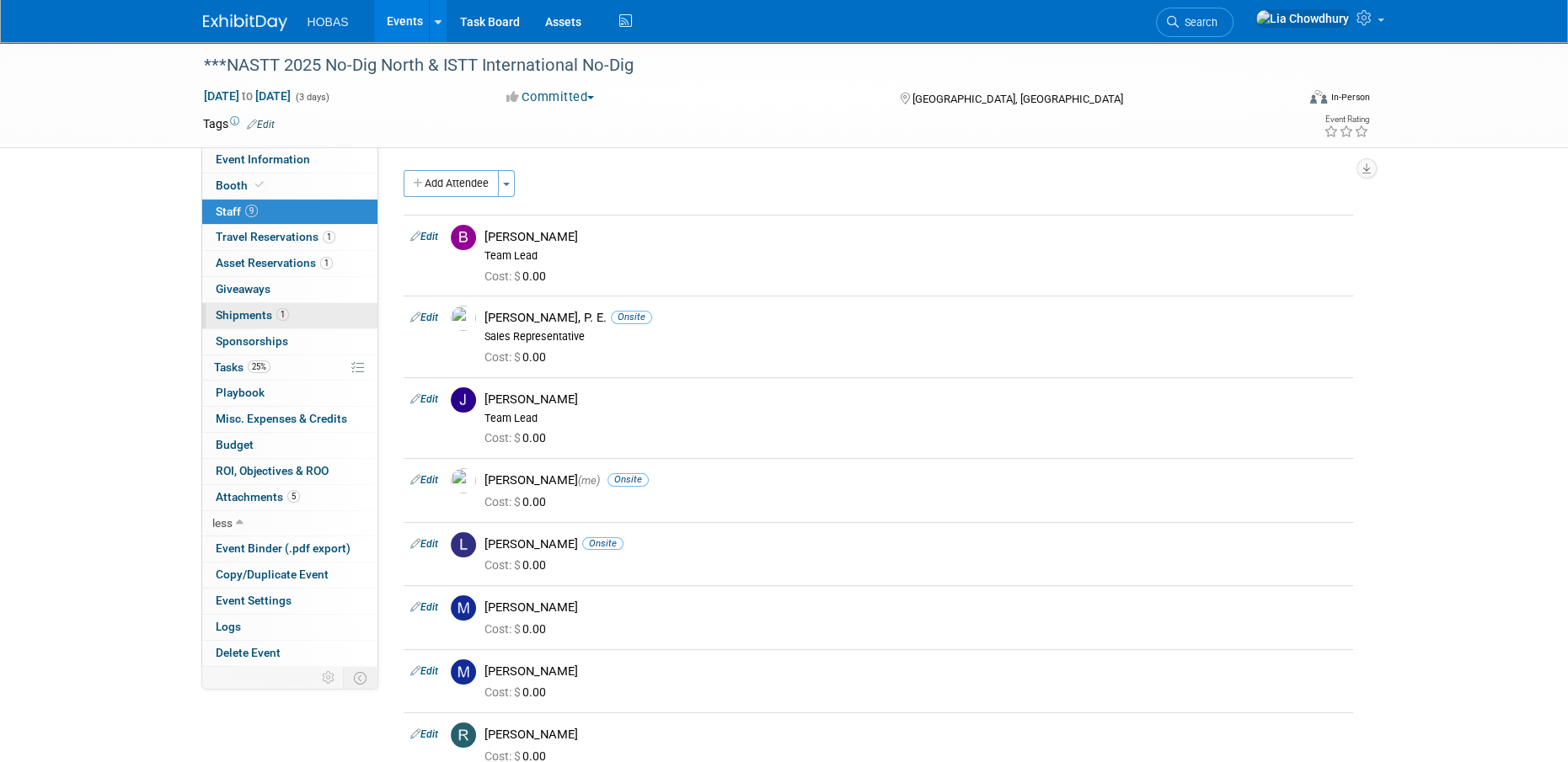
click at [231, 324] on link "1 Shipments 1" at bounding box center [290, 316] width 175 height 26
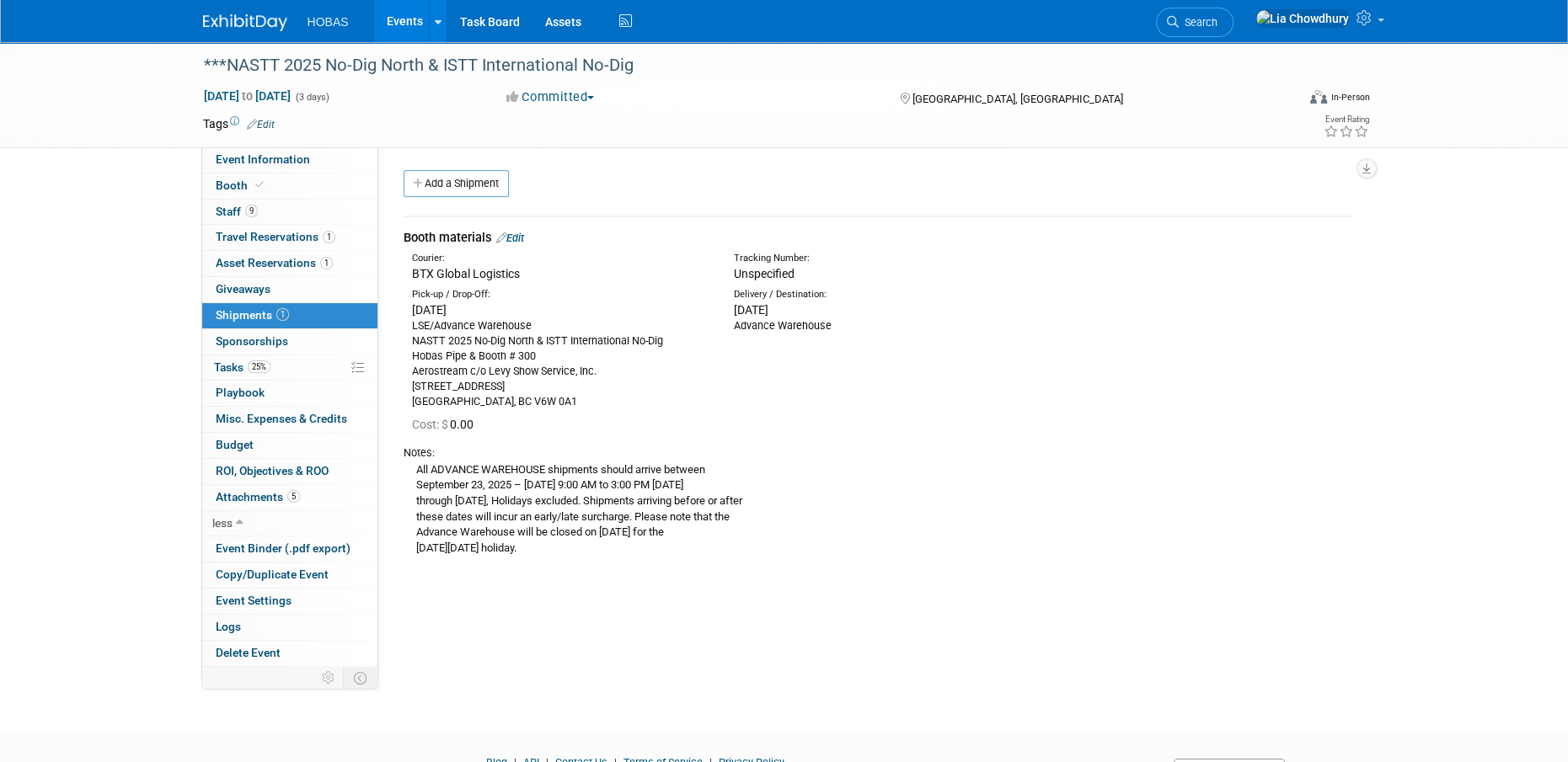
click at [400, 21] on link "Events" at bounding box center [404, 21] width 62 height 42
click at [246, 181] on span "Booth" at bounding box center [241, 186] width 51 height 14
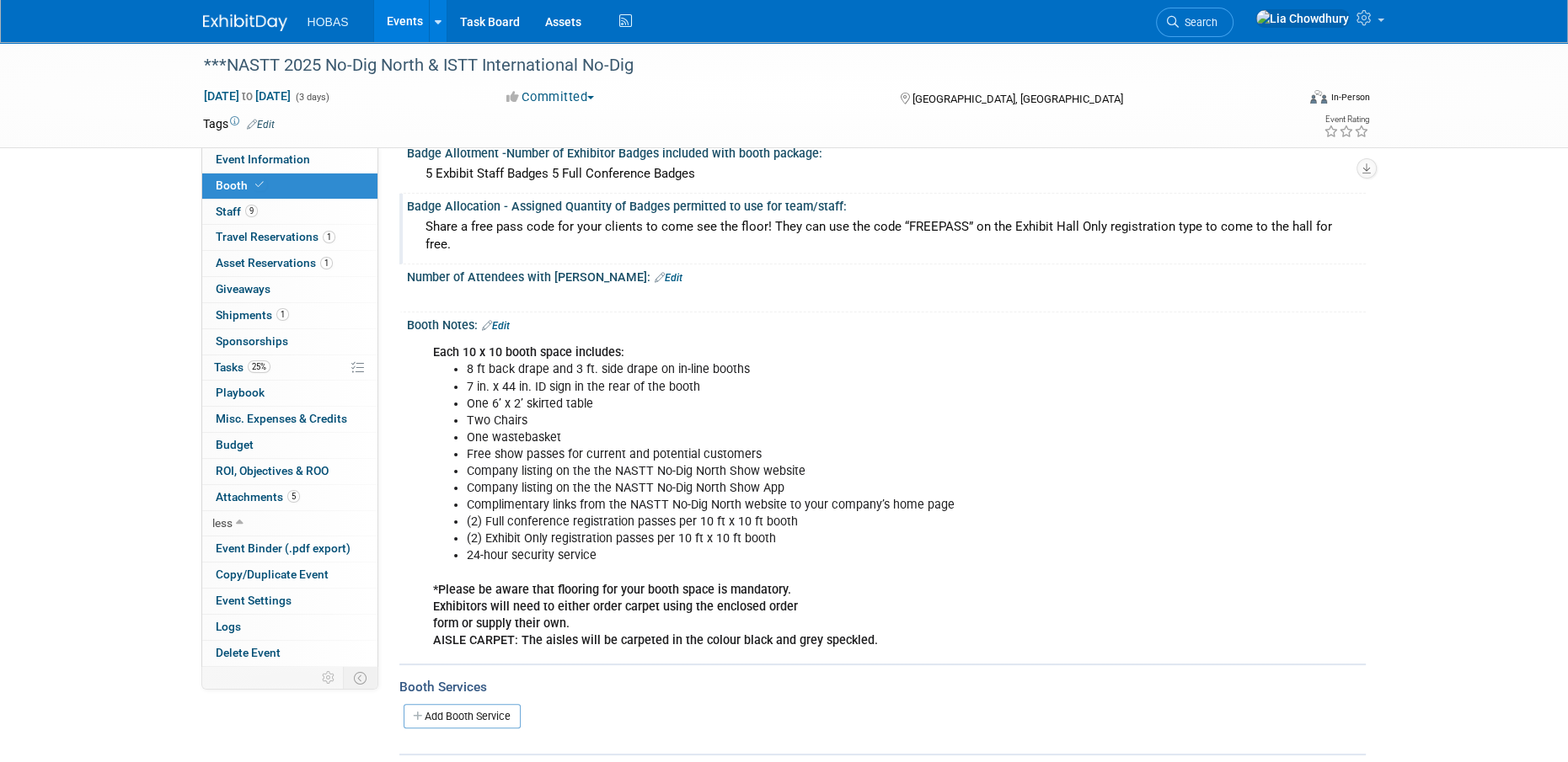
scroll to position [337, 0]
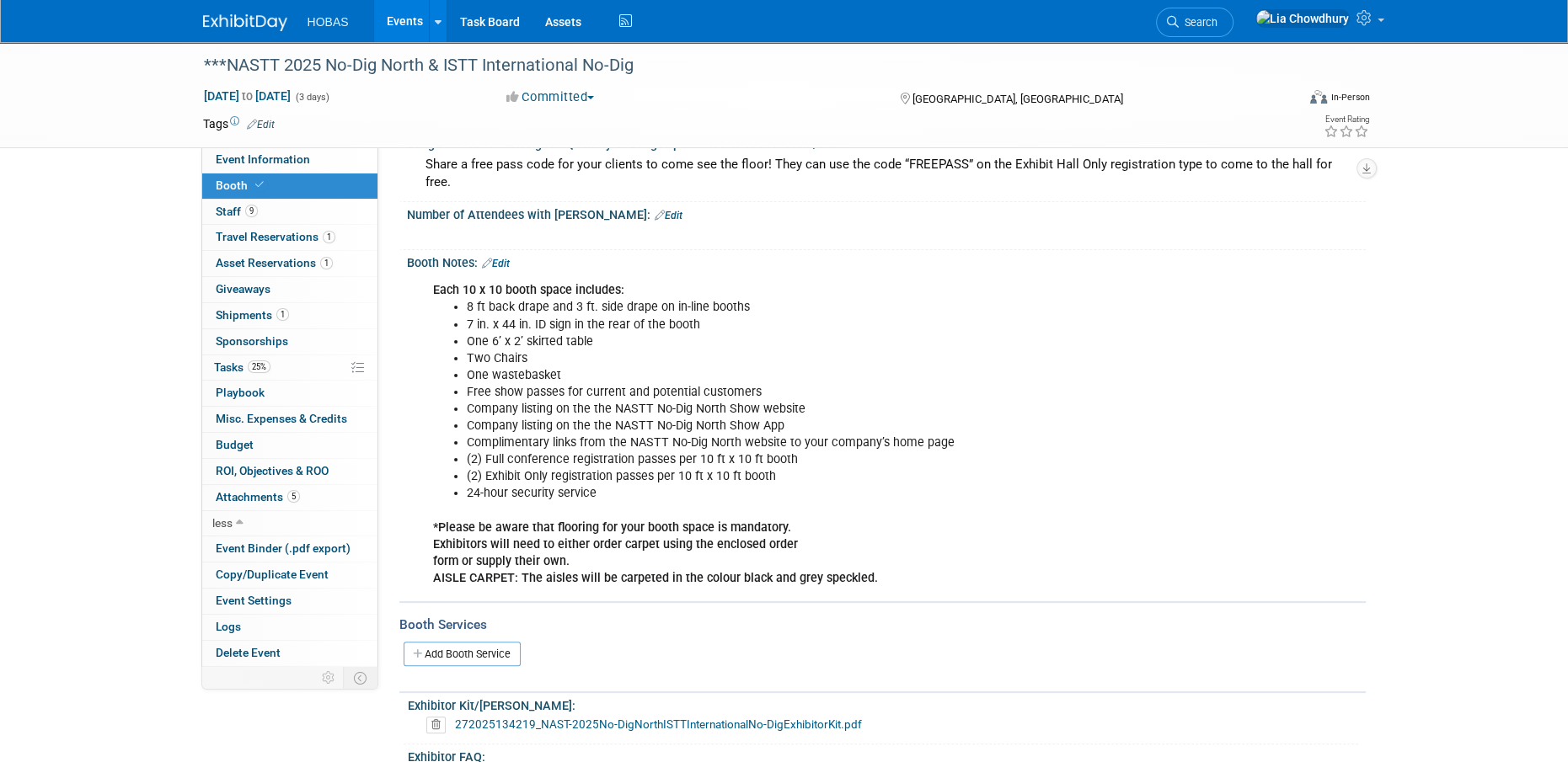
click at [395, 20] on link "Events" at bounding box center [404, 21] width 62 height 42
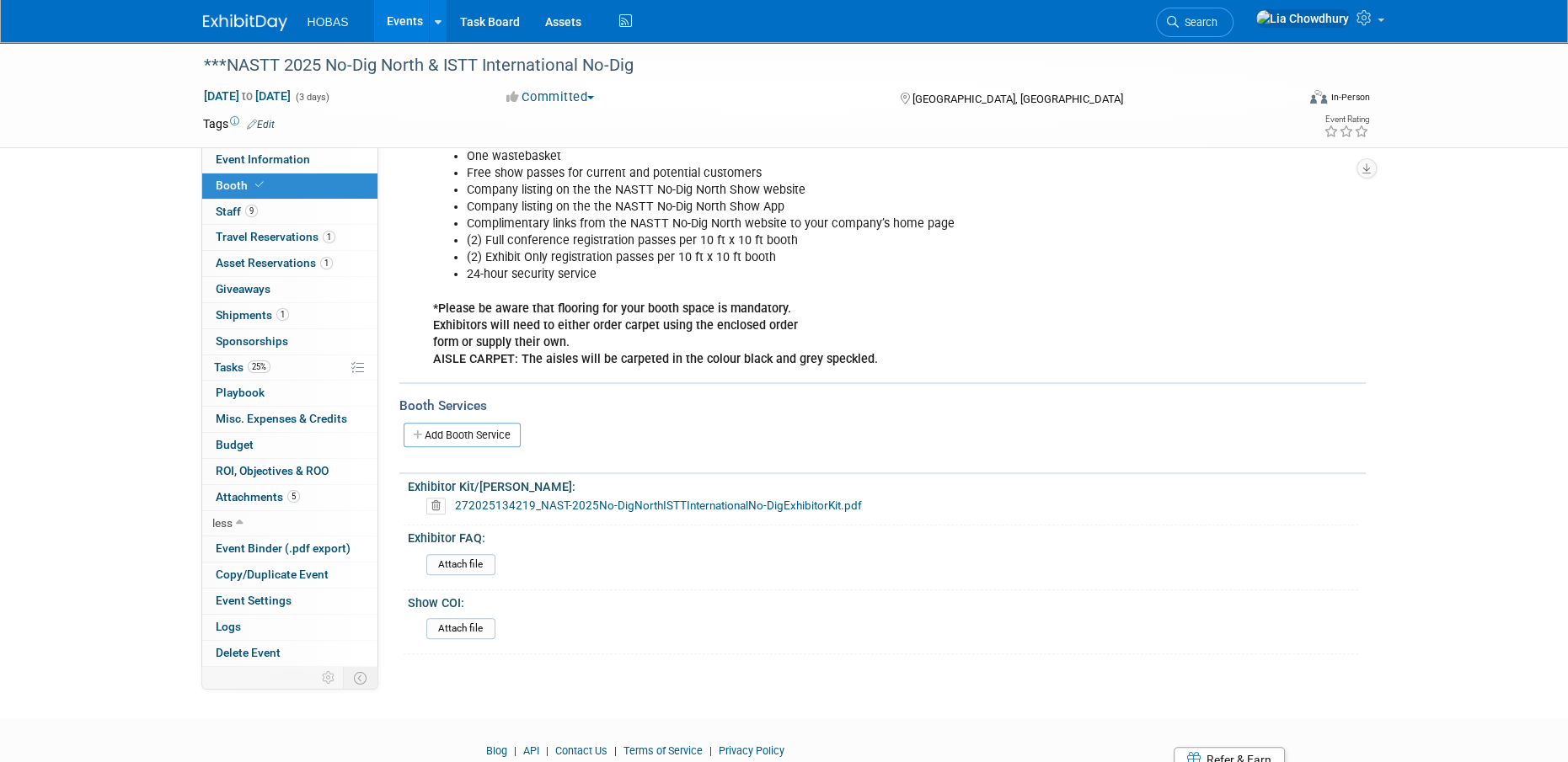
scroll to position [642, 0]
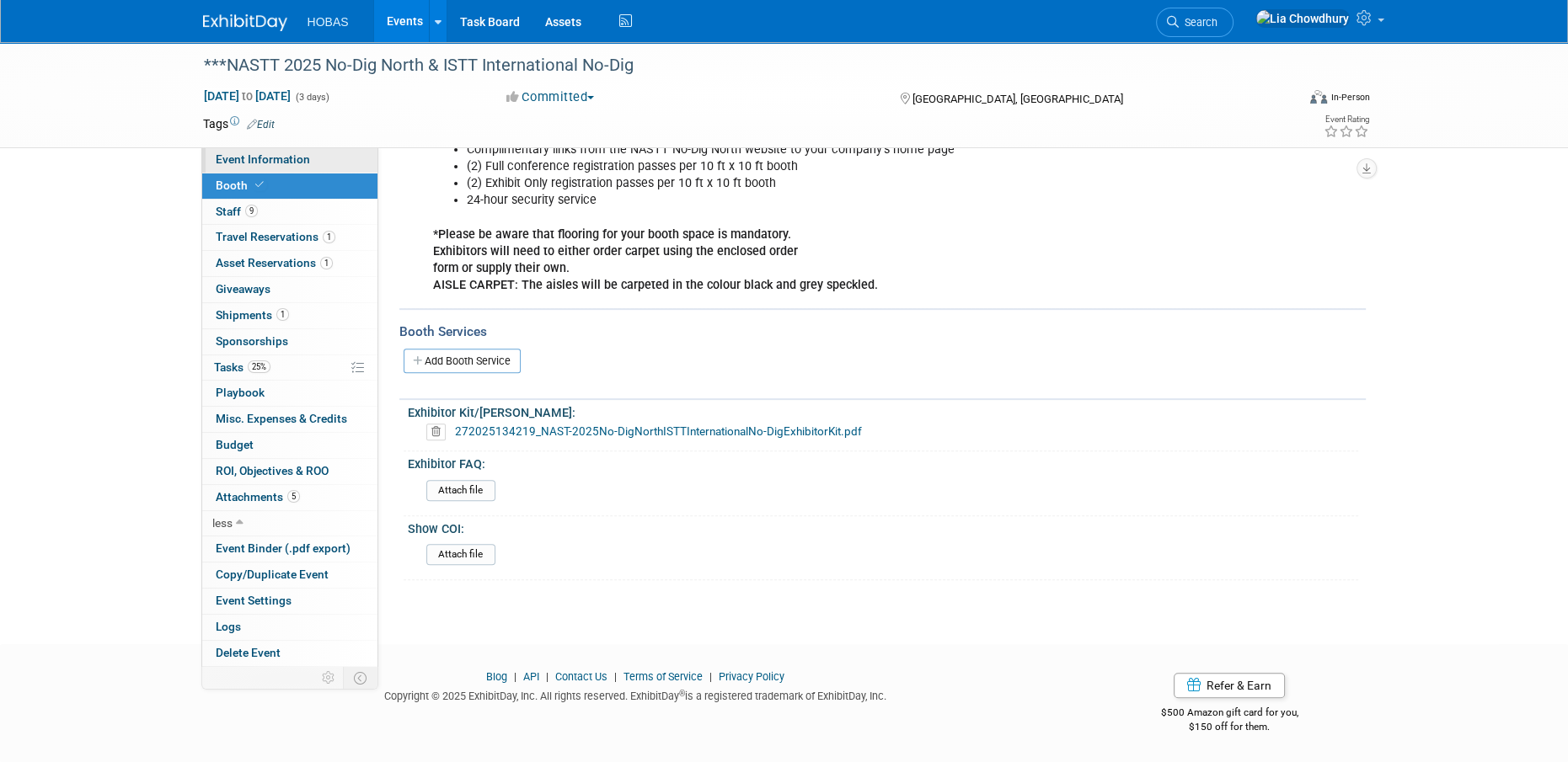
click at [232, 167] on link "Event Information" at bounding box center [290, 160] width 175 height 26
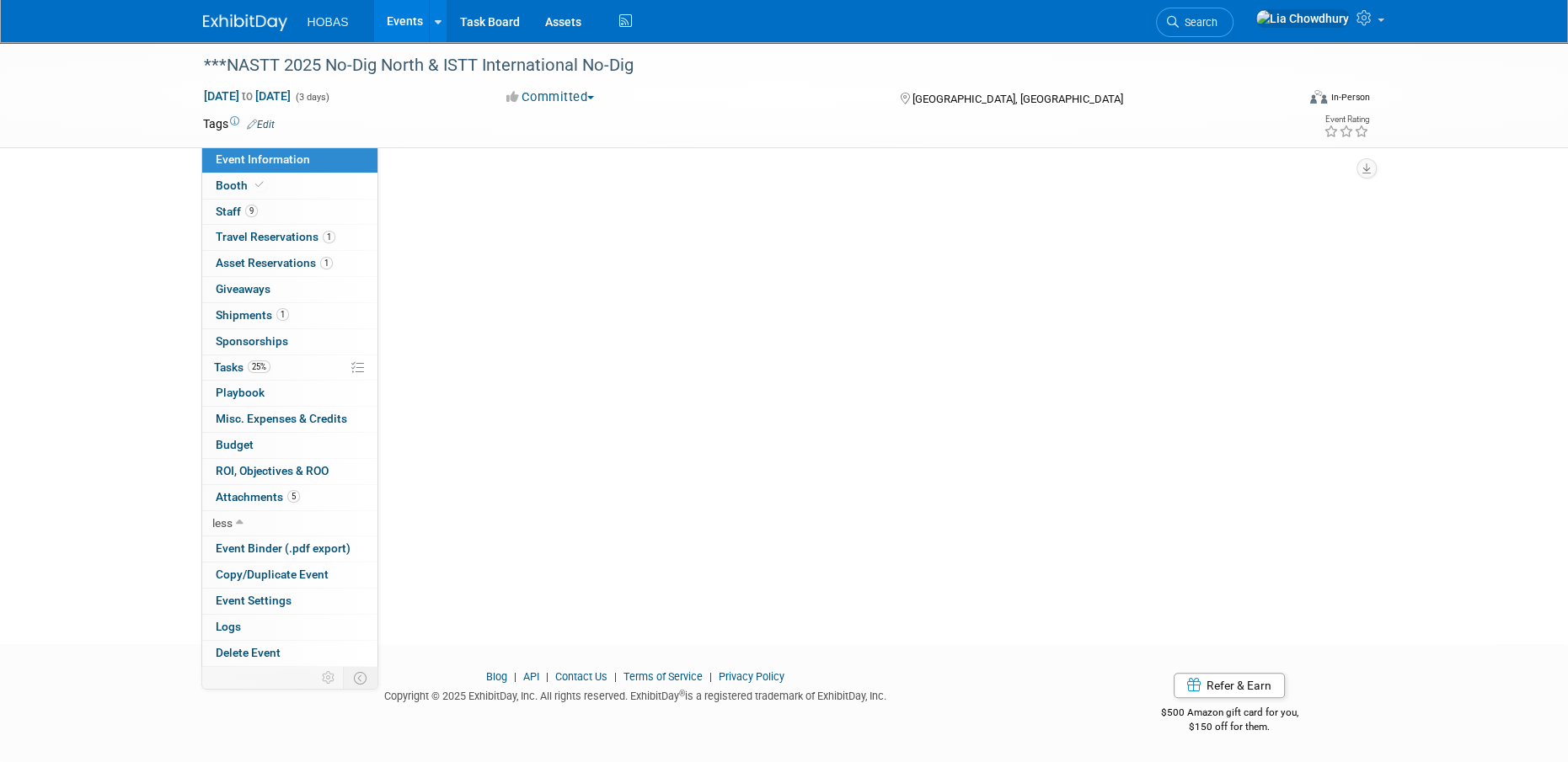
scroll to position [0, 0]
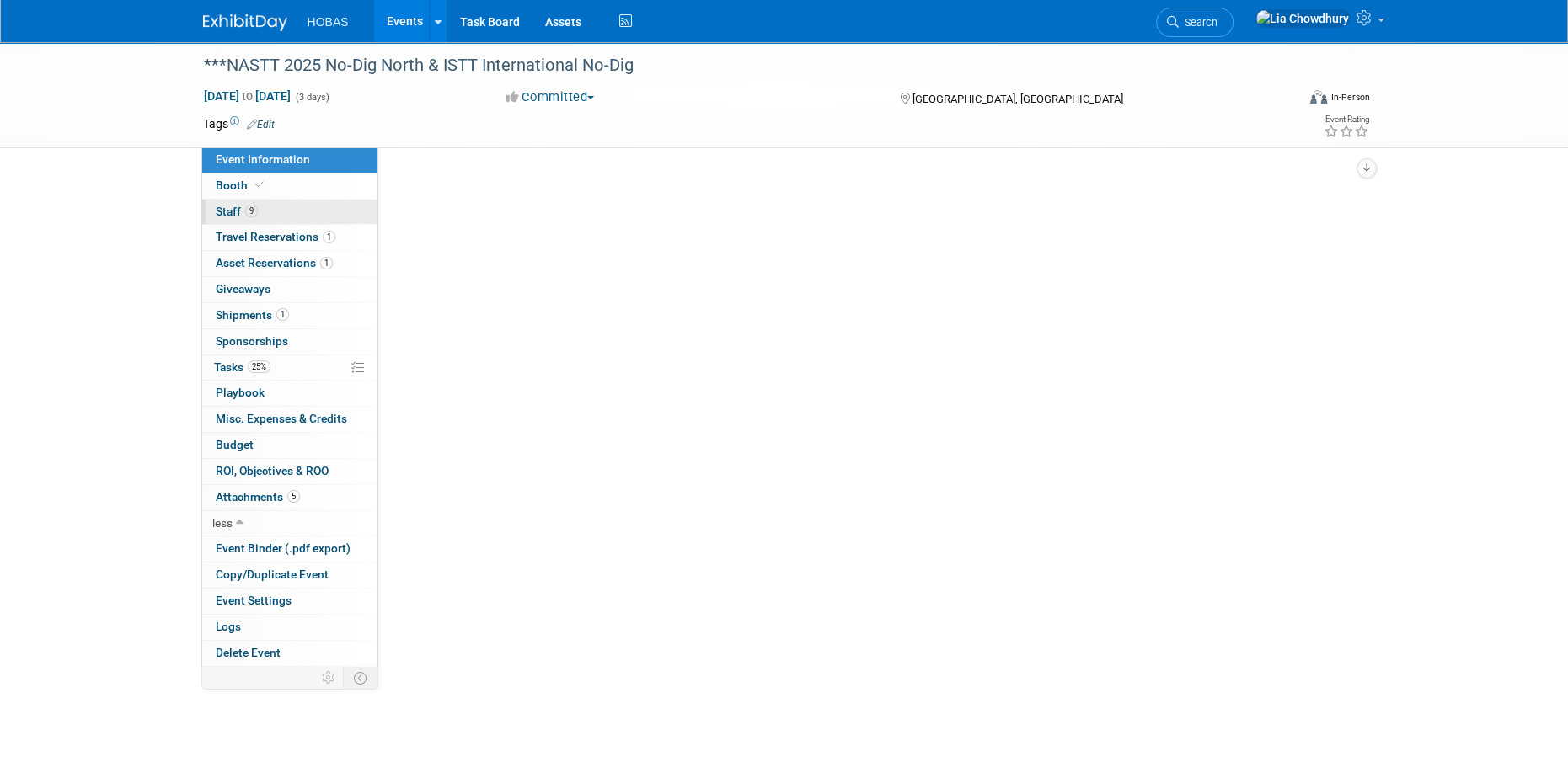
select select "Owners/Engineers"
select select "Tradeshow International"
select select "Trenchless"
select select "Exhibiting"
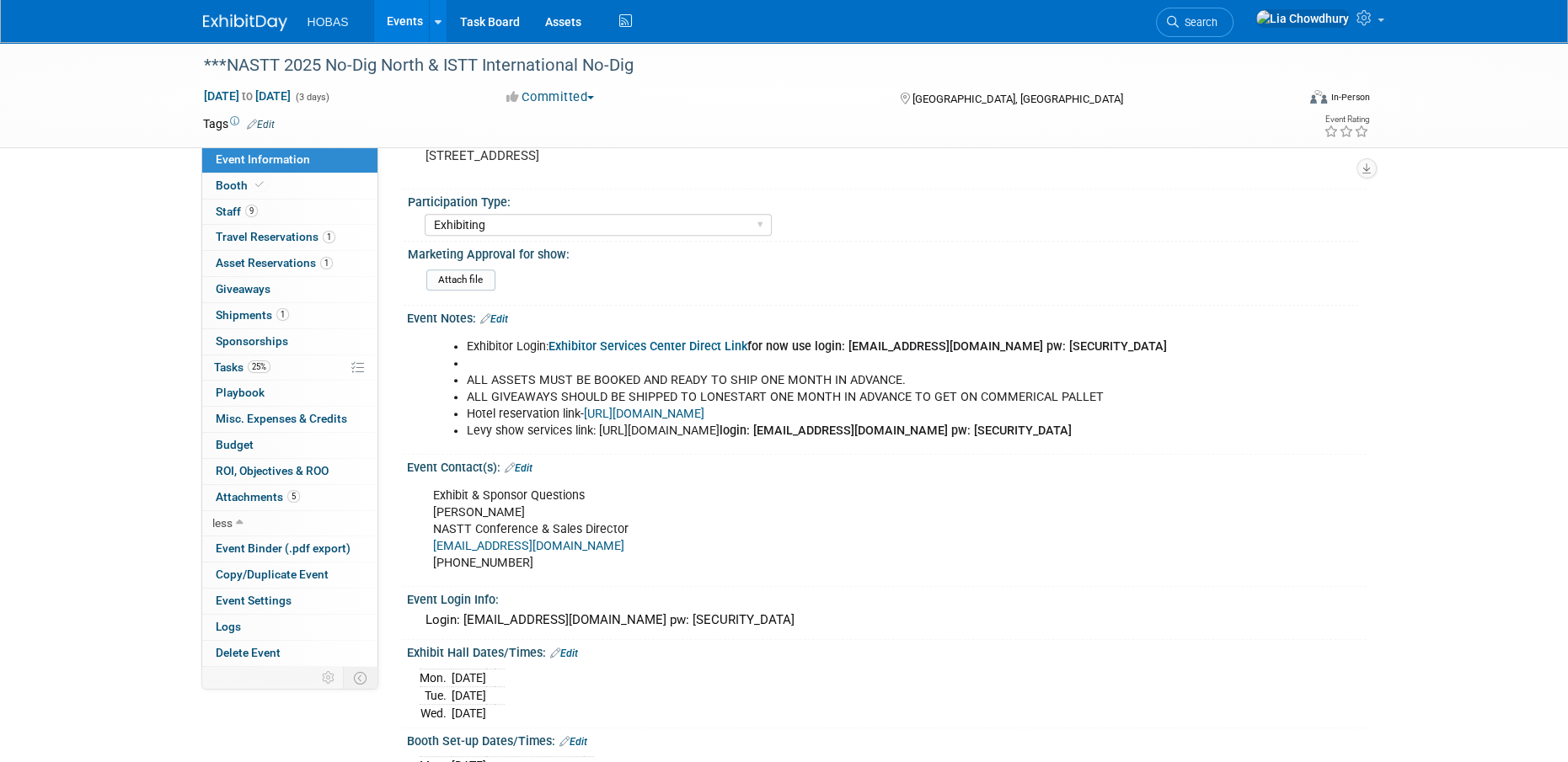
scroll to position [926, 0]
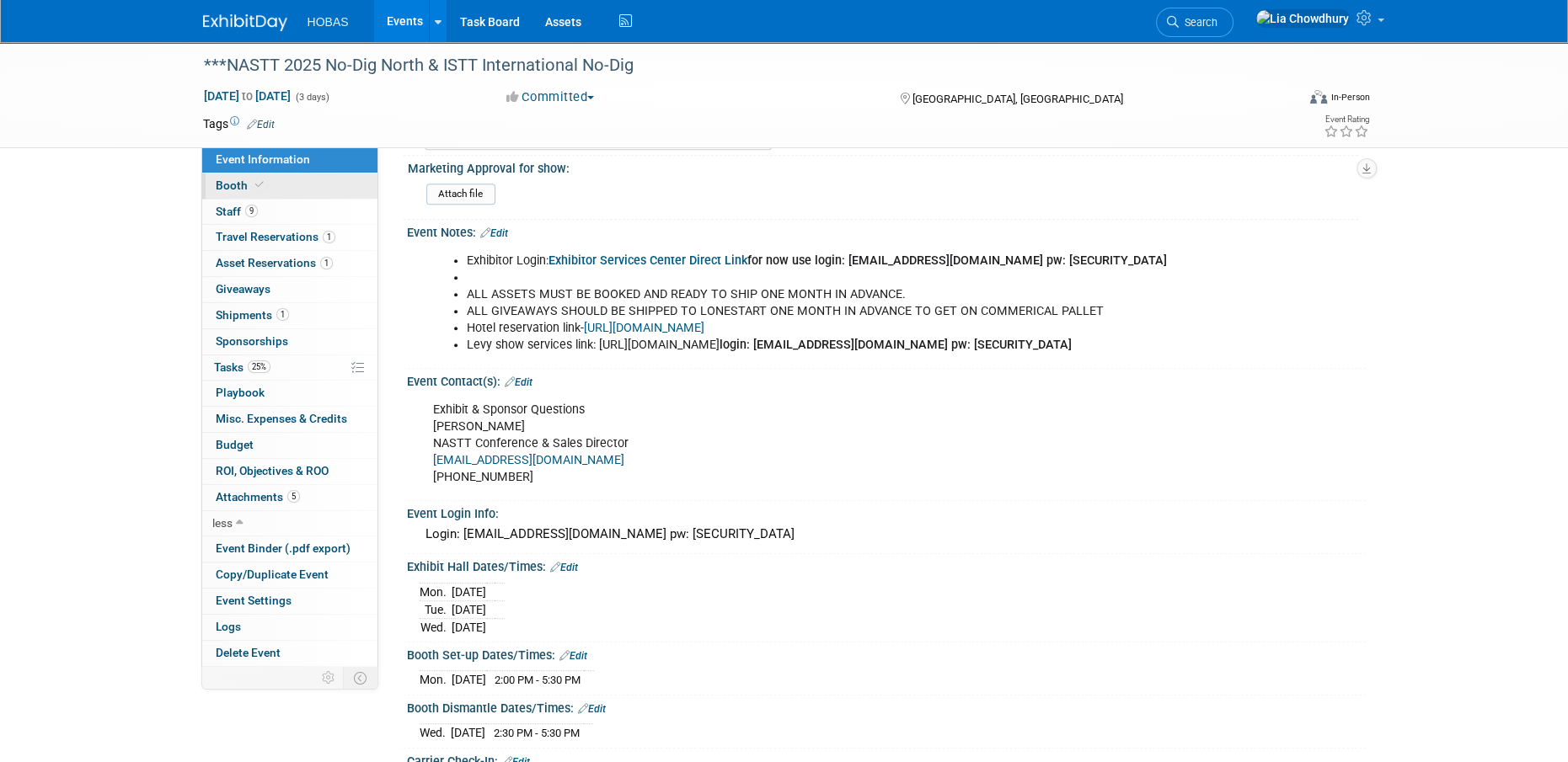
click at [241, 182] on span "Booth" at bounding box center [241, 186] width 51 height 14
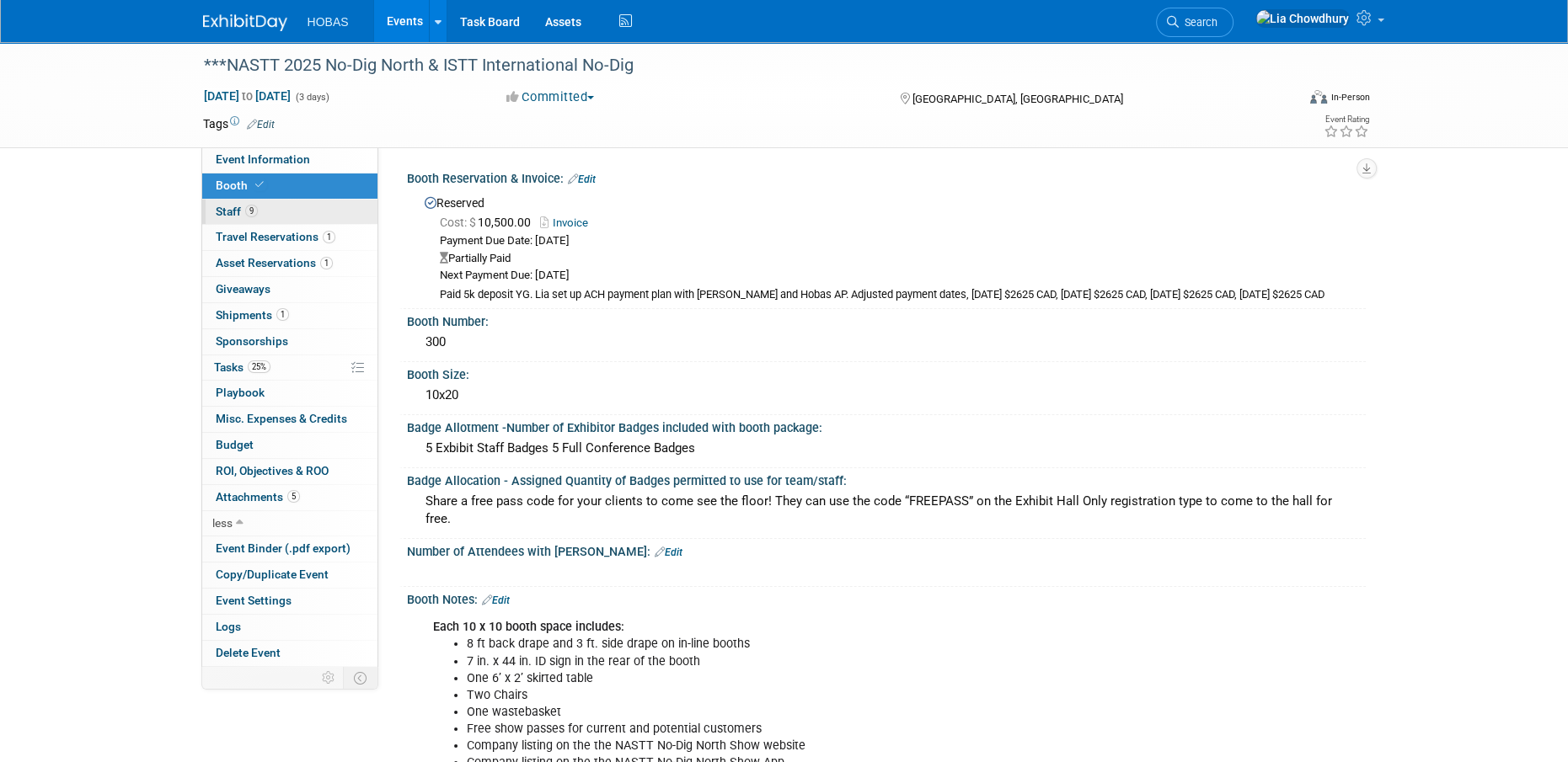
click at [249, 209] on span "9" at bounding box center [251, 210] width 13 height 13
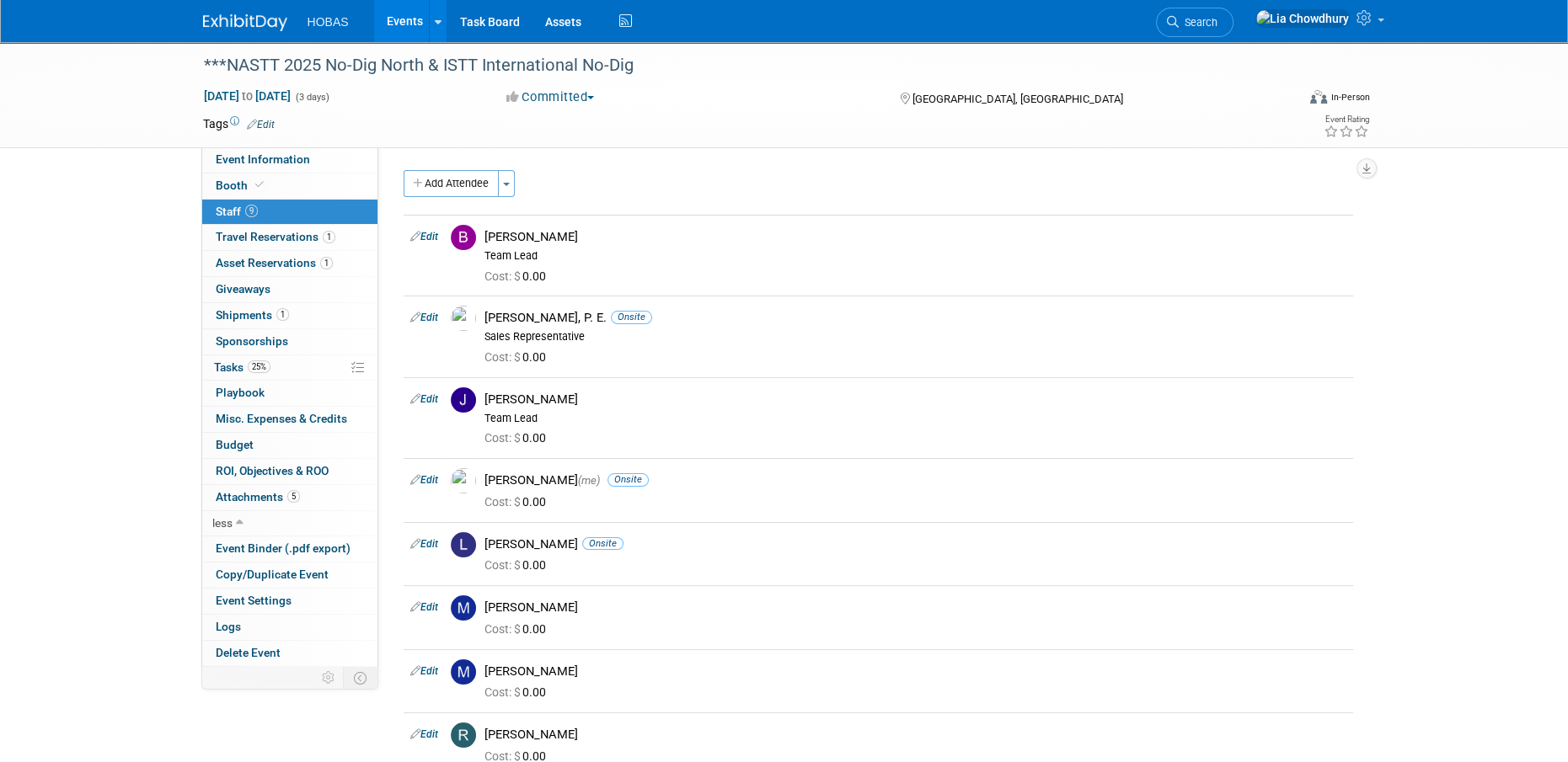
click at [165, 264] on div "***NASTT 2025 No-Dig North & ISTT International No-Dig Oct 27, 2025 to Oct 29, …" at bounding box center [784, 475] width 1568 height 866
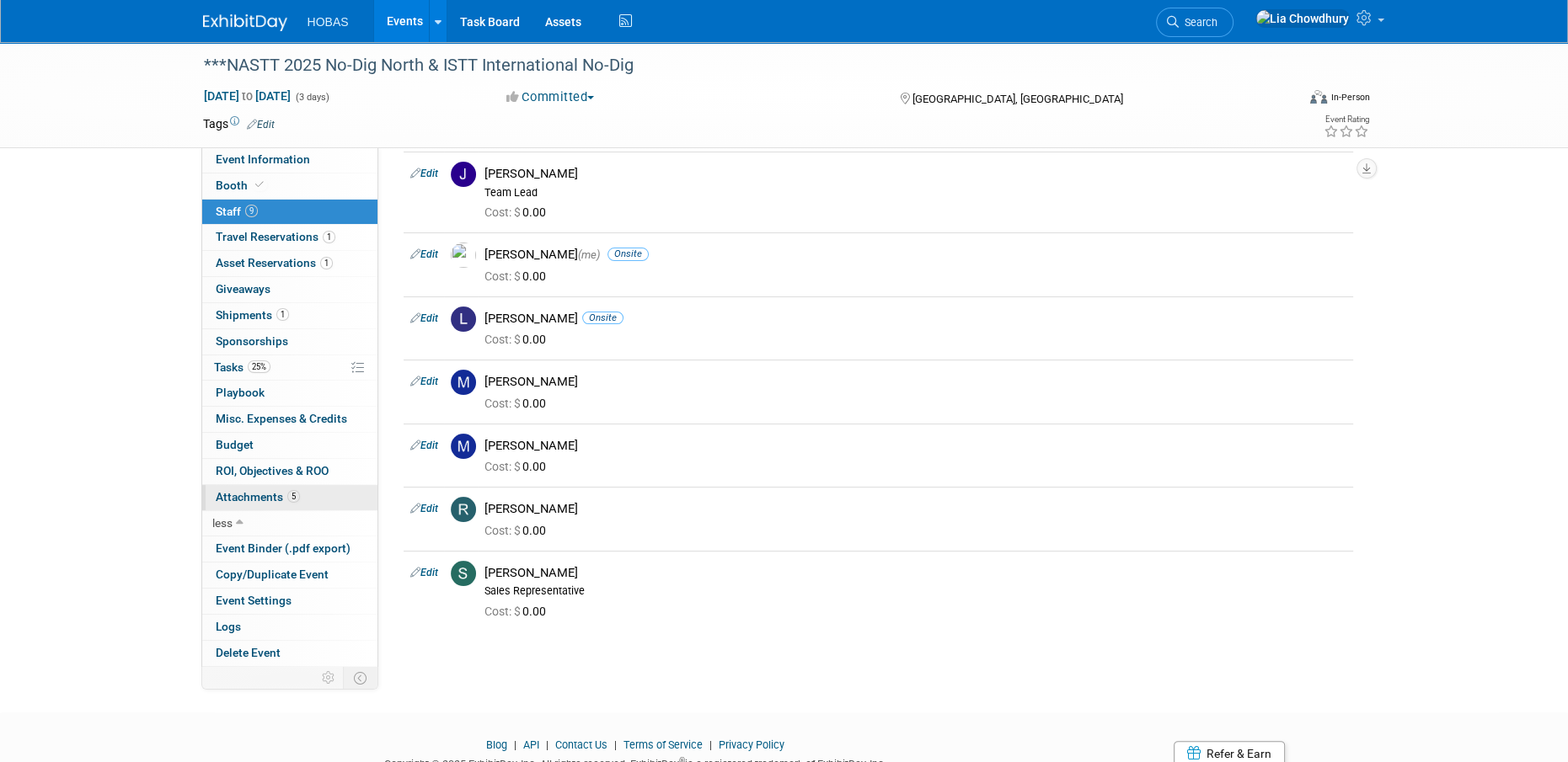
scroll to position [294, 0]
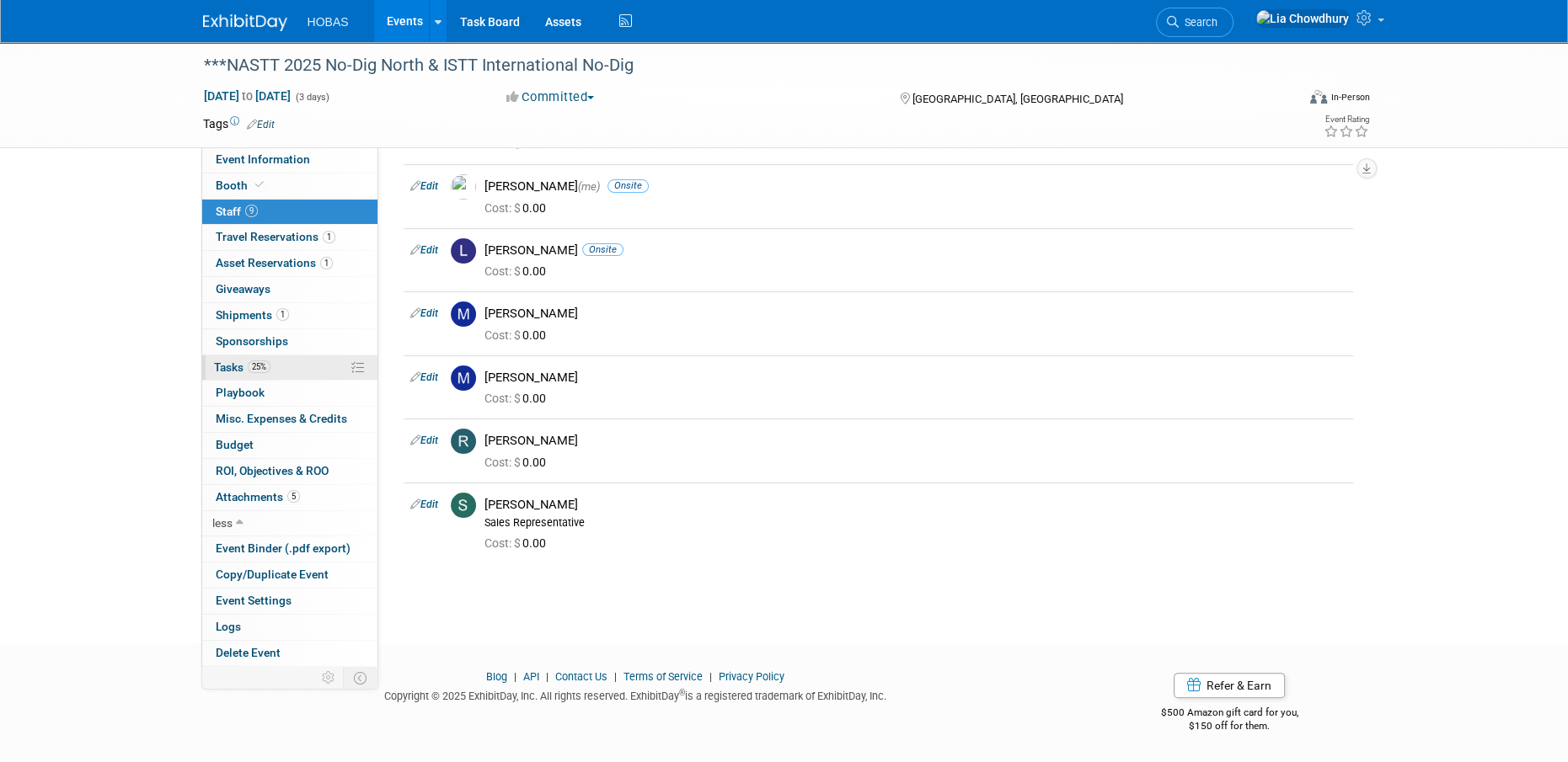
click at [231, 374] on span "Tasks 25%" at bounding box center [242, 368] width 56 height 14
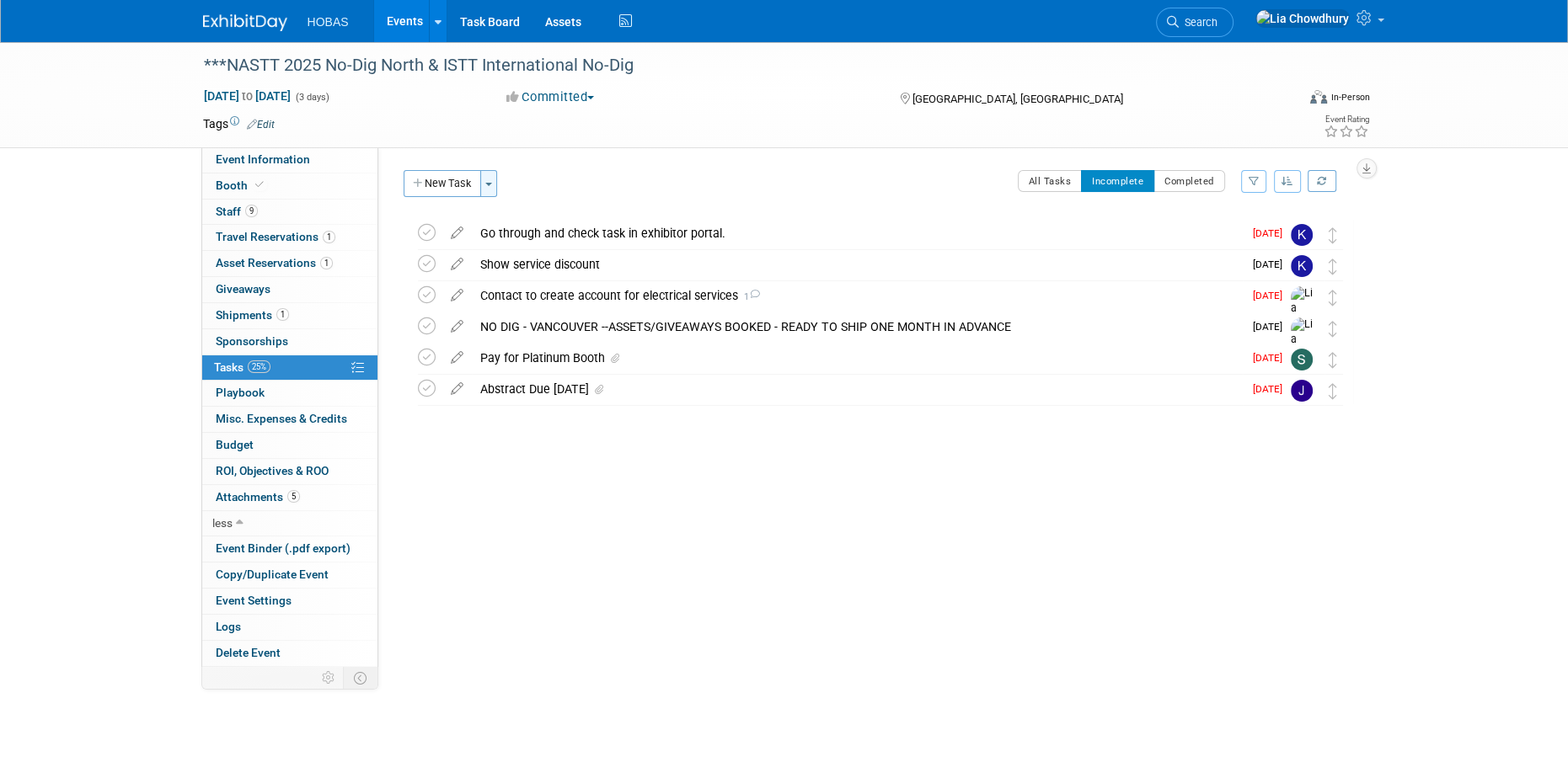
click at [491, 187] on button "Toggle Dropdown" at bounding box center [488, 183] width 17 height 27
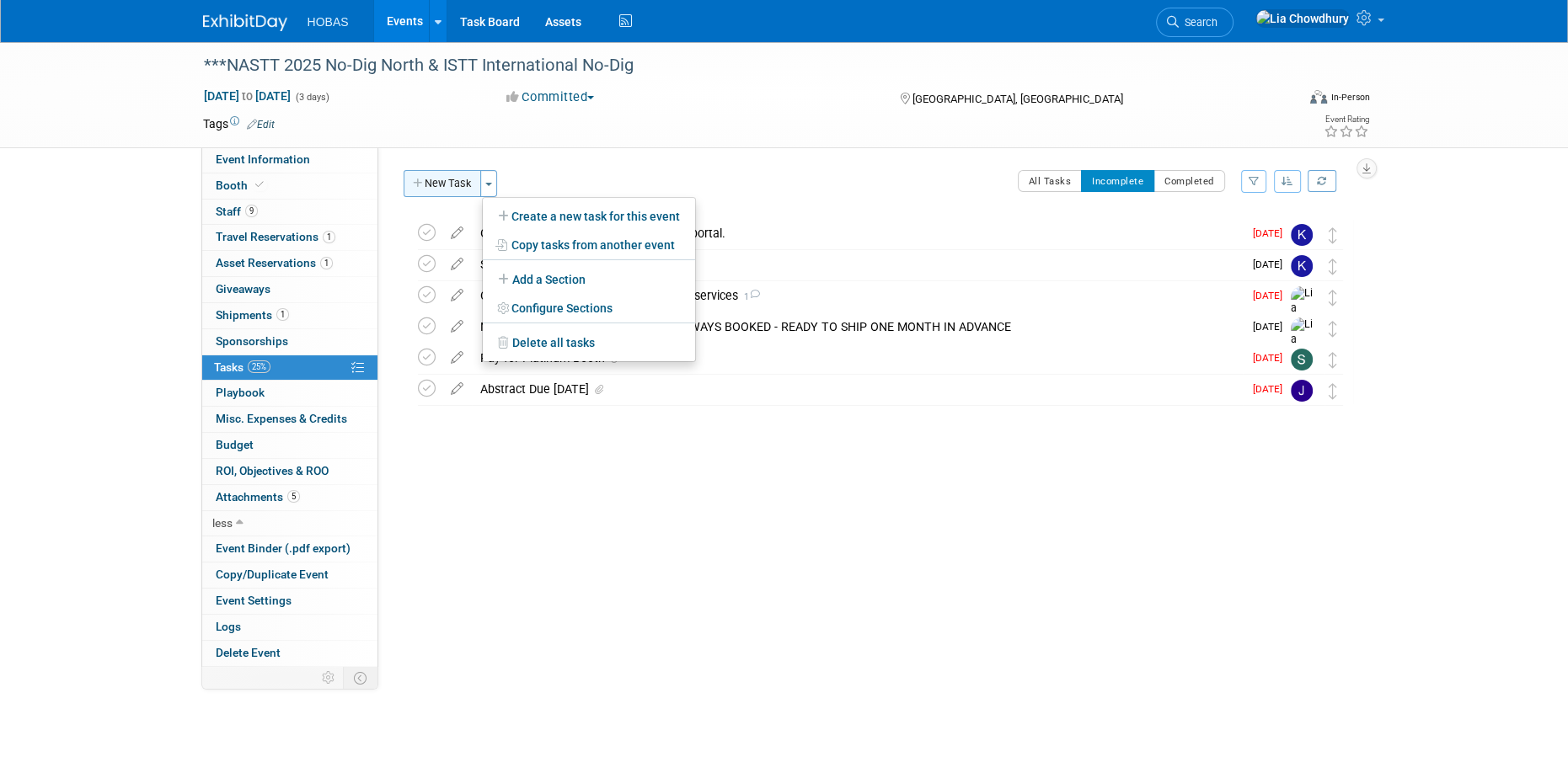
click at [443, 185] on button "New Task" at bounding box center [441, 183] width 78 height 27
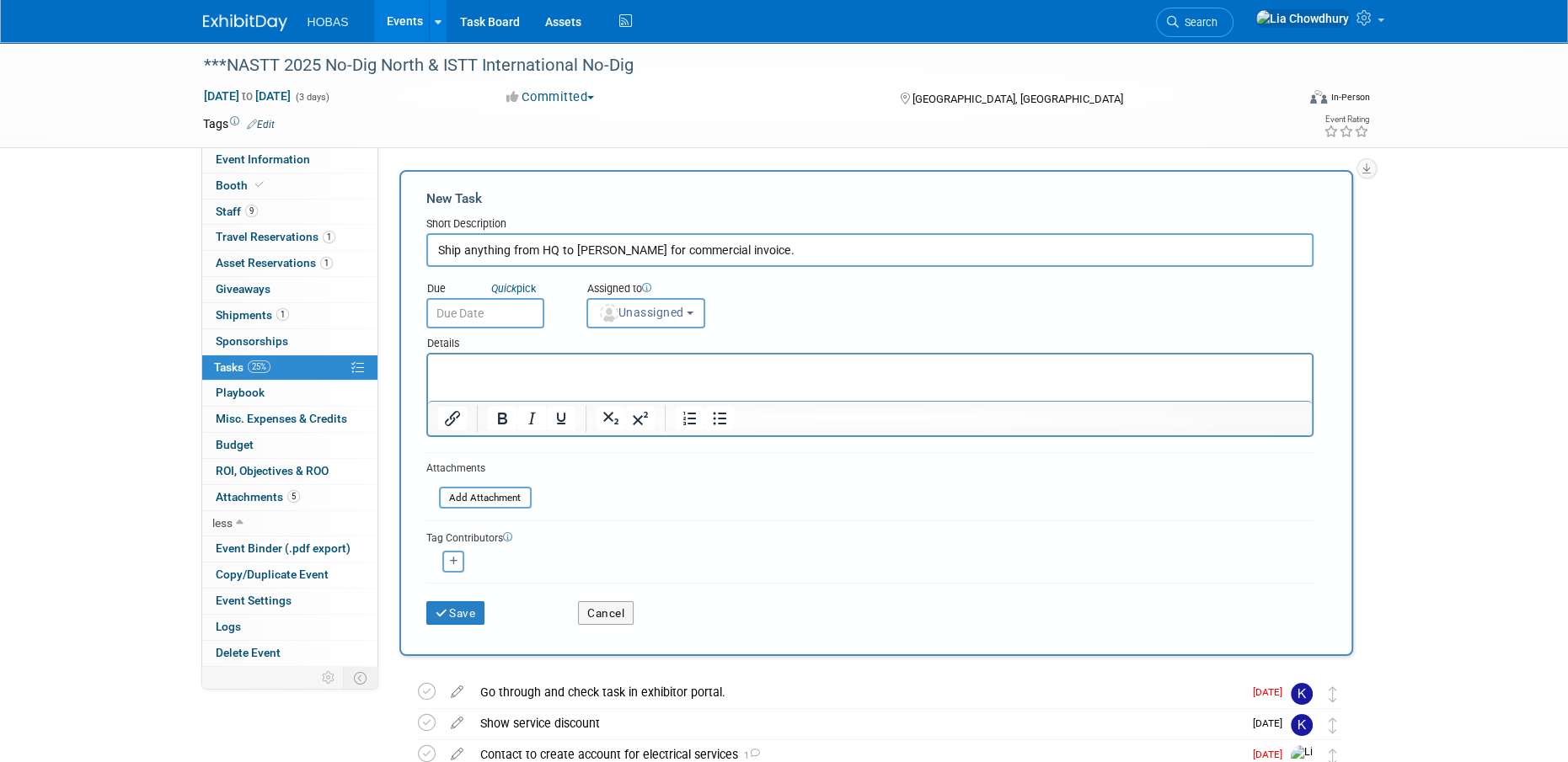
click at [505, 369] on p "Rich Text Area. Press ALT-0 for help." at bounding box center [869, 370] width 864 height 17
click at [780, 244] on input "Ship anything from HQ to Jennifer for commercial invoice." at bounding box center [870, 250] width 887 height 33
type input "Ship anything from HQ to Jennifer for commercial invoice by September 3rd."
click at [461, 316] on input "text" at bounding box center [486, 313] width 118 height 30
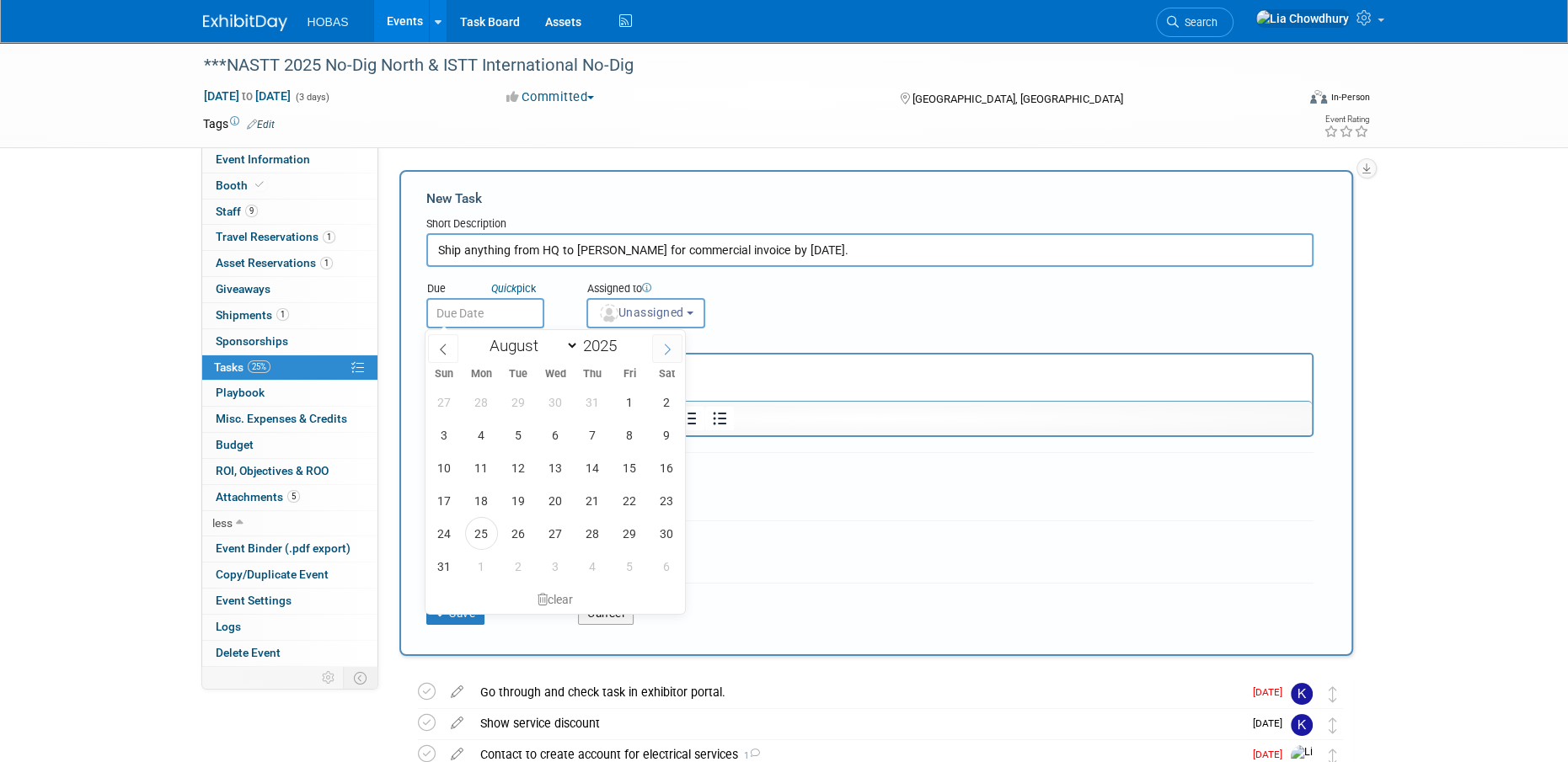
click at [662, 359] on span at bounding box center [667, 348] width 30 height 29
click at [449, 344] on span at bounding box center [442, 348] width 30 height 29
select select "7"
click at [549, 529] on span "27" at bounding box center [554, 533] width 32 height 32
type input "Aug 27, 2025"
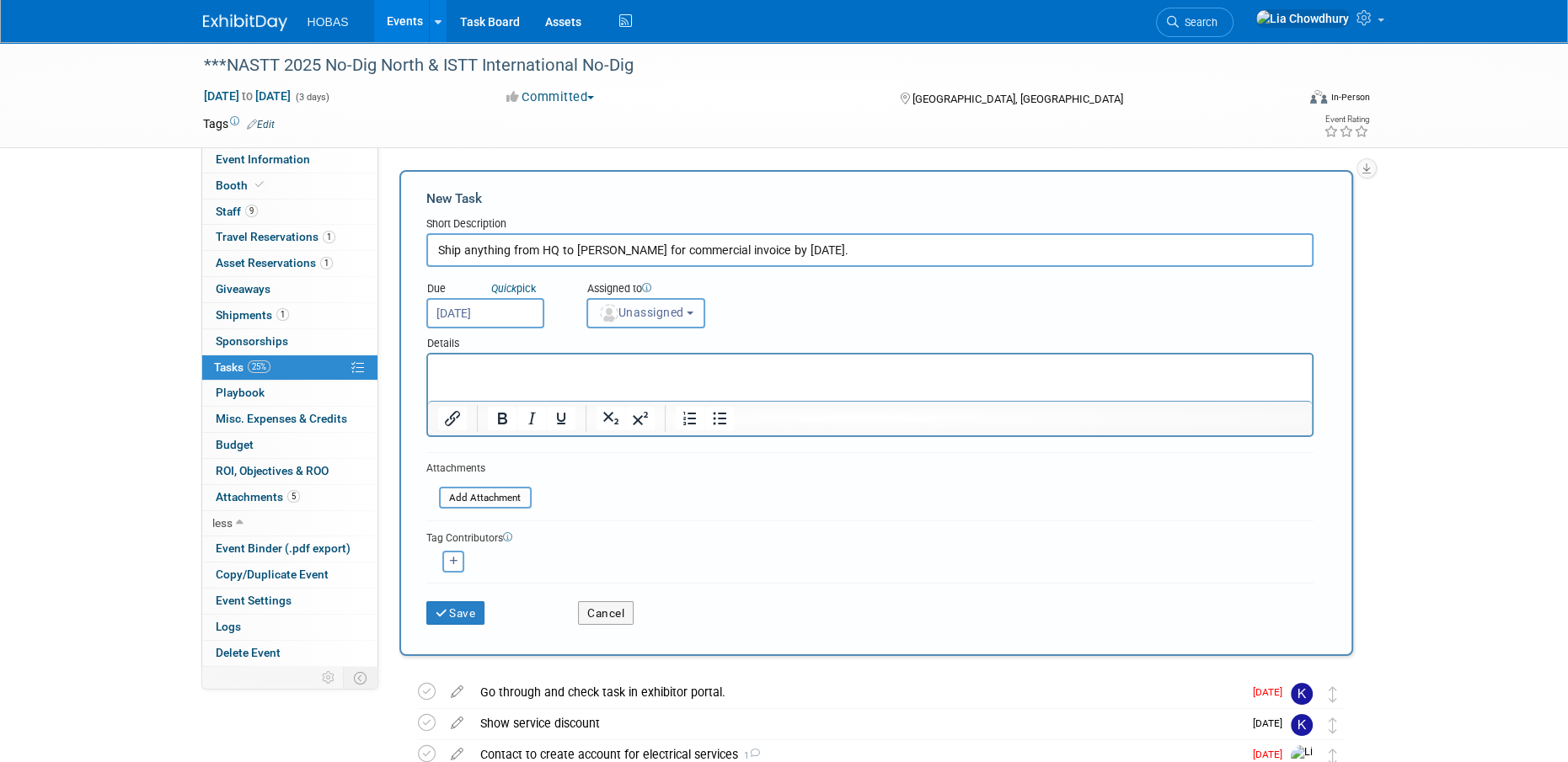
click at [619, 317] on span "Unassigned" at bounding box center [640, 313] width 86 height 14
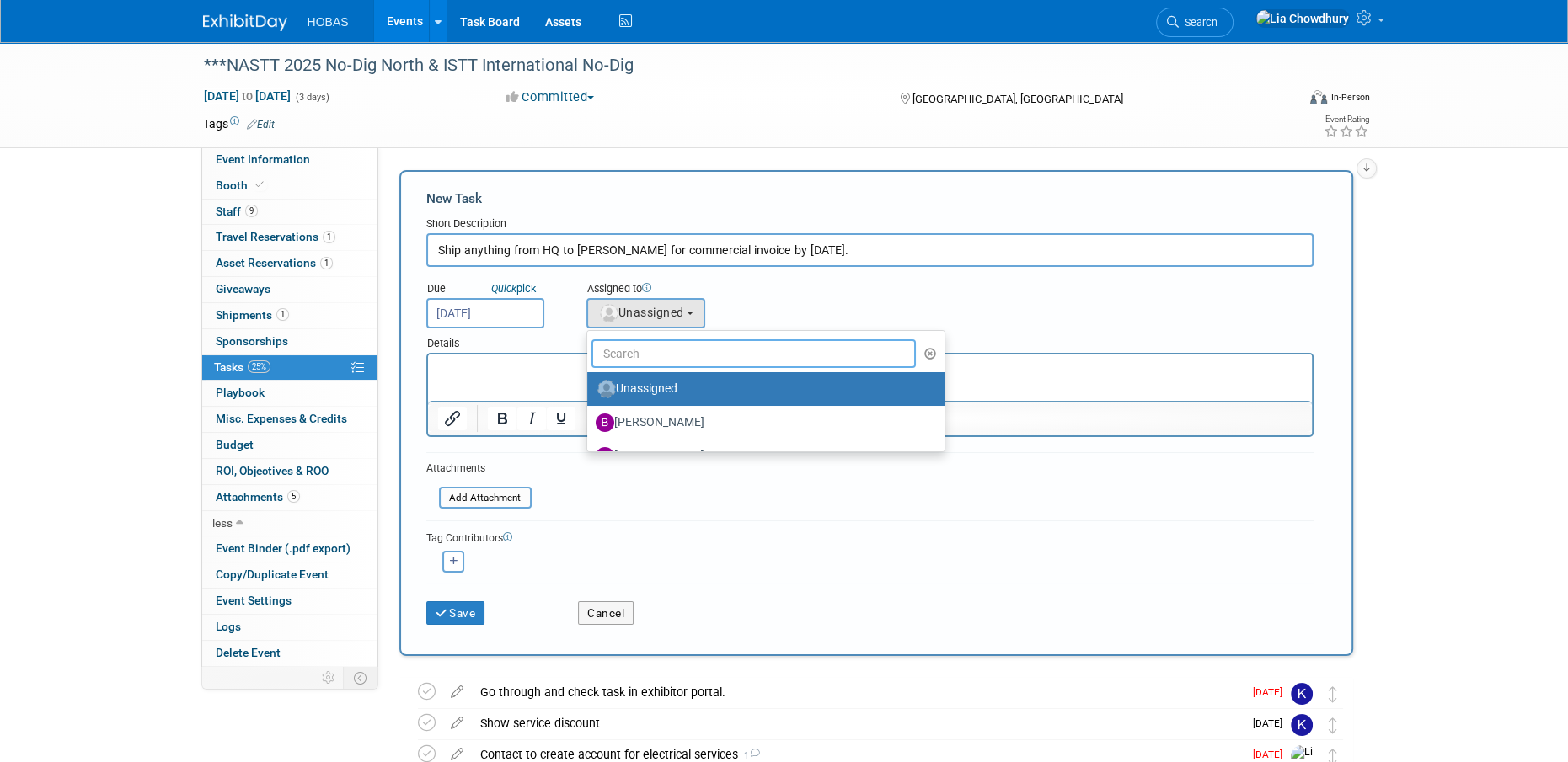
click at [634, 350] on input "text" at bounding box center [753, 353] width 325 height 29
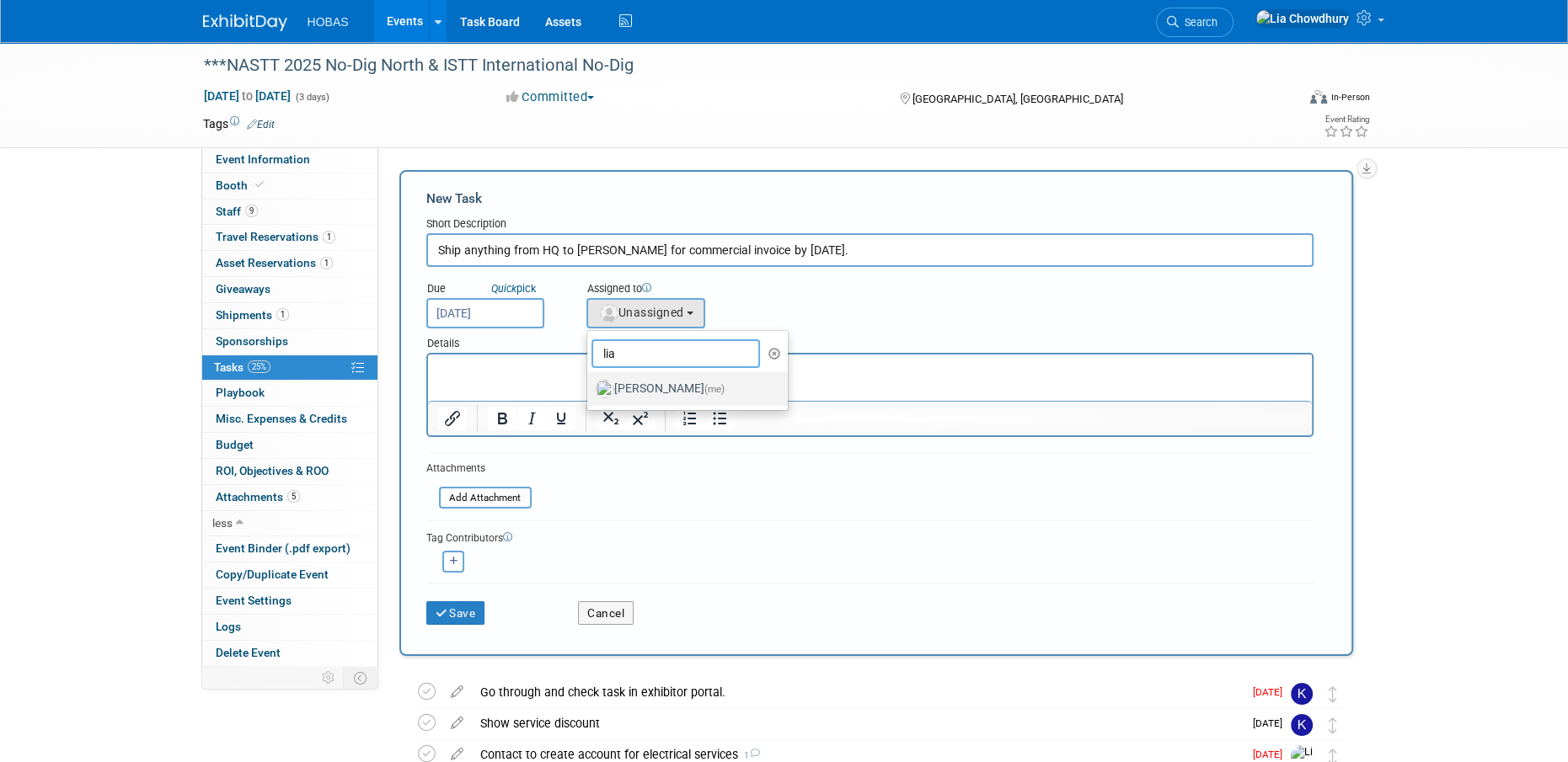
type input "lia"
click at [644, 387] on label "Lia Chowdhury (me)" at bounding box center [683, 388] width 176 height 27
click at [590, 387] on input "Lia Chowdhury (me)" at bounding box center [584, 386] width 11 height 11
select select "f5a8240d-6b50-4f68-9d37-aaf90479bf2e"
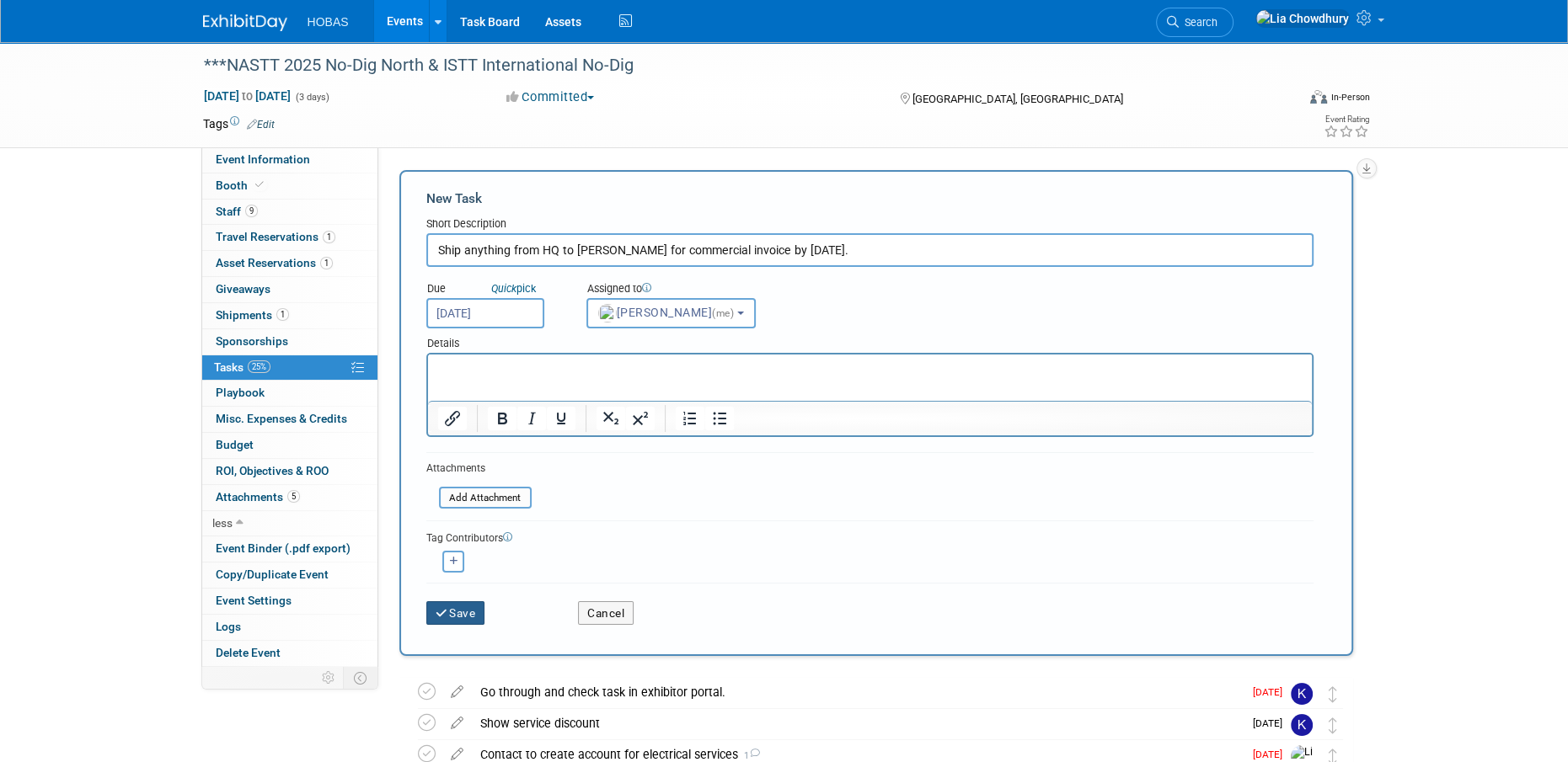
click at [458, 615] on button "Save" at bounding box center [456, 614] width 59 height 24
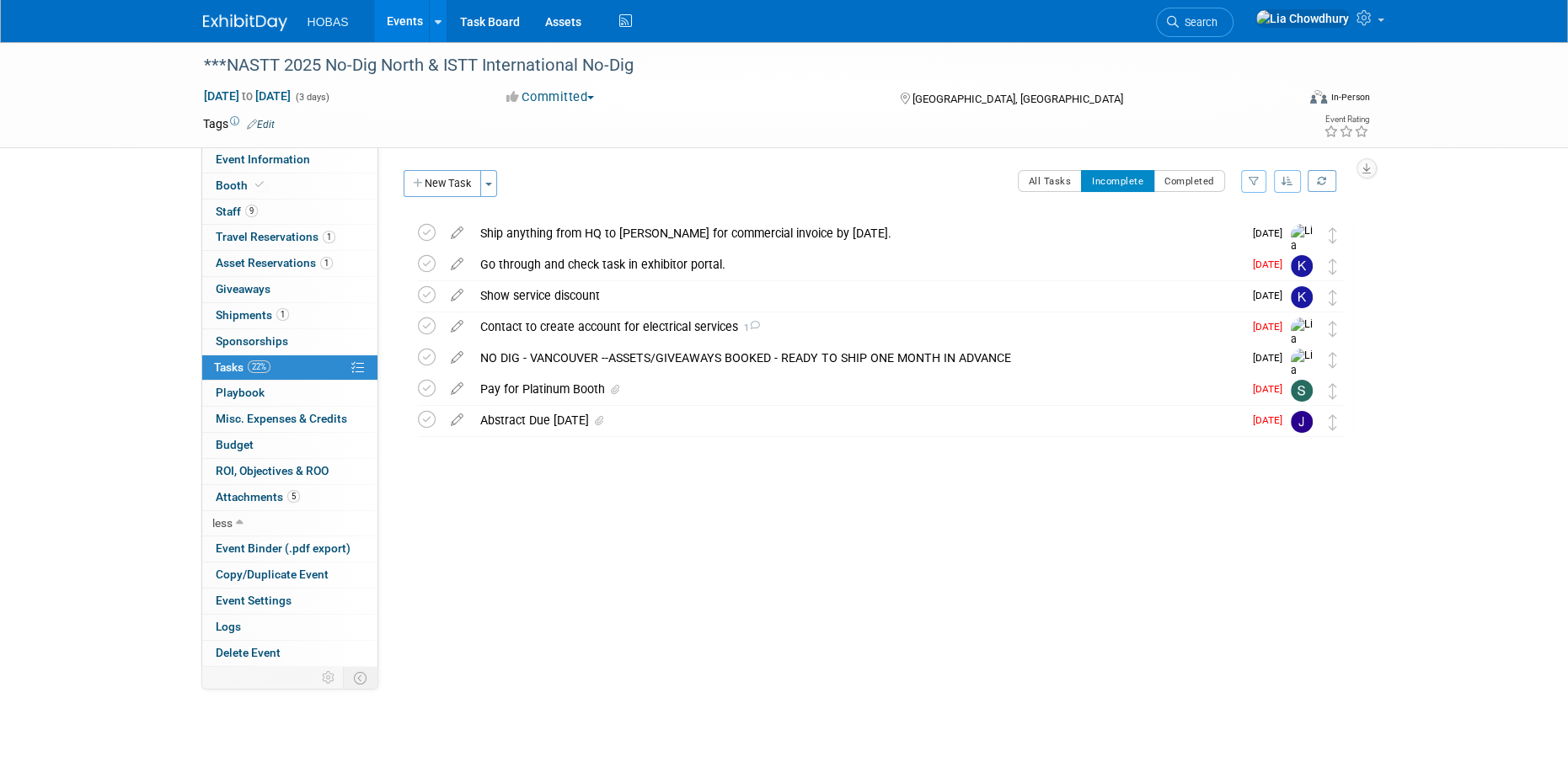
click at [561, 238] on div "Ship anything from HQ to Jennifer for commercial invoice by September 3rd." at bounding box center [857, 233] width 771 height 29
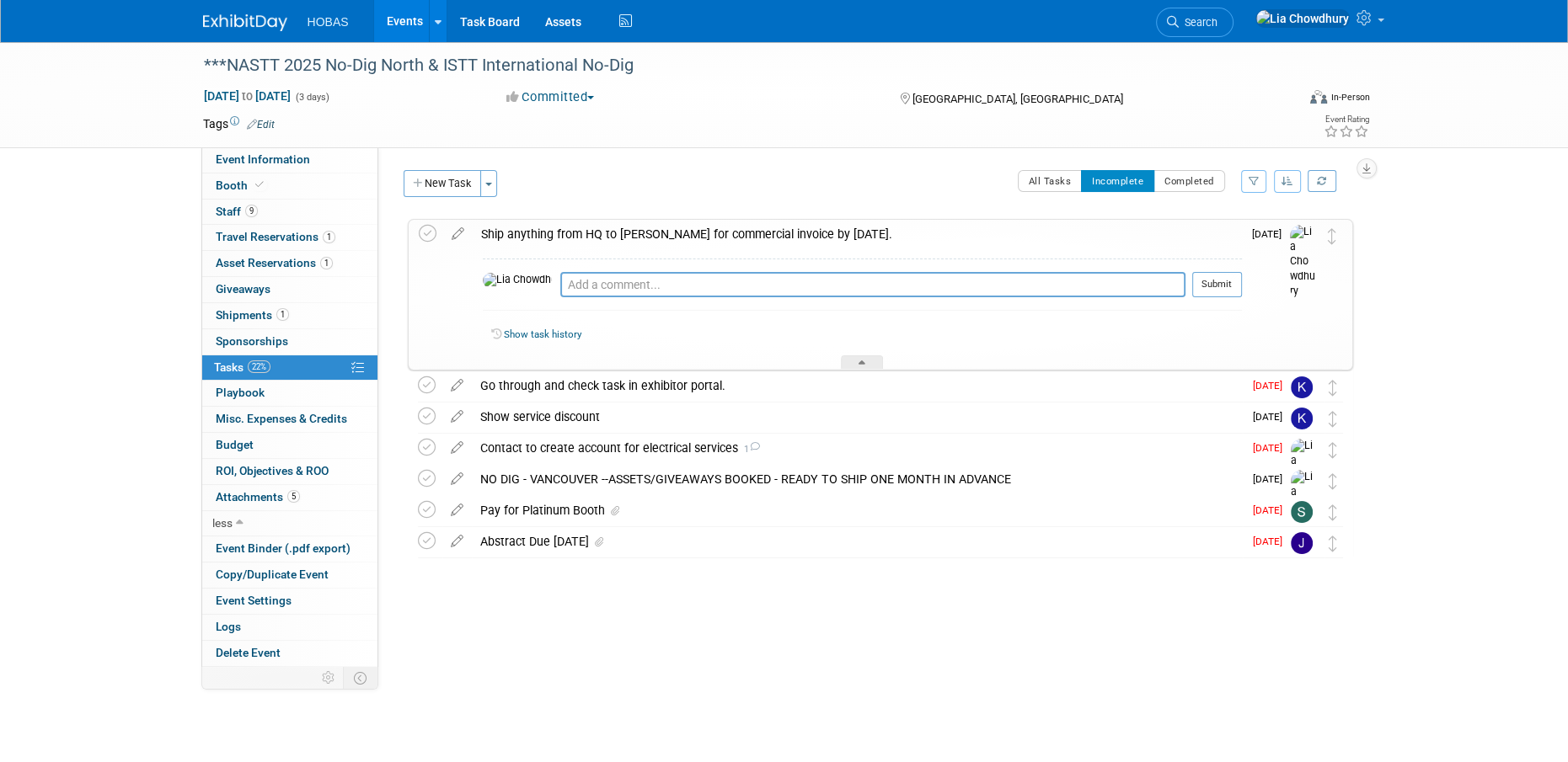
click at [818, 231] on div "Ship anything from HQ to Jennifer for commercial invoice by September 3rd." at bounding box center [857, 234] width 769 height 29
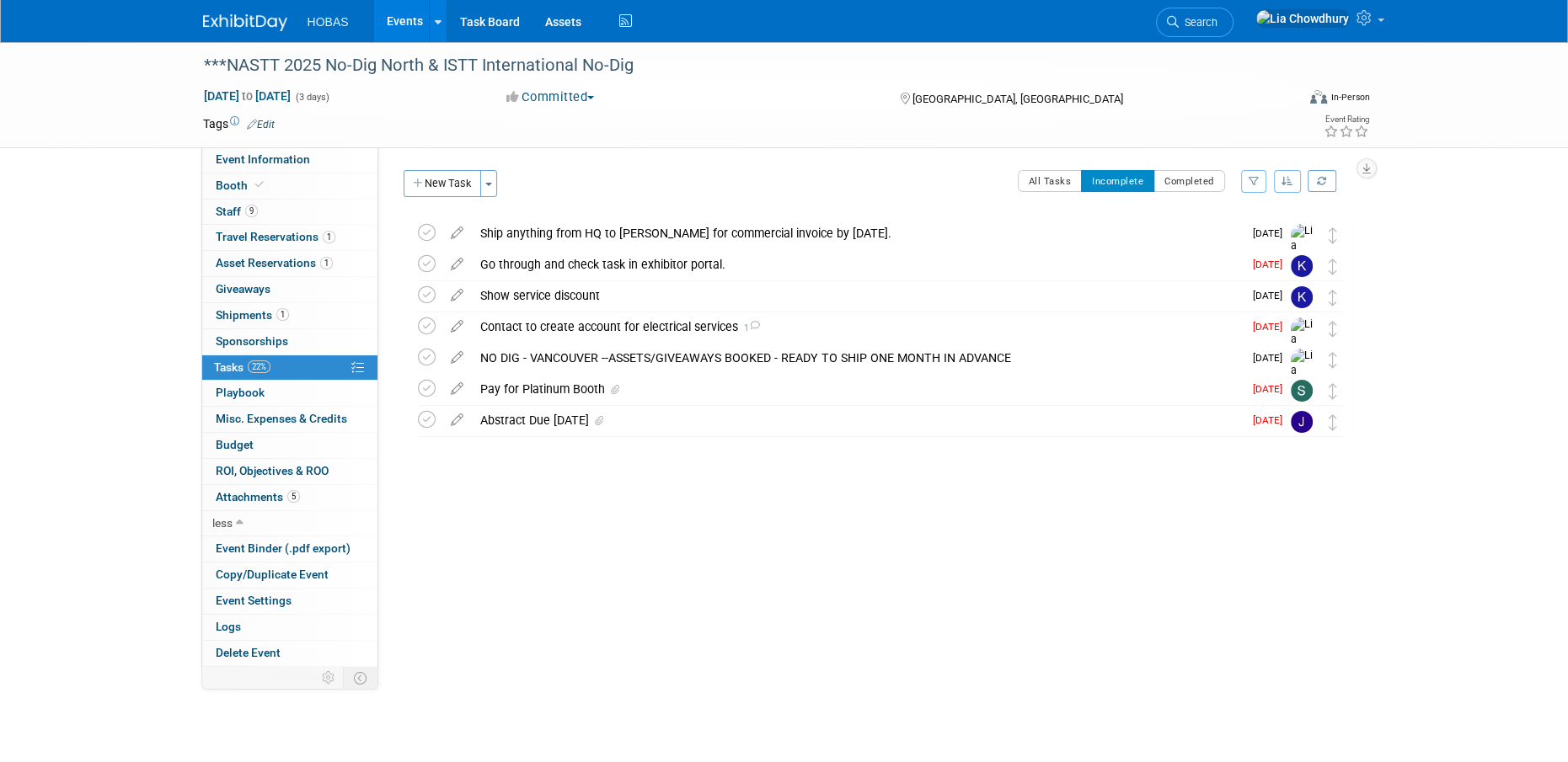
click at [635, 229] on div "Ship anything from HQ to Jennifer for commercial invoice by September 3rd." at bounding box center [857, 233] width 771 height 29
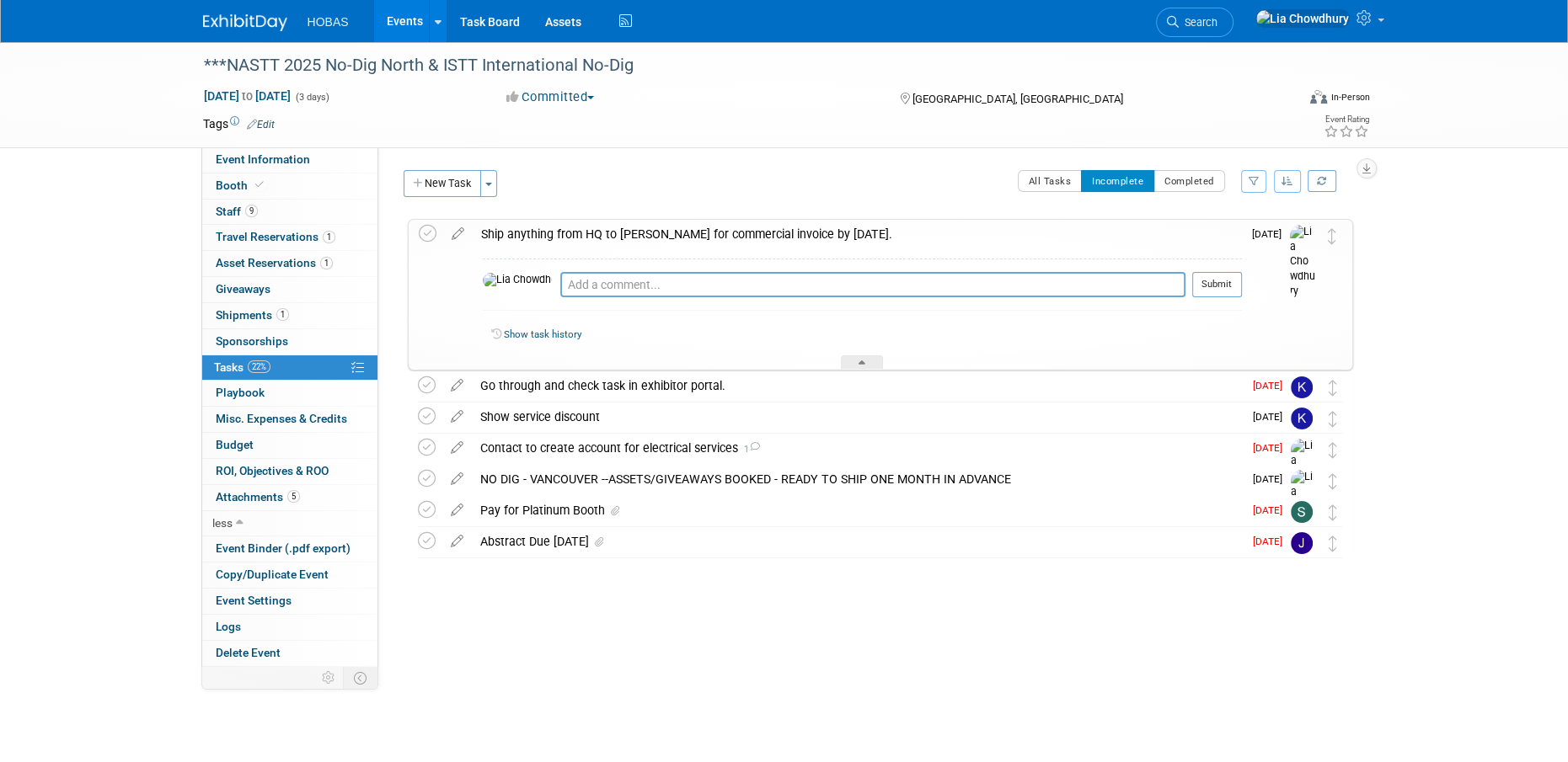
click at [636, 168] on div "SALES INFORMATION Primary Attendees: Owners Engineers Contractors Owners/Engine…" at bounding box center [872, 407] width 987 height 519
click at [628, 207] on td "All Tasks Incomplete Completed Filter by Assignee -- Select Assignee -- All una…" at bounding box center [929, 190] width 846 height 39
click at [643, 197] on div "All Tasks Incomplete Completed Filter by Assignee -- Select Assignee -- All una…" at bounding box center [929, 188] width 846 height 35
click at [459, 231] on icon at bounding box center [458, 230] width 29 height 21
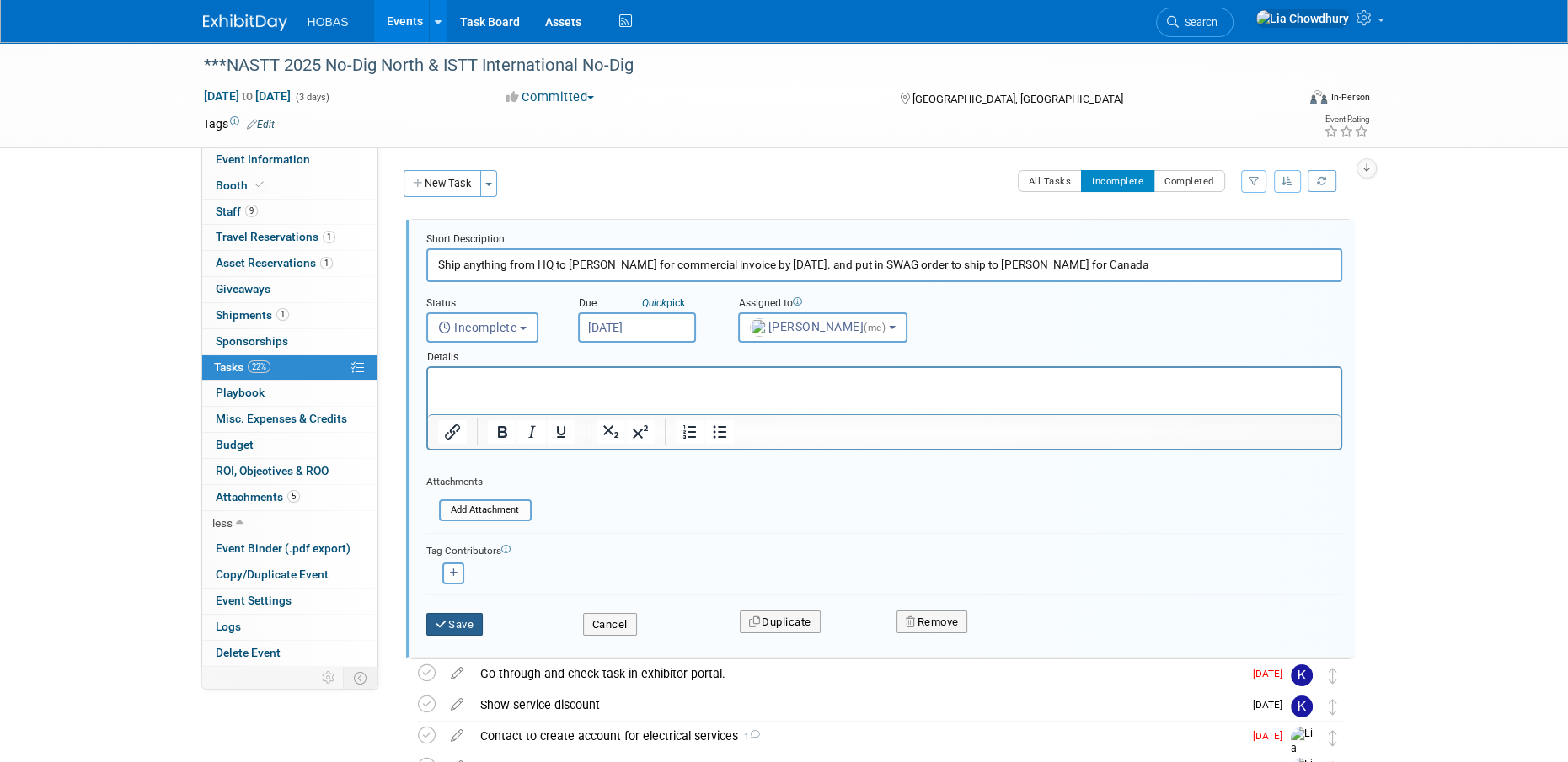
type input "Ship anything from HQ to Jennifer for commercial invoice by September 3rd. and …"
click at [473, 626] on button "Save" at bounding box center [455, 625] width 57 height 24
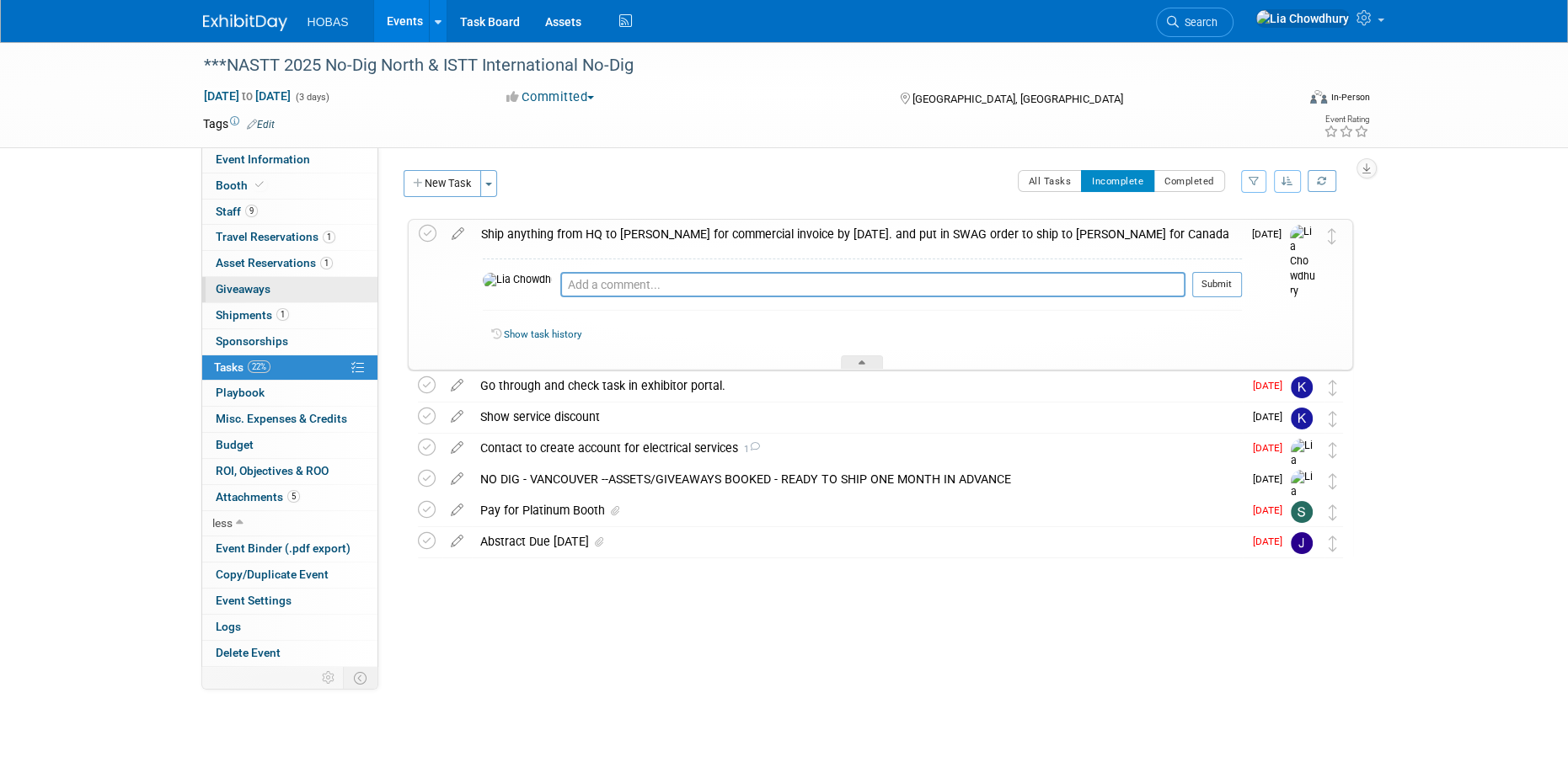
click at [245, 289] on span "Giveaways 0" at bounding box center [243, 289] width 55 height 14
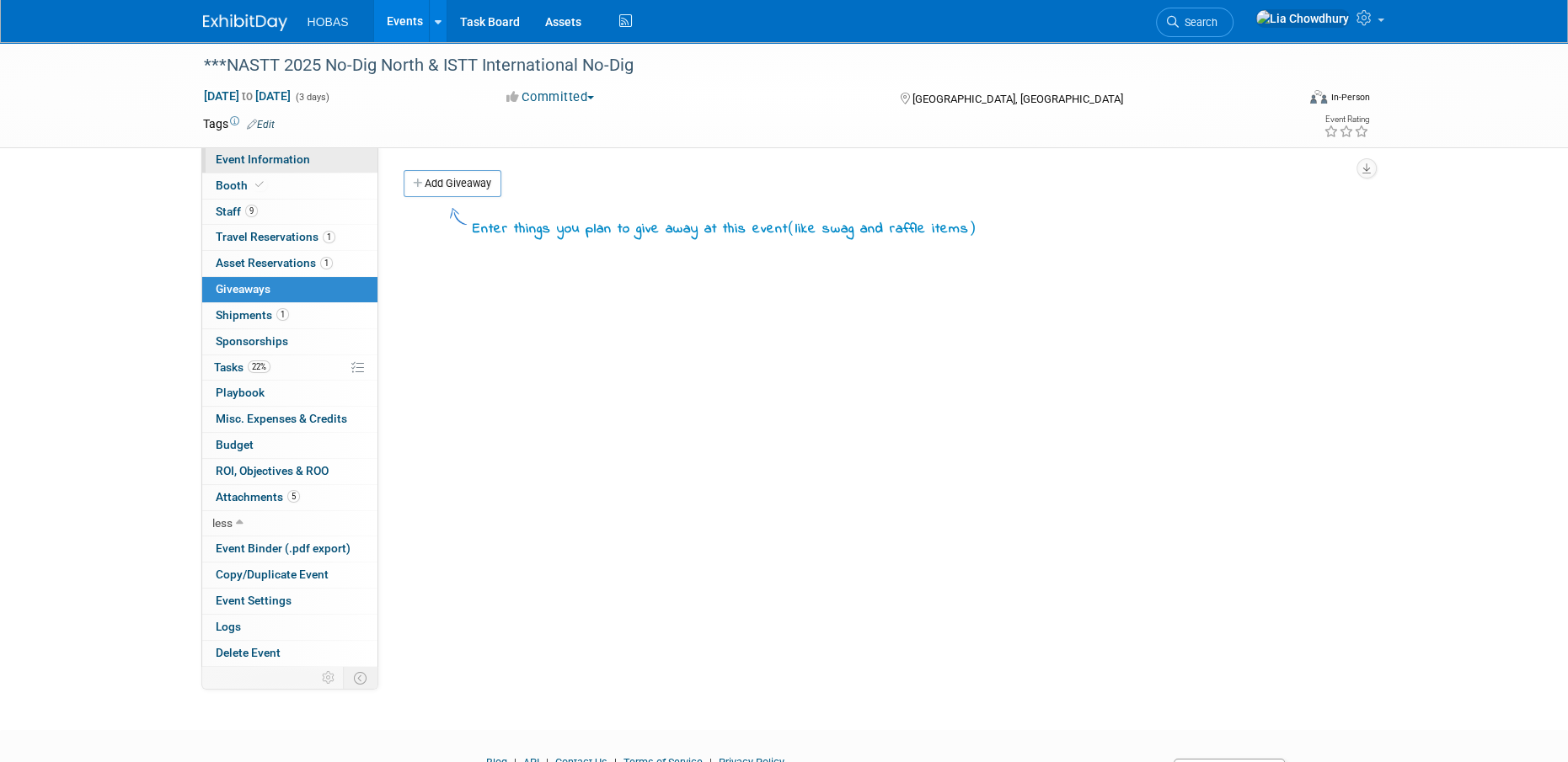
click at [250, 162] on span "Event Information" at bounding box center [262, 159] width 94 height 14
select select "Owners/Engineers"
select select "Tradeshow International"
select select "Trenchless"
select select "Exhibiting"
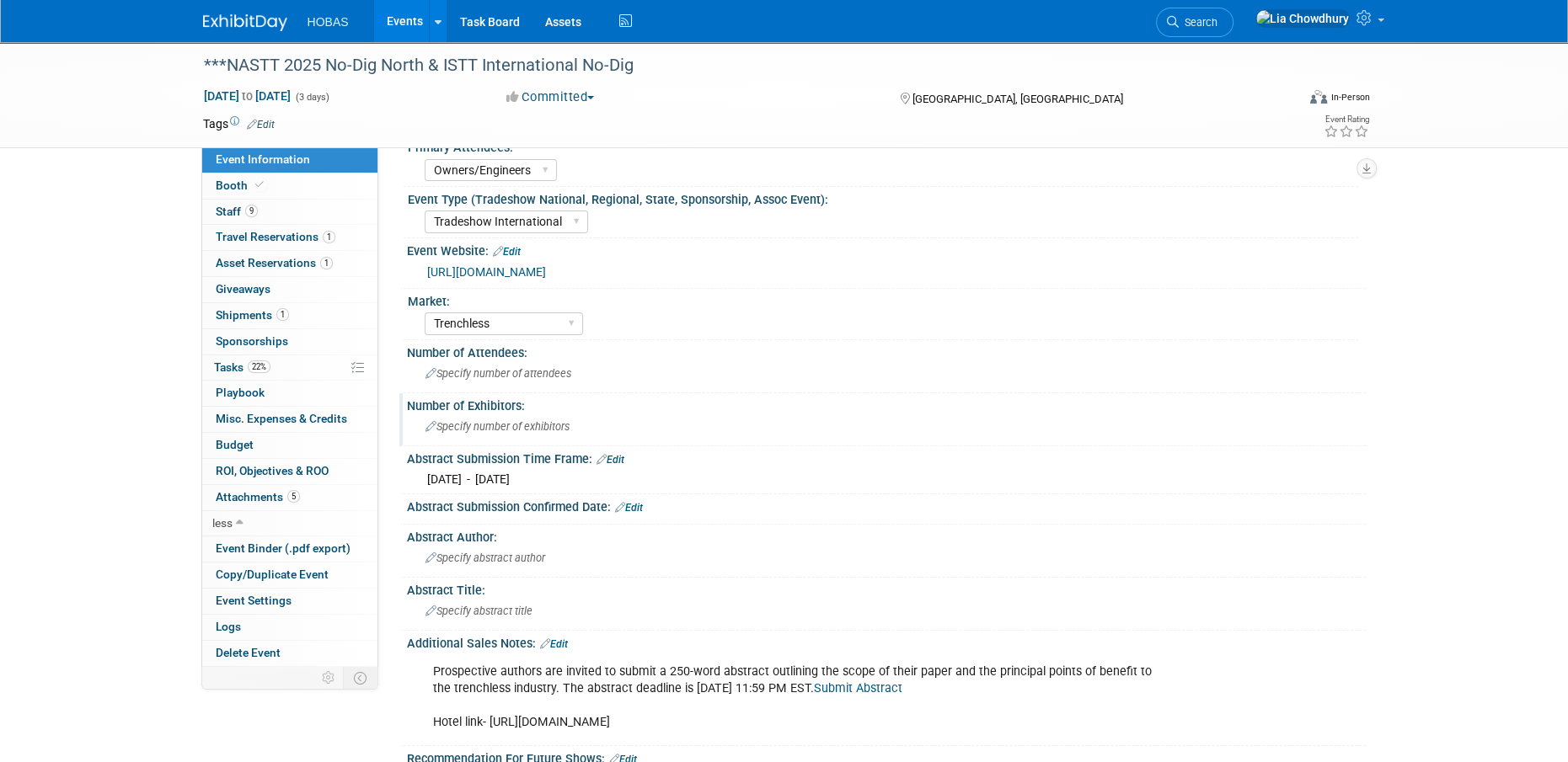
scroll to position [253, 0]
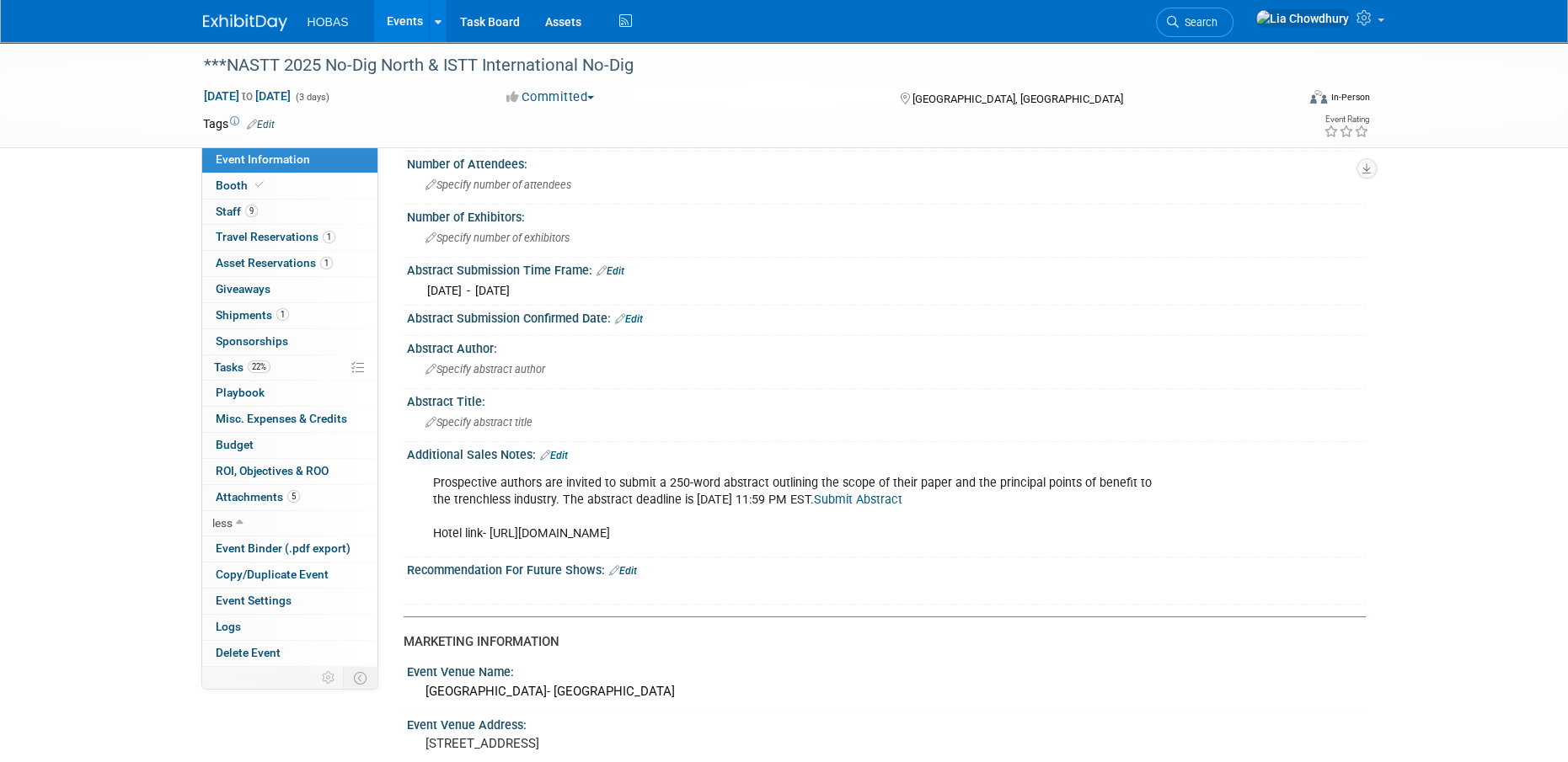
click at [383, 29] on link "Events" at bounding box center [404, 21] width 62 height 42
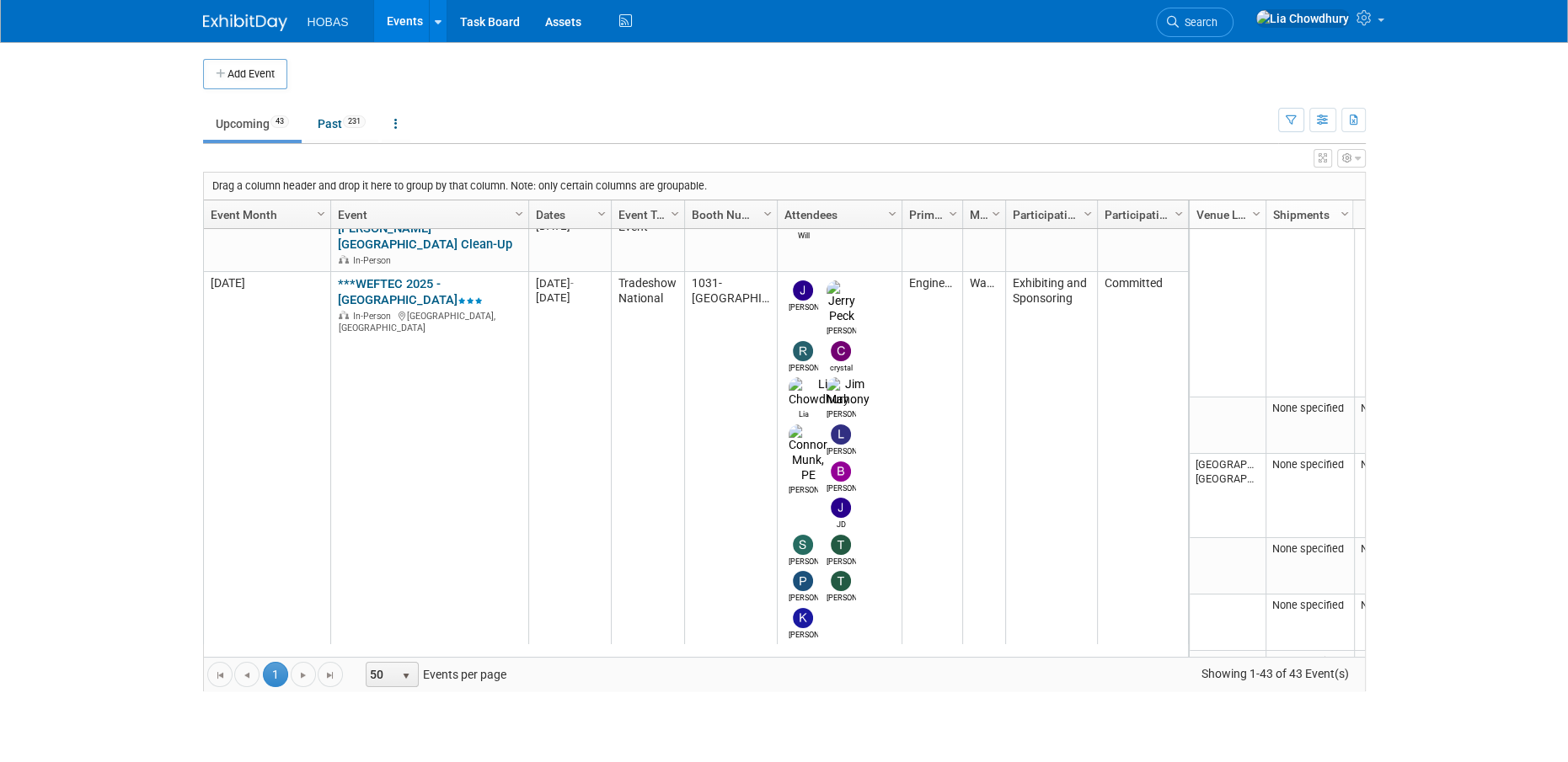
scroll to position [1098, 0]
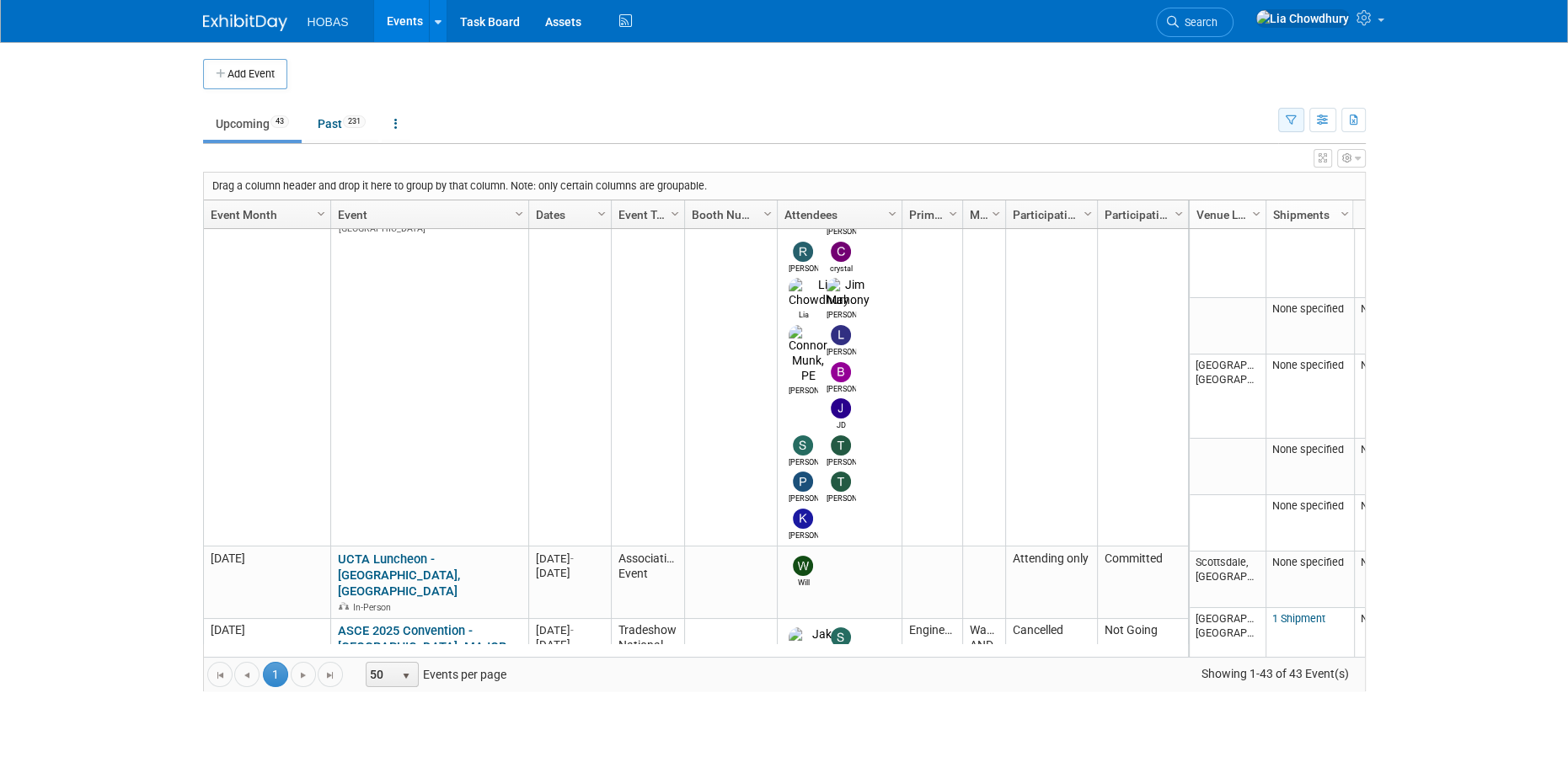
click at [1281, 115] on button "button" at bounding box center [1291, 120] width 27 height 25
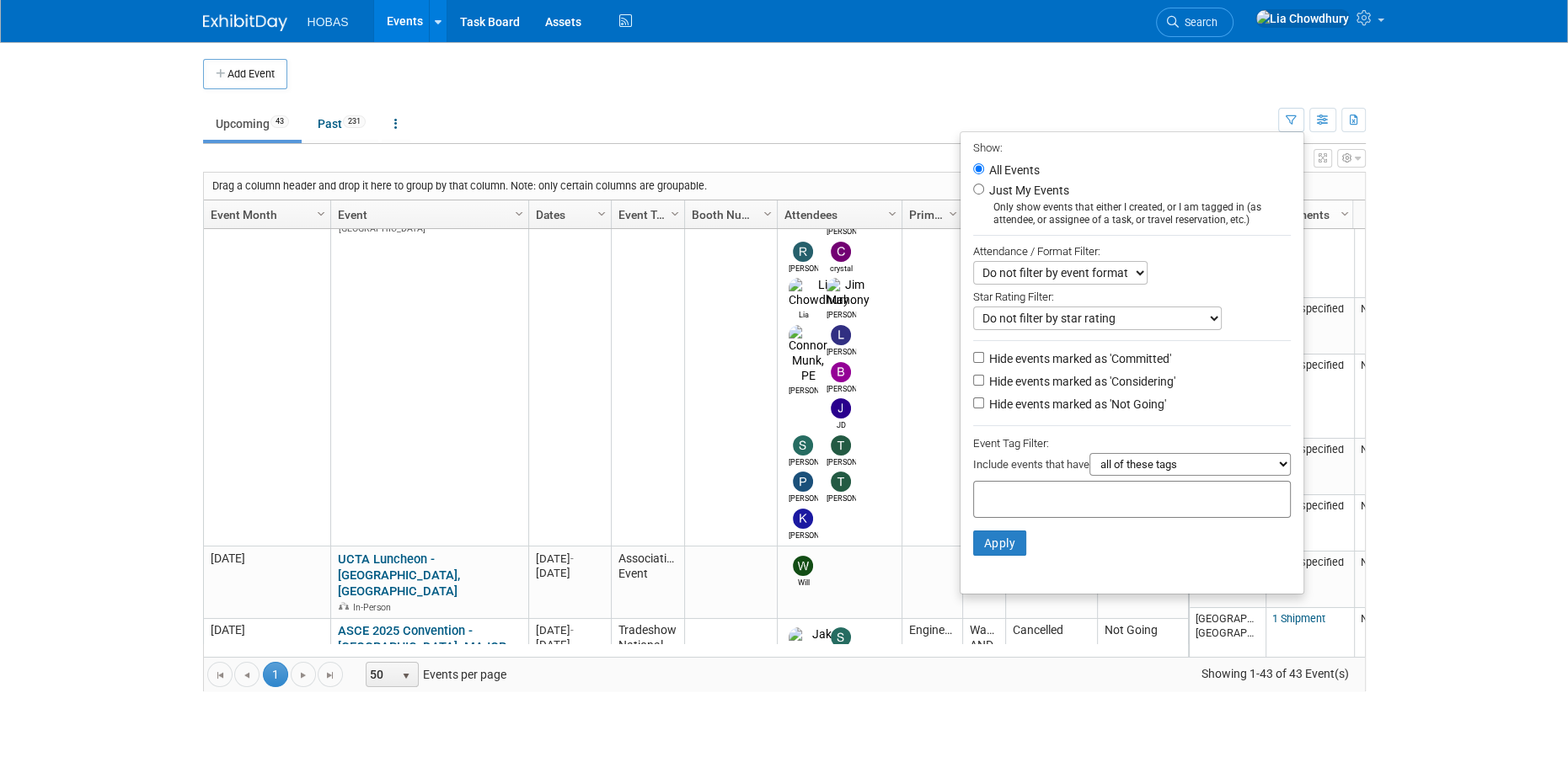
click at [998, 405] on label "Hide events marked as 'Not Going'" at bounding box center [1074, 404] width 180 height 17
click at [984, 405] on input "Hide events marked as 'Not Going'" at bounding box center [978, 402] width 11 height 11
checkbox input "true"
click at [1007, 555] on button "Apply" at bounding box center [1000, 544] width 54 height 26
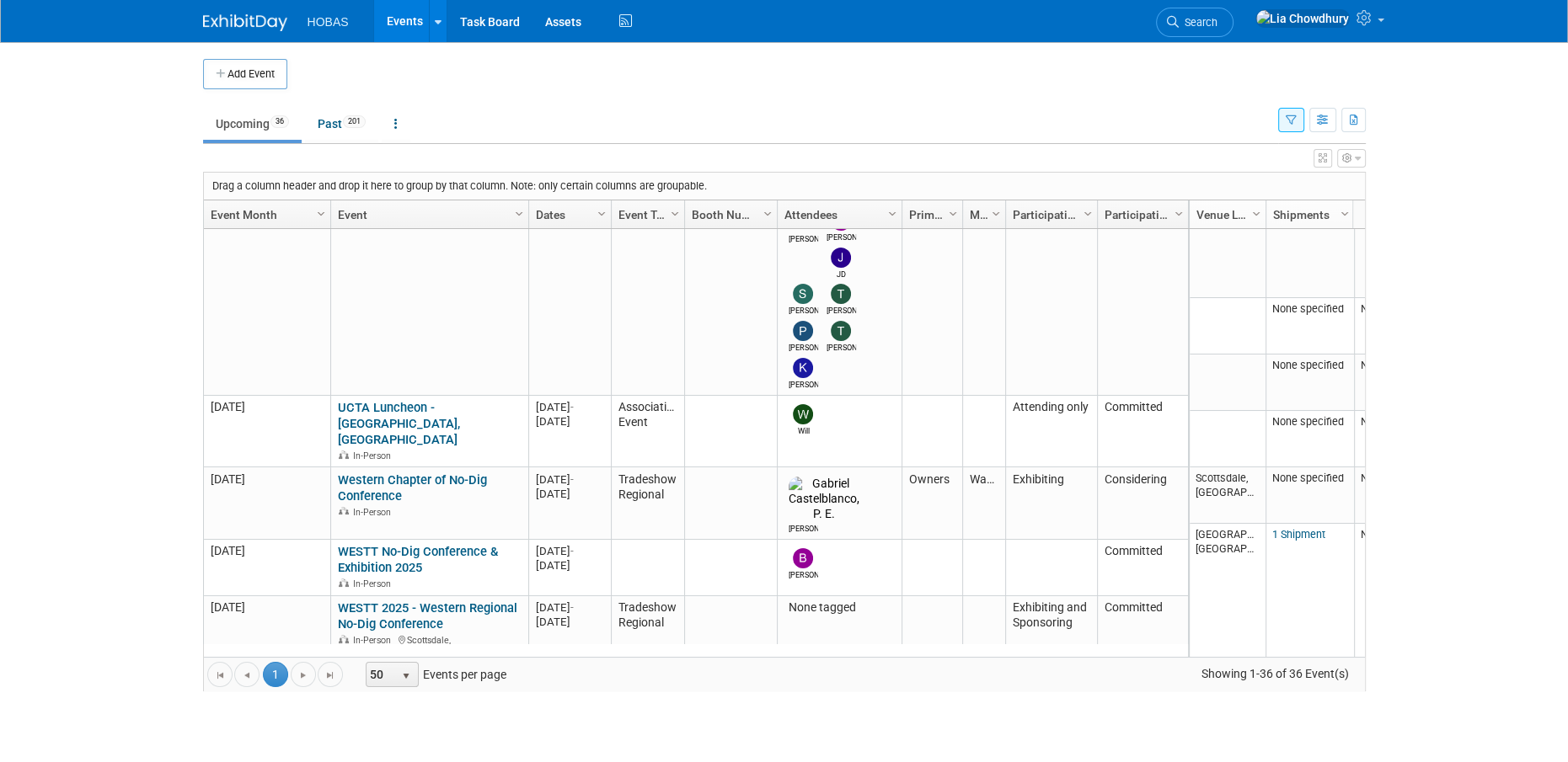
scroll to position [799, 0]
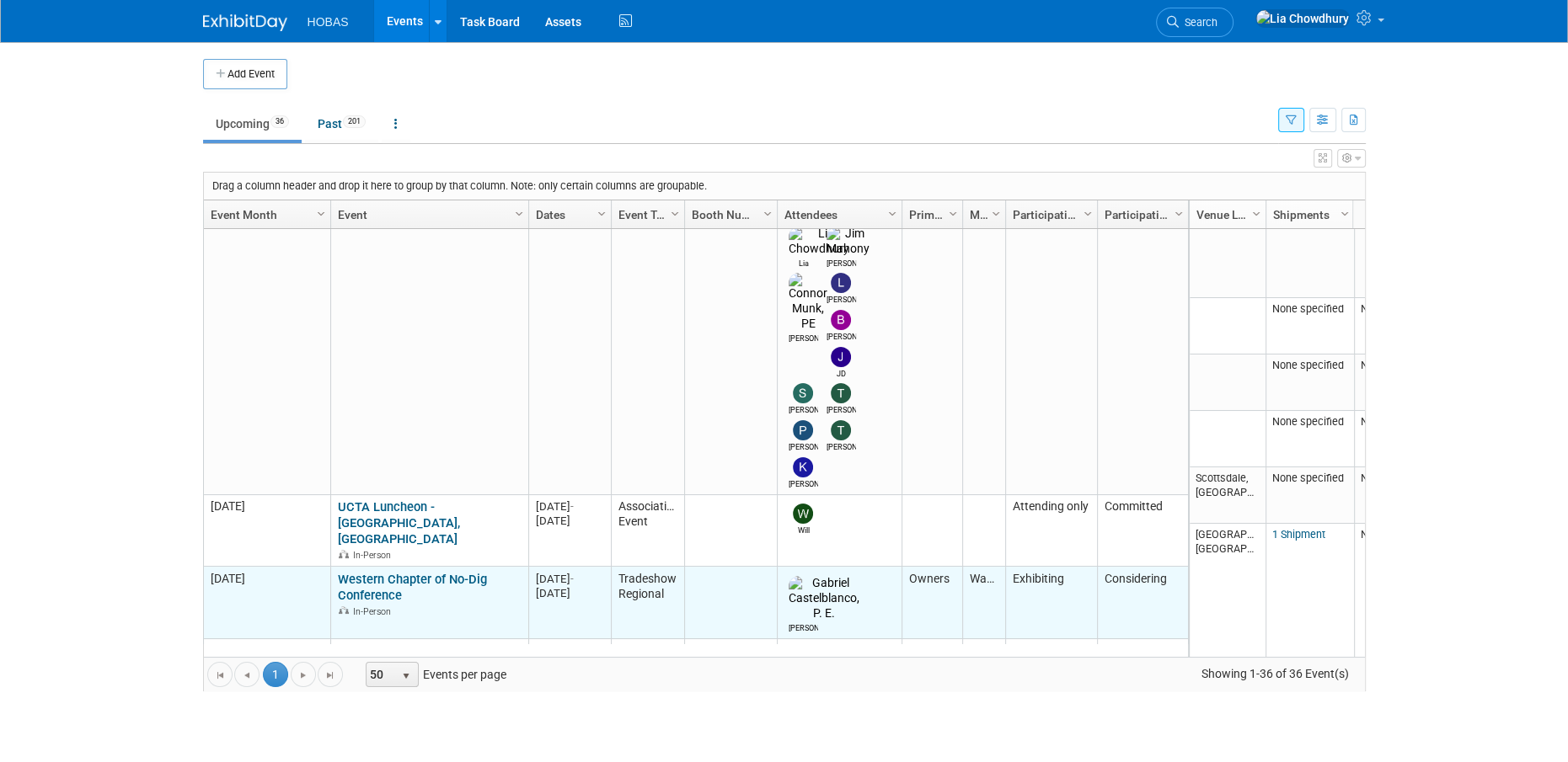
click at [380, 572] on link "Western Chapter of No-Dig Conference" at bounding box center [413, 588] width 149 height 31
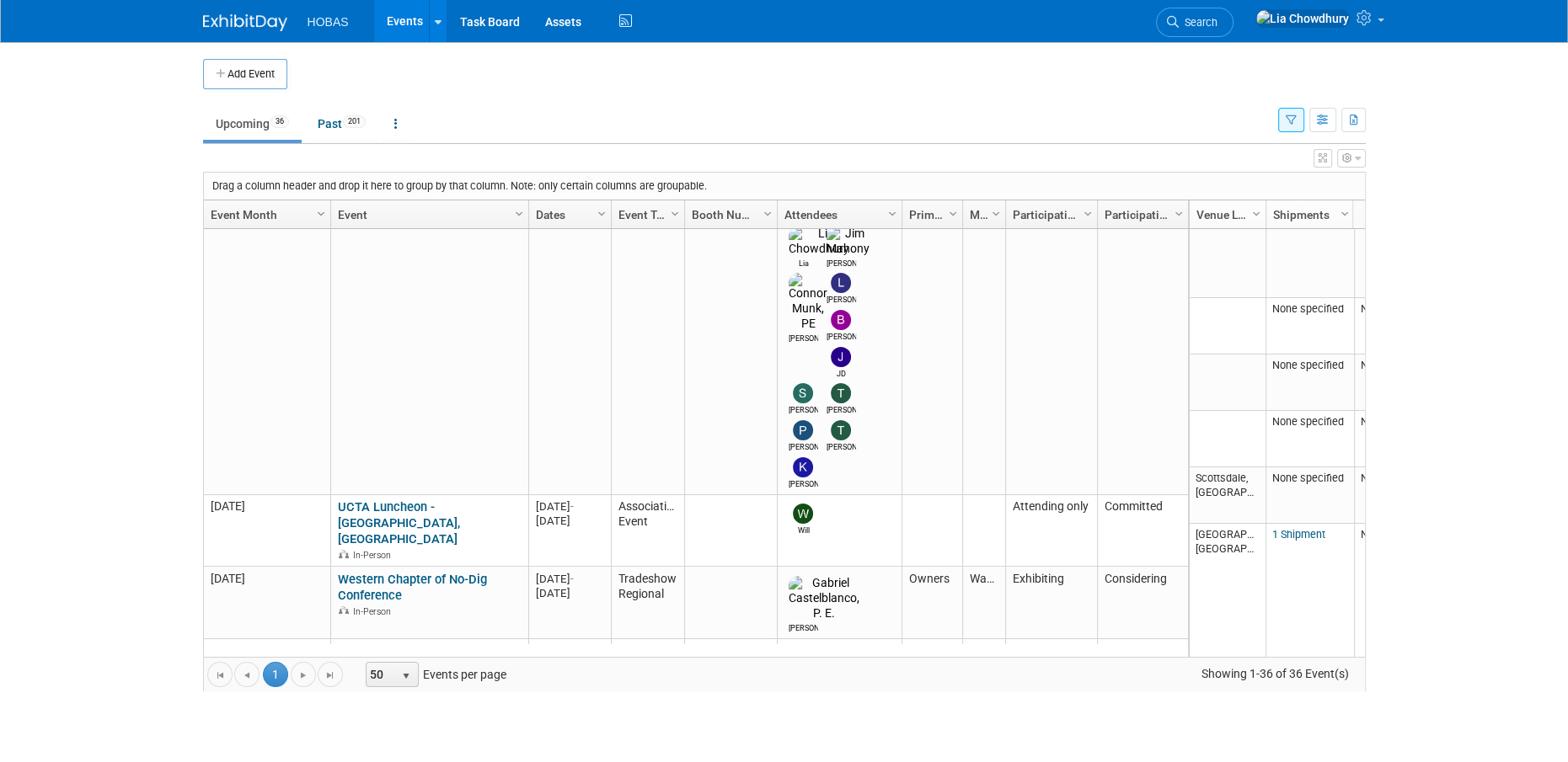
click at [421, 700] on link "WESTT 2025 - Western Regional No-Dig Conference" at bounding box center [428, 716] width 180 height 31
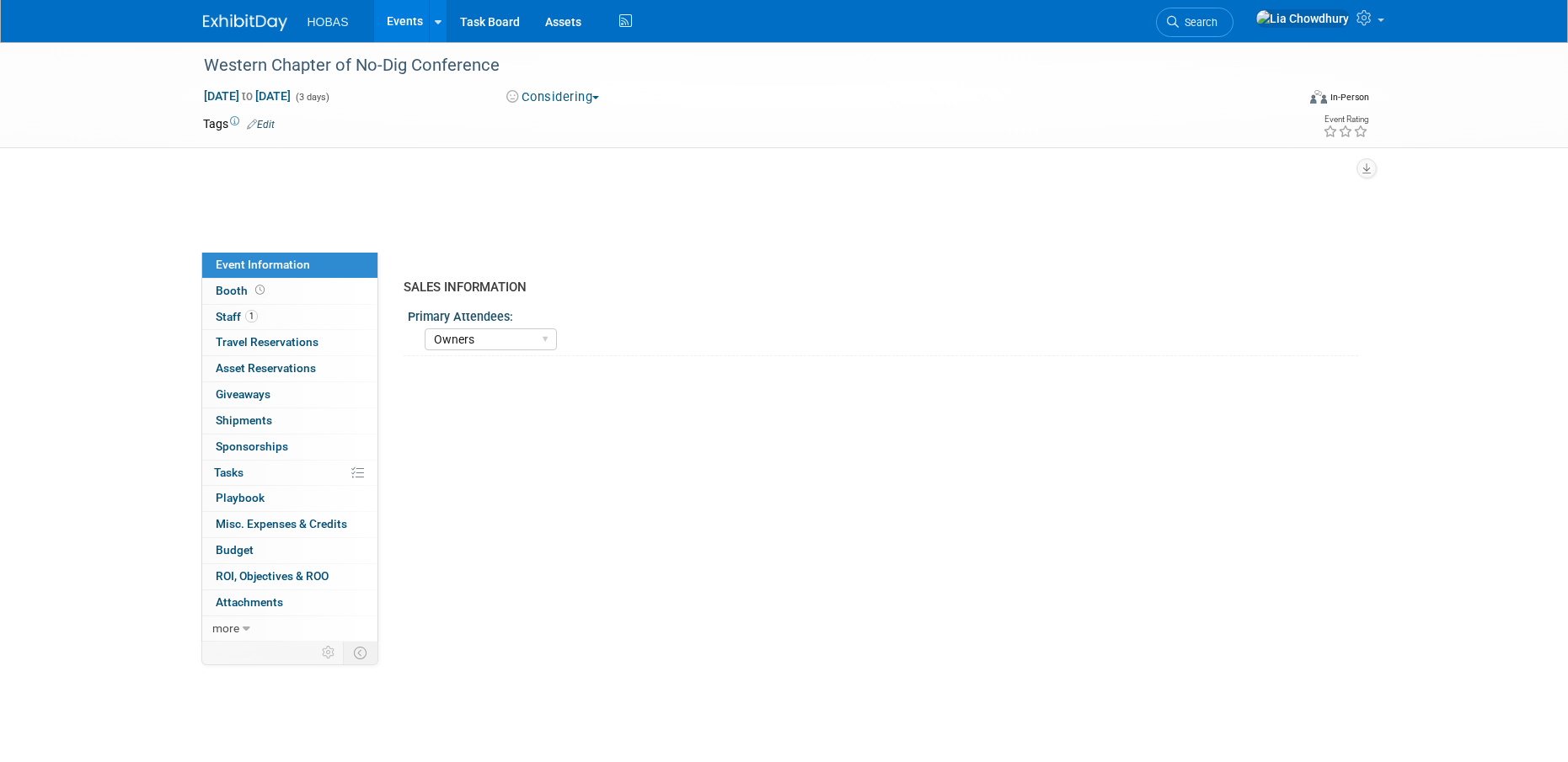
select select "Owners"
select select "Tradeshow Regional"
select select "Wastewater"
select select "Exhibiting"
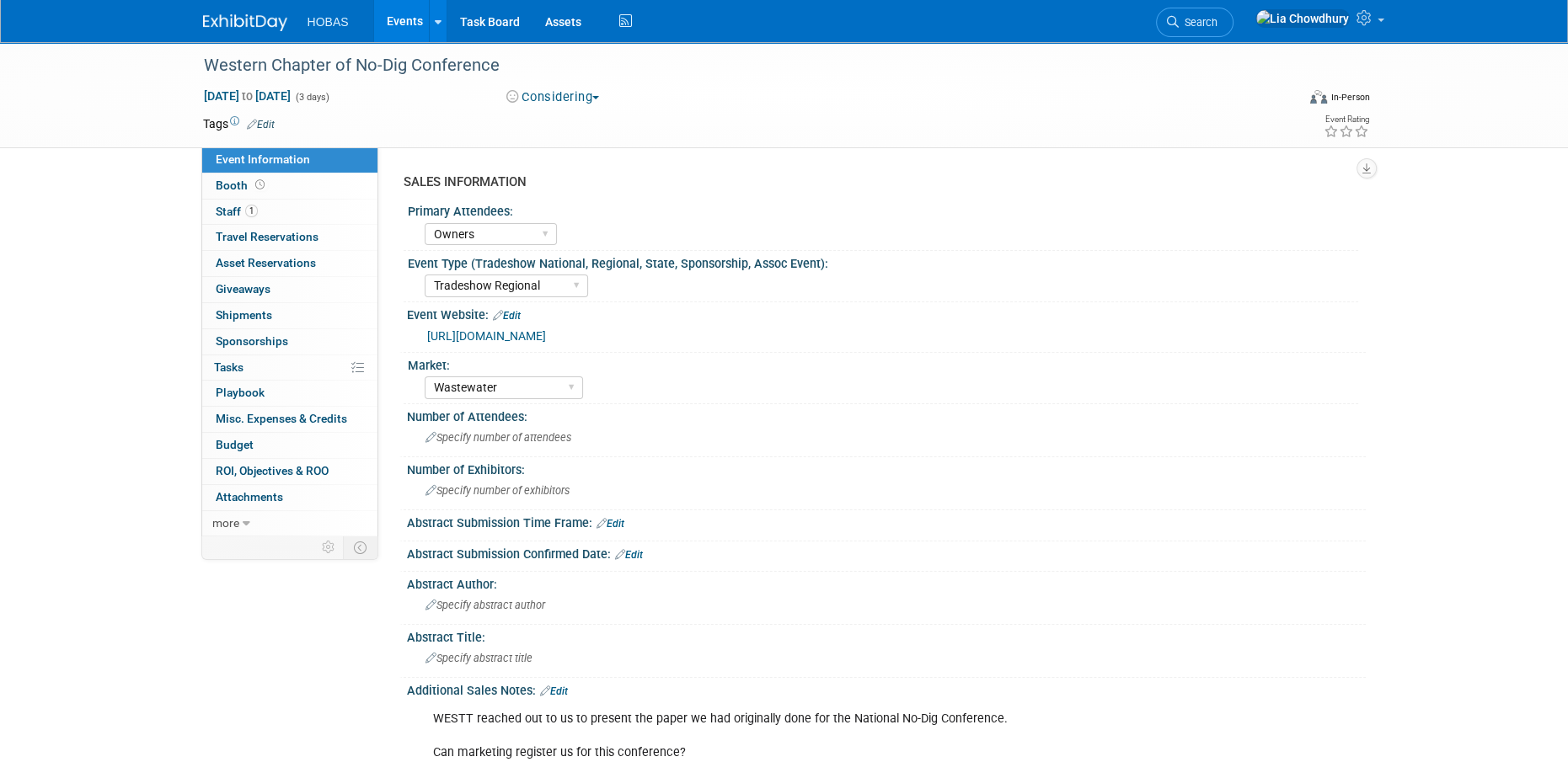
click at [493, 340] on link "[URL][DOMAIN_NAME]" at bounding box center [486, 336] width 119 height 14
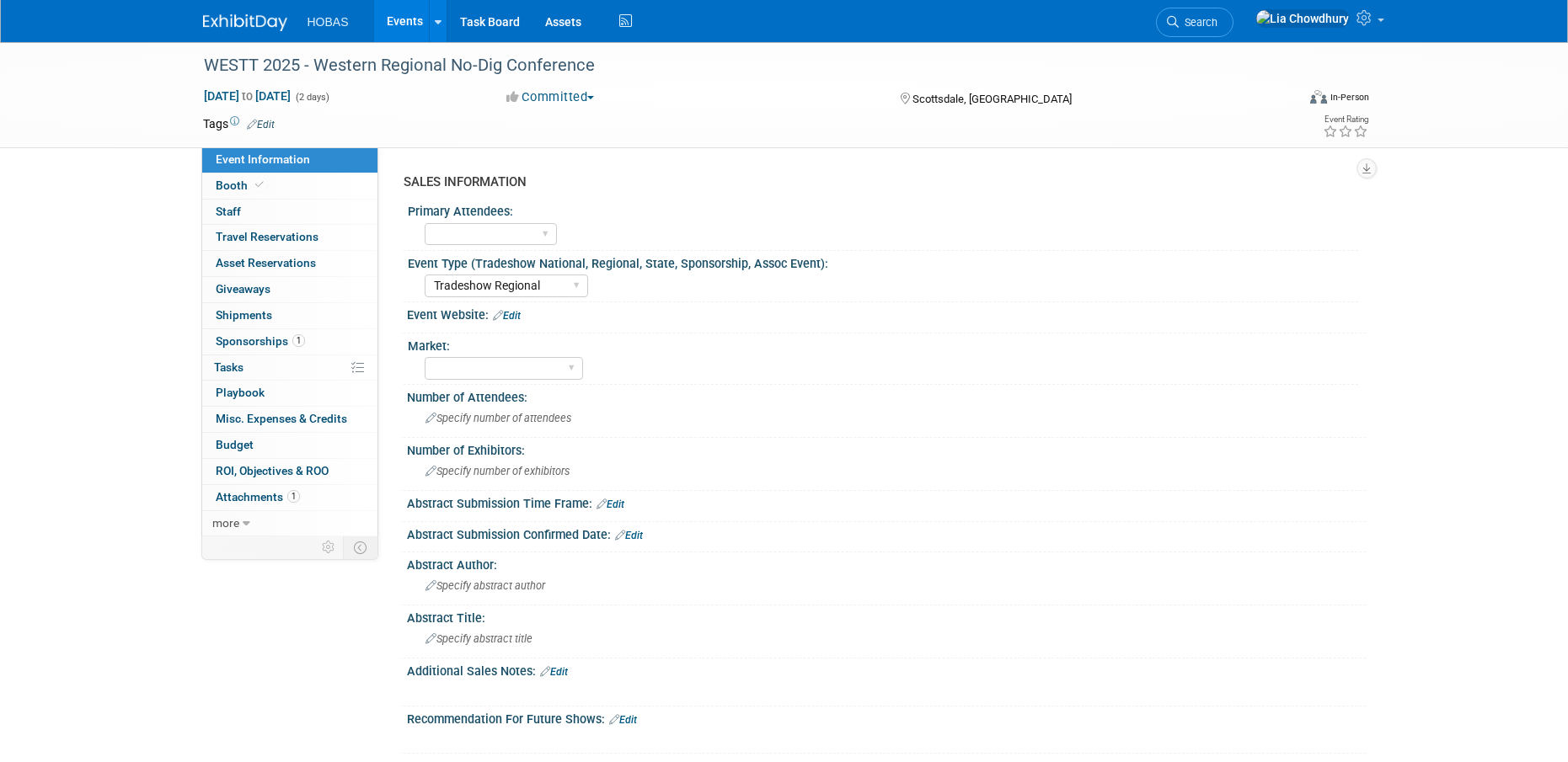
select select "Tradeshow Regional"
select select "Exhibiting and Sponsoring"
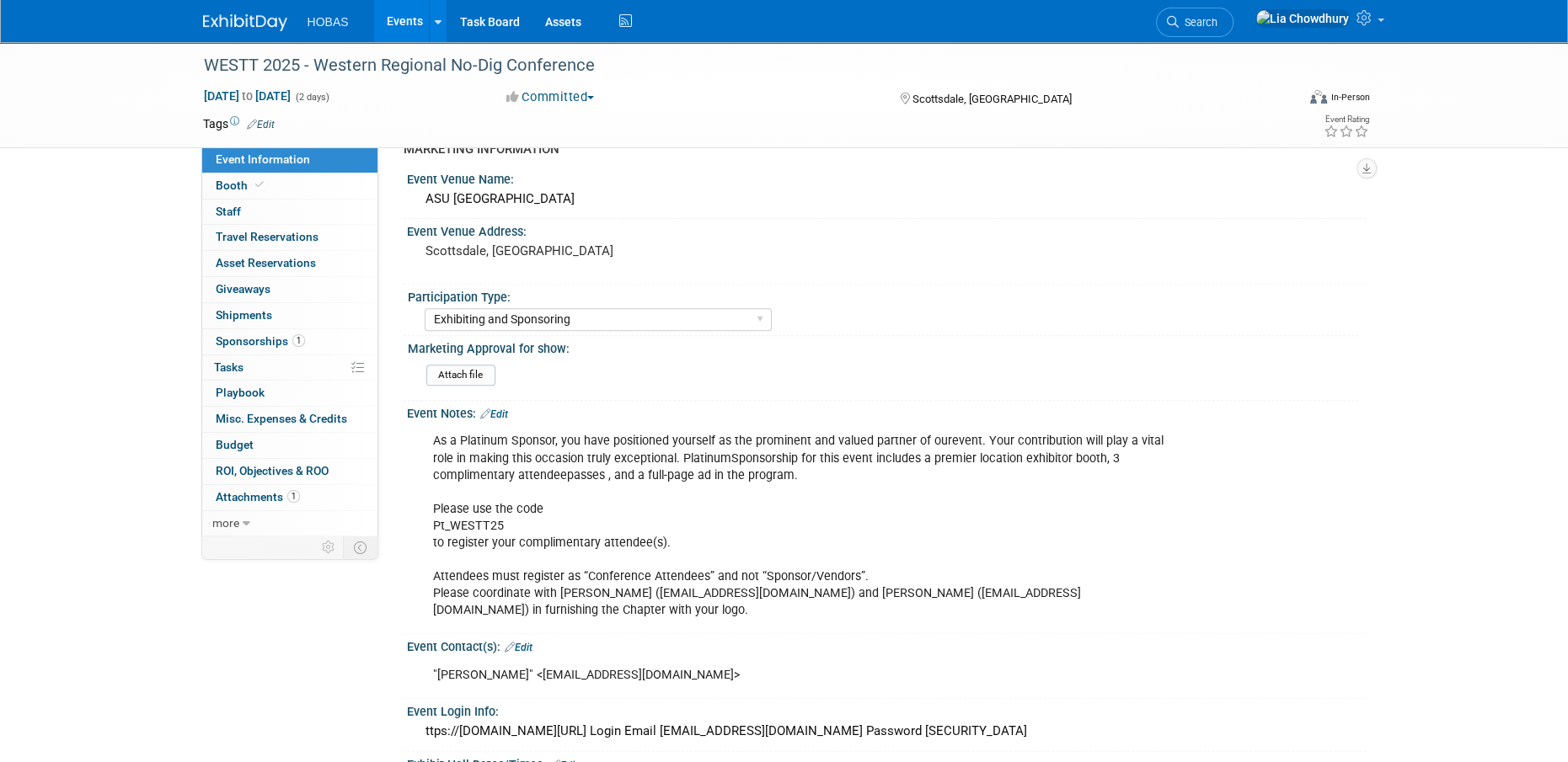
scroll to position [758, 0]
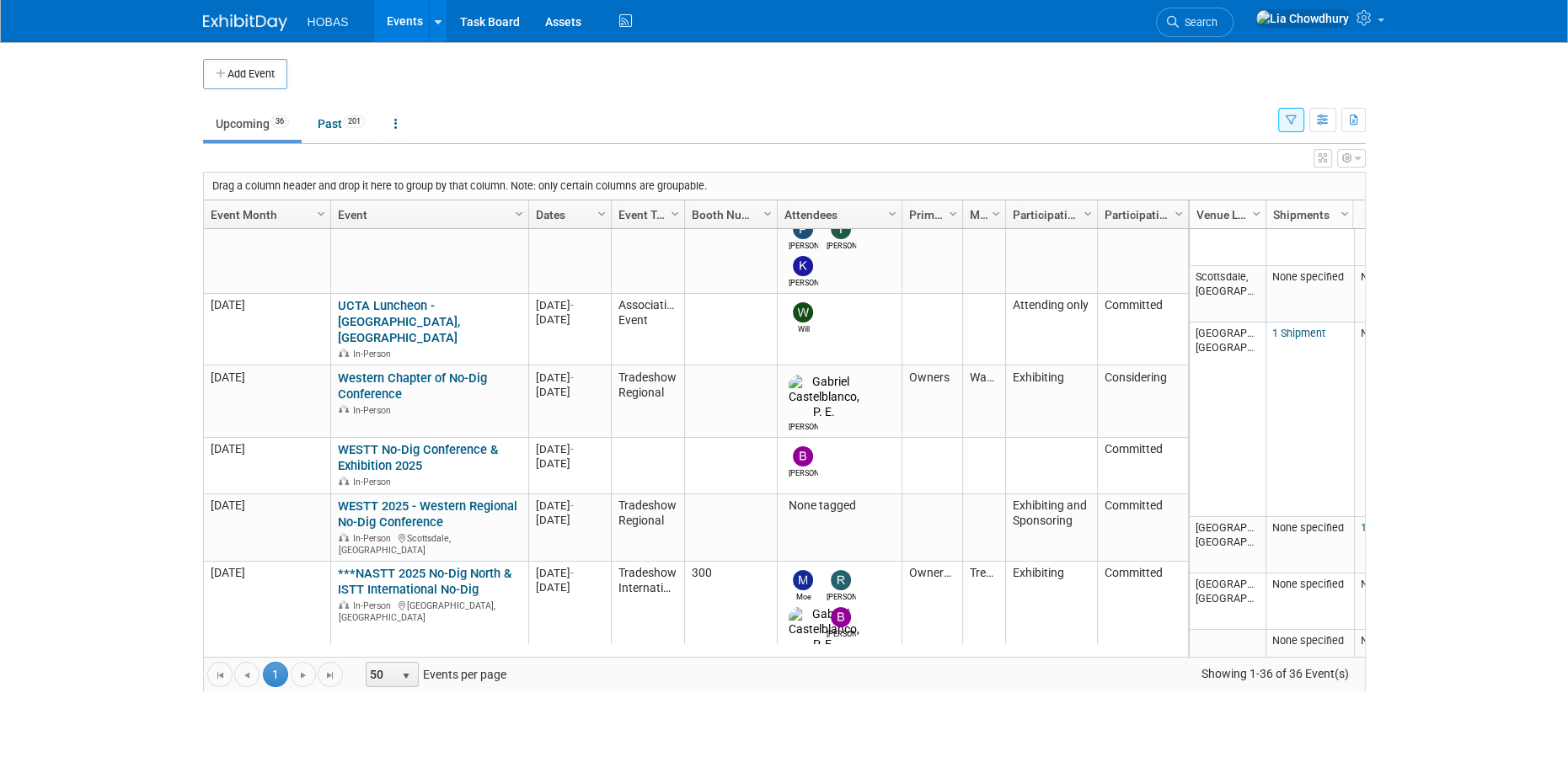
scroll to position [901, 0]
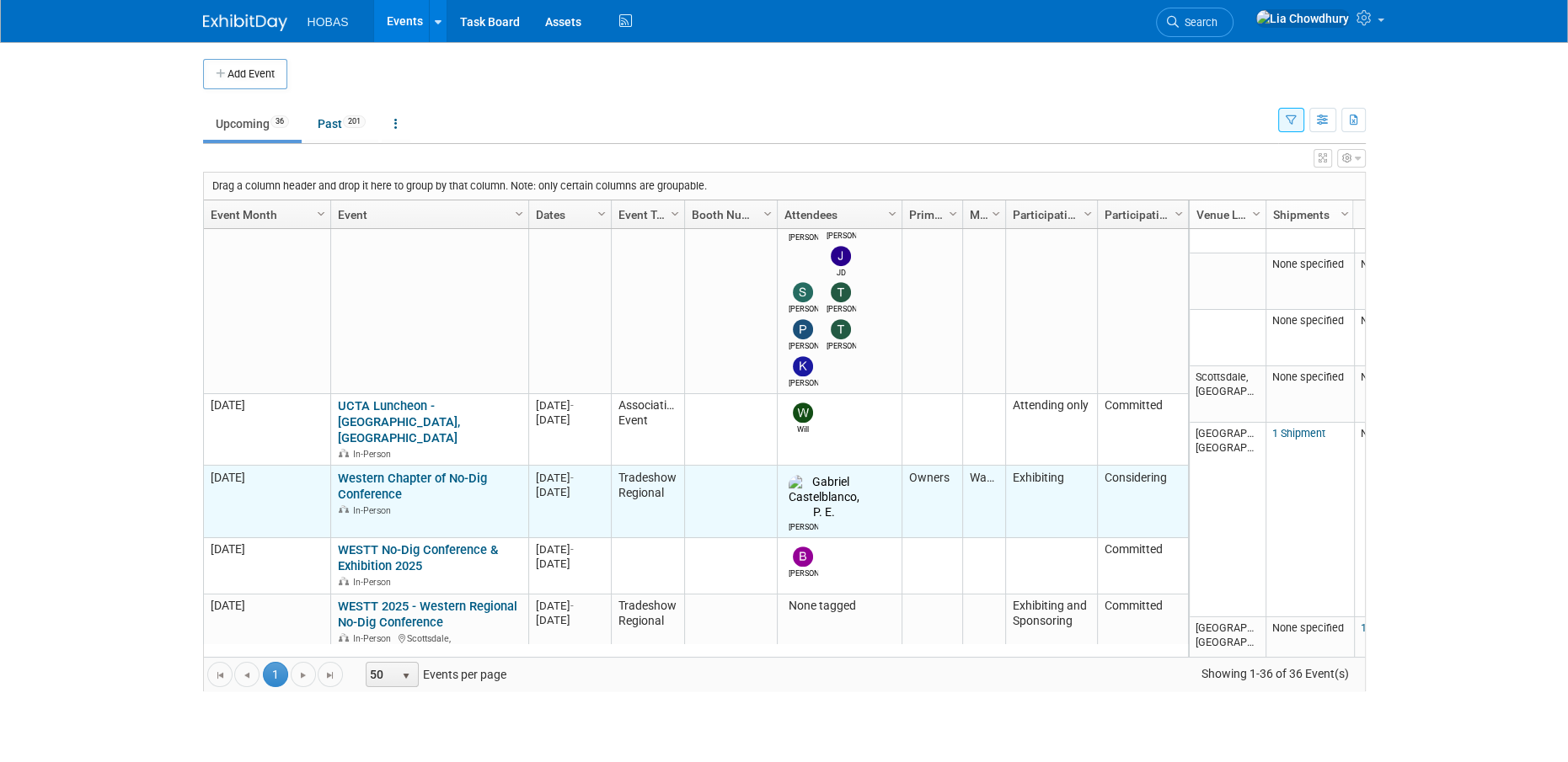
click at [389, 471] on link "Western Chapter of No-Dig Conference" at bounding box center [413, 487] width 149 height 31
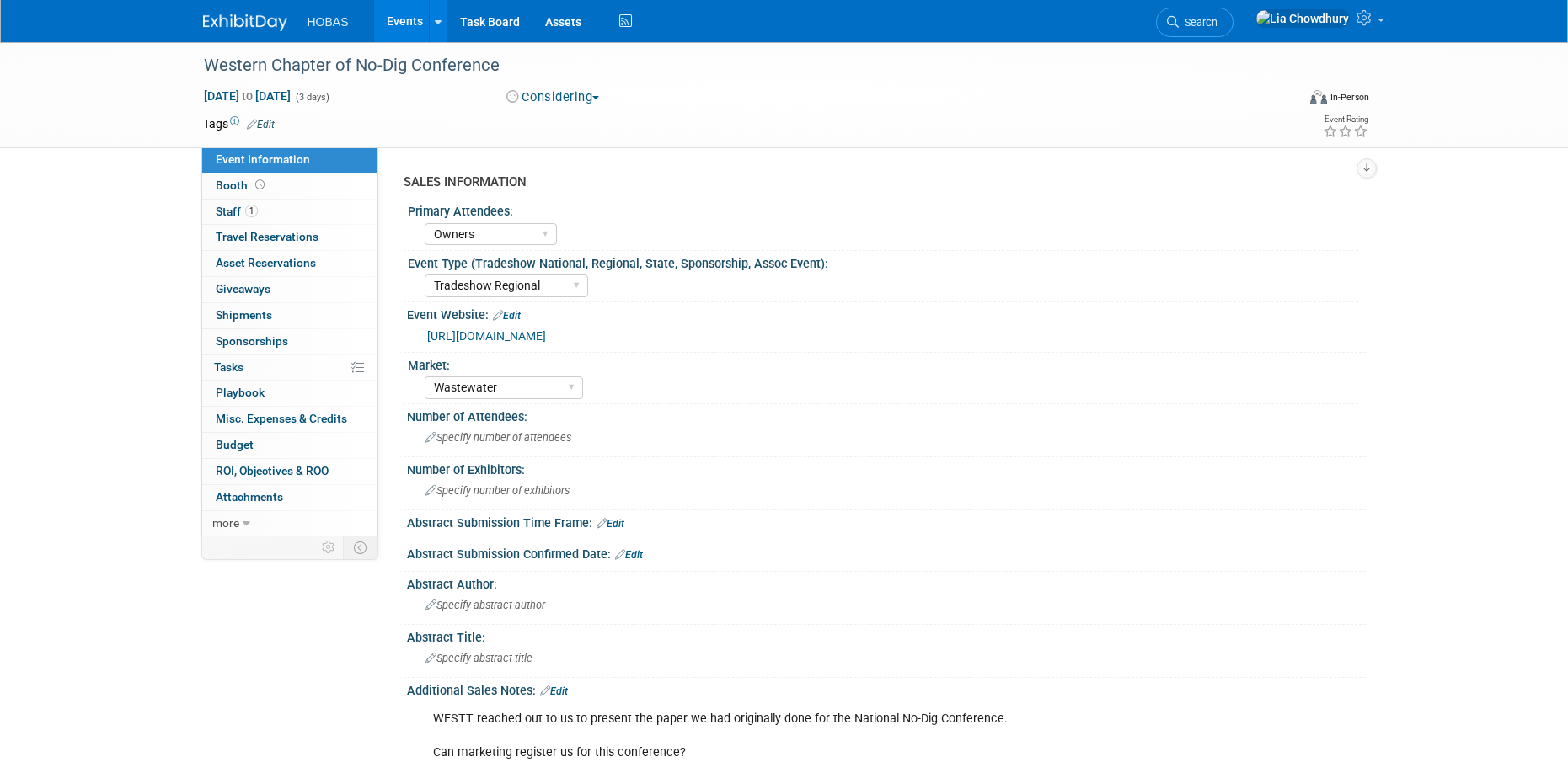
select select "Owners"
select select "Tradeshow Regional"
select select "Wastewater"
select select "Exhibiting"
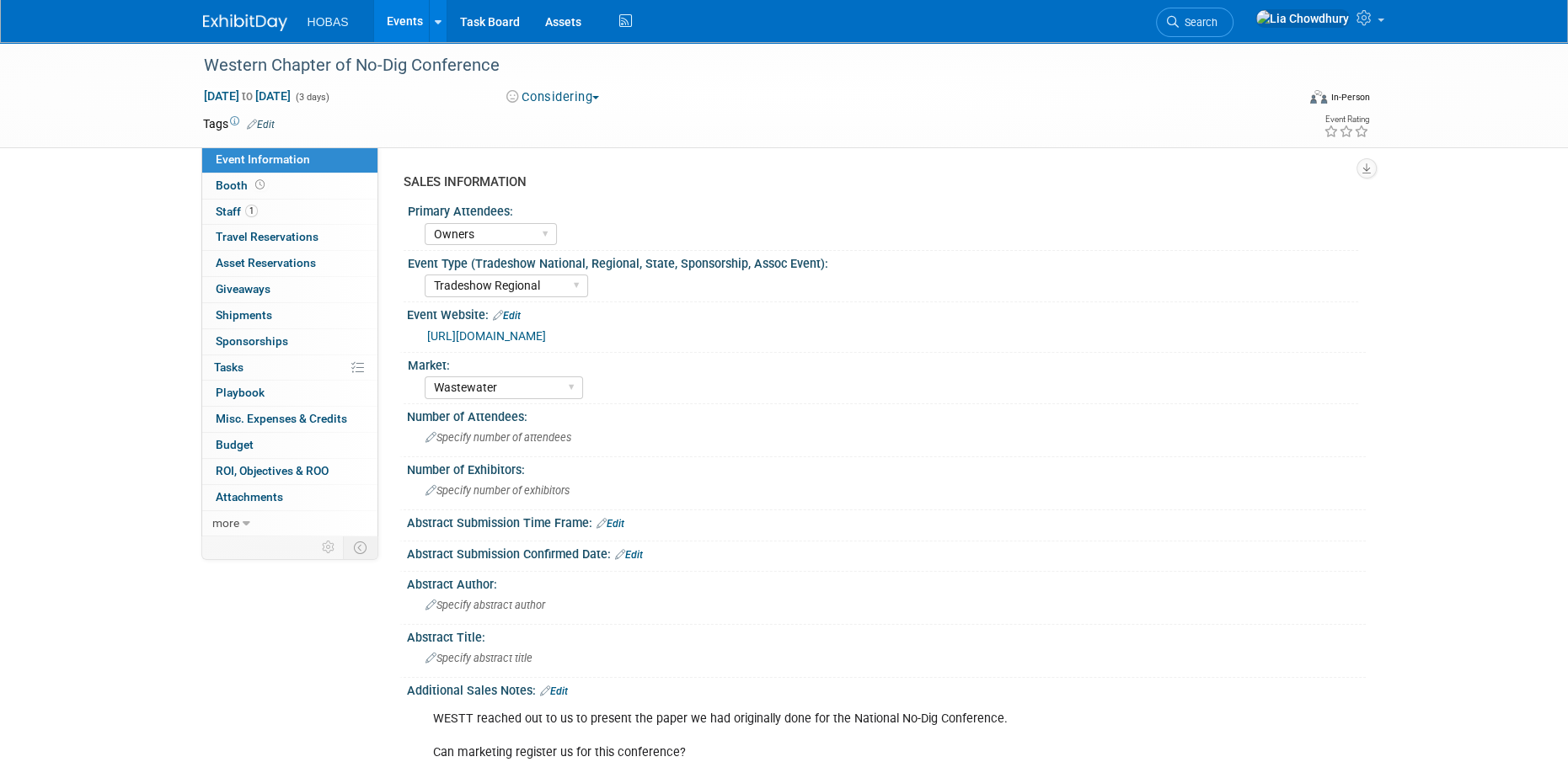
click at [490, 334] on link "[URL][DOMAIN_NAME]" at bounding box center [486, 336] width 119 height 14
click at [407, 15] on link "Events" at bounding box center [404, 21] width 62 height 42
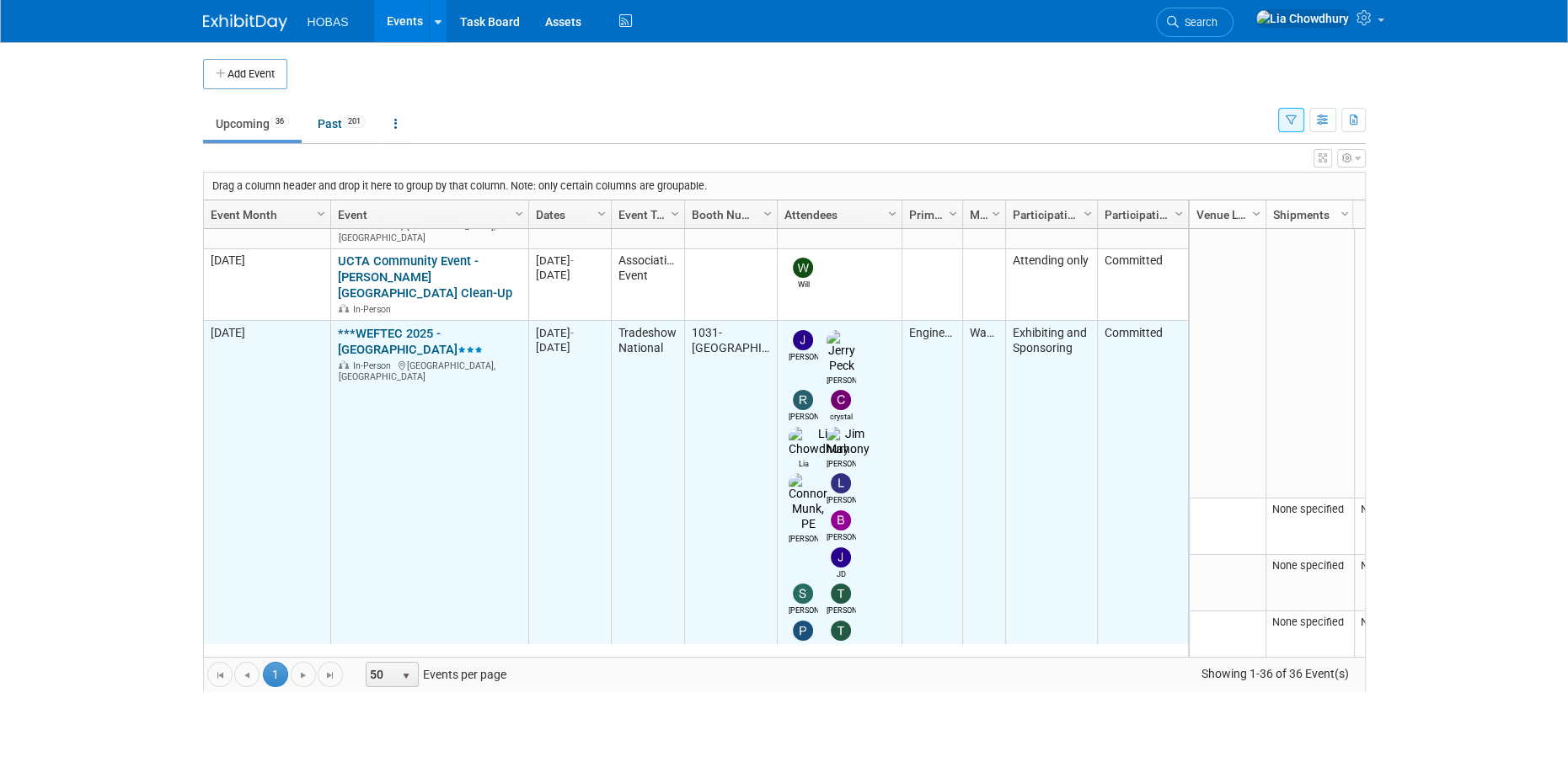
scroll to position [799, 0]
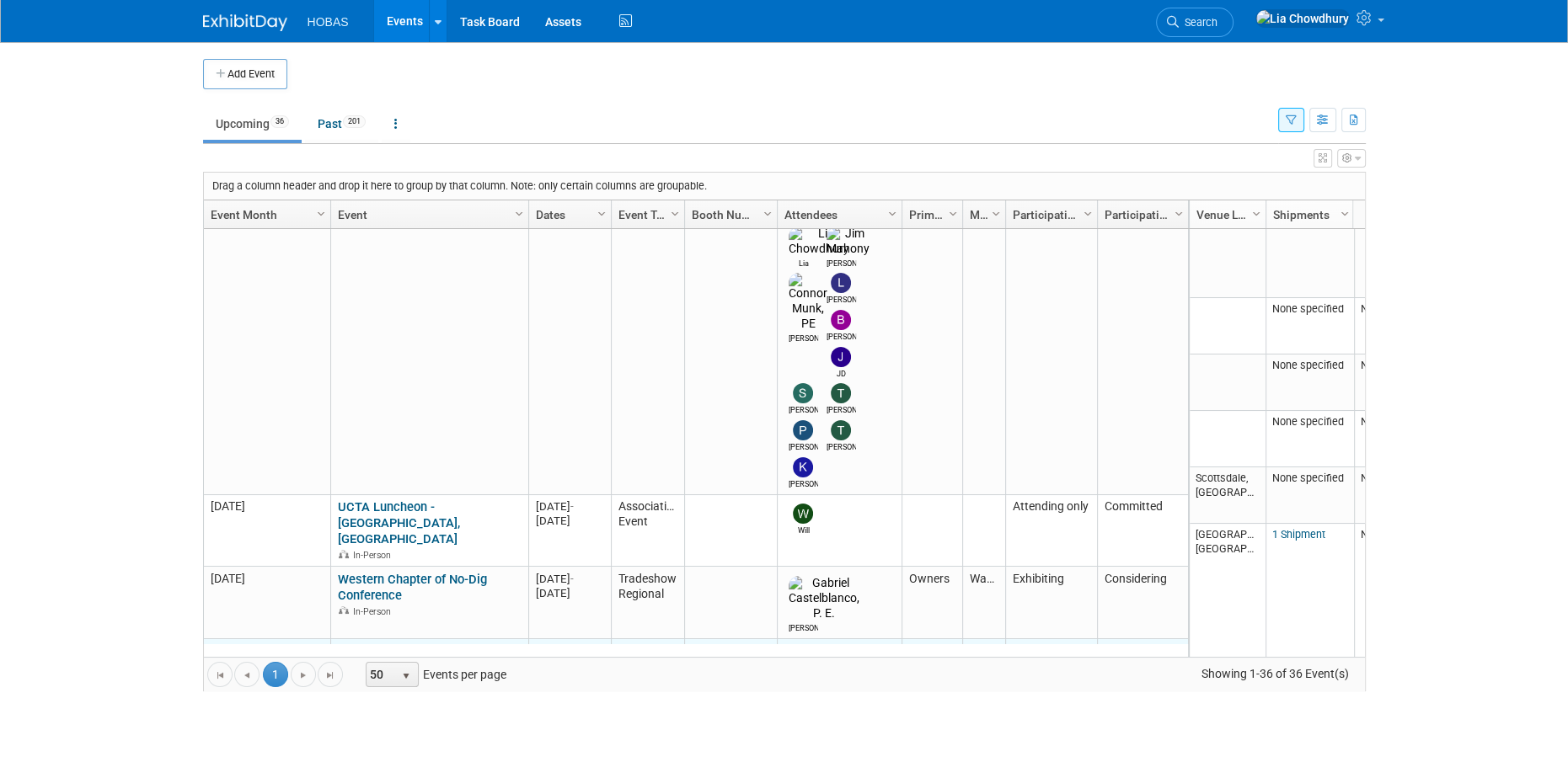
click at [375, 644] on link "WESTT No-Dig Conference & Exhibition 2025" at bounding box center [418, 660] width 160 height 31
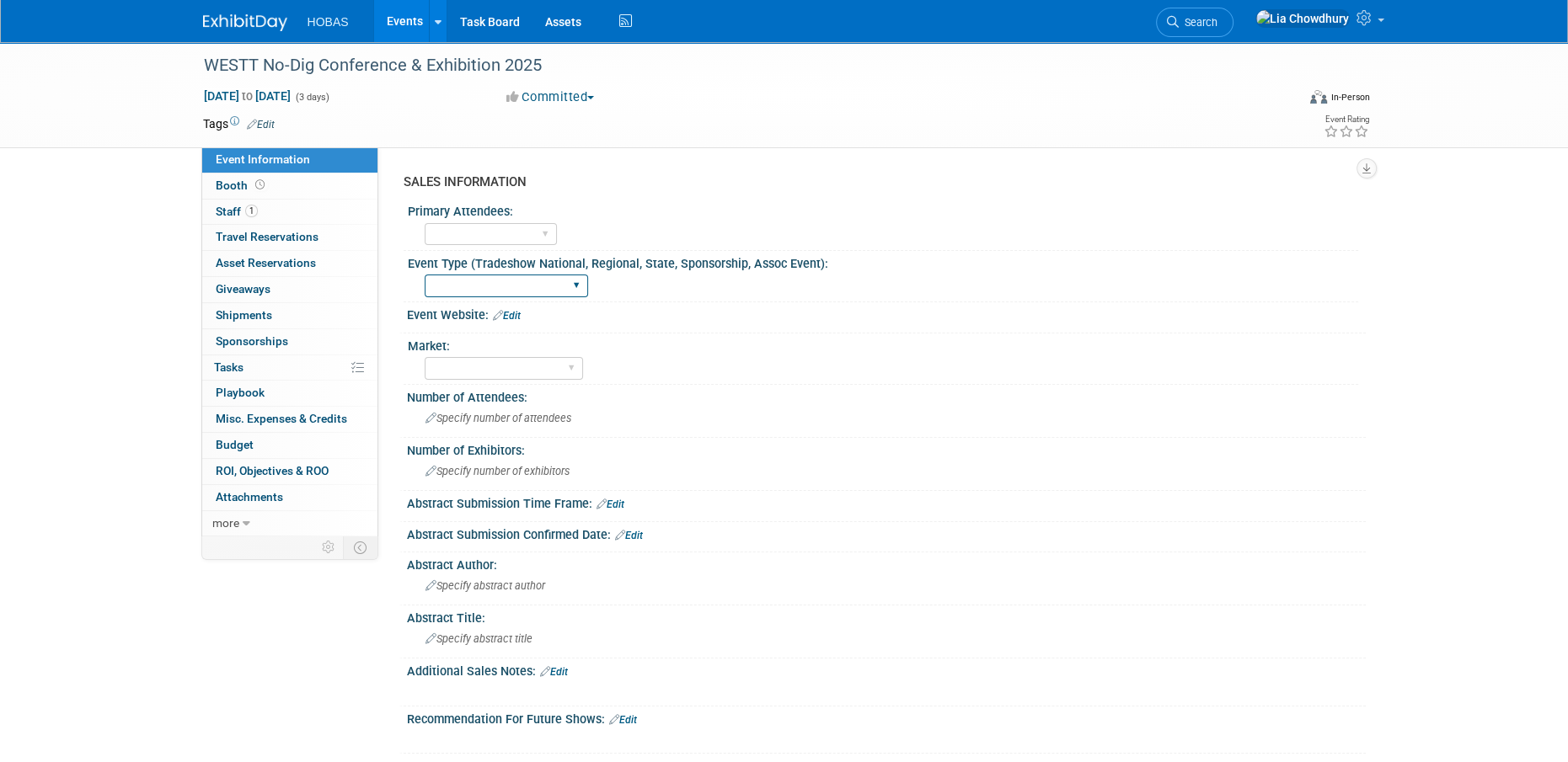
click at [514, 282] on select "Tradeshow International Tradeshow National Tradeshow Regional Tradeshow State S…" at bounding box center [506, 285] width 163 height 23
click at [833, 267] on div "Event Type (Tradeshow National, Regional, State, Sponsorship, Assoc Event):" at bounding box center [883, 261] width 950 height 21
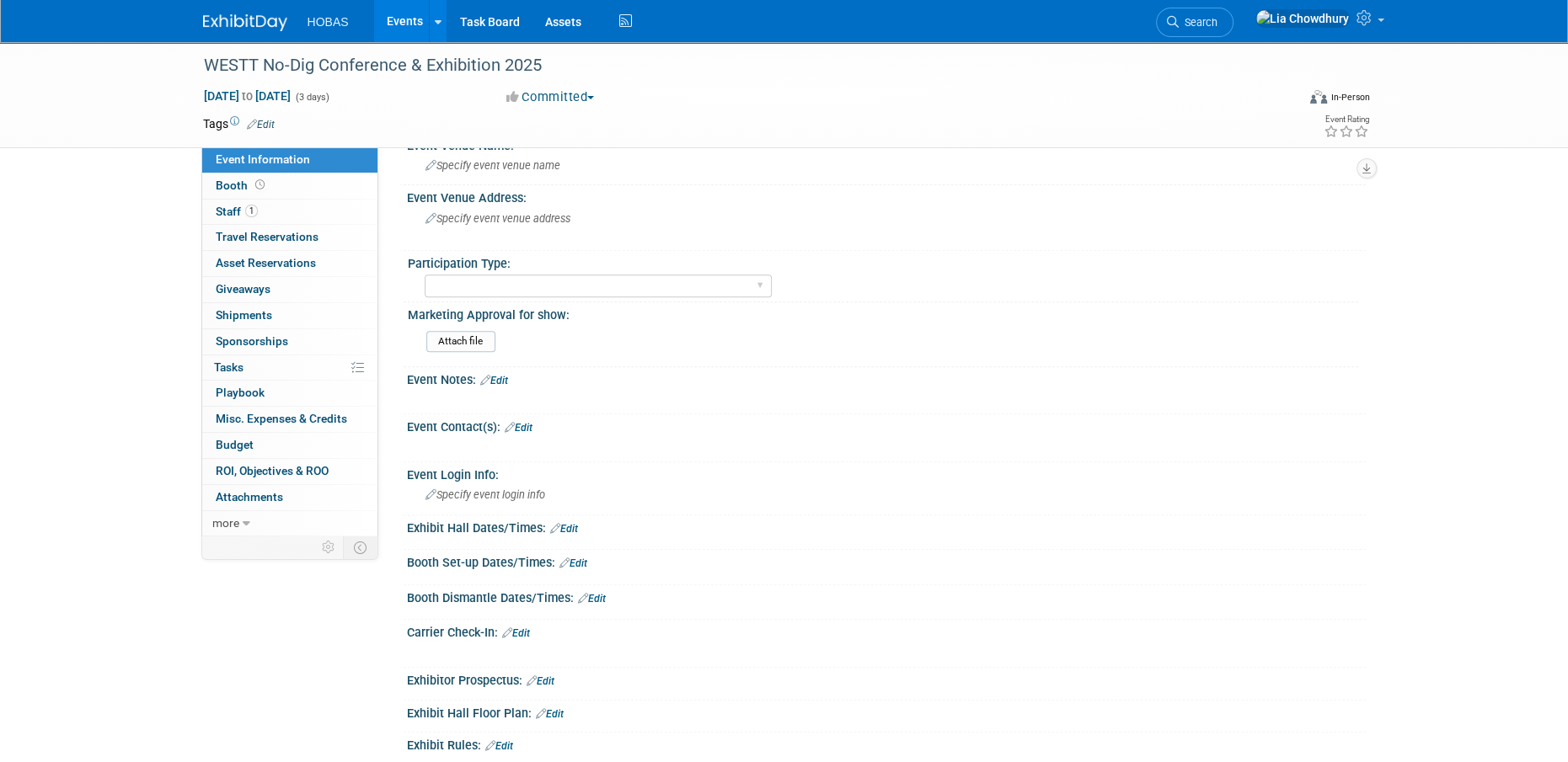
scroll to position [653, 0]
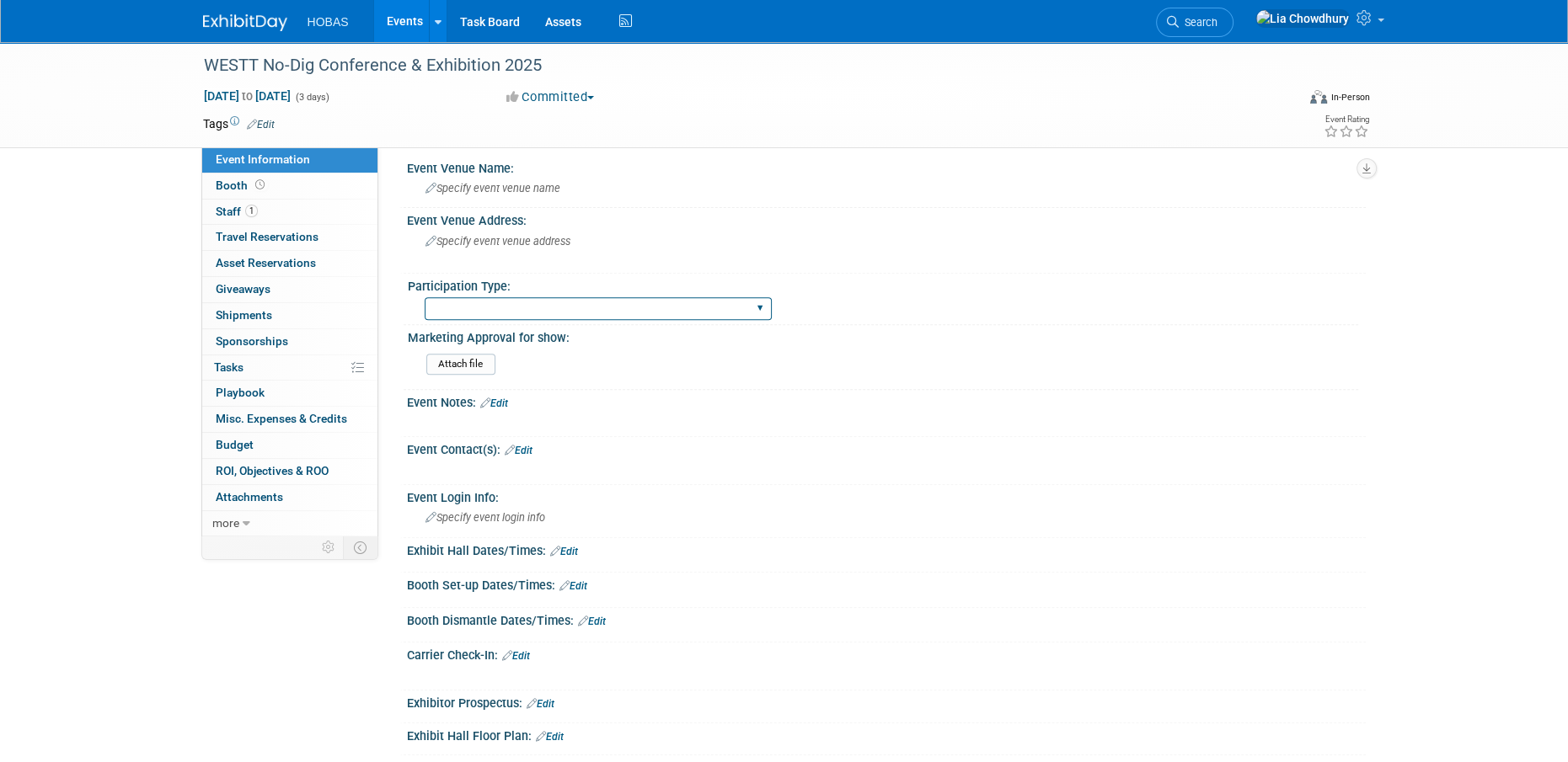
click at [499, 312] on select "Attending only Exhibiting Sponsorship only Exhibiting and Sponsoring Exhibiting…" at bounding box center [598, 308] width 347 height 23
select select "Sponsorship only"
click at [425, 297] on select "Attending only Exhibiting Sponsorship only Exhibiting and Sponsoring Exhibiting…" at bounding box center [598, 308] width 347 height 23
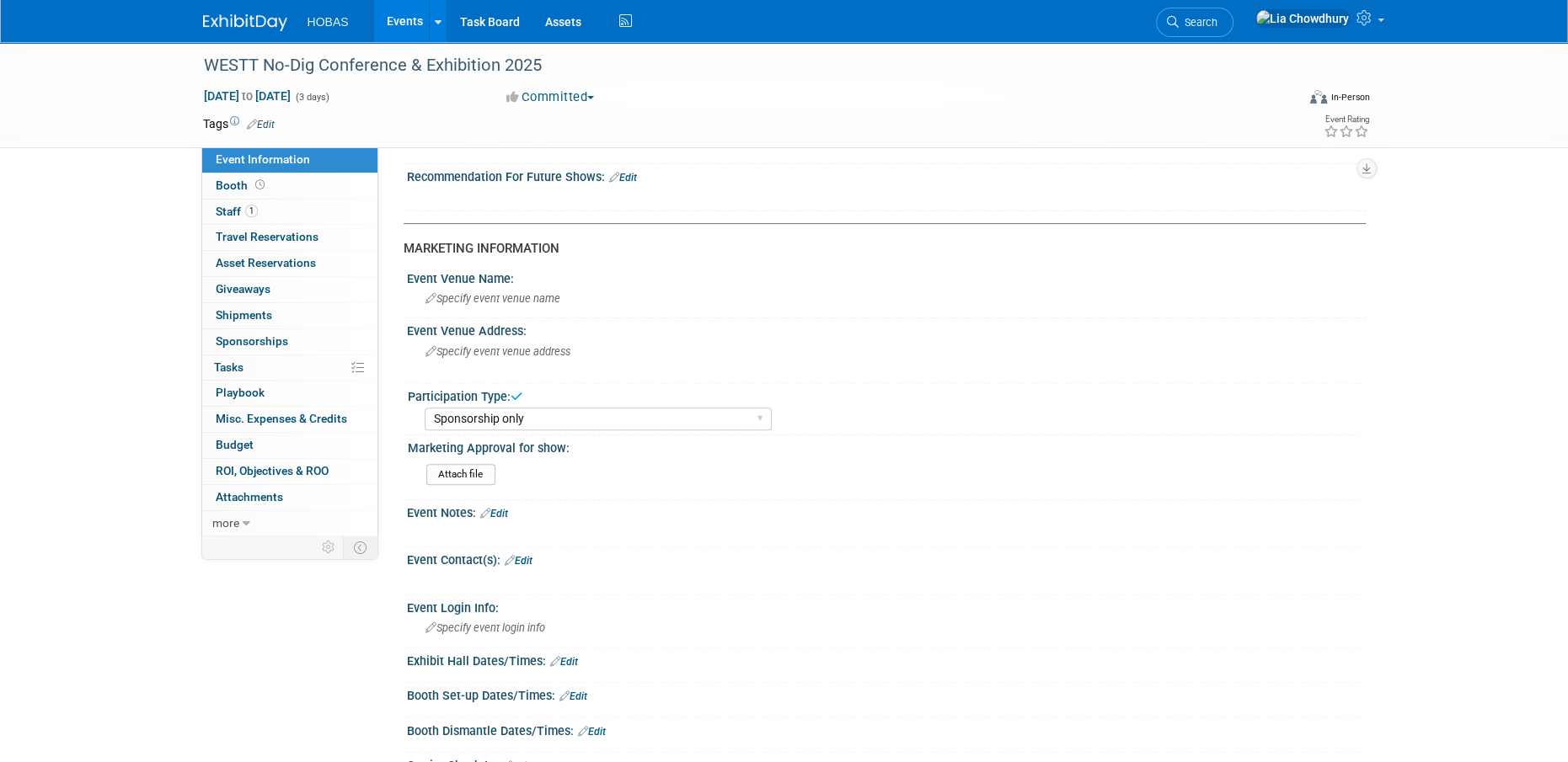
scroll to position [316, 0]
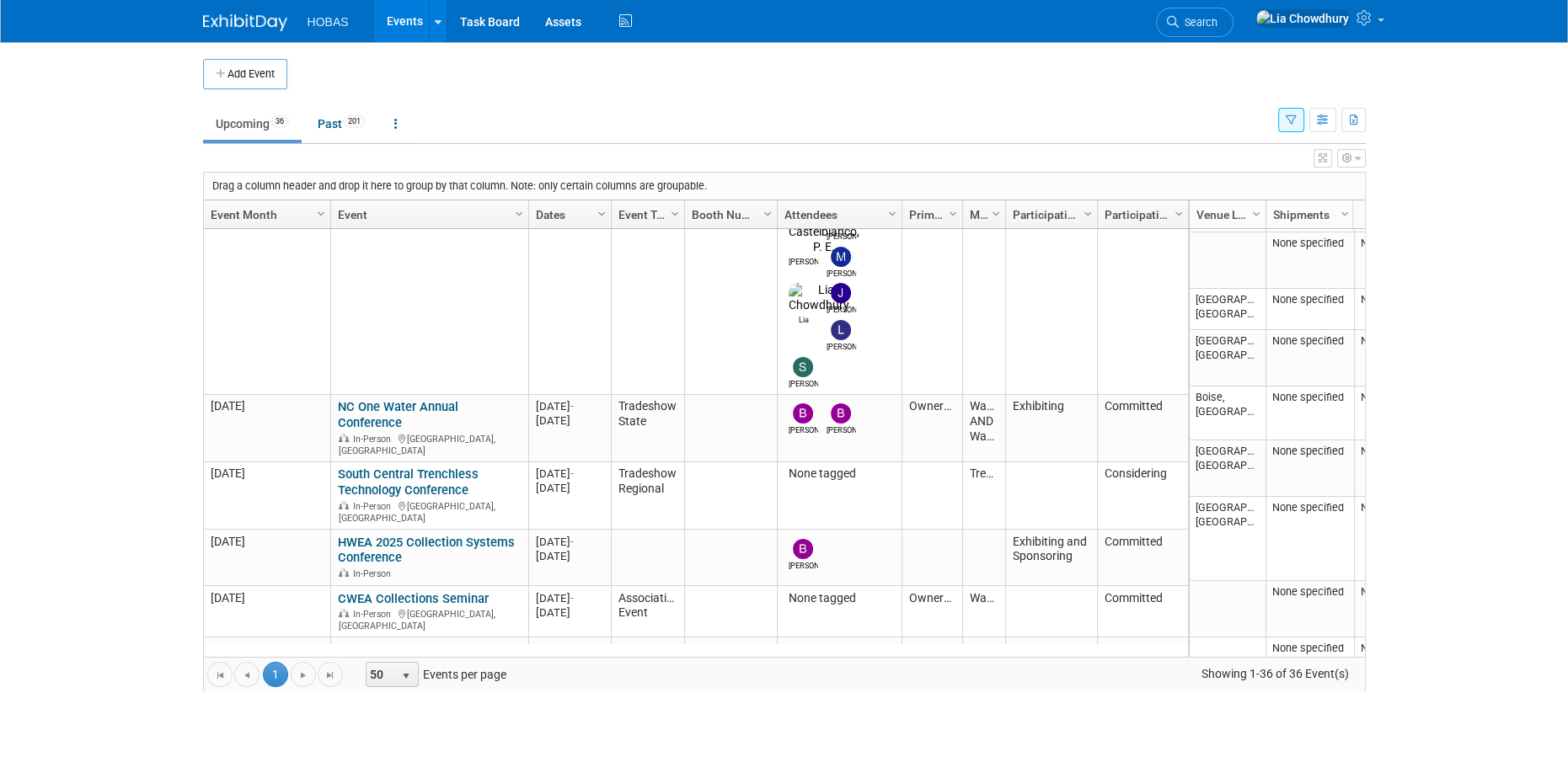
scroll to position [1498, 0]
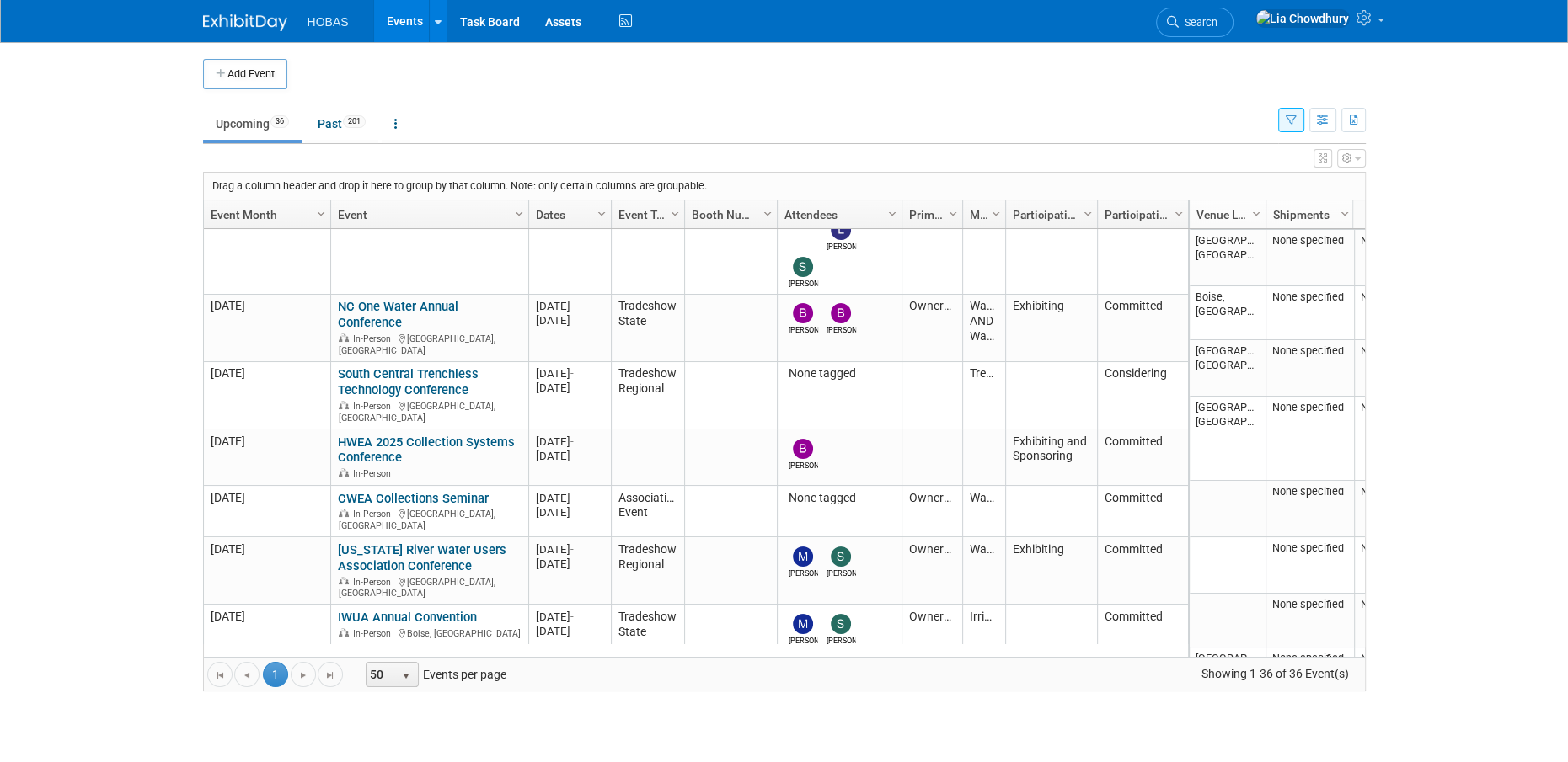
click at [367, 721] on link "Pacific Water Conference - [GEOGRAPHIC_DATA]" at bounding box center [413, 736] width 150 height 31
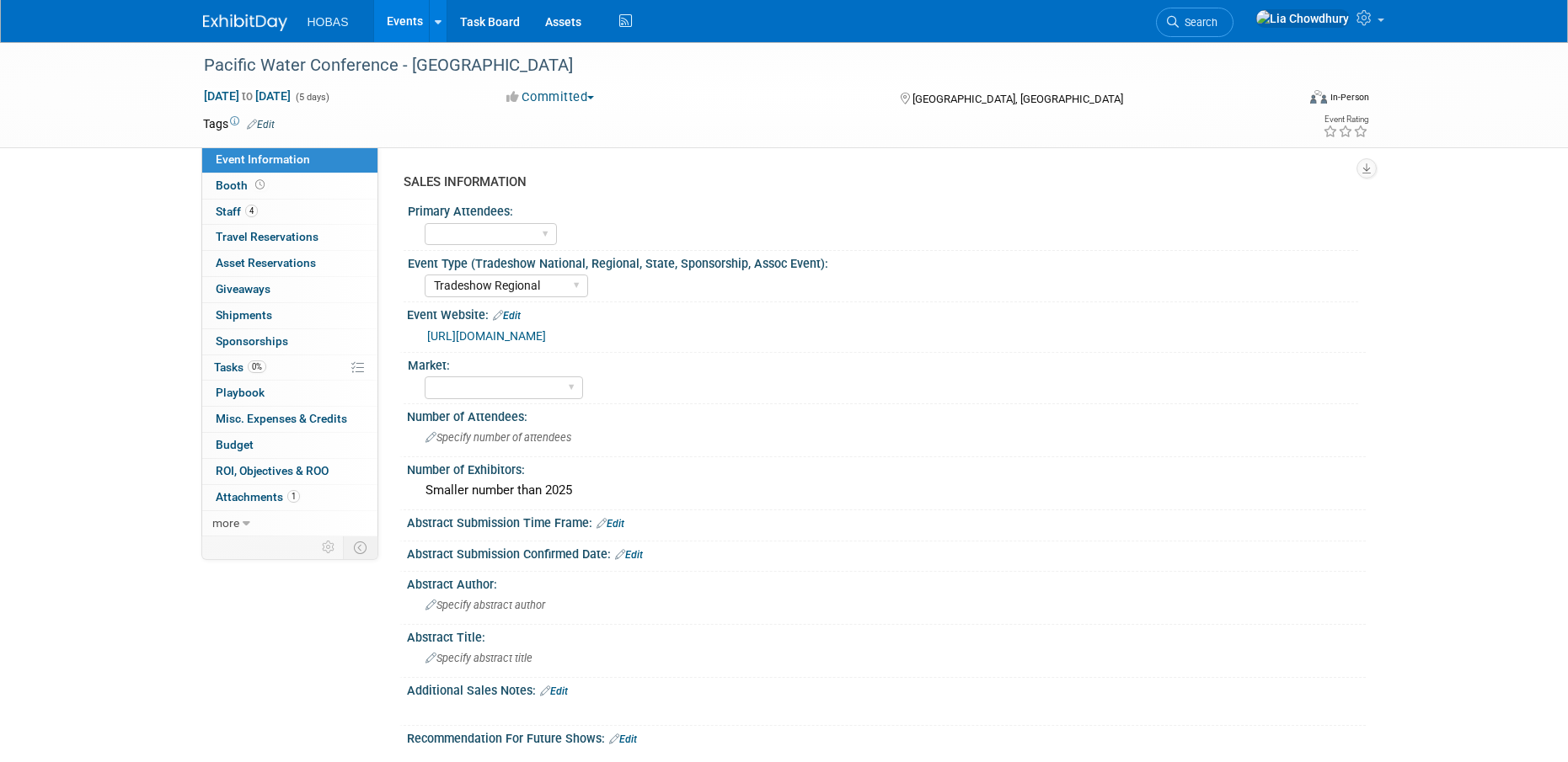
select select "Tradeshow Regional"
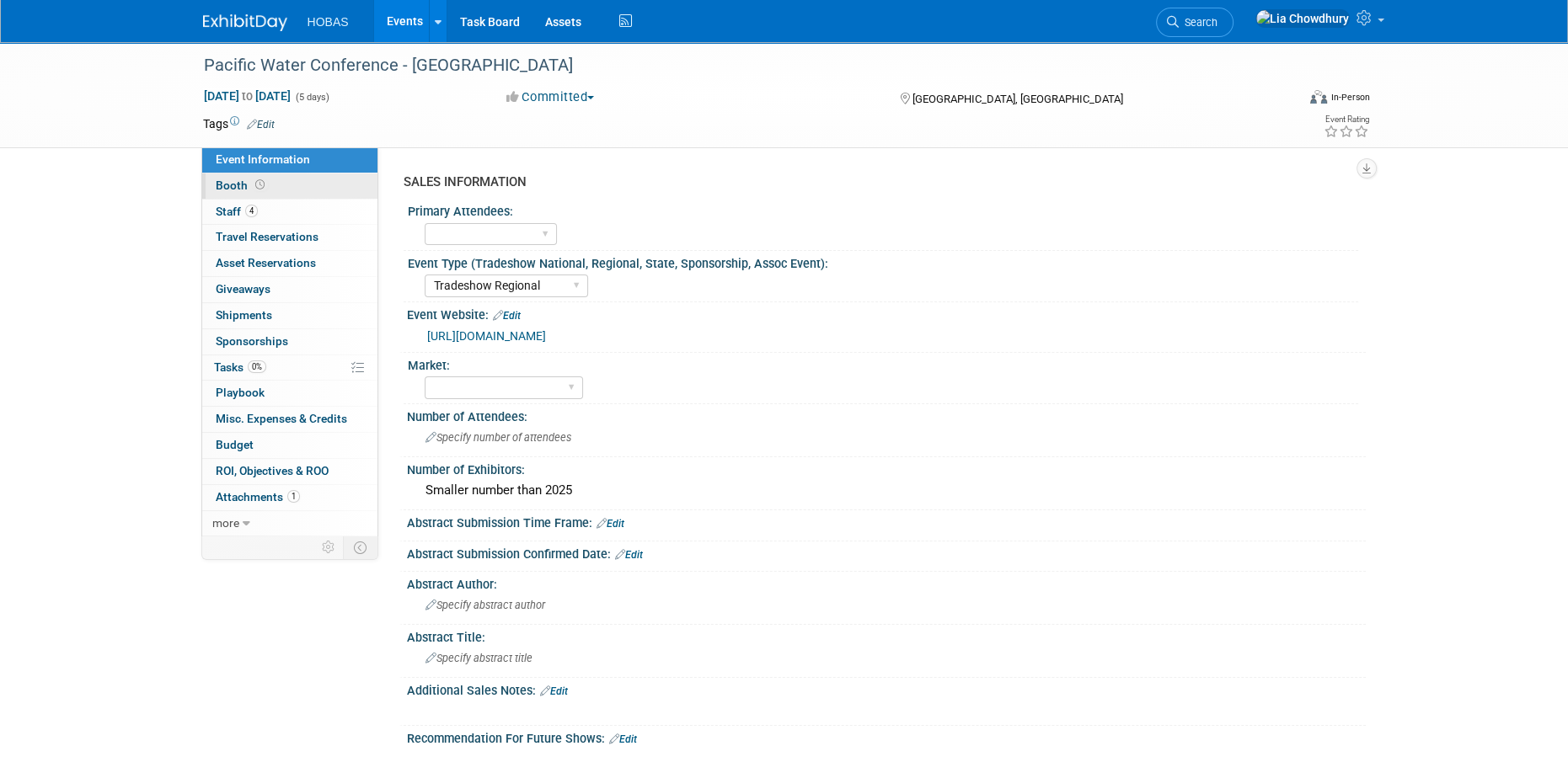
click at [220, 185] on span "Booth" at bounding box center [241, 186] width 52 height 14
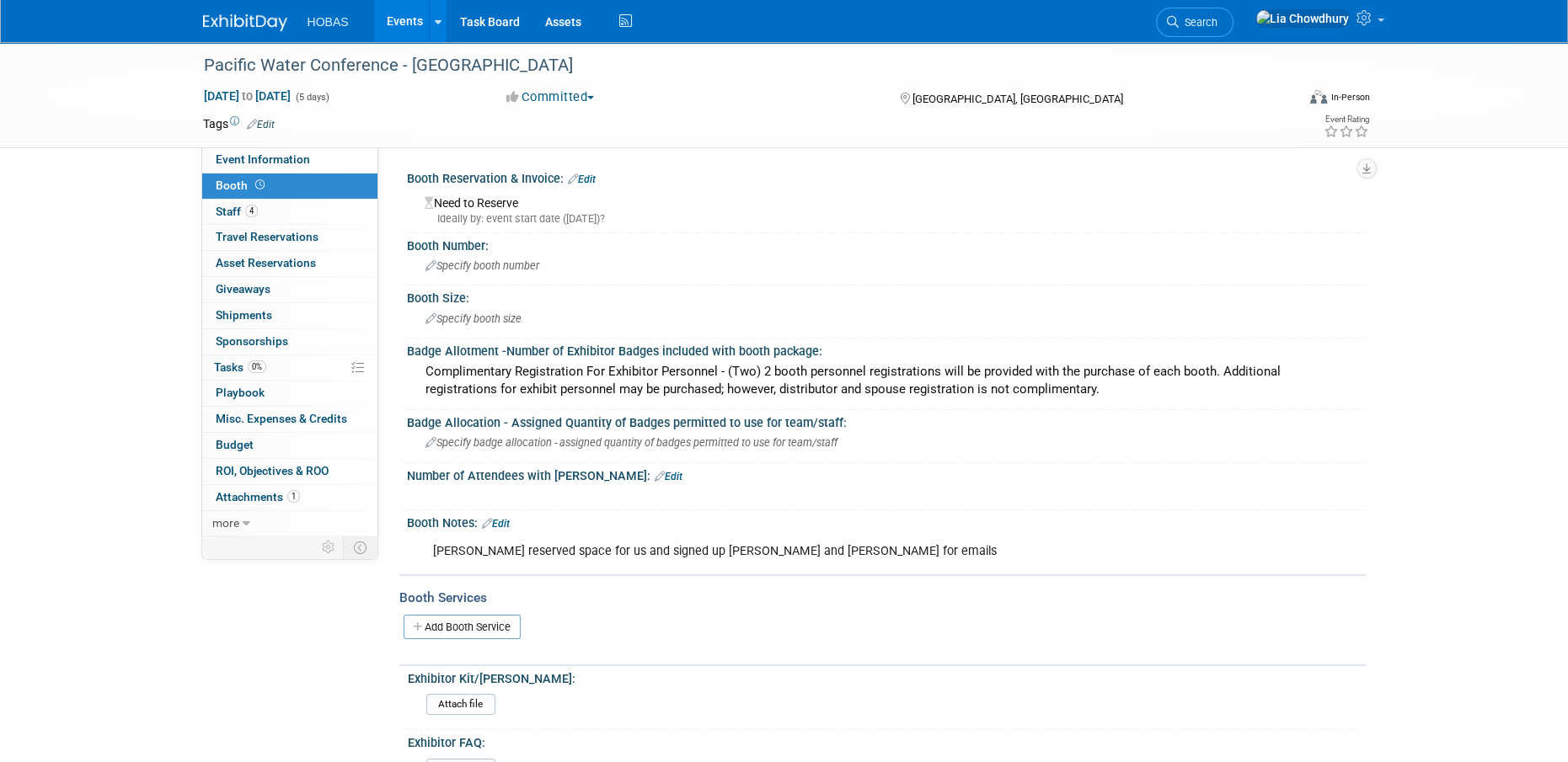
click at [403, 25] on link "Events" at bounding box center [404, 21] width 62 height 42
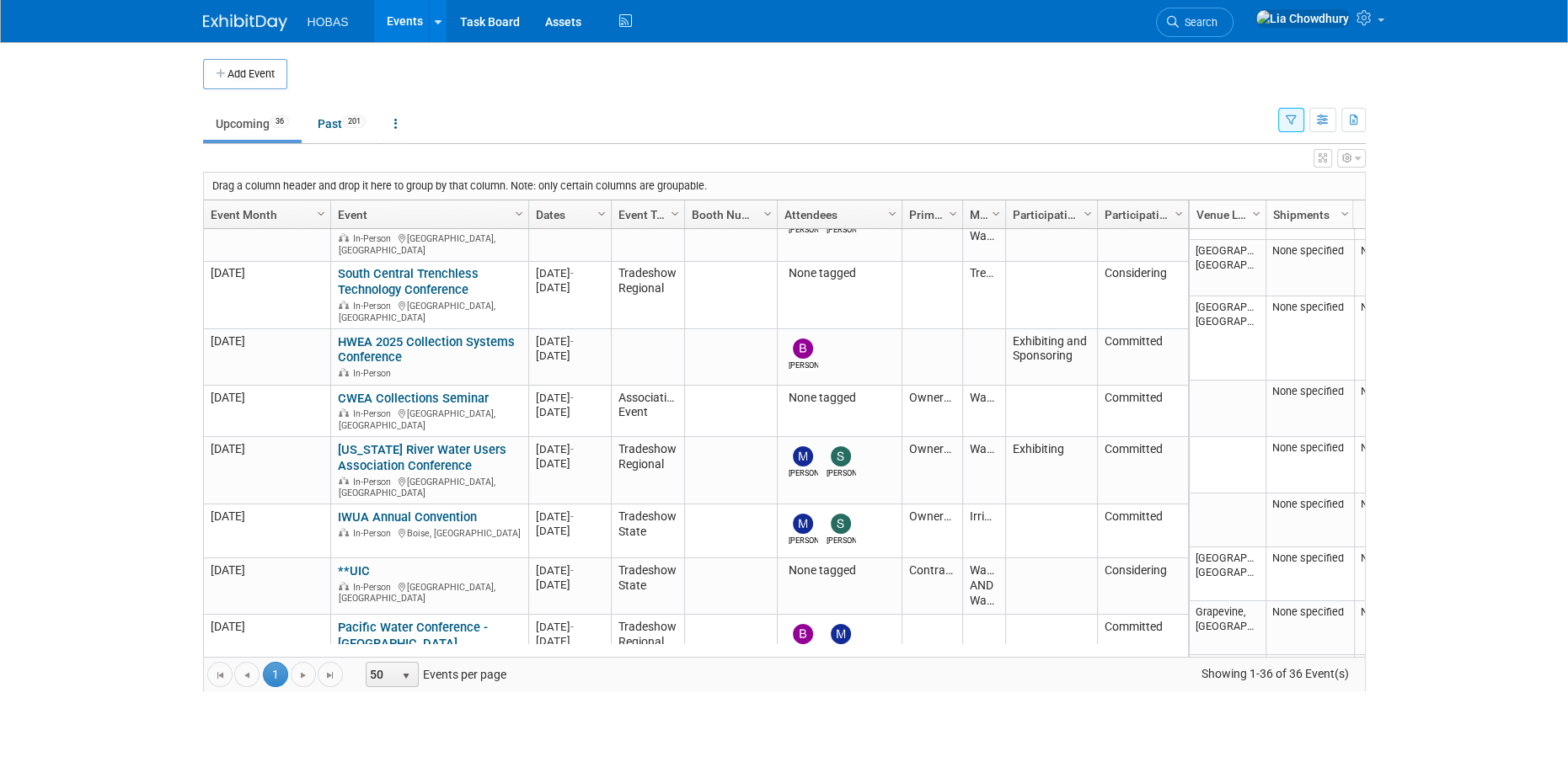
scroll to position [2000, 0]
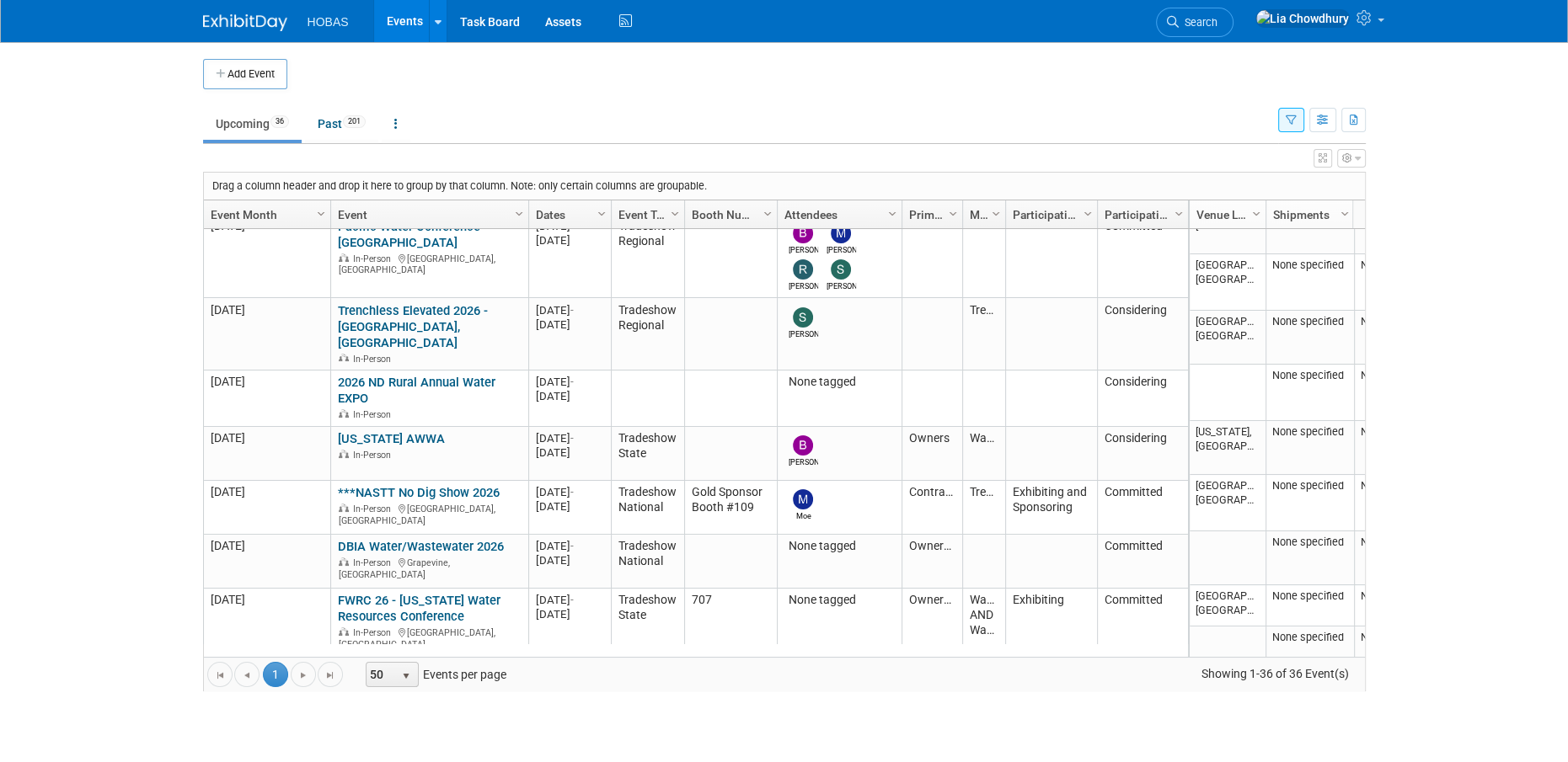
click at [401, 31] on link "Events" at bounding box center [404, 21] width 62 height 42
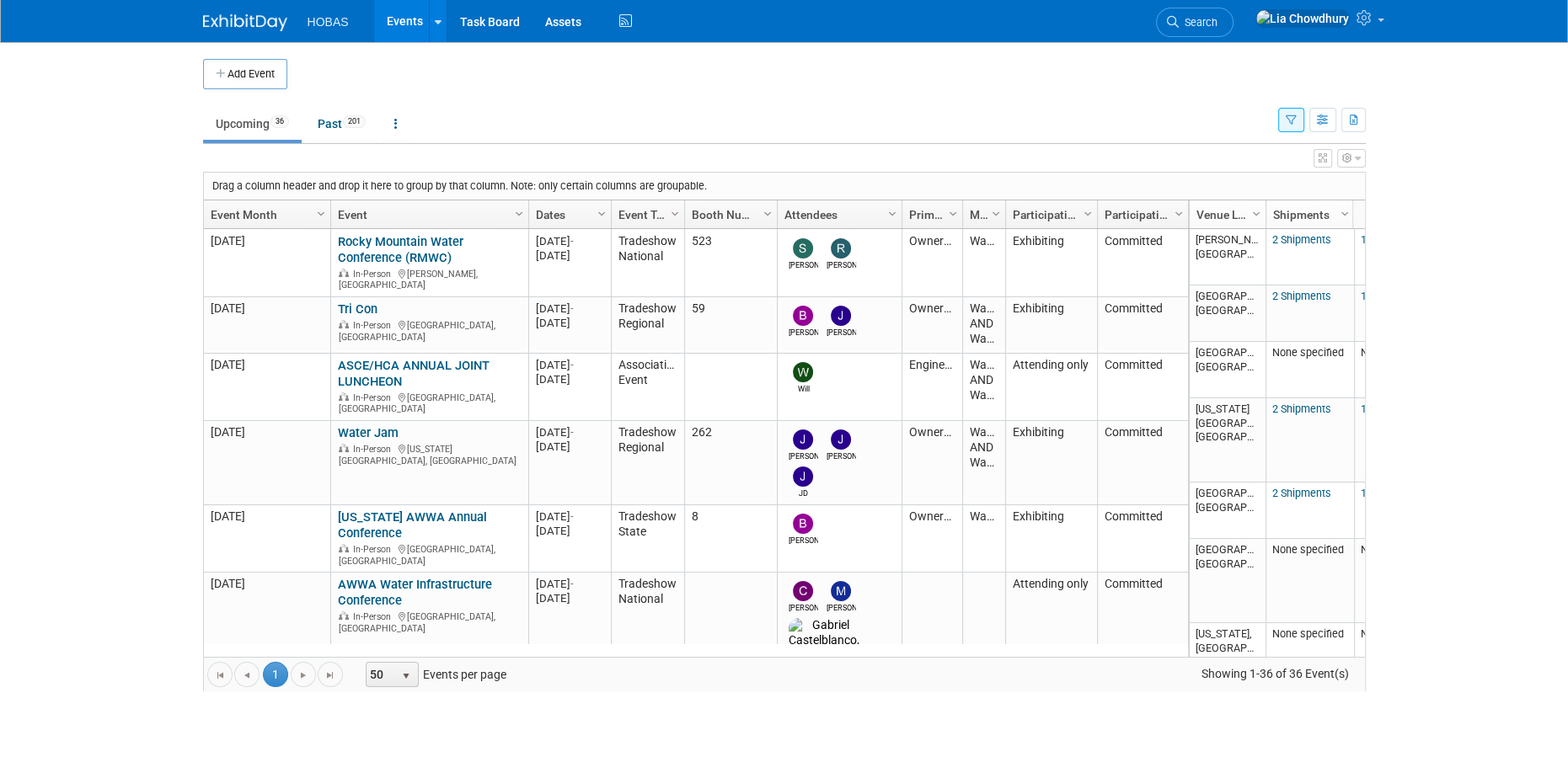
click at [400, 28] on link "Events" at bounding box center [404, 21] width 62 height 42
click at [550, 22] on link "Assets" at bounding box center [563, 21] width 62 height 42
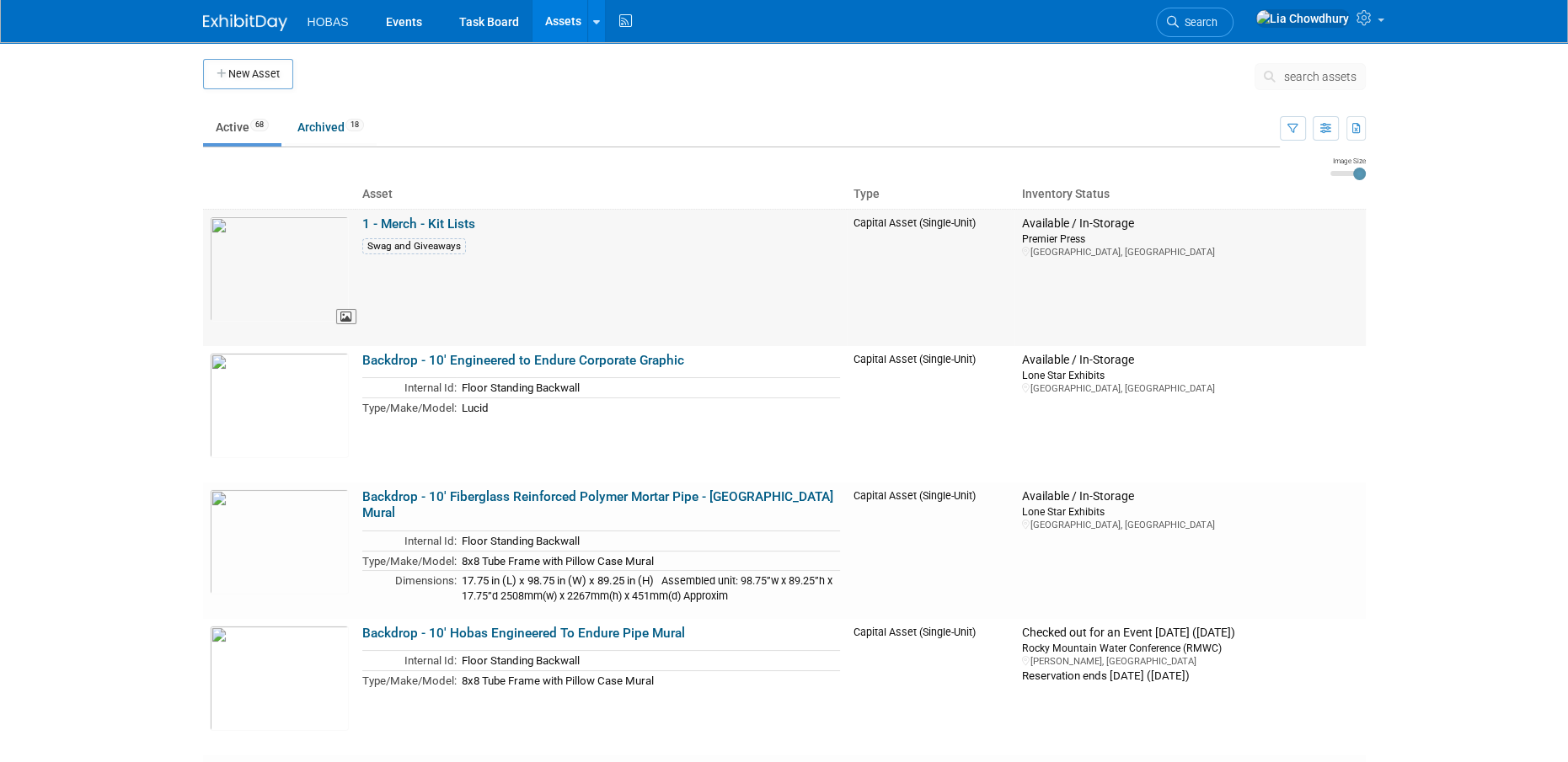
click at [292, 274] on img at bounding box center [278, 268] width 139 height 105
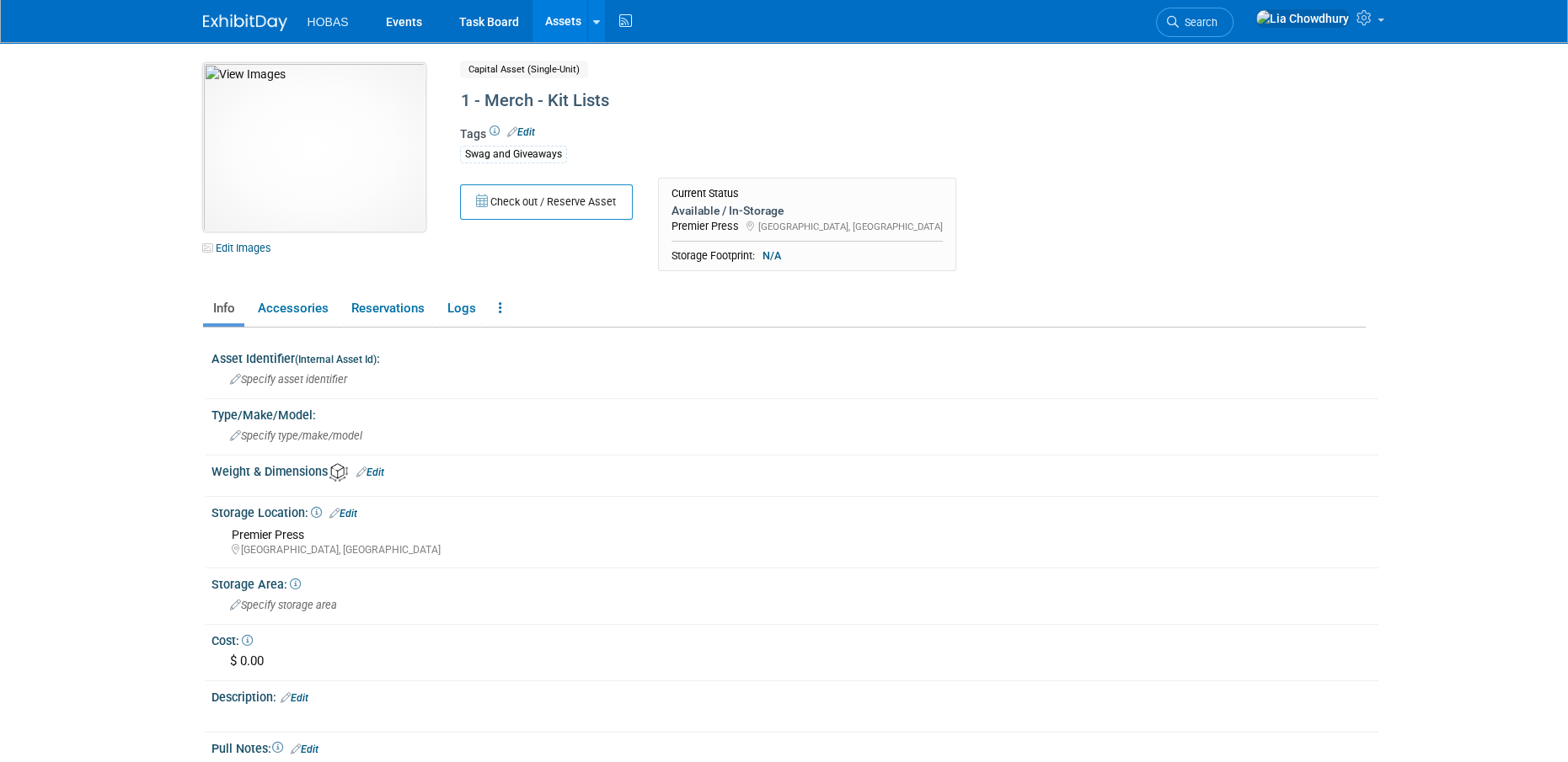
click at [302, 186] on img at bounding box center [314, 147] width 222 height 168
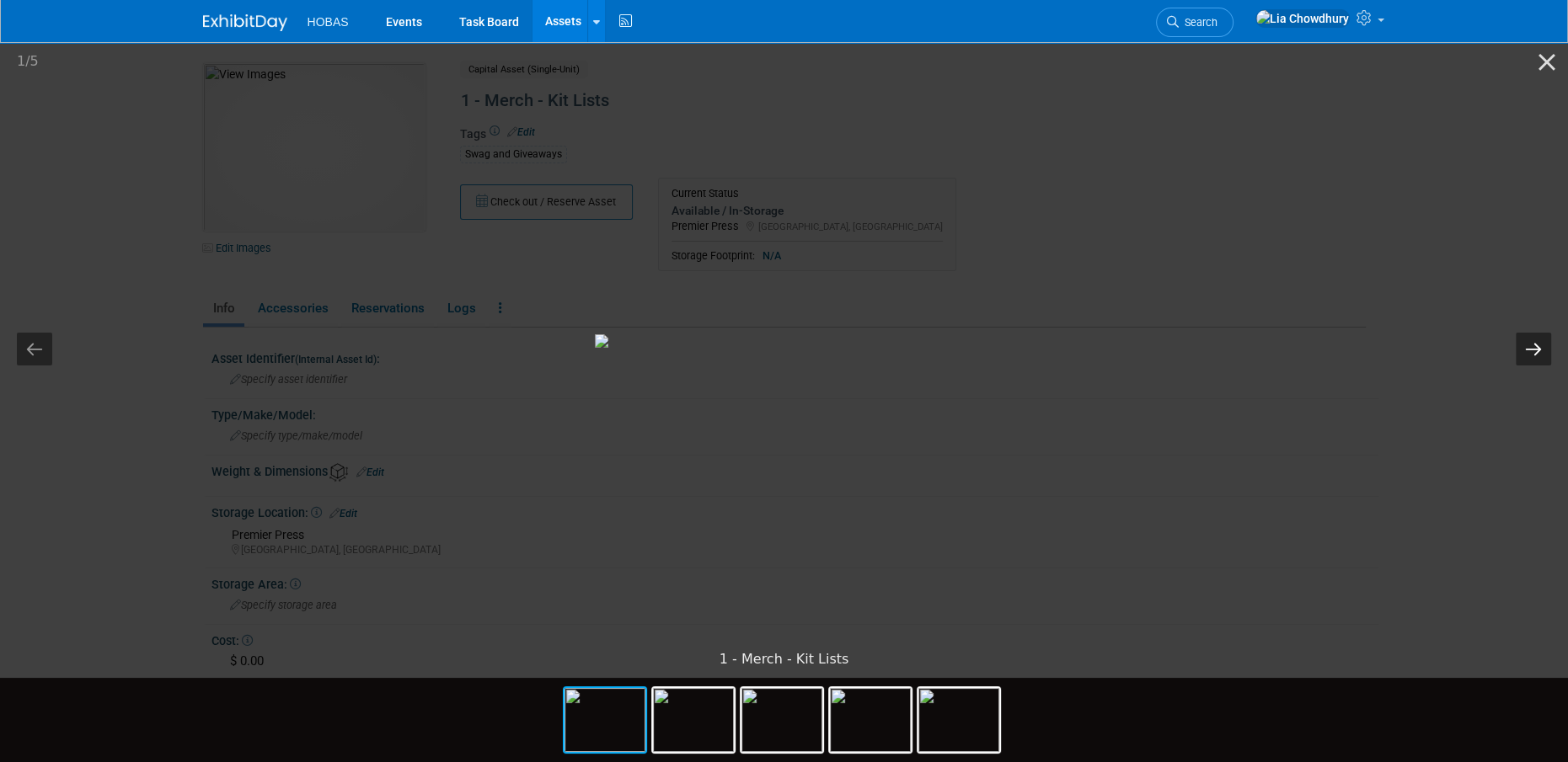
click at [1534, 345] on button "Next slide" at bounding box center [1533, 348] width 35 height 32
click at [1535, 346] on button "Next slide" at bounding box center [1533, 348] width 35 height 32
click at [1525, 332] on button "Next slide" at bounding box center [1533, 348] width 35 height 32
click at [1531, 346] on button "Next slide" at bounding box center [1533, 348] width 35 height 32
click at [1537, 70] on button "Close gallery" at bounding box center [1546, 62] width 42 height 39
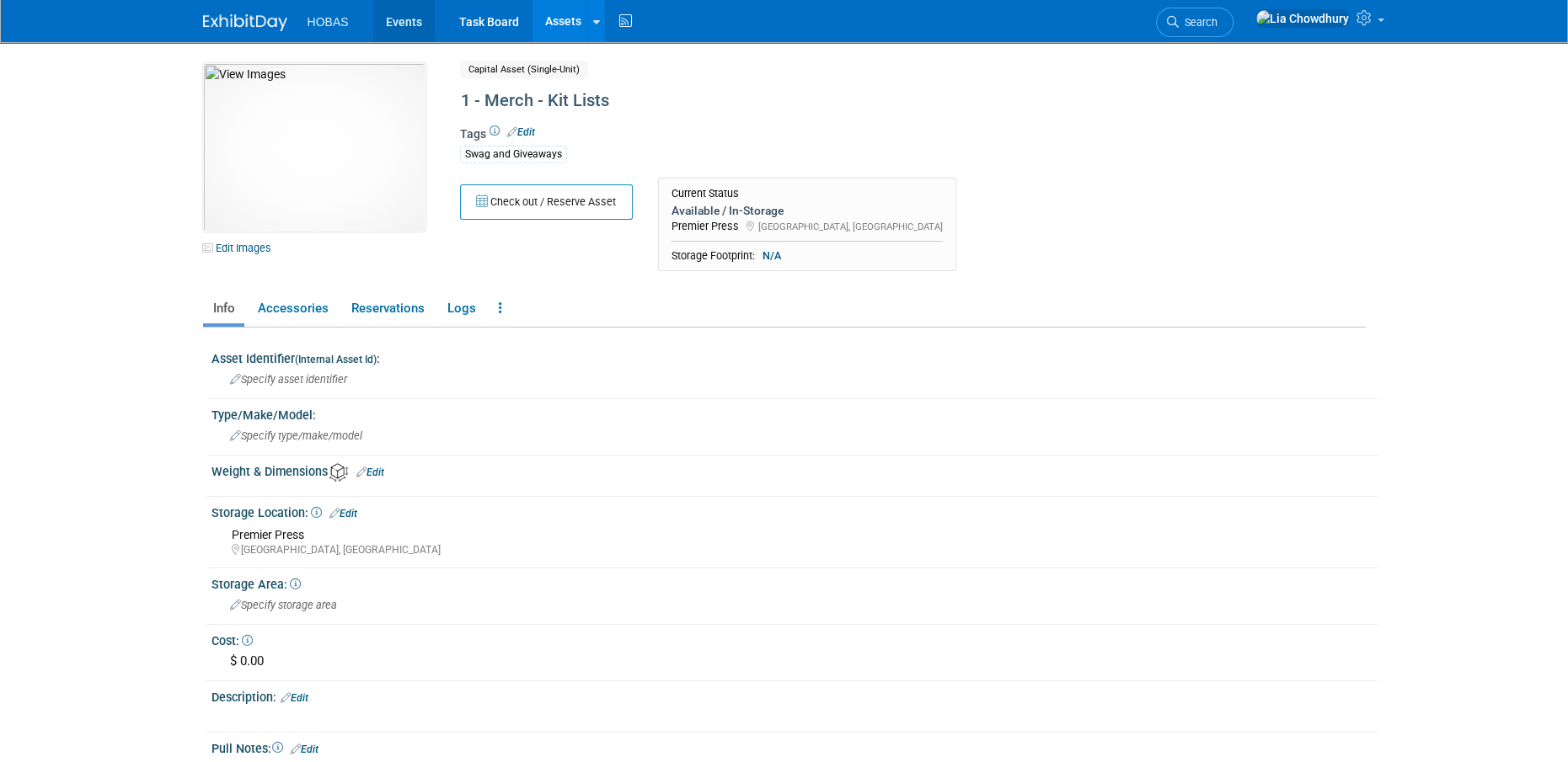
click at [418, 16] on link "Events" at bounding box center [404, 21] width 62 height 42
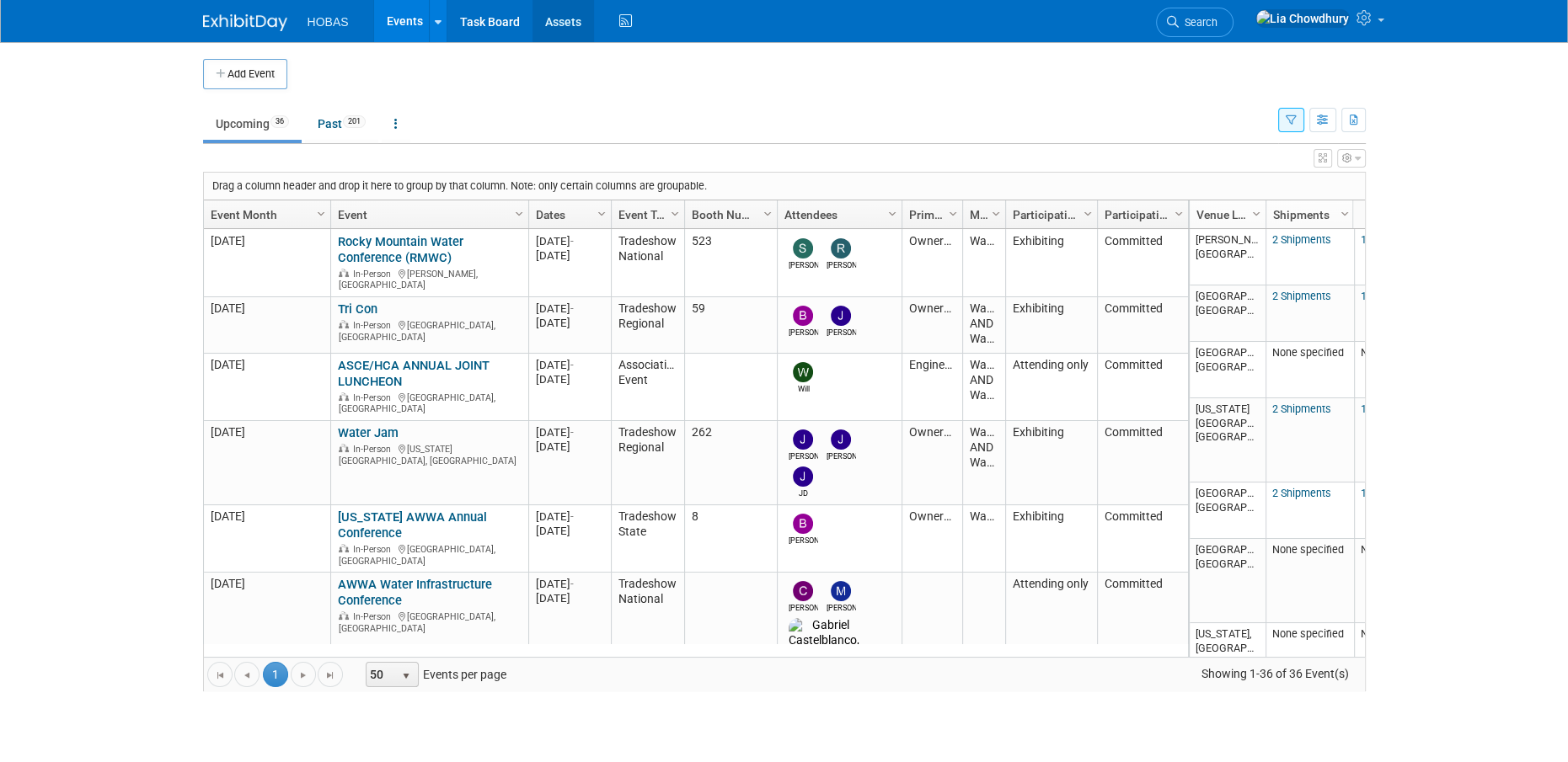
click at [559, 21] on link "Assets" at bounding box center [563, 21] width 62 height 42
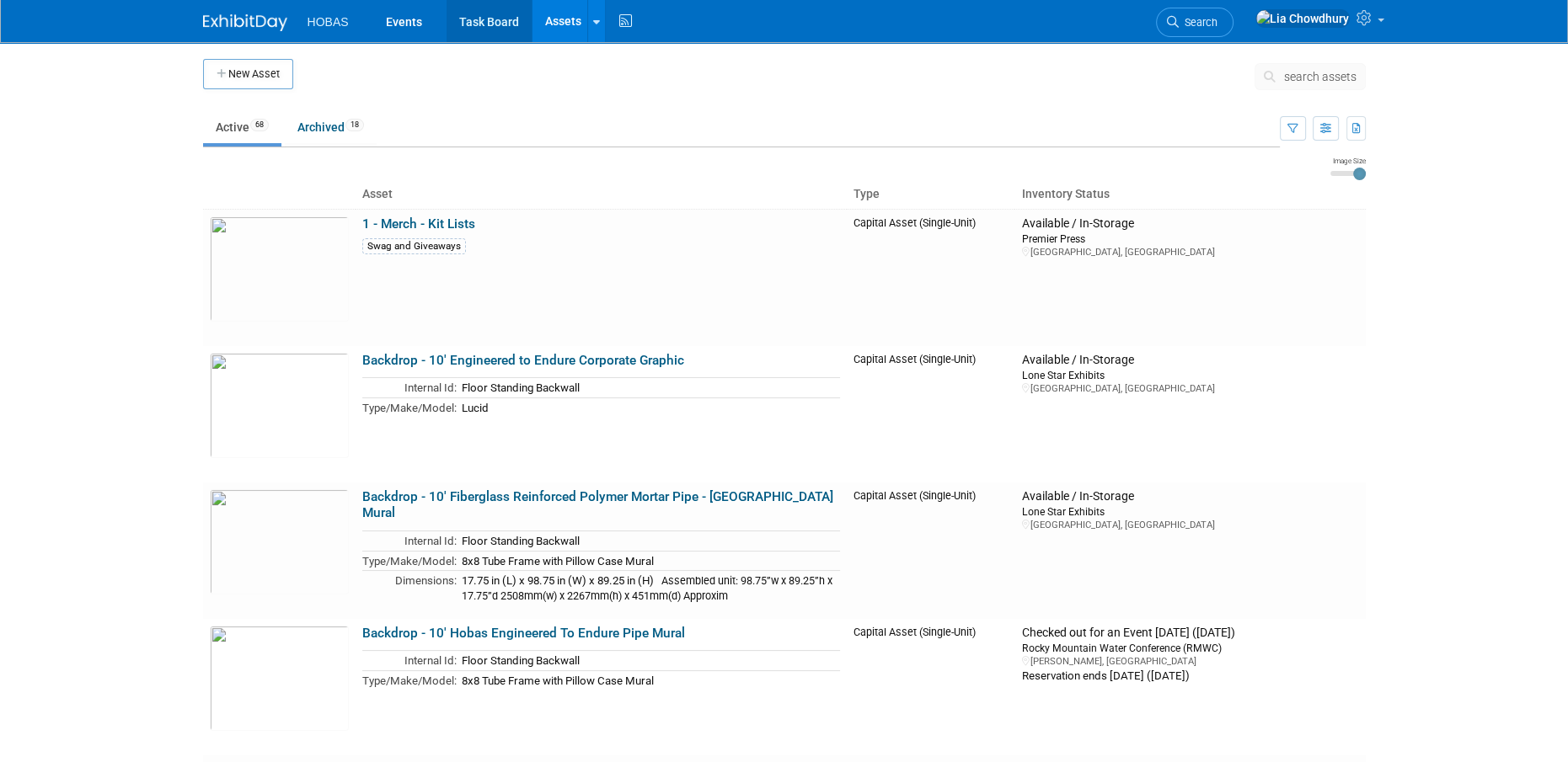
click at [495, 24] on link "Task Board" at bounding box center [489, 21] width 86 height 42
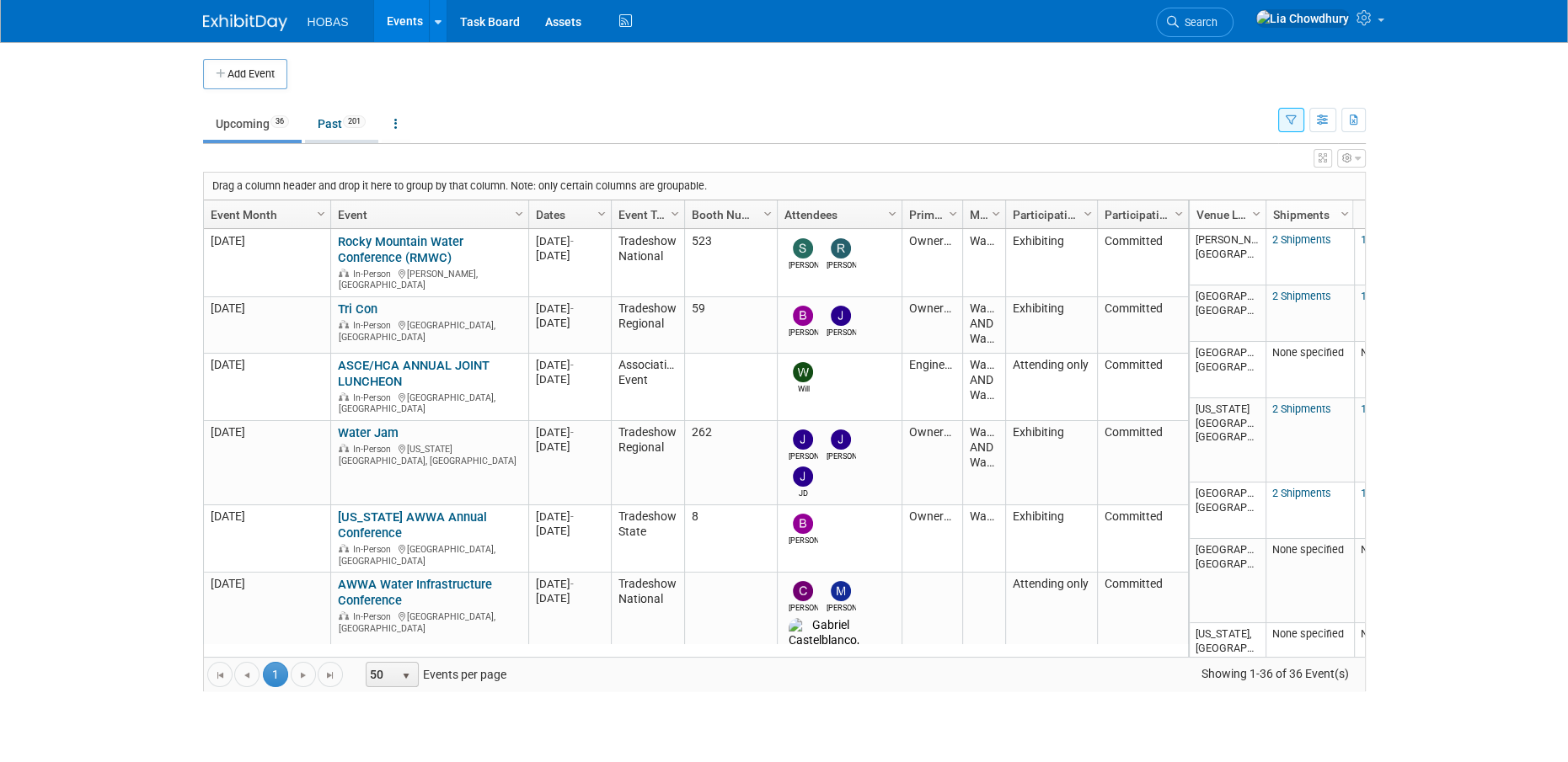
click at [331, 127] on link "Past 201" at bounding box center [341, 124] width 74 height 32
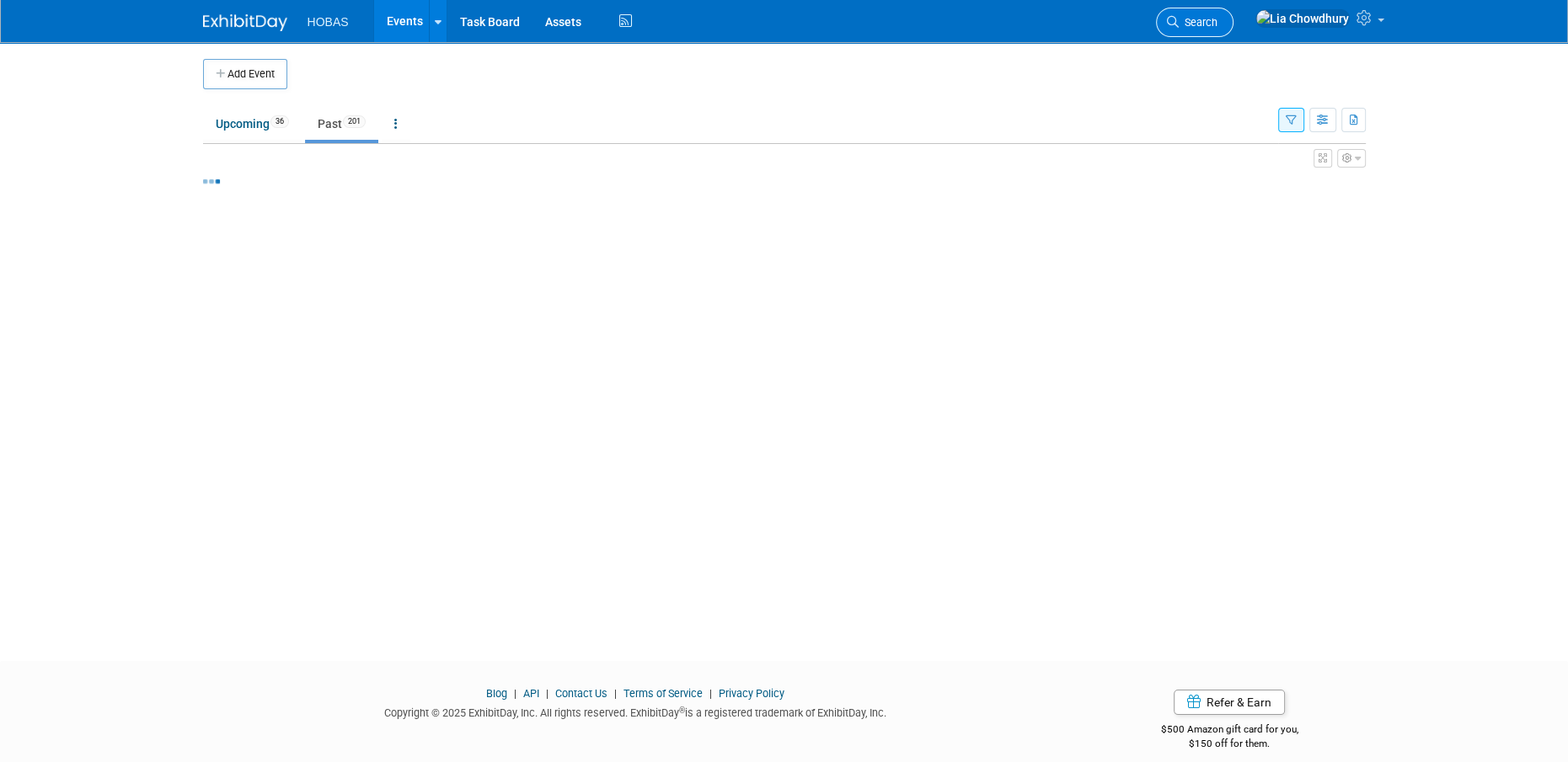
click at [1217, 20] on span "Search" at bounding box center [1197, 22] width 38 height 13
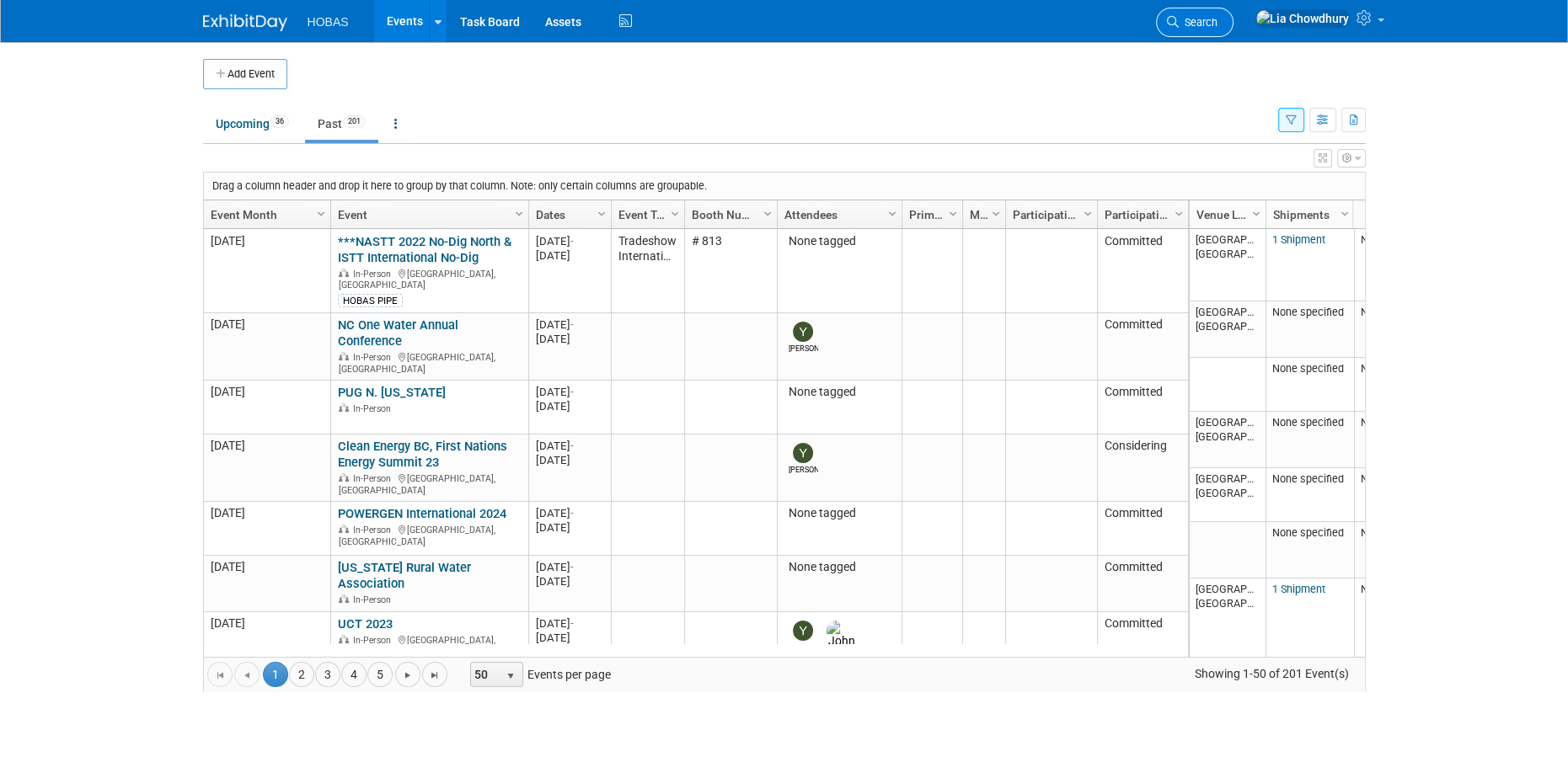
click at [1217, 23] on span "Search" at bounding box center [1197, 22] width 38 height 13
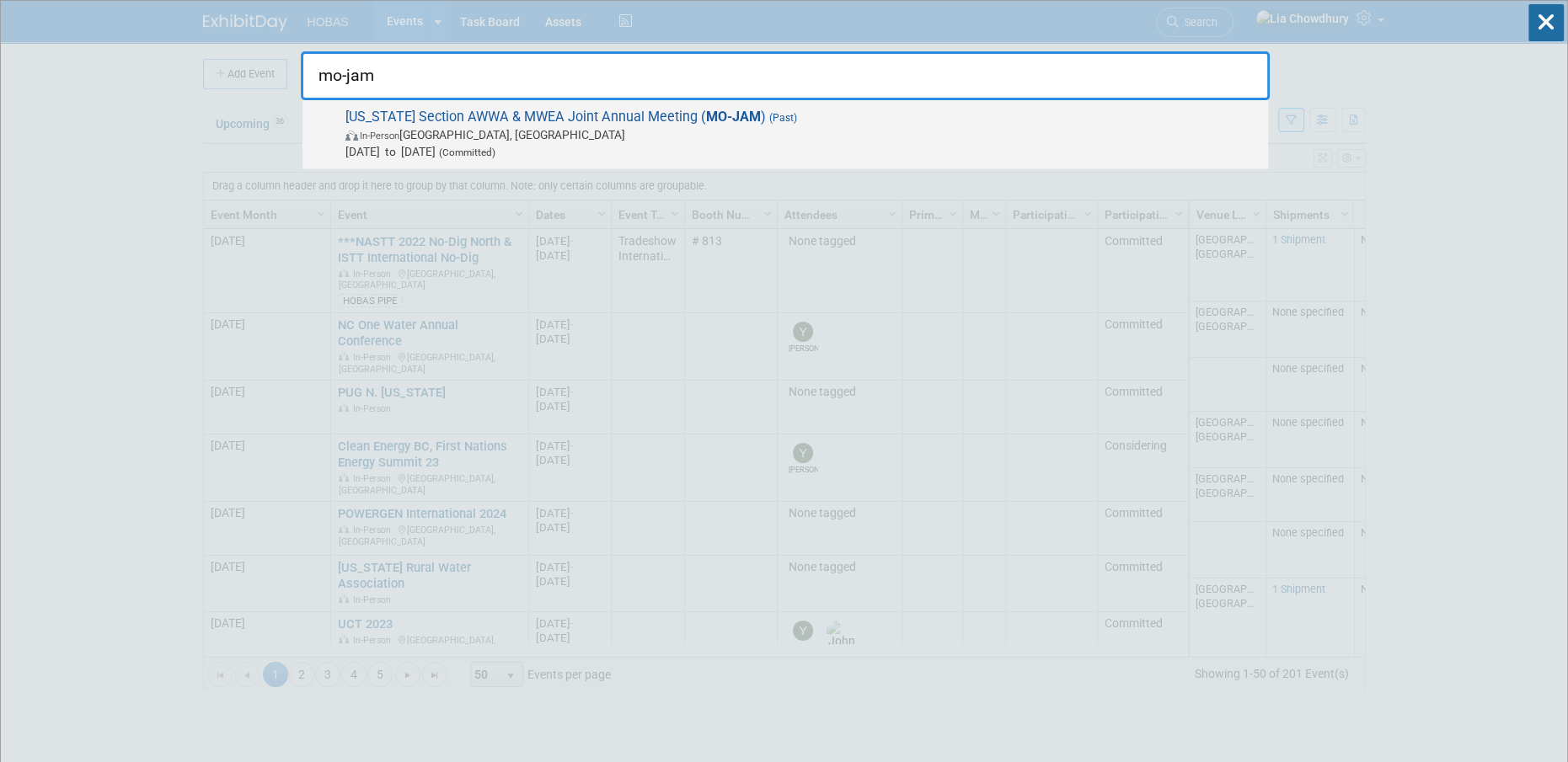
type input "mo-jam"
click at [606, 130] on span "In-Person Osage Beach, MO" at bounding box center [802, 135] width 914 height 17
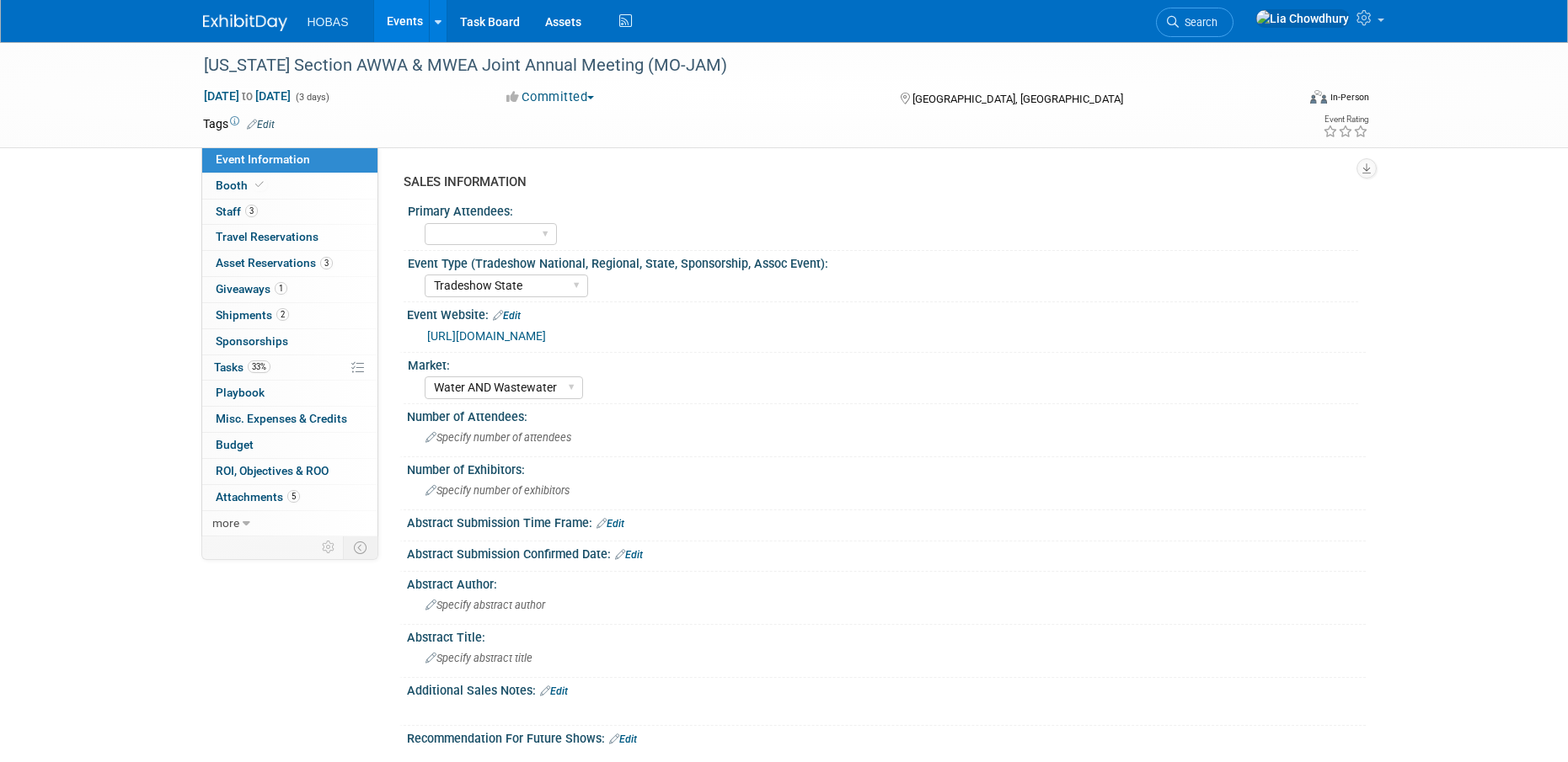
select select "Tradeshow State"
select select "Water AND Wastewater"
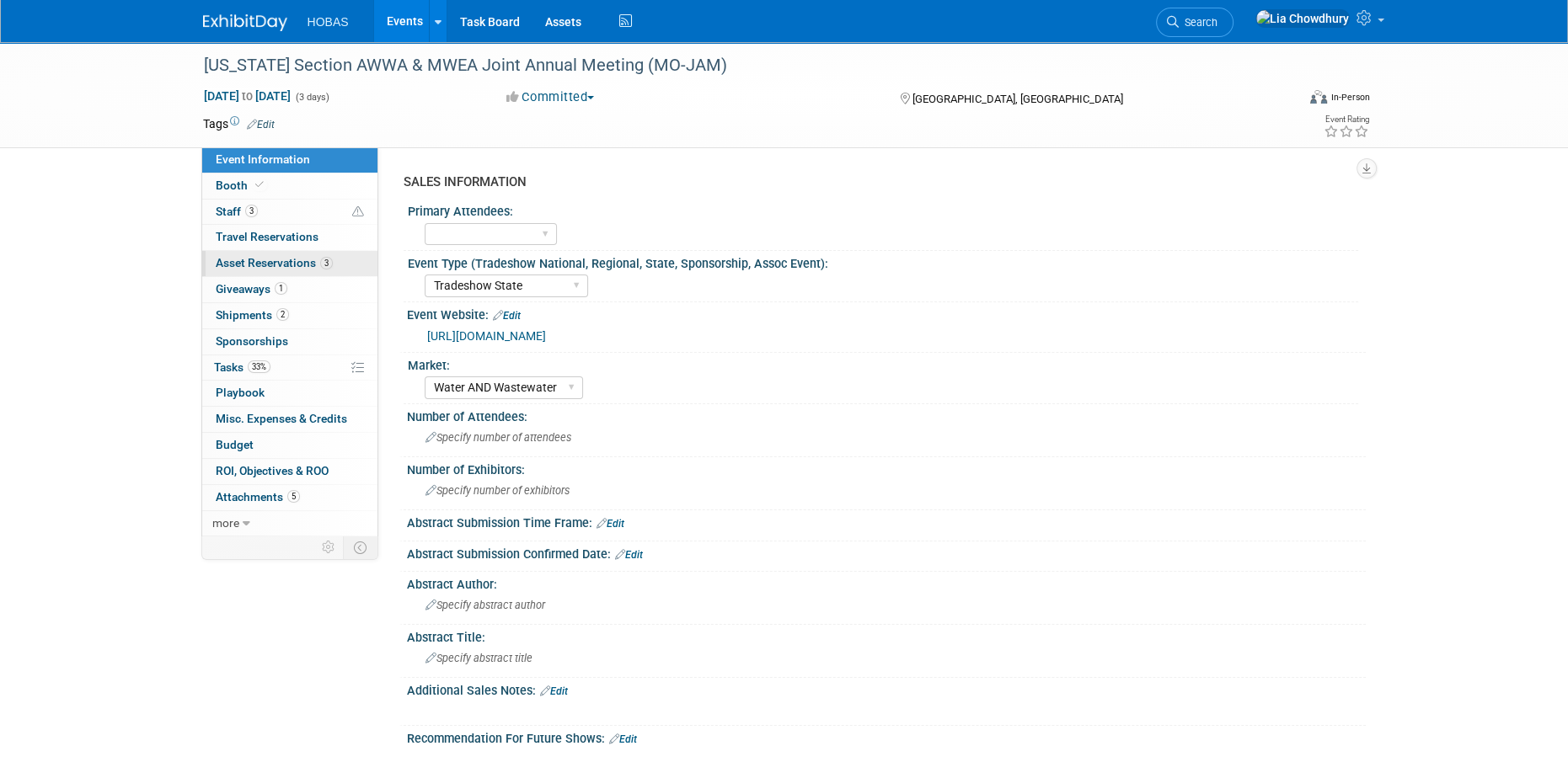
click at [234, 257] on span "Asset Reservations 3" at bounding box center [273, 263] width 117 height 14
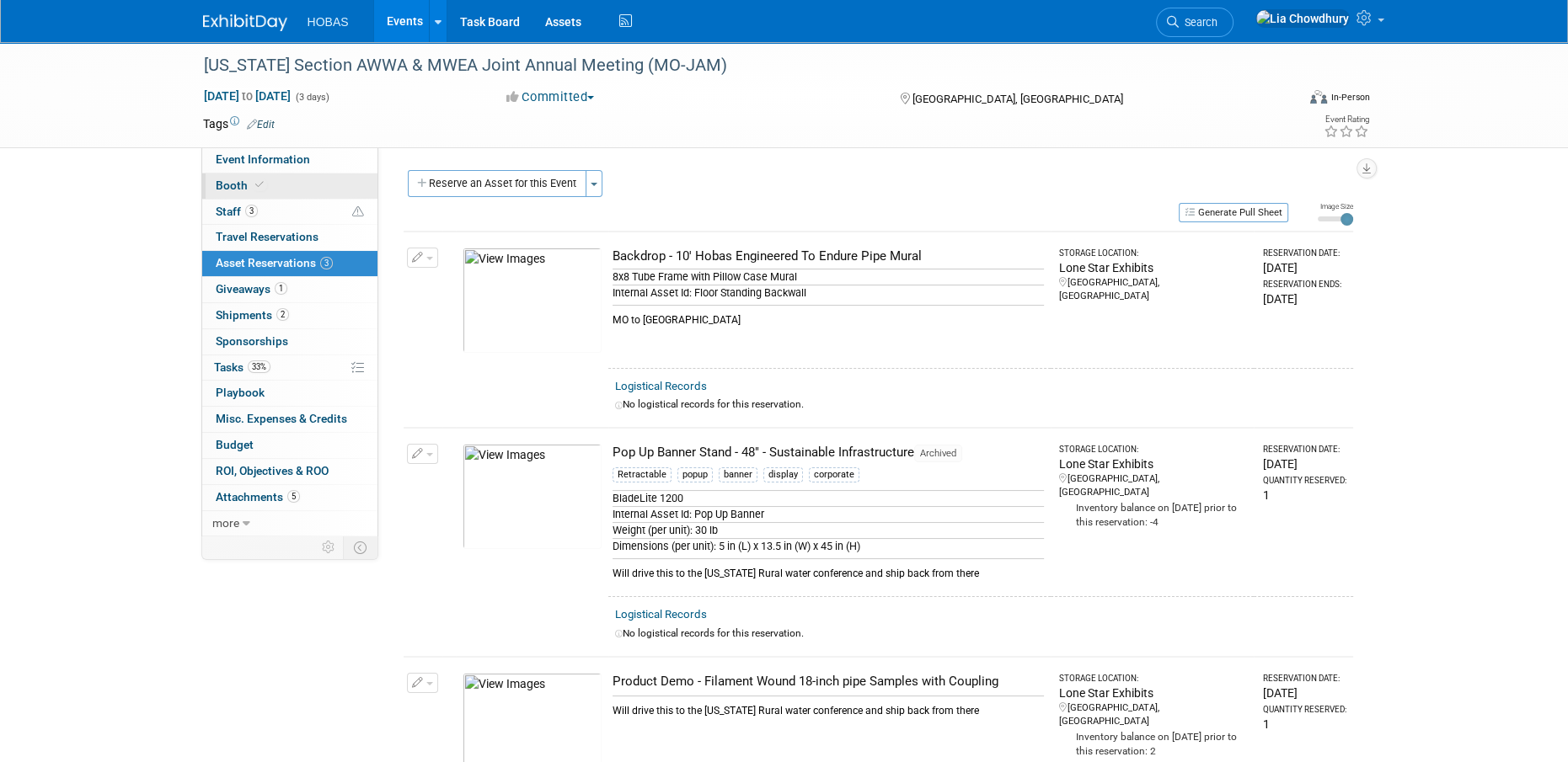
click at [229, 188] on span "Booth" at bounding box center [241, 186] width 51 height 14
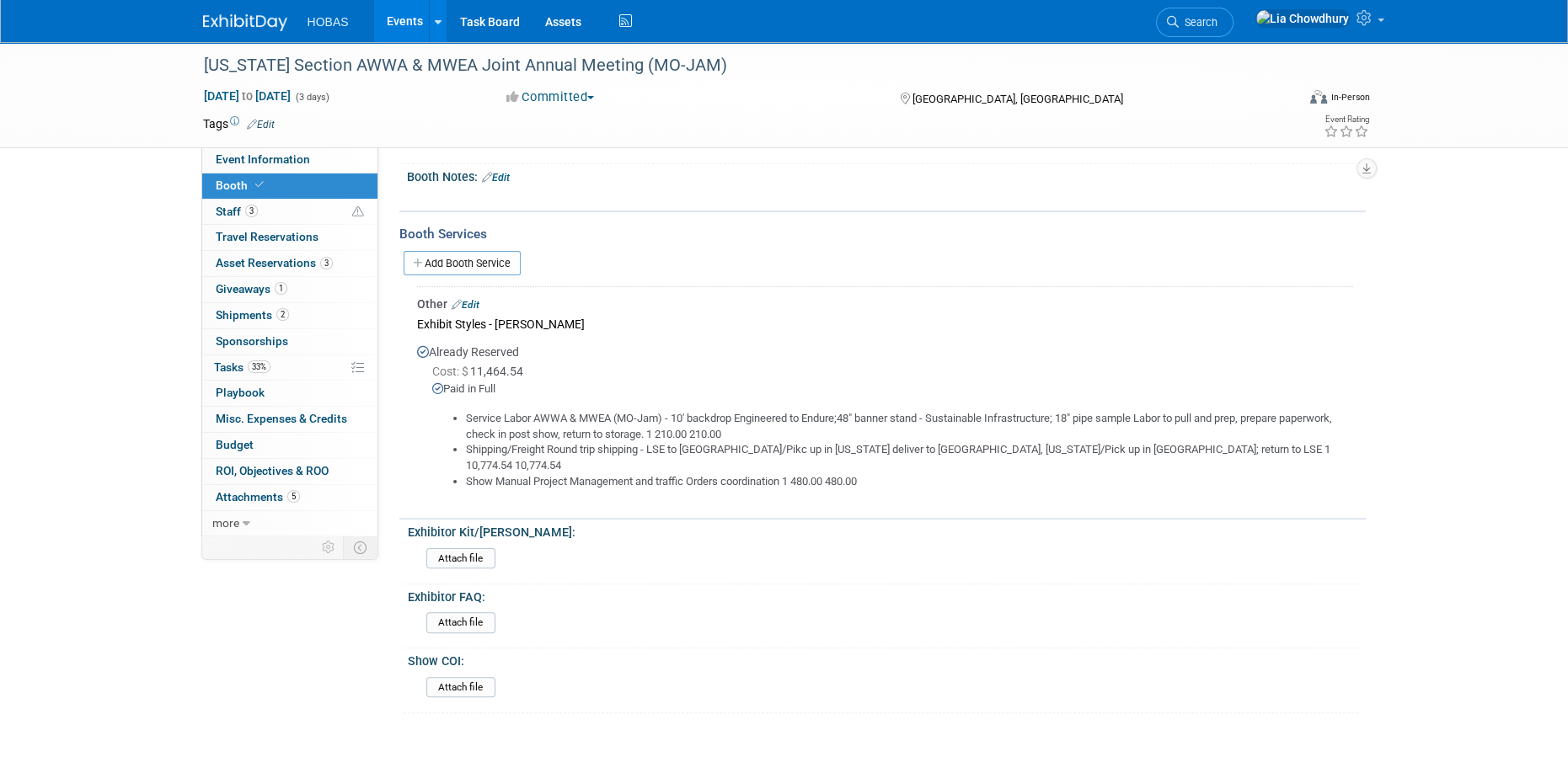
scroll to position [465, 0]
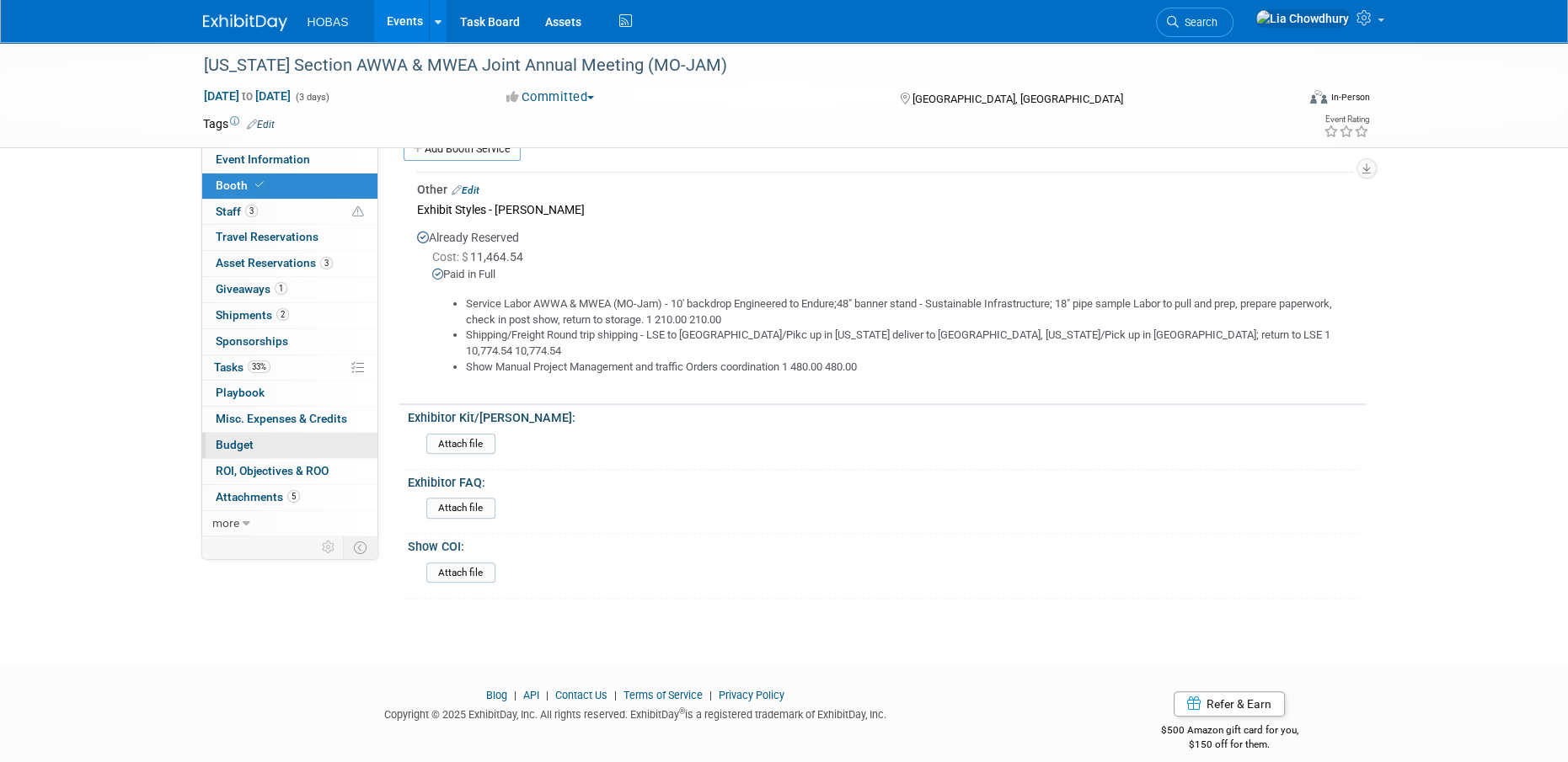
click at [226, 442] on span "Budget" at bounding box center [234, 445] width 38 height 14
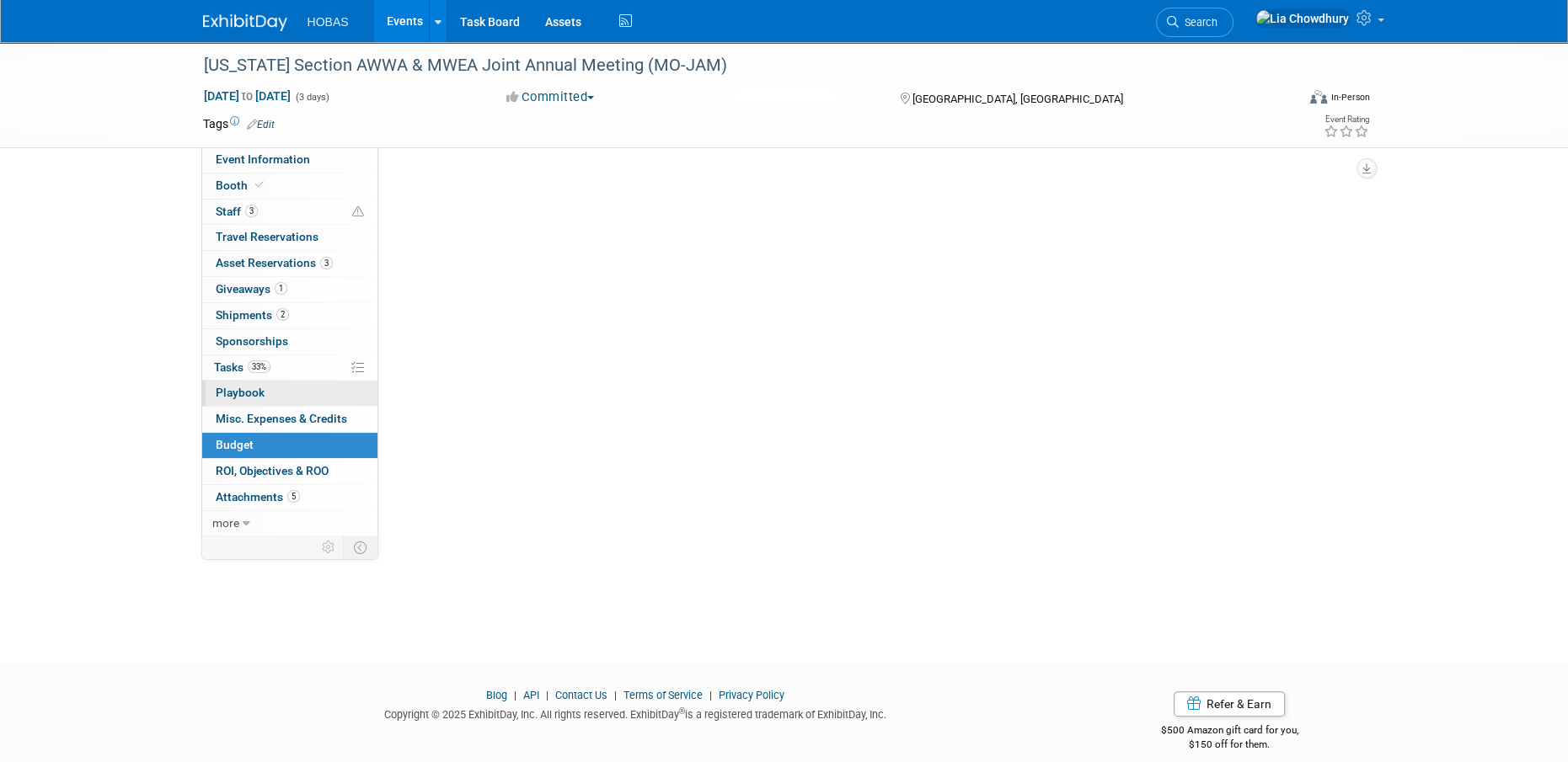
scroll to position [0, 0]
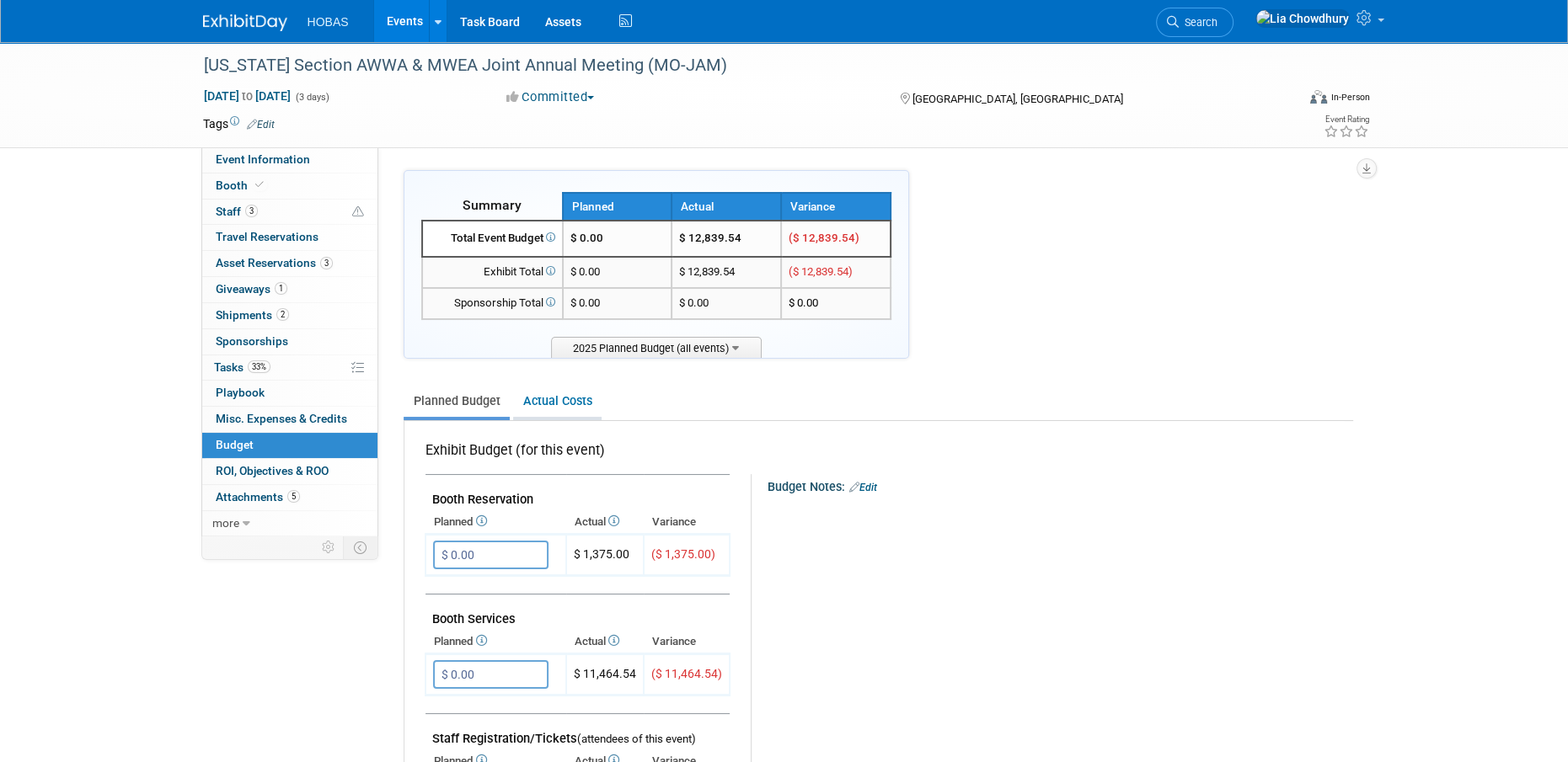
click at [567, 401] on link "Actual Costs" at bounding box center [557, 401] width 88 height 31
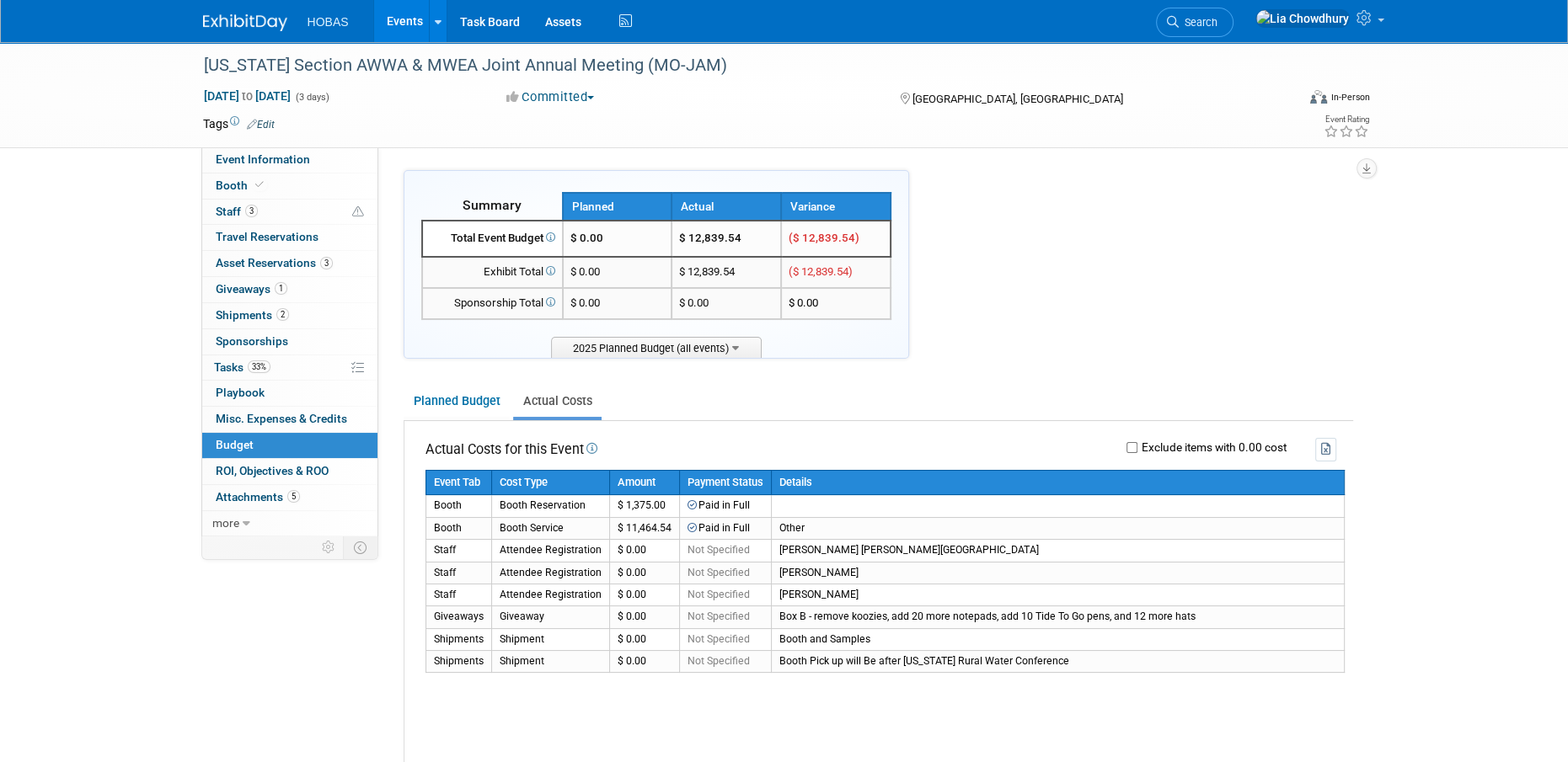
click at [401, 21] on link "Events" at bounding box center [404, 21] width 62 height 42
